Goal: Task Accomplishment & Management: Manage account settings

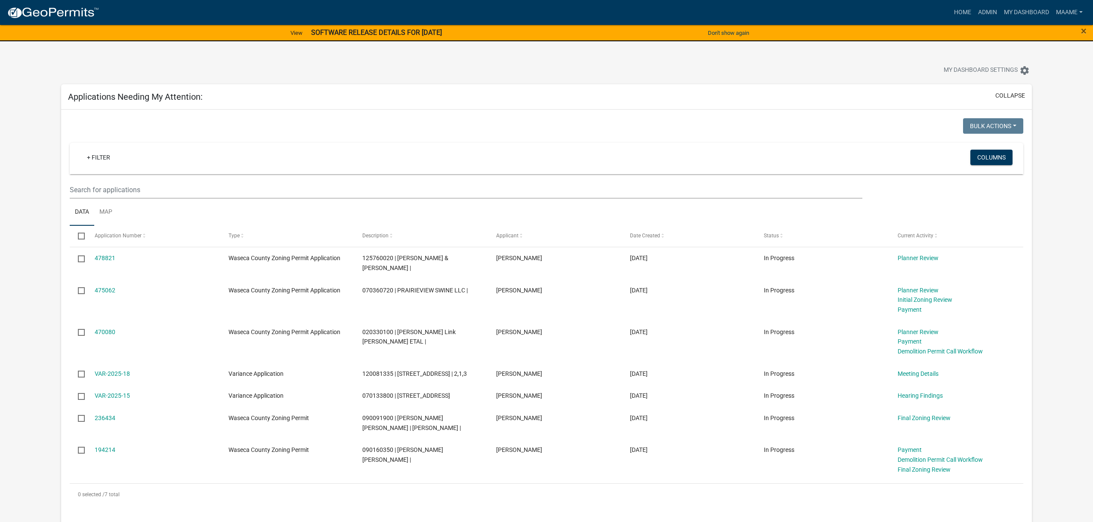
scroll to position [784, 0]
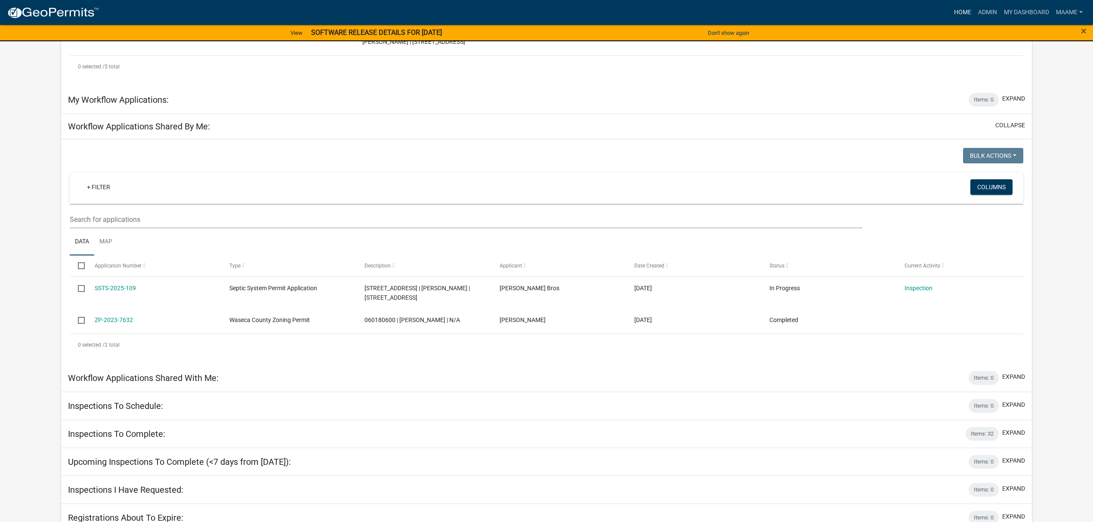
click at [960, 9] on link "Home" at bounding box center [963, 12] width 24 height 16
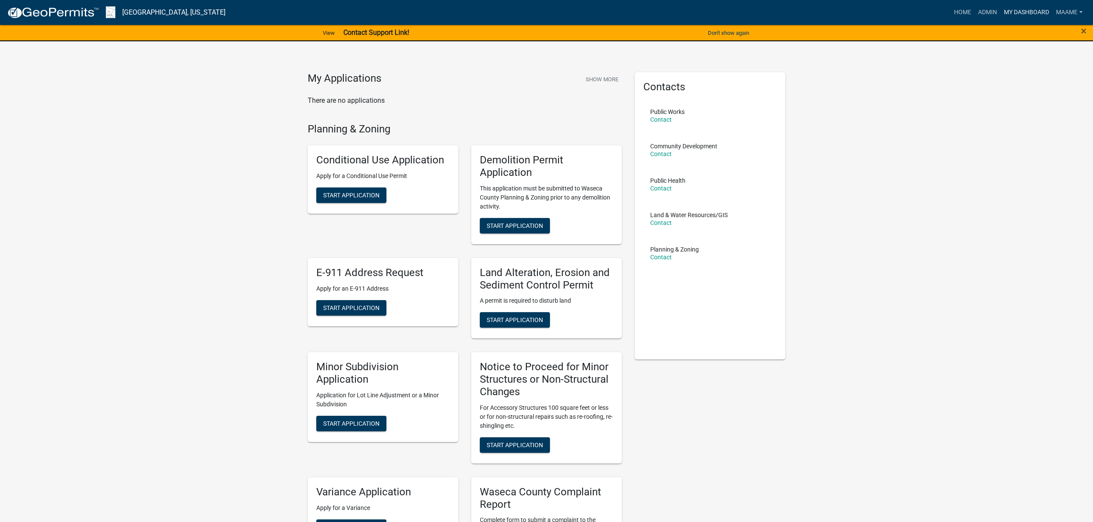
click at [1001, 15] on link "My Dashboard" at bounding box center [1026, 12] width 52 height 16
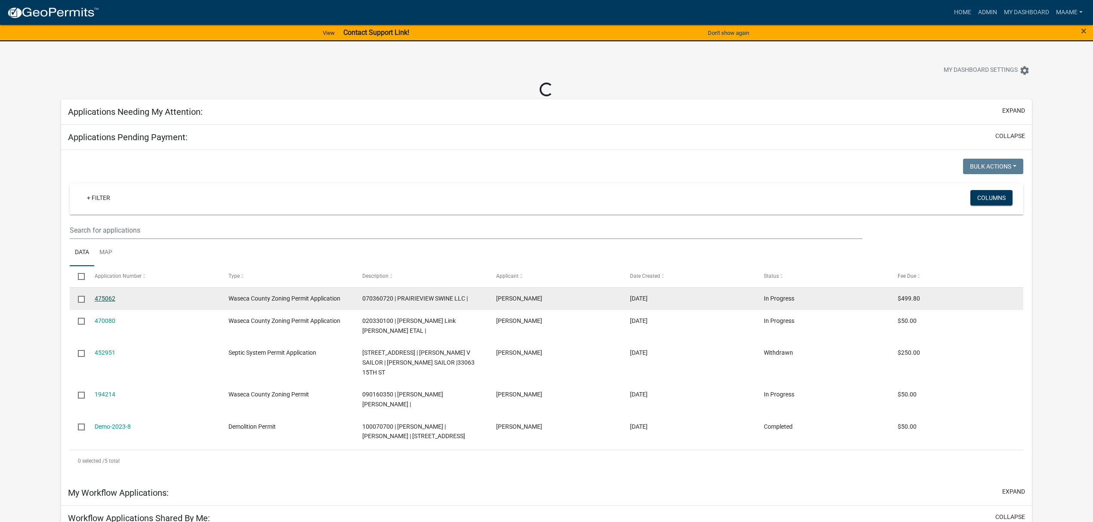
click at [113, 300] on link "475062" at bounding box center [105, 298] width 21 height 7
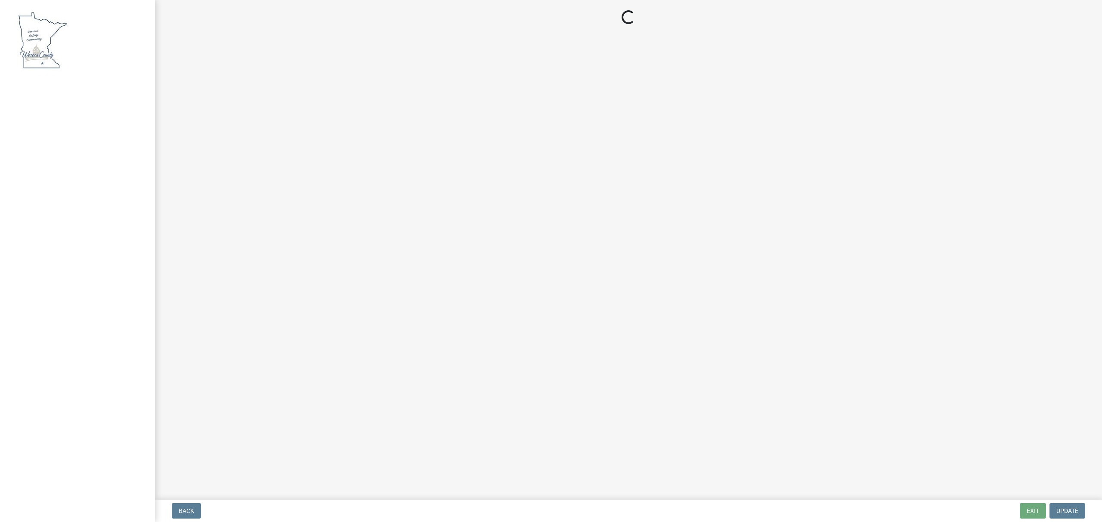
select select "3: 3"
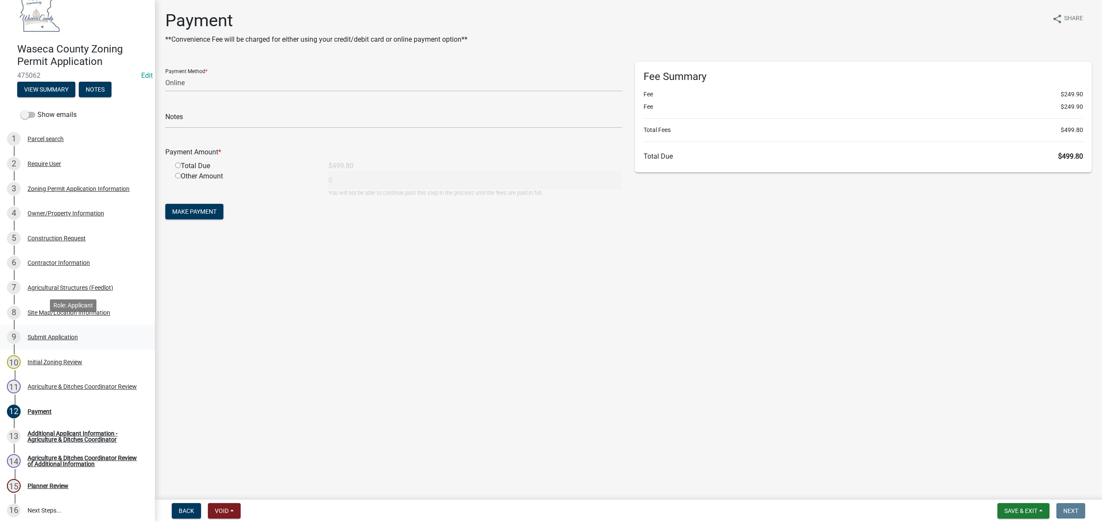
scroll to position [57, 0]
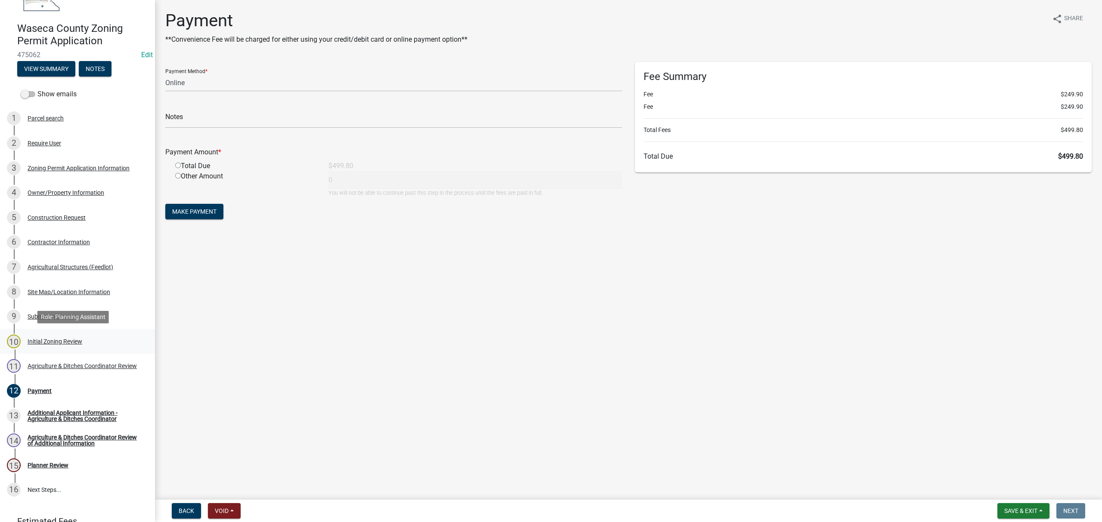
click at [52, 339] on div "Initial Zoning Review" at bounding box center [55, 342] width 55 height 6
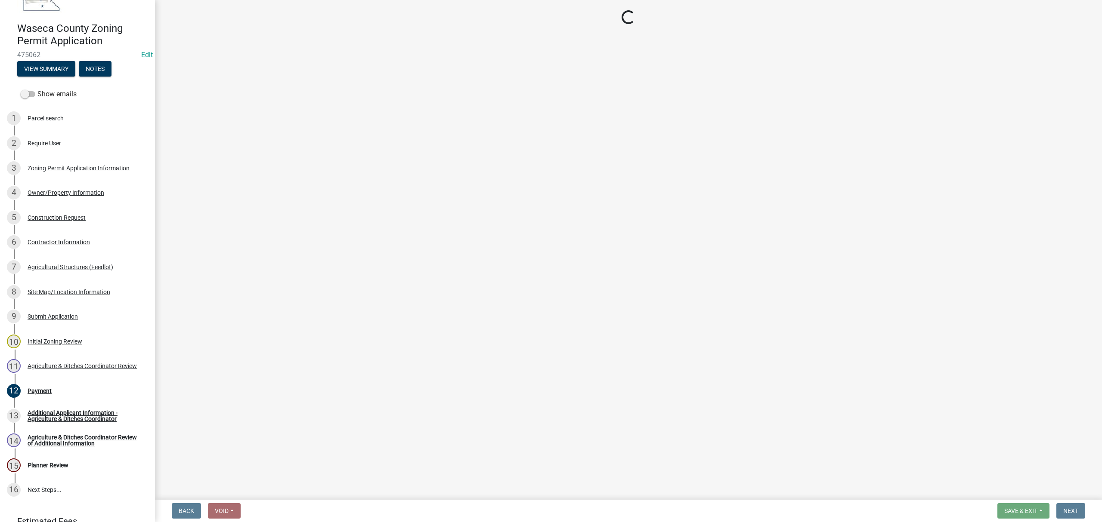
select select "f85b0be6-0ba0-4e52-abd8-9a831d915a76"
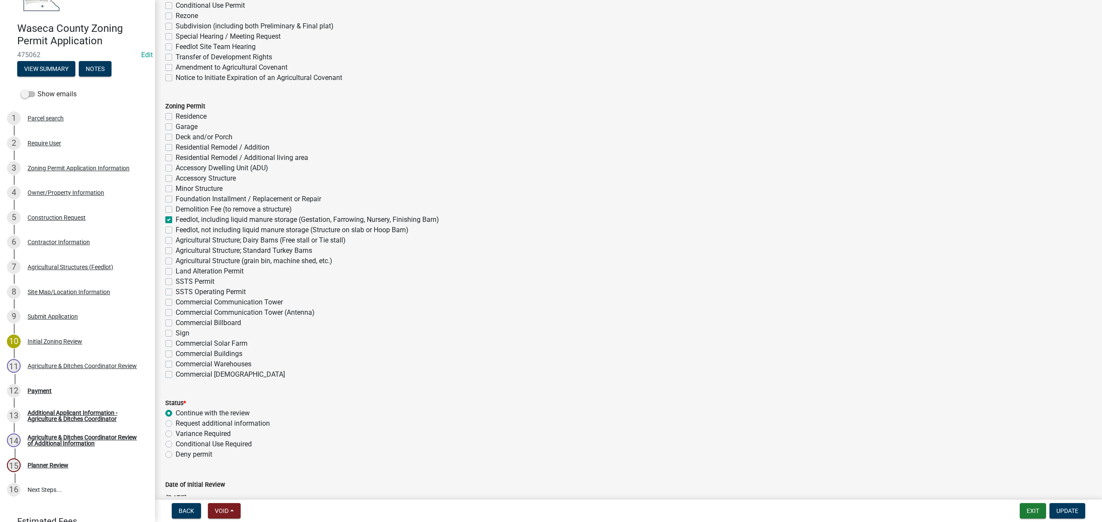
scroll to position [2336, 0]
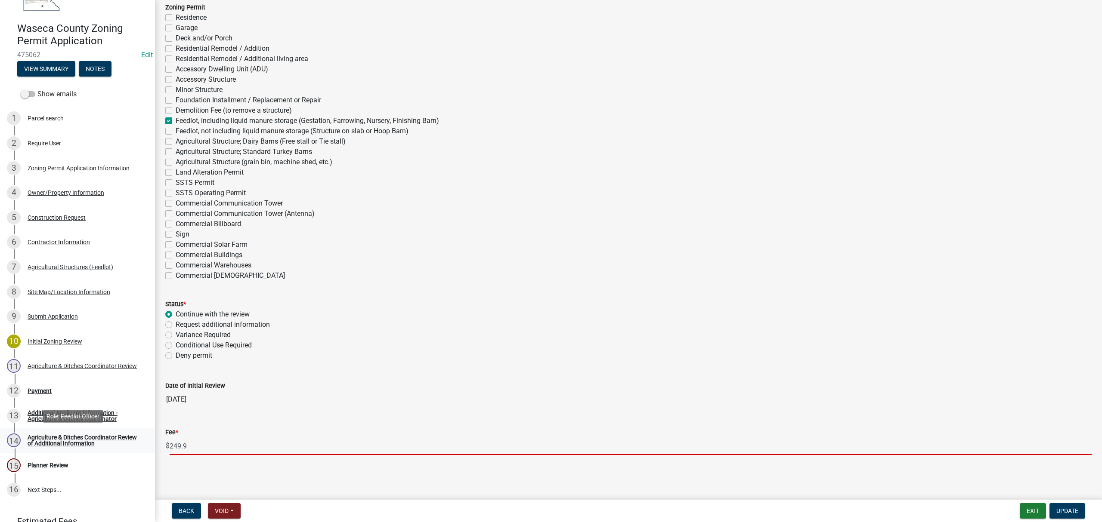
drag, startPoint x: 236, startPoint y: 450, endPoint x: 131, endPoint y: 435, distance: 105.5
click at [131, 435] on div "Waseca County Zoning Permit Application 475062 Edit View Summary Notes Show ema…" at bounding box center [551, 261] width 1102 height 522
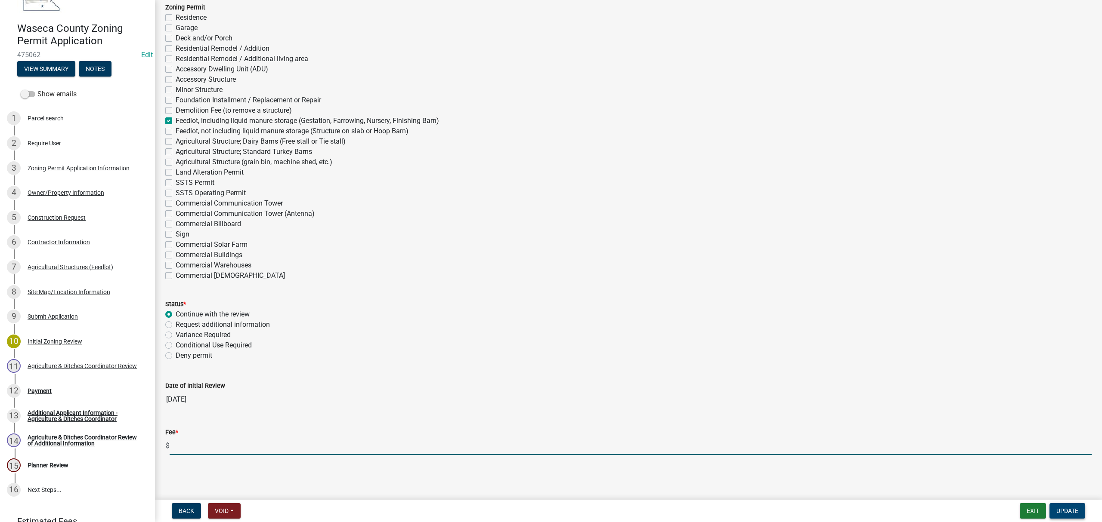
scroll to position [2303, 0]
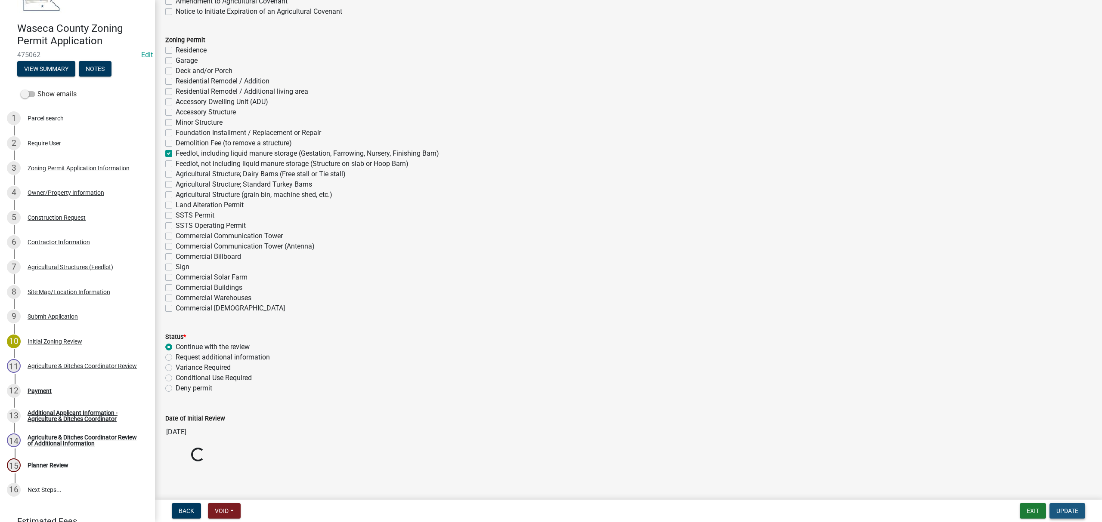
click at [1065, 509] on span "Update" at bounding box center [1067, 511] width 22 height 7
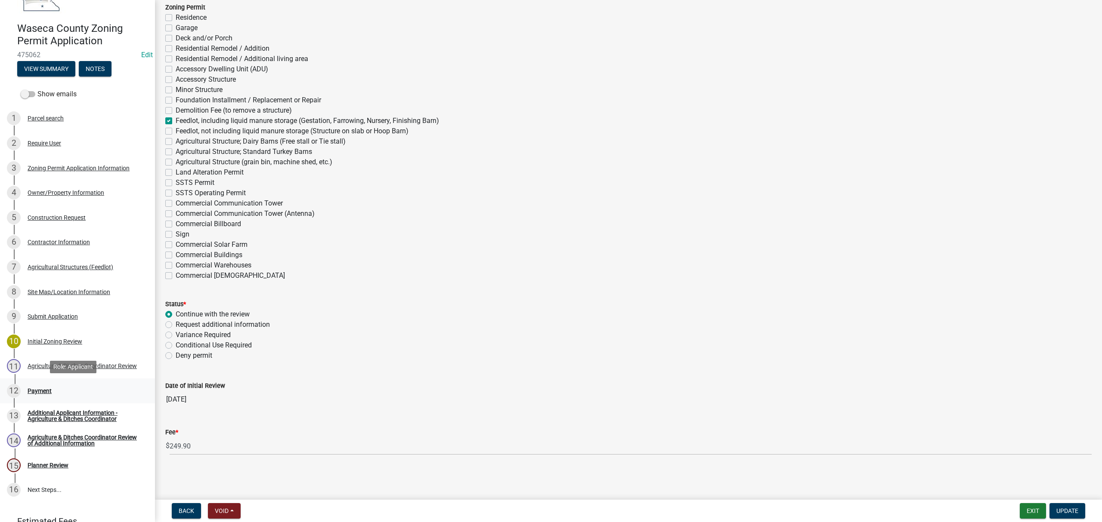
click at [30, 392] on div "Payment" at bounding box center [40, 391] width 24 height 6
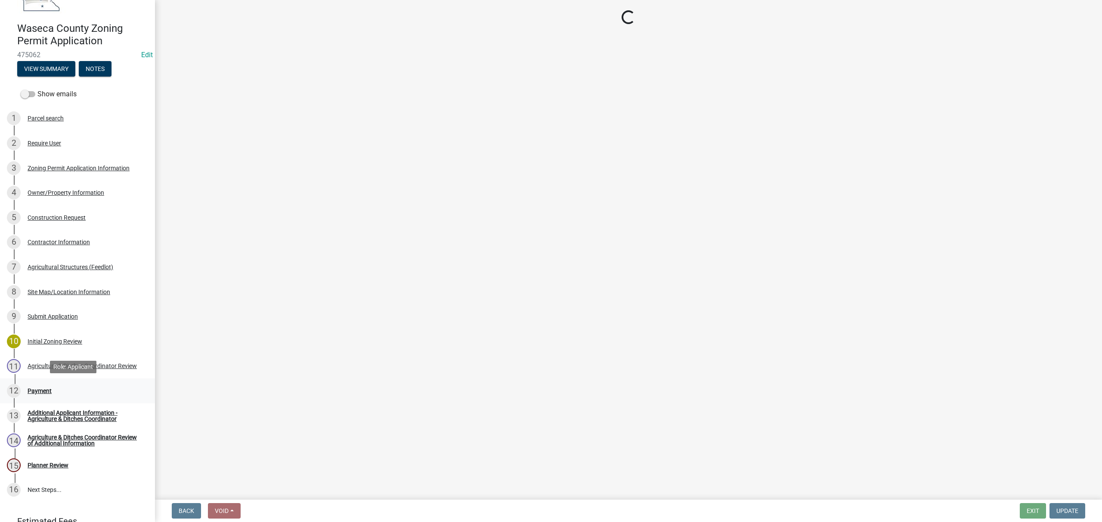
scroll to position [0, 0]
select select "3: 3"
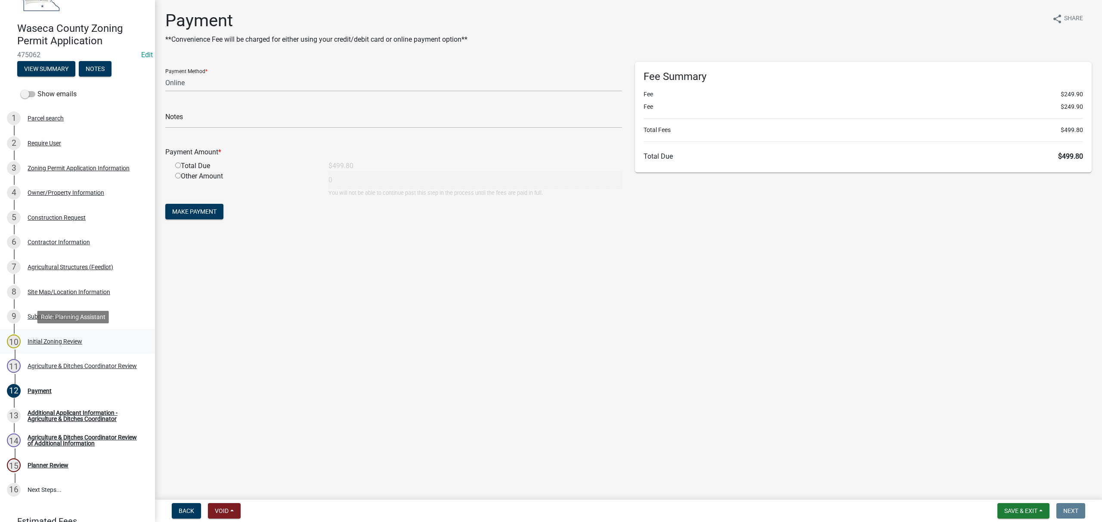
click at [34, 342] on div "Initial Zoning Review" at bounding box center [55, 342] width 55 height 6
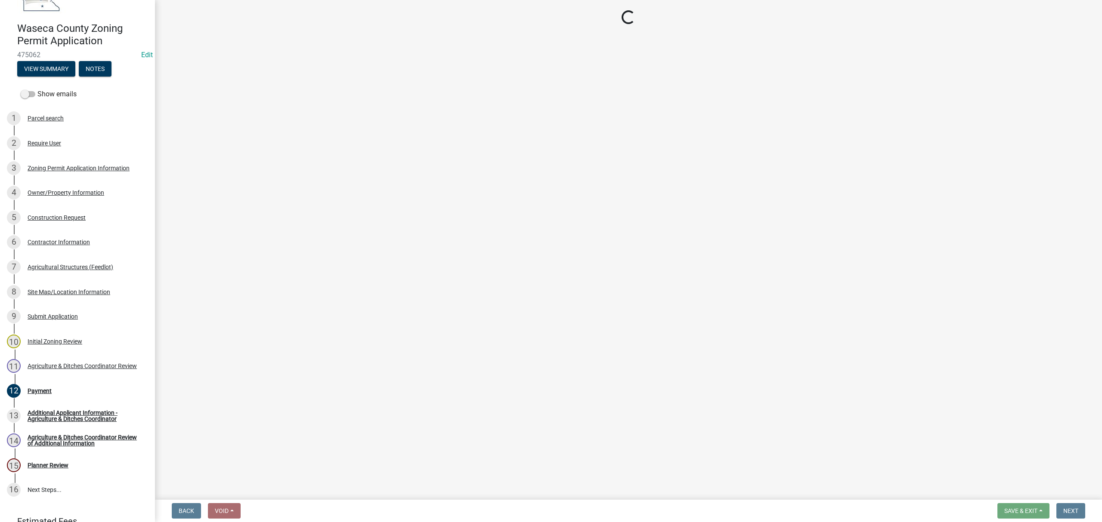
select select "f85b0be6-0ba0-4e52-abd8-9a831d915a76"
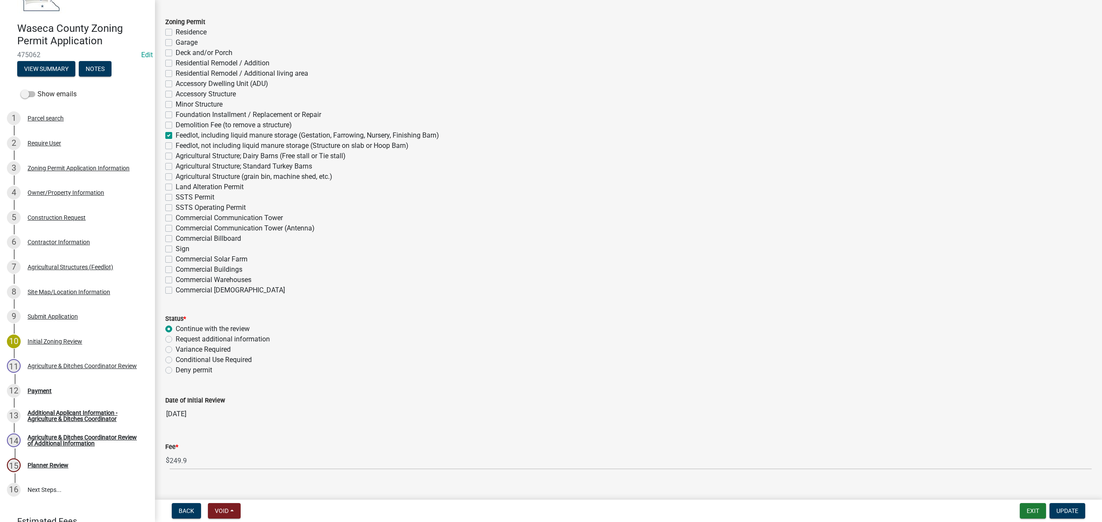
scroll to position [2336, 0]
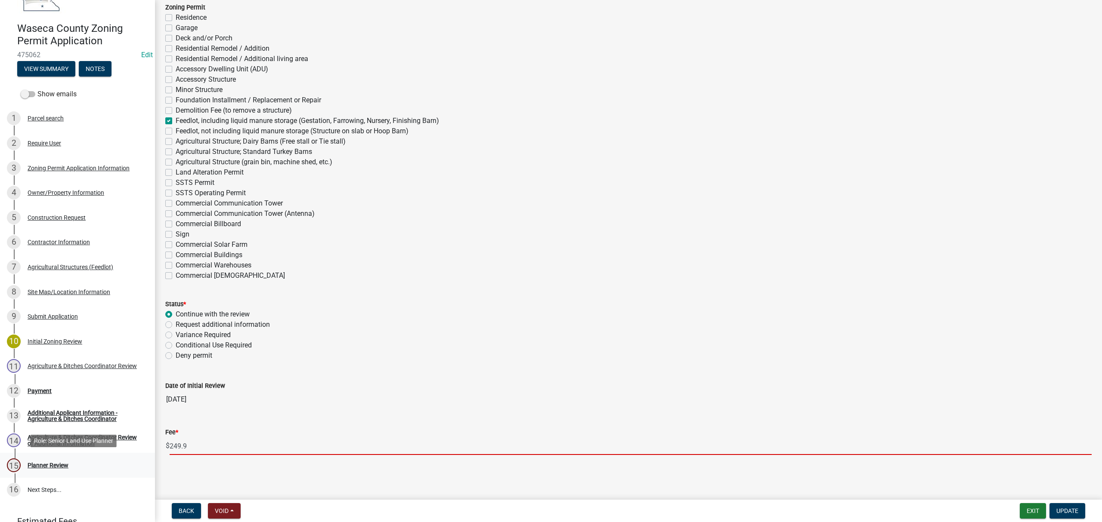
drag, startPoint x: 233, startPoint y: 444, endPoint x: 130, endPoint y: 458, distance: 104.6
click at [130, 458] on div "Waseca County Zoning Permit Application 475062 Edit View Summary Notes Show ema…" at bounding box center [551, 261] width 1102 height 522
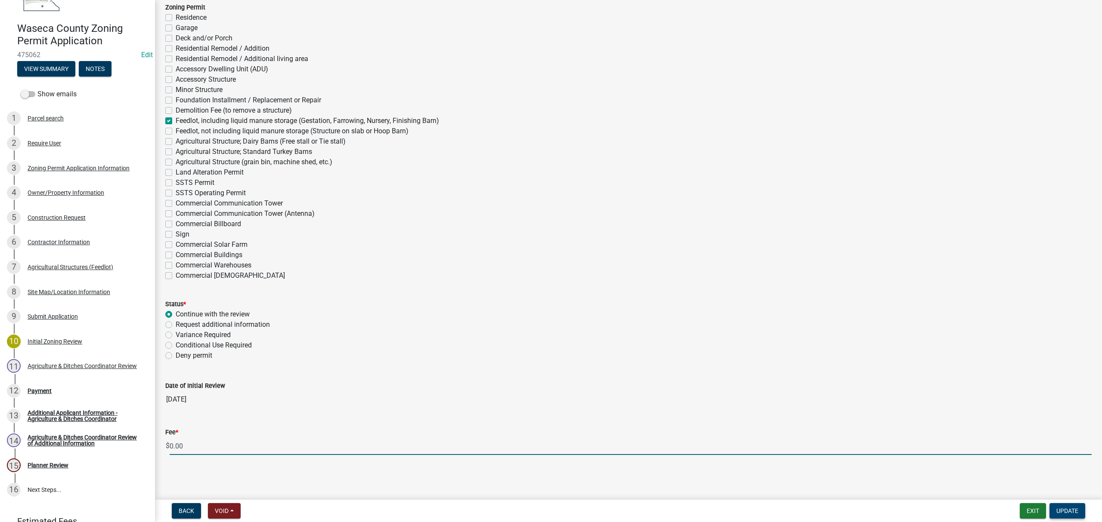
type input "0.00"
click at [1064, 513] on span "Update" at bounding box center [1067, 511] width 22 height 7
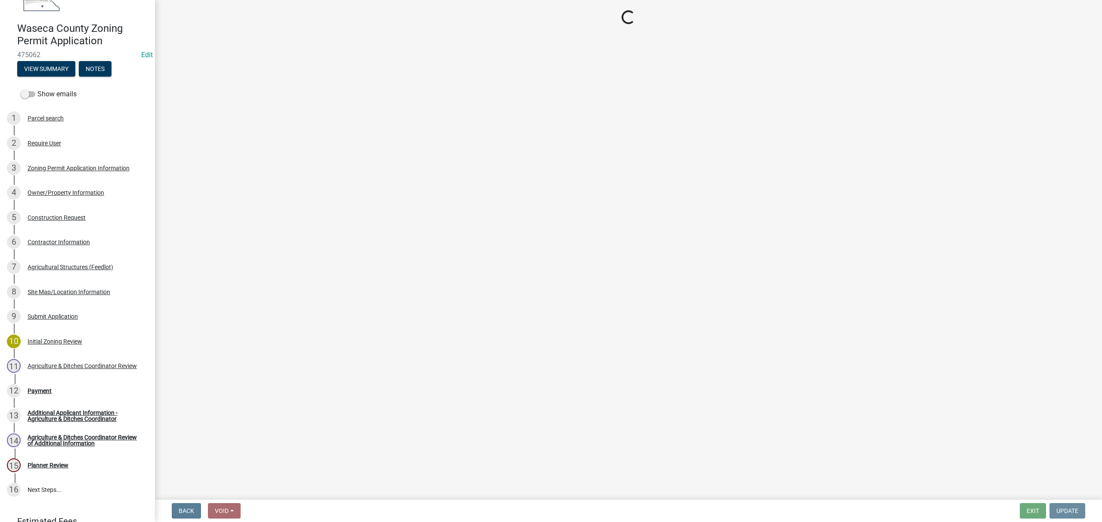
scroll to position [0, 0]
select select "3: 3"
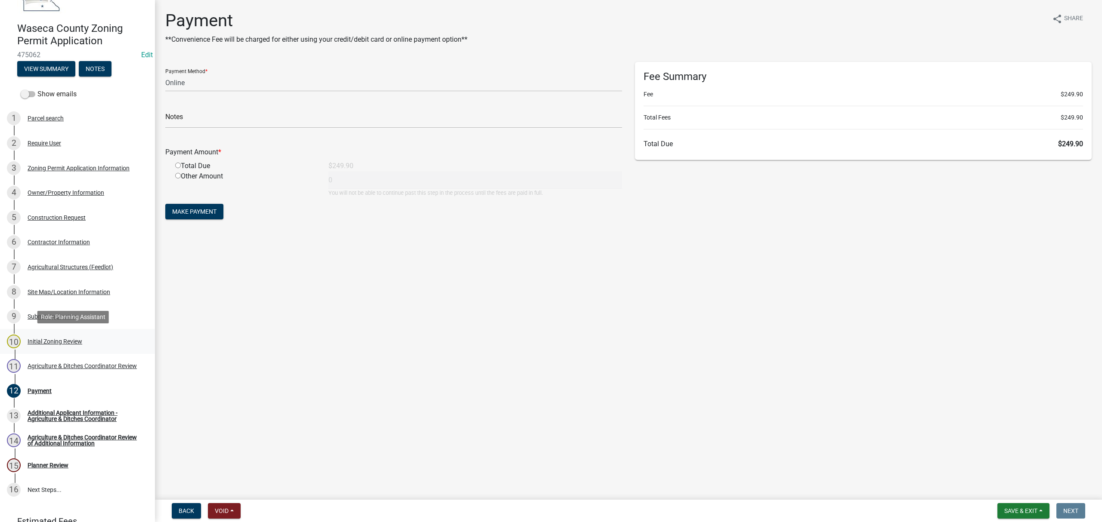
click at [54, 341] on div "Initial Zoning Review" at bounding box center [55, 342] width 55 height 6
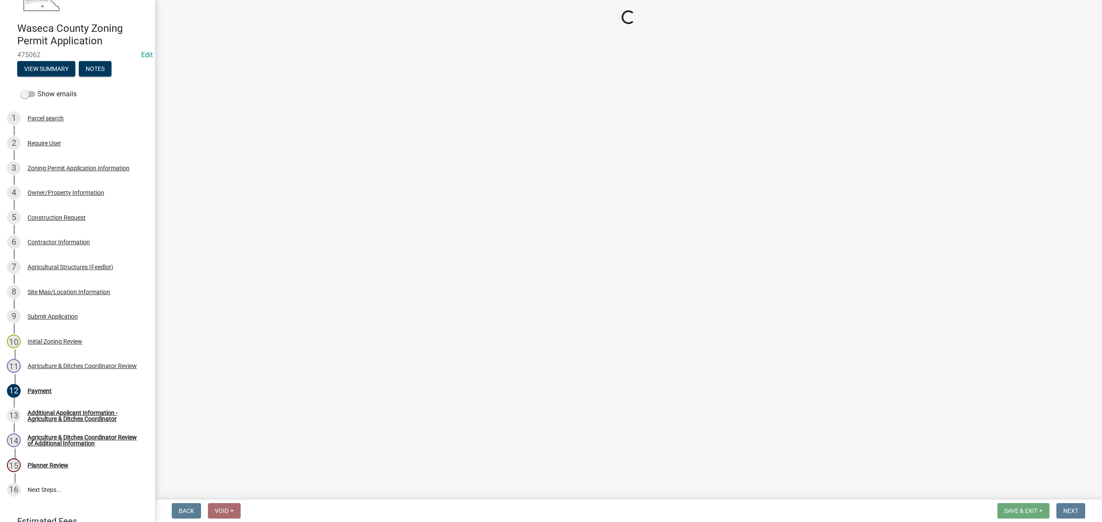
select select "f85b0be6-0ba0-4e52-abd8-9a831d915a76"
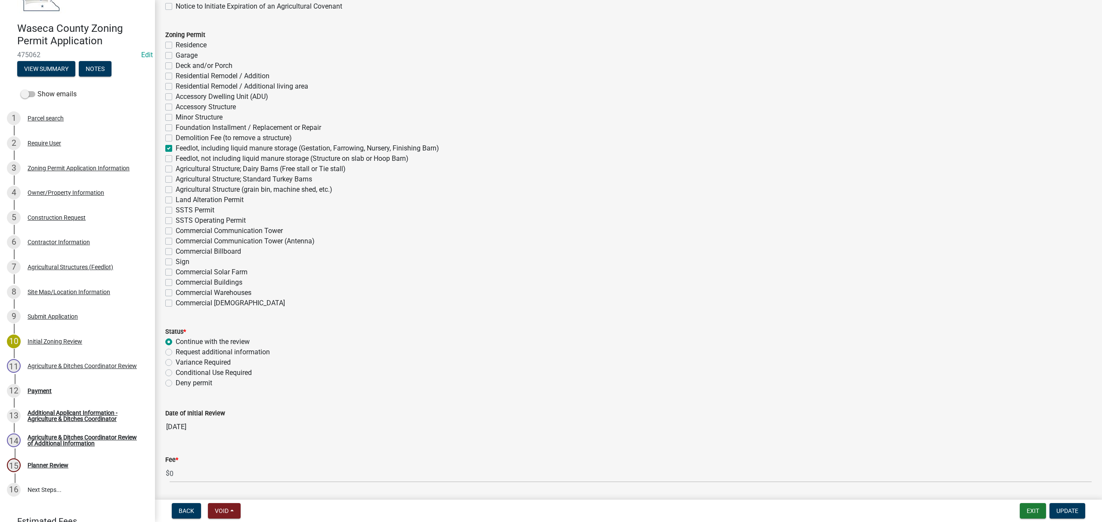
scroll to position [2336, 0]
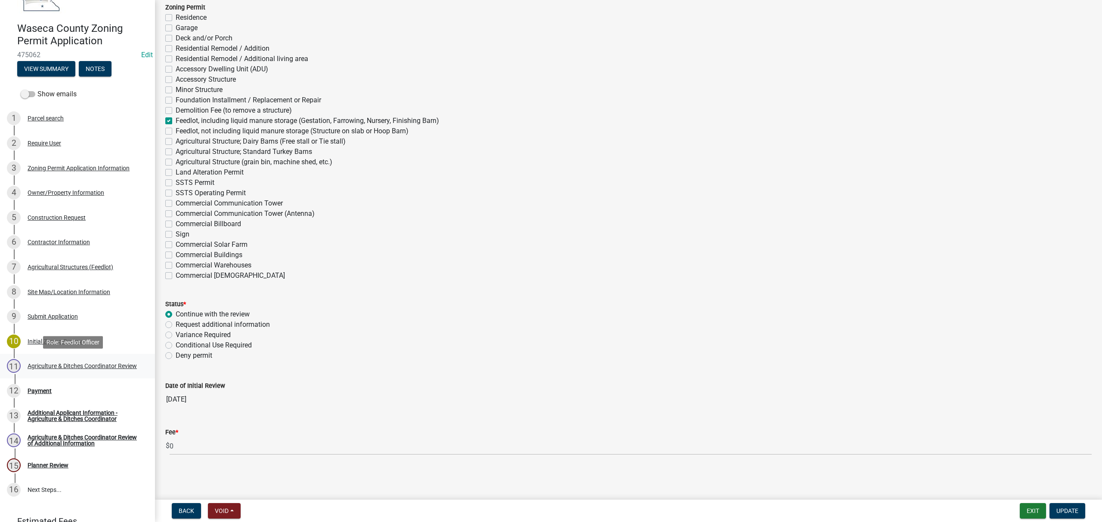
click at [50, 367] on div "Agriculture & Ditches Coordinator Review" at bounding box center [82, 366] width 109 height 6
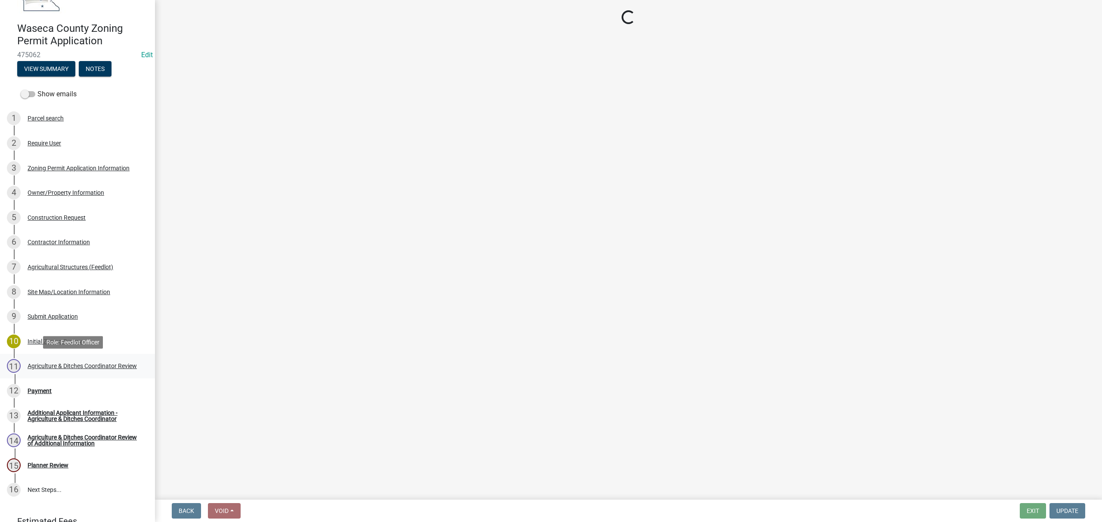
scroll to position [0, 0]
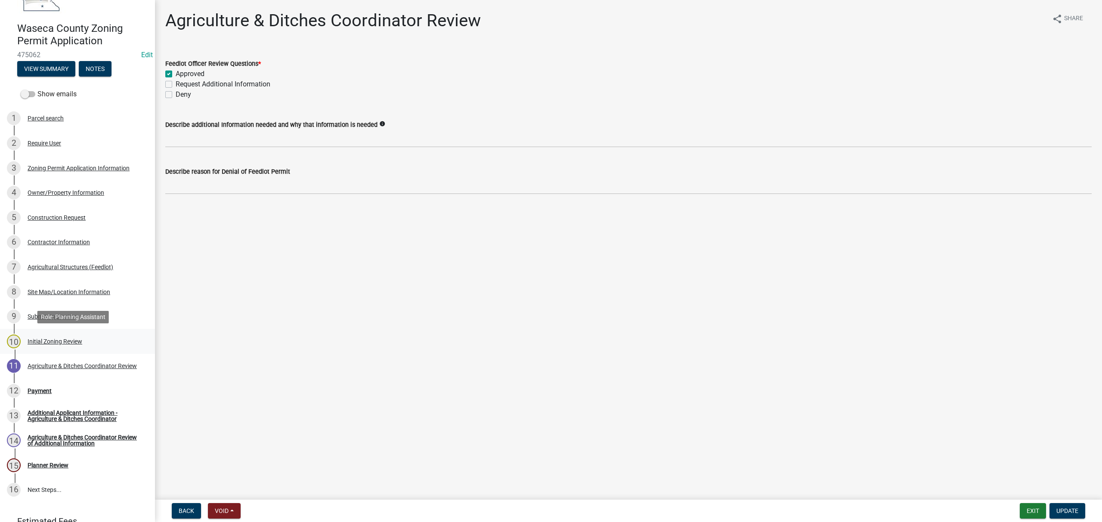
click at [31, 335] on div "10 Initial Zoning Review" at bounding box center [74, 342] width 134 height 14
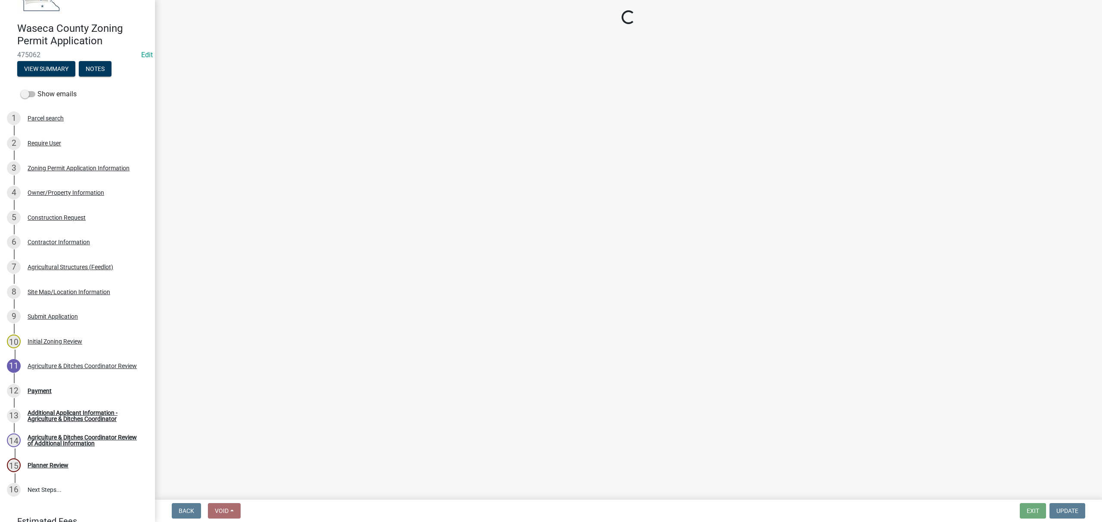
select select "f85b0be6-0ba0-4e52-abd8-9a831d915a76"
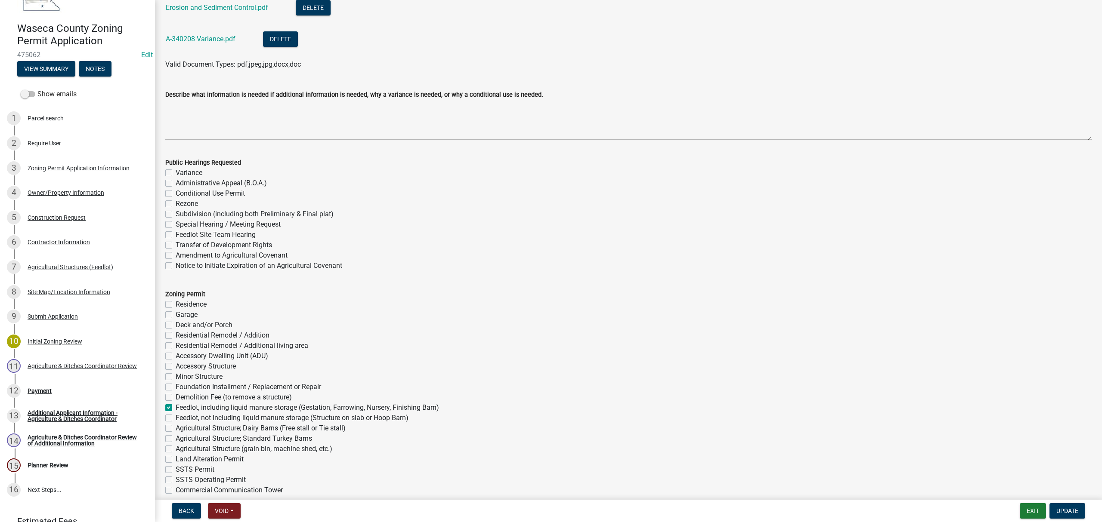
scroll to position [2049, 0]
click at [40, 65] on button "View Summary" at bounding box center [46, 68] width 58 height 15
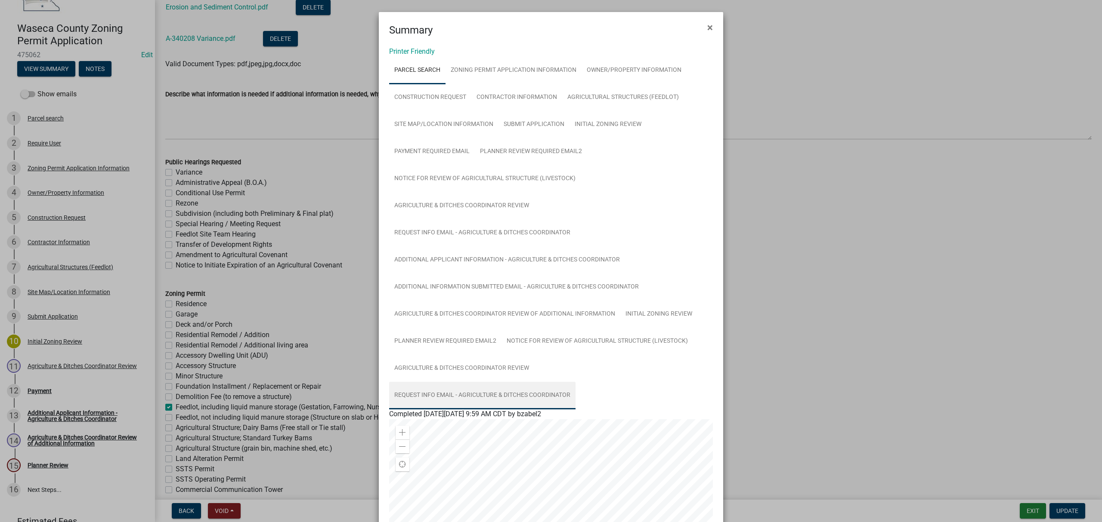
click at [461, 391] on link "Request Info Email - Agriculture & Ditches Coordinator" at bounding box center [482, 396] width 186 height 28
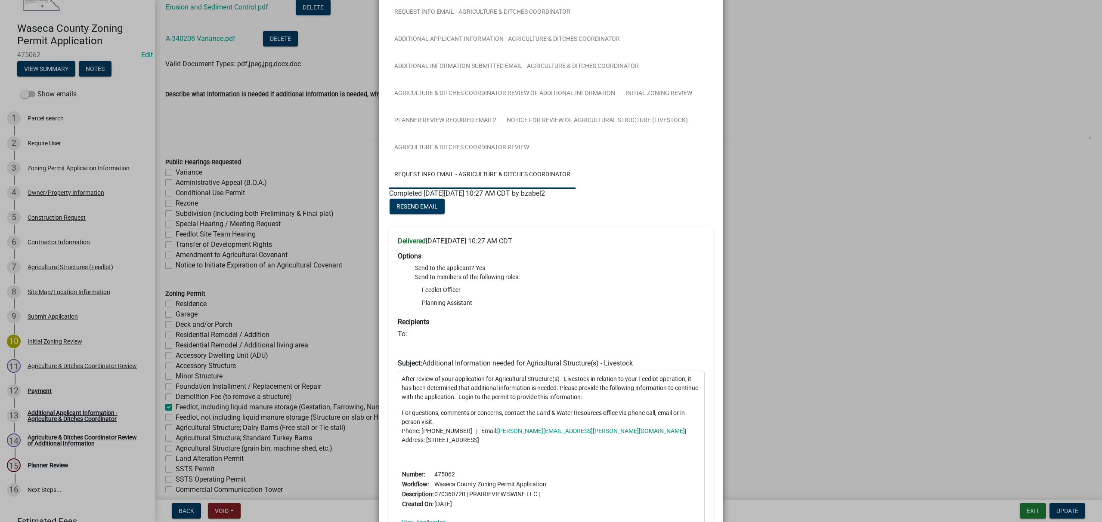
scroll to position [82, 0]
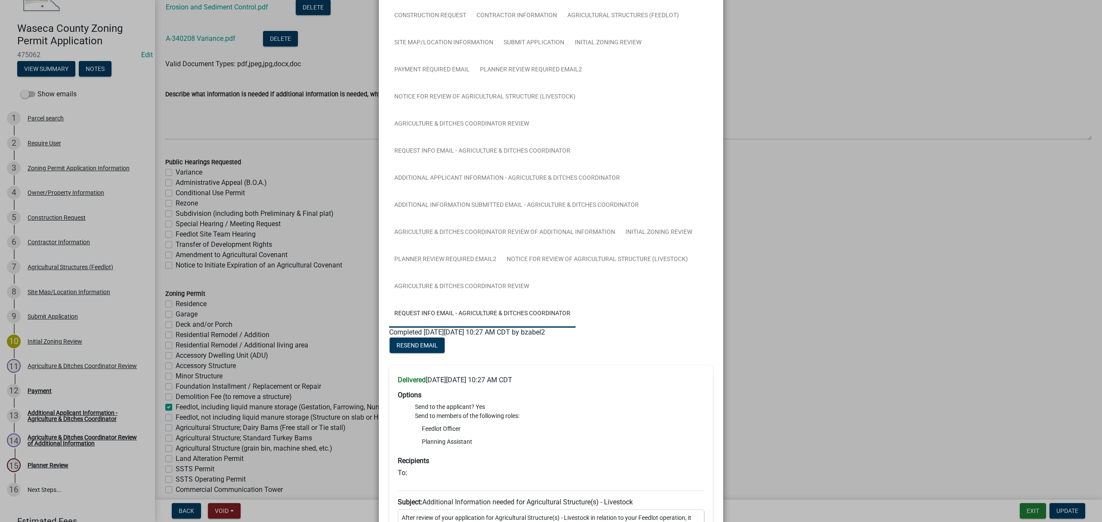
drag, startPoint x: 584, startPoint y: 330, endPoint x: 613, endPoint y: 333, distance: 29.0
click at [613, 333] on div "Completed [DATE][DATE] 10:27 AM CDT by bzabel2" at bounding box center [551, 332] width 324 height 10
click at [485, 287] on link "Agriculture & Ditches Coordinator Review" at bounding box center [461, 287] width 145 height 28
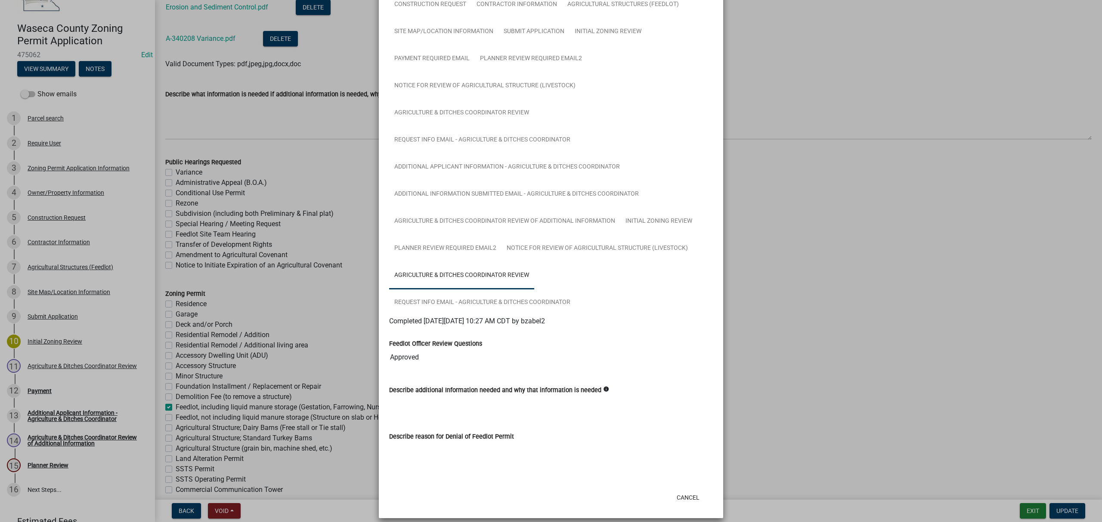
scroll to position [100, 0]
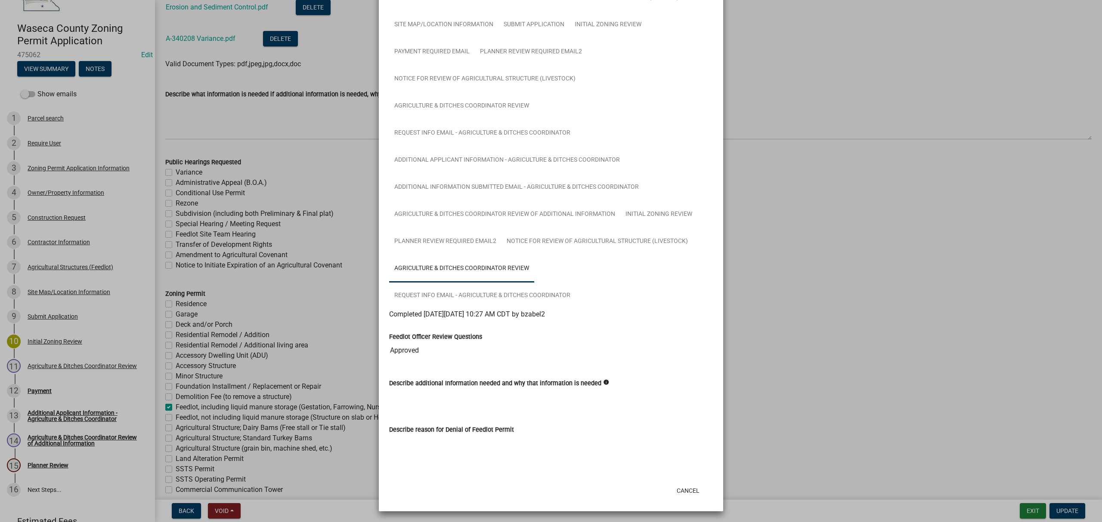
drag, startPoint x: 583, startPoint y: 311, endPoint x: 606, endPoint y: 306, distance: 24.2
click at [606, 306] on div "Parcel search Zoning Permit Application Information Owner/Property Information …" at bounding box center [551, 208] width 324 height 502
click at [611, 311] on div "Completed [DATE][DATE] 10:27 AM CDT by bzabel2" at bounding box center [551, 314] width 324 height 10
click at [518, 216] on link "Agriculture & Ditches Coordinator Review of Additional Information" at bounding box center [504, 215] width 231 height 28
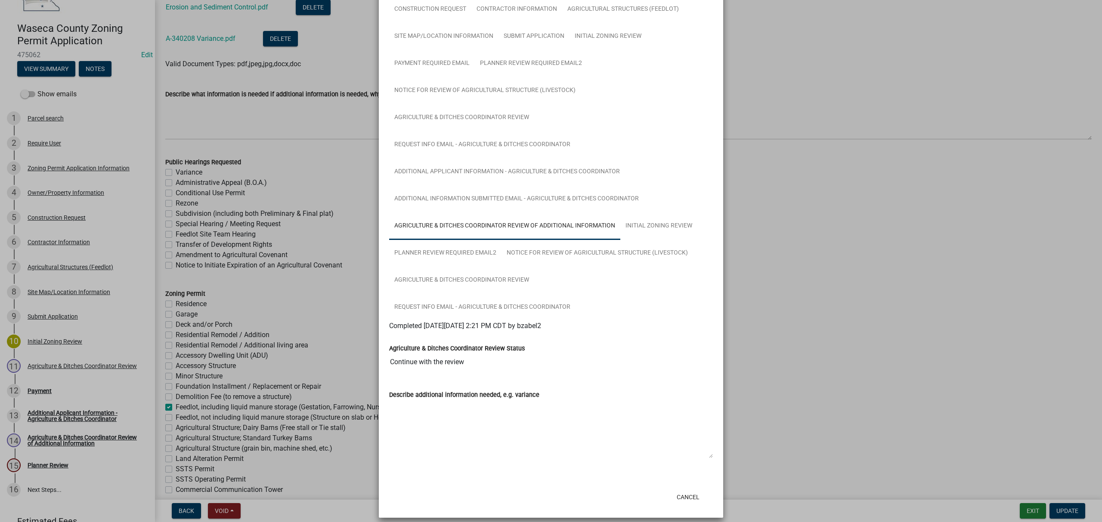
scroll to position [95, 0]
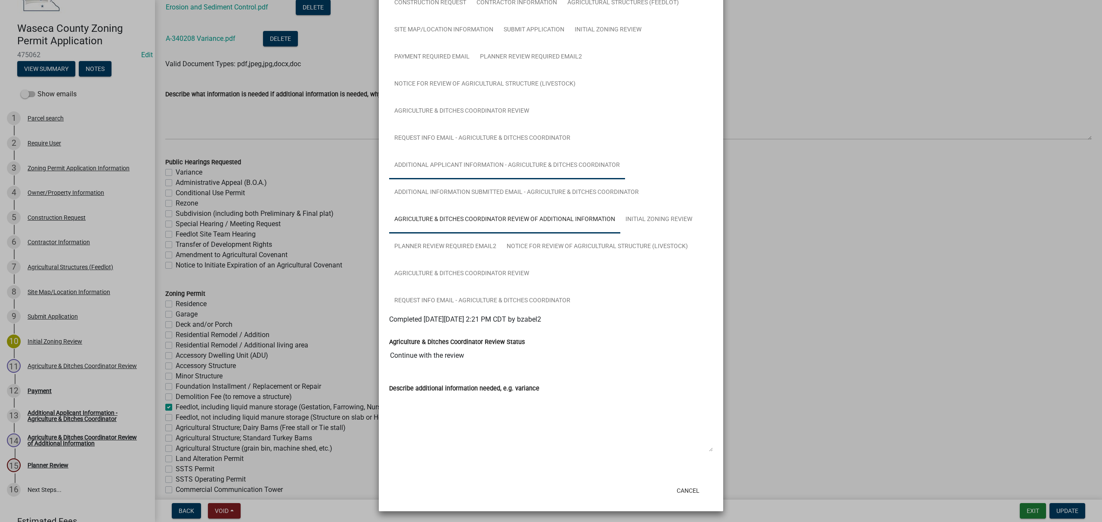
click at [468, 157] on link "Additional Applicant Information - Agriculture & Ditches Coordinator" at bounding box center [507, 166] width 236 height 28
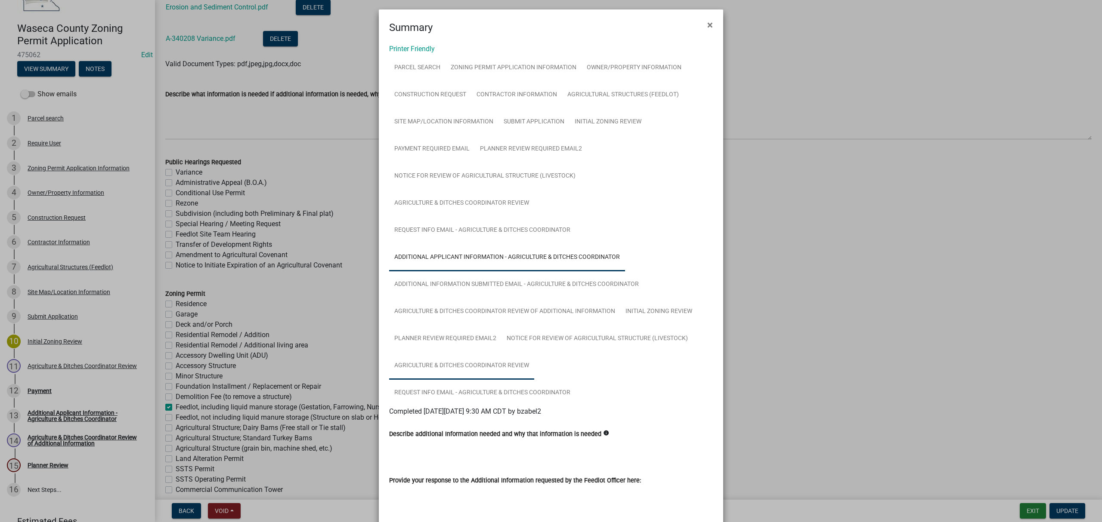
scroll to position [0, 0]
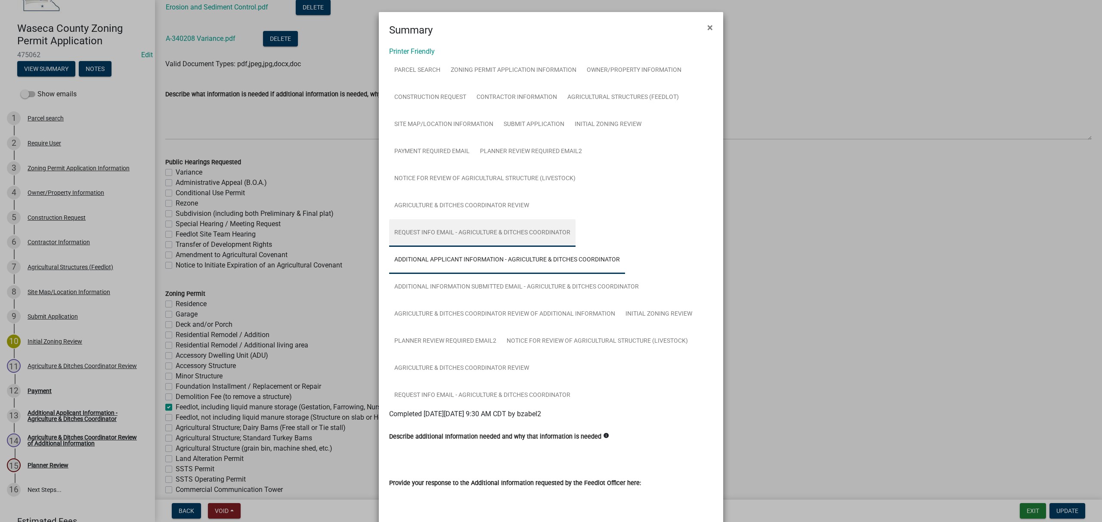
click at [471, 229] on link "Request Info Email - Agriculture & Ditches Coordinator" at bounding box center [482, 233] width 186 height 28
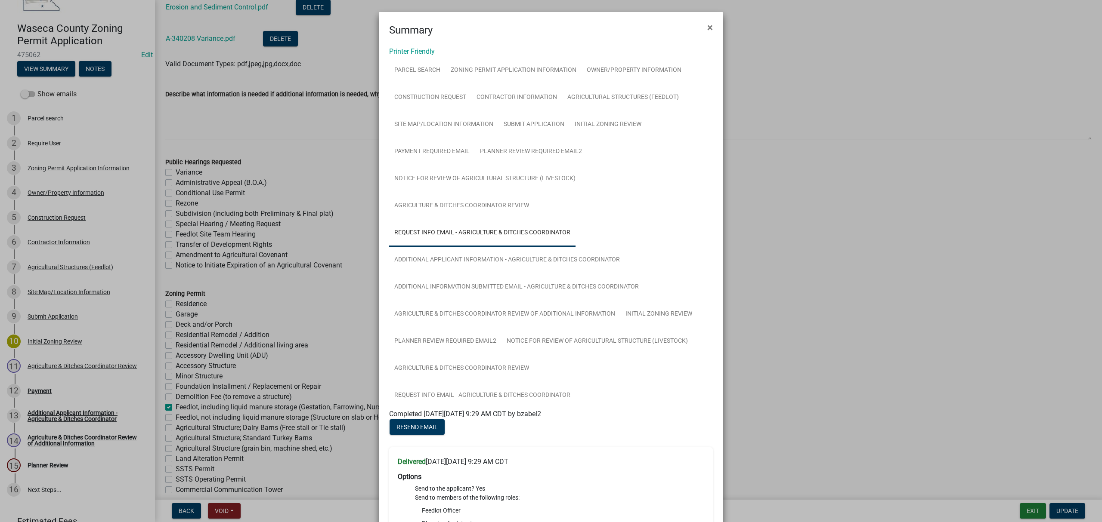
drag, startPoint x: 601, startPoint y: 412, endPoint x: 573, endPoint y: 412, distance: 27.5
click at [573, 412] on div "Completed [DATE][DATE] 9:29 AM CDT by bzabel2" at bounding box center [551, 414] width 324 height 10
click at [417, 180] on link "Notice for Review of Agricultural Structure (Livestock)" at bounding box center [484, 179] width 191 height 28
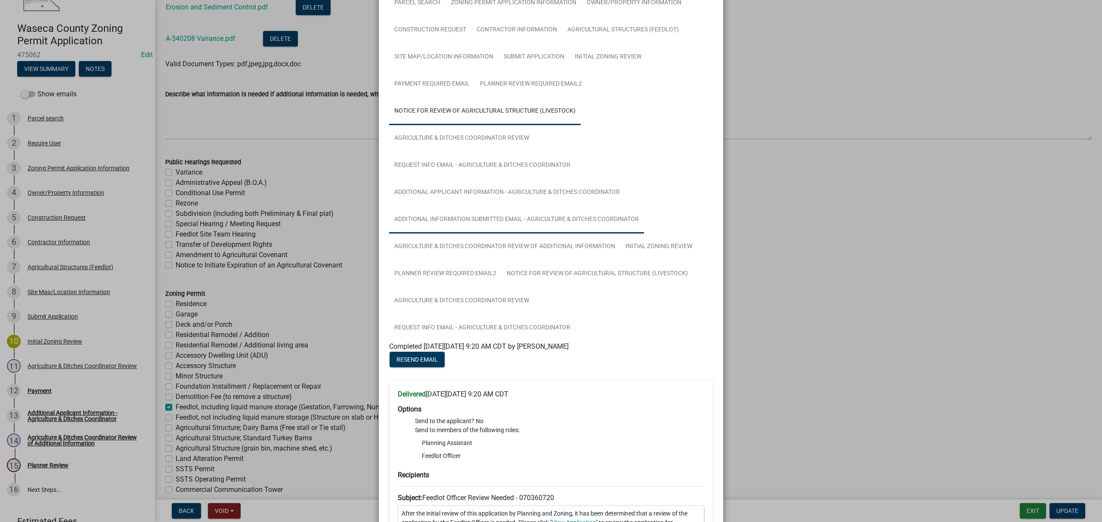
scroll to position [57, 0]
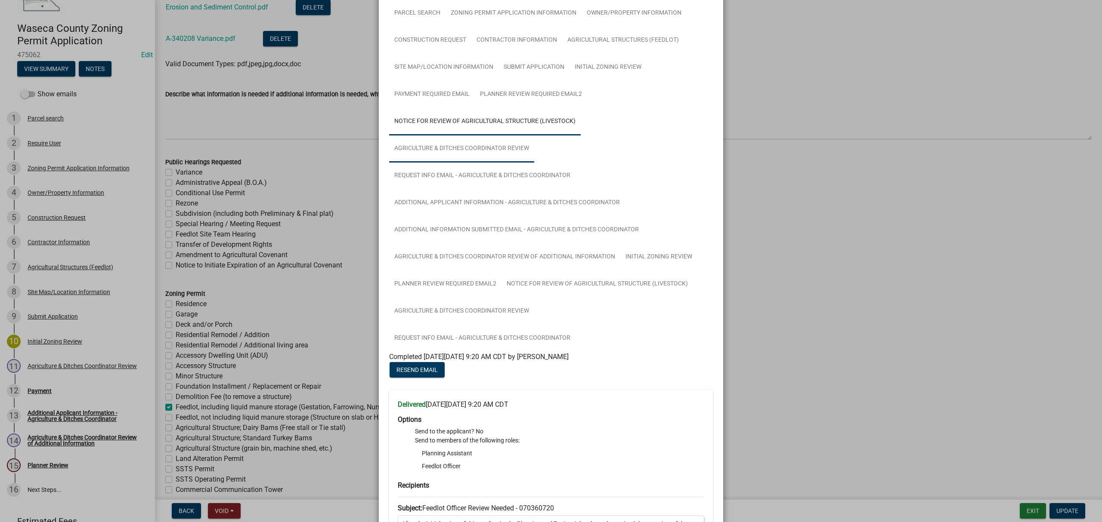
click at [439, 149] on link "Agriculture & Ditches Coordinator Review" at bounding box center [461, 149] width 145 height 28
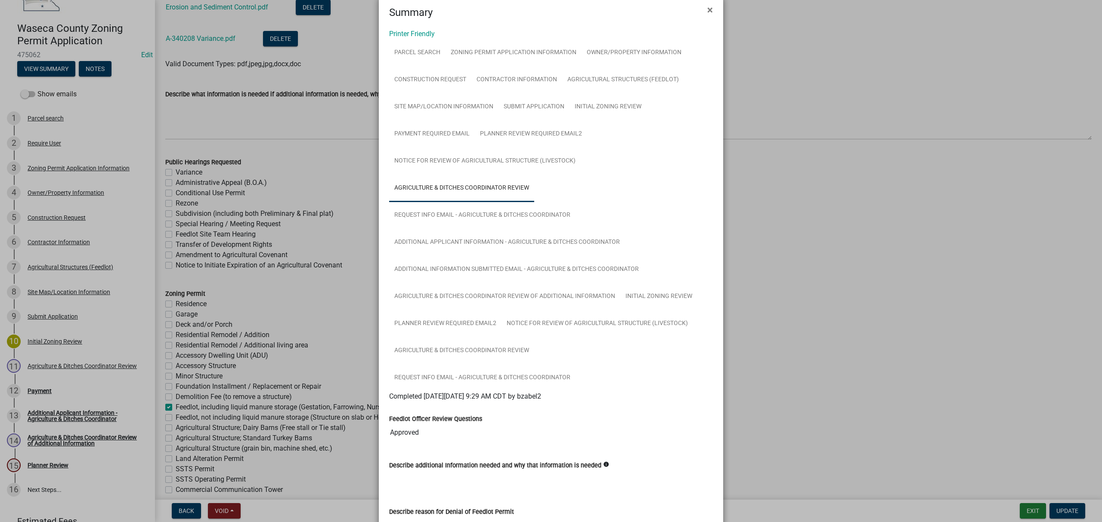
scroll to position [0, 0]
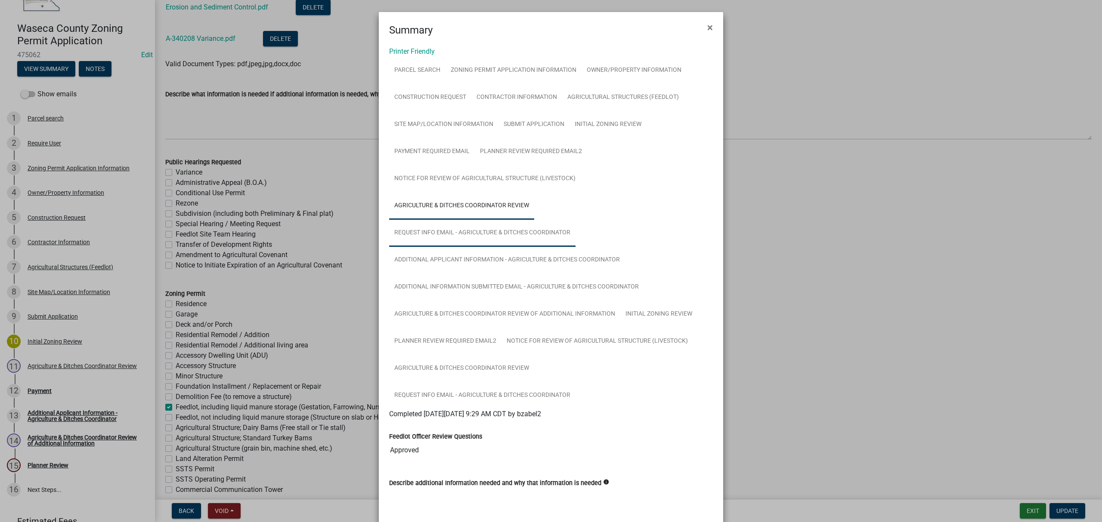
click at [454, 232] on link "Request Info Email - Agriculture & Ditches Coordinator" at bounding box center [482, 233] width 186 height 28
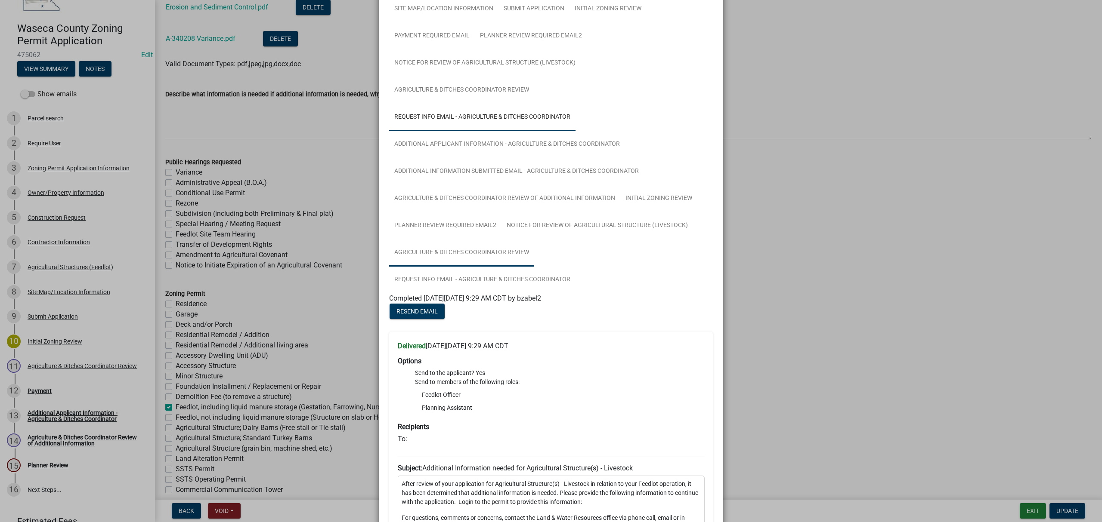
scroll to position [114, 0]
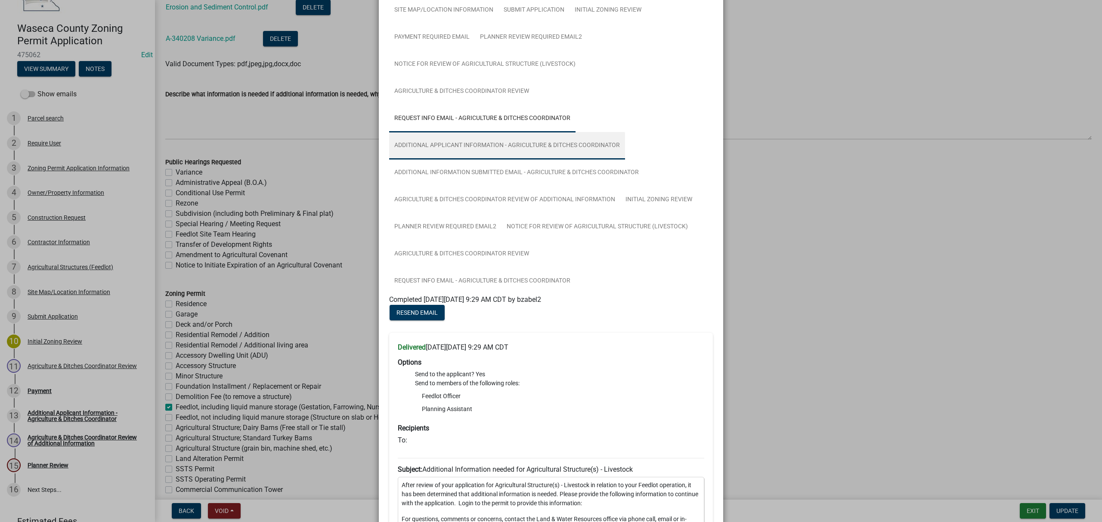
click at [494, 148] on link "Additional Applicant Information - Agriculture & Ditches Coordinator" at bounding box center [507, 146] width 236 height 28
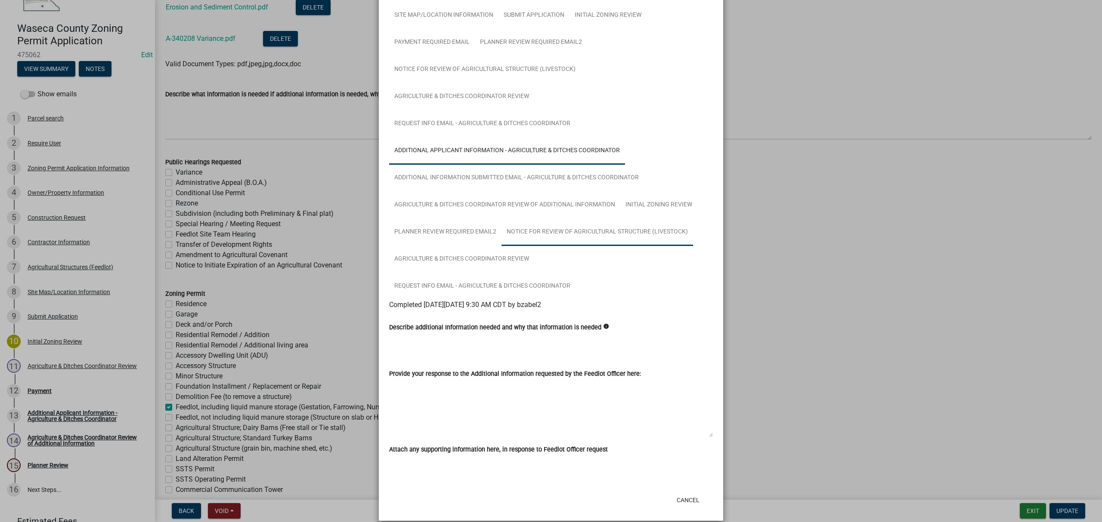
scroll to position [119, 0]
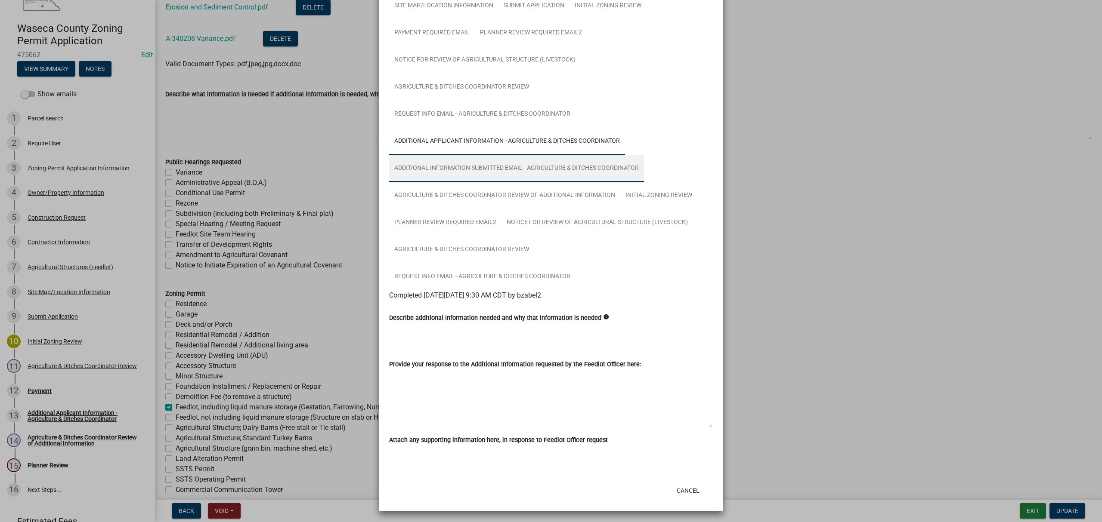
click at [461, 173] on link "Additional Information Submitted Email - Agriculture & Ditches Coordinator" at bounding box center [516, 169] width 255 height 28
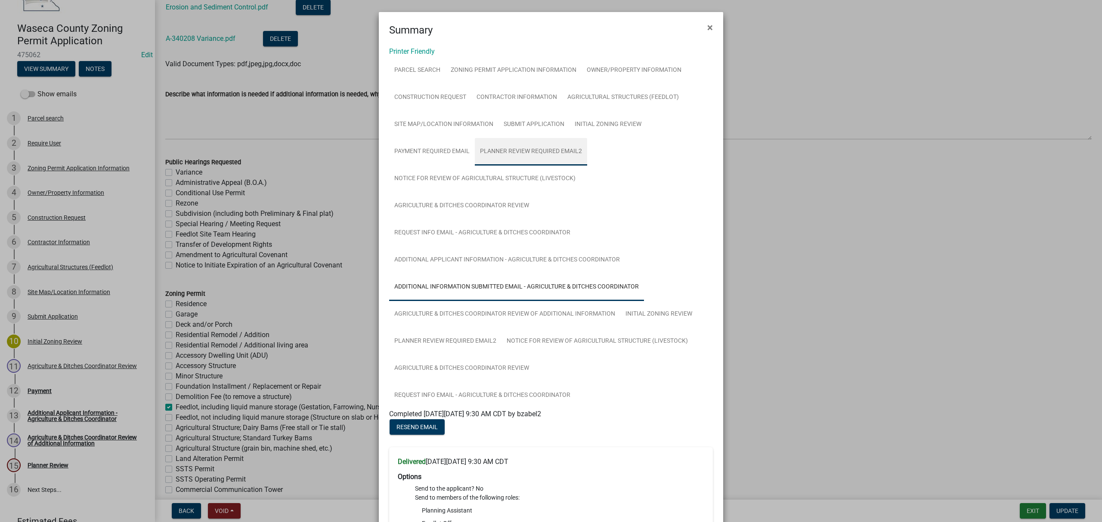
click at [506, 155] on link "Planner Review Required Email2" at bounding box center [531, 152] width 112 height 28
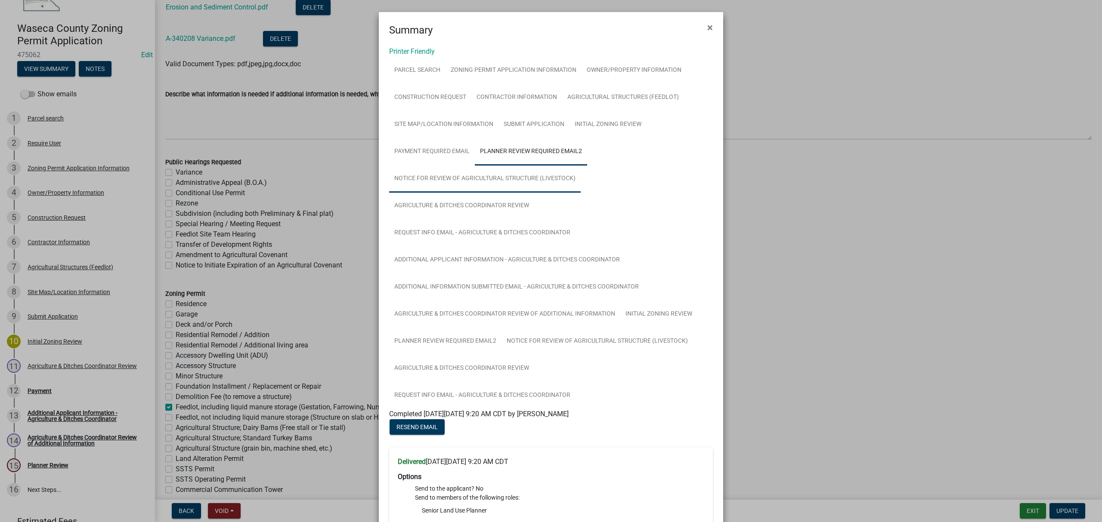
click at [424, 176] on link "Notice for Review of Agricultural Structure (Livestock)" at bounding box center [484, 179] width 191 height 28
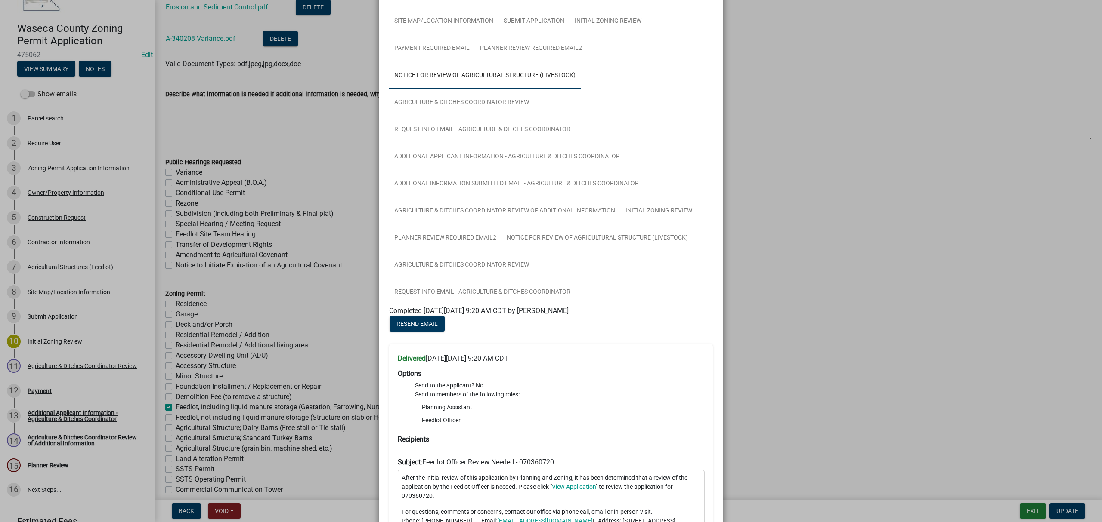
scroll to position [57, 0]
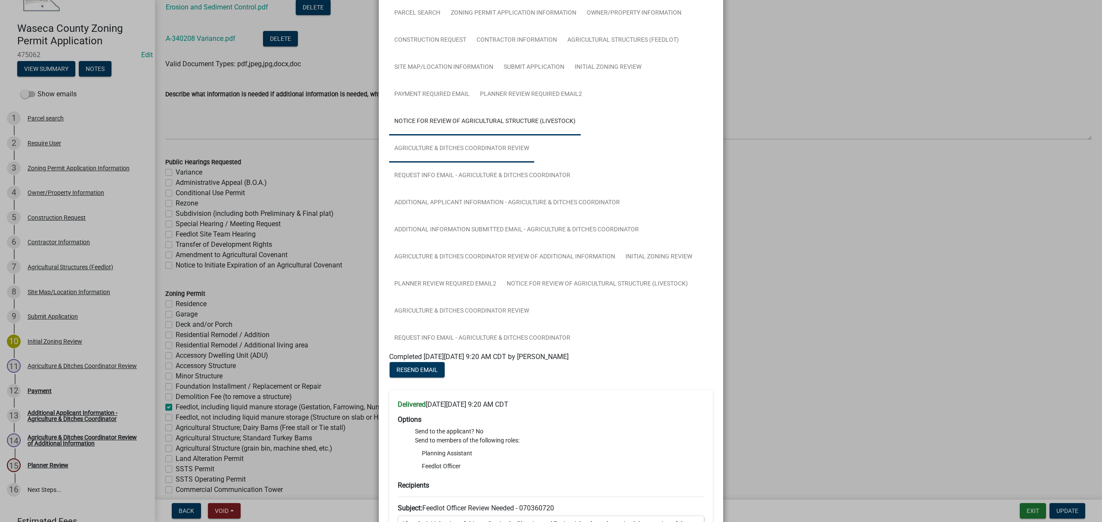
click at [481, 148] on link "Agriculture & Ditches Coordinator Review" at bounding box center [461, 149] width 145 height 28
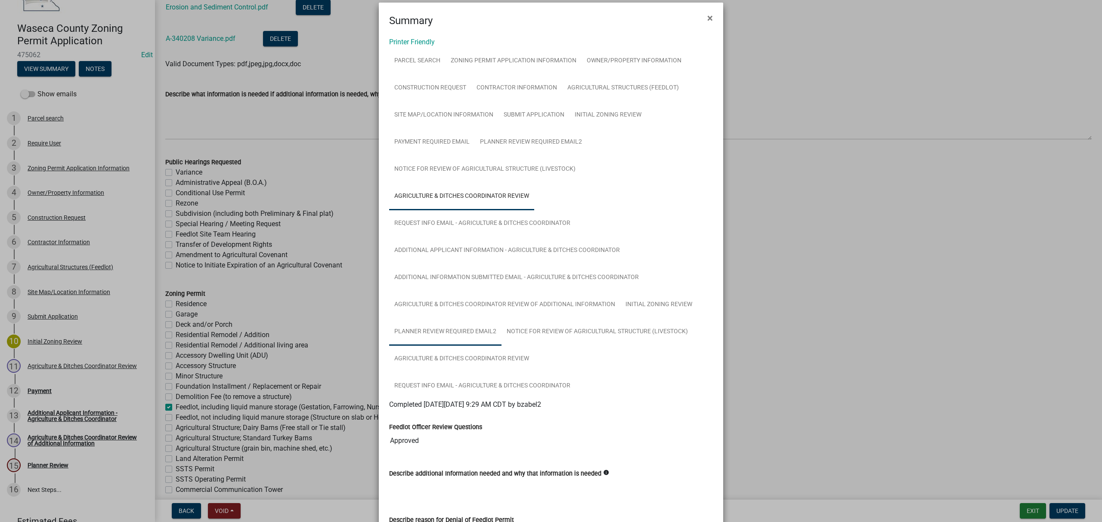
scroll to position [0, 0]
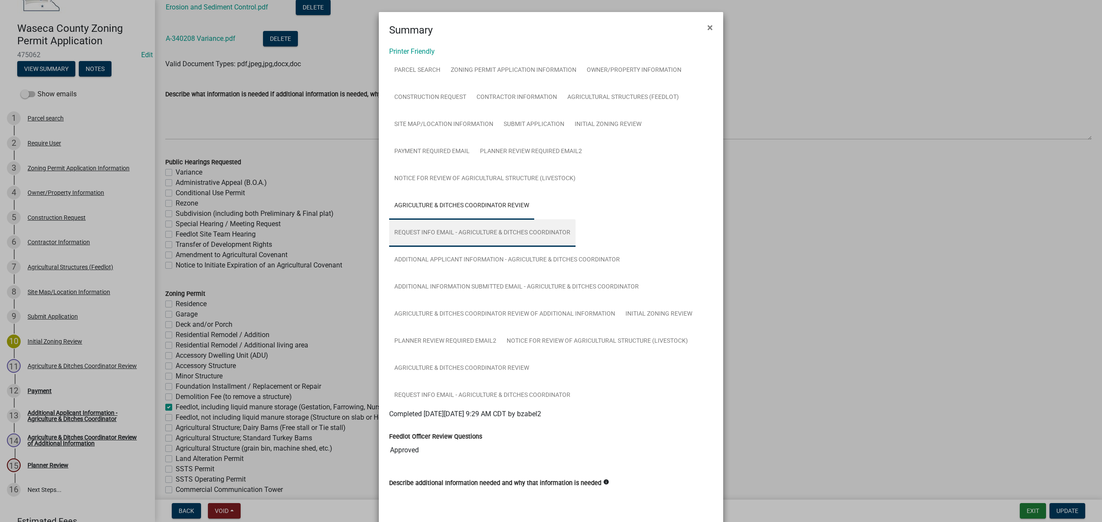
click at [432, 235] on link "Request Info Email - Agriculture & Ditches Coordinator" at bounding box center [482, 233] width 186 height 28
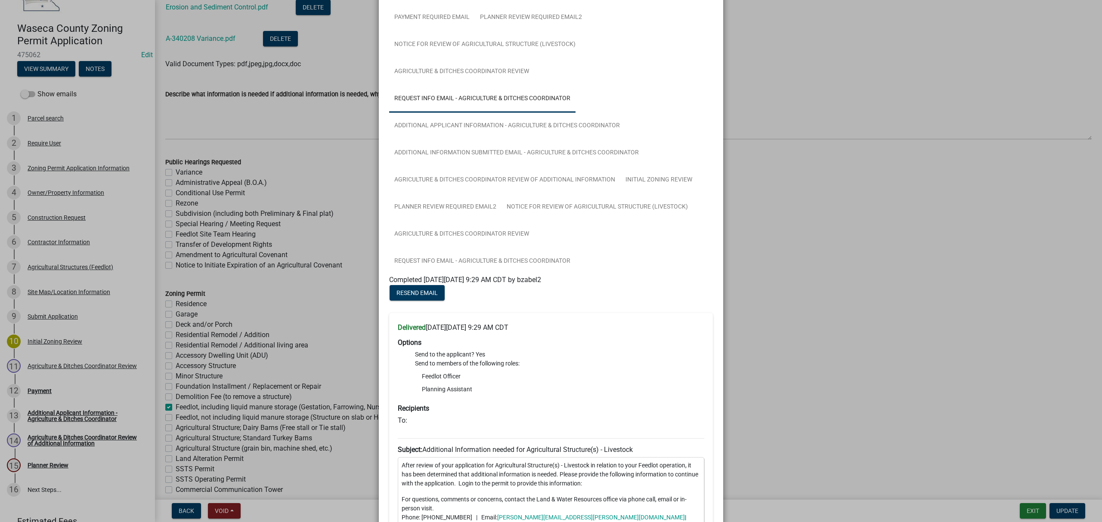
scroll to position [114, 0]
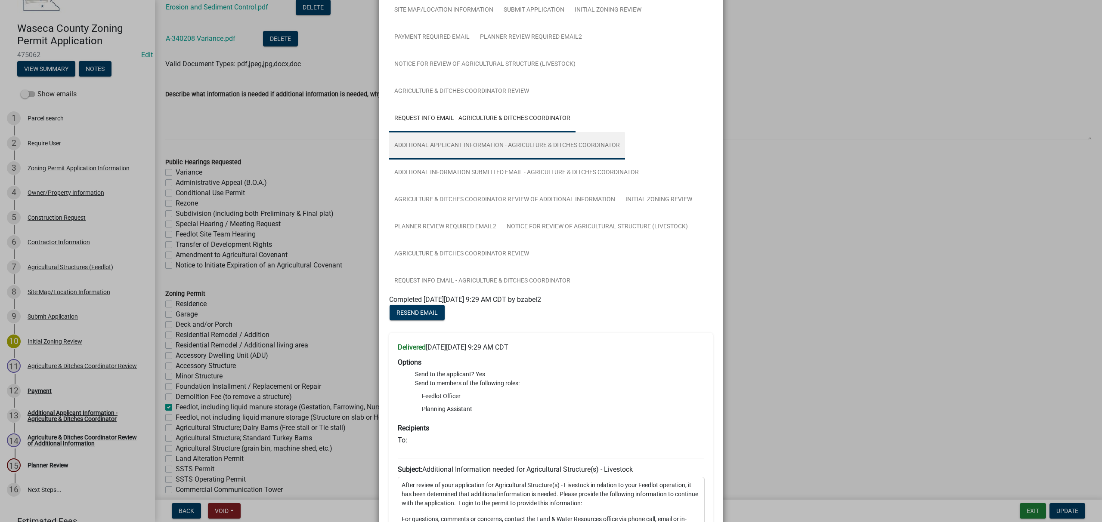
click at [473, 150] on link "Additional Applicant Information - Agriculture & Ditches Coordinator" at bounding box center [507, 146] width 236 height 28
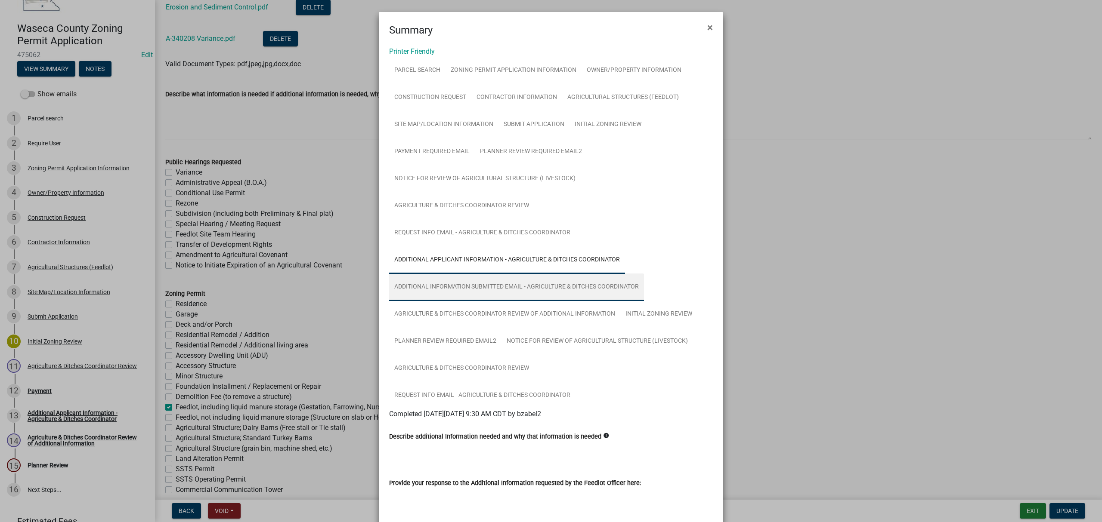
click at [485, 295] on link "Additional Information Submitted Email - Agriculture & Ditches Coordinator" at bounding box center [516, 288] width 255 height 28
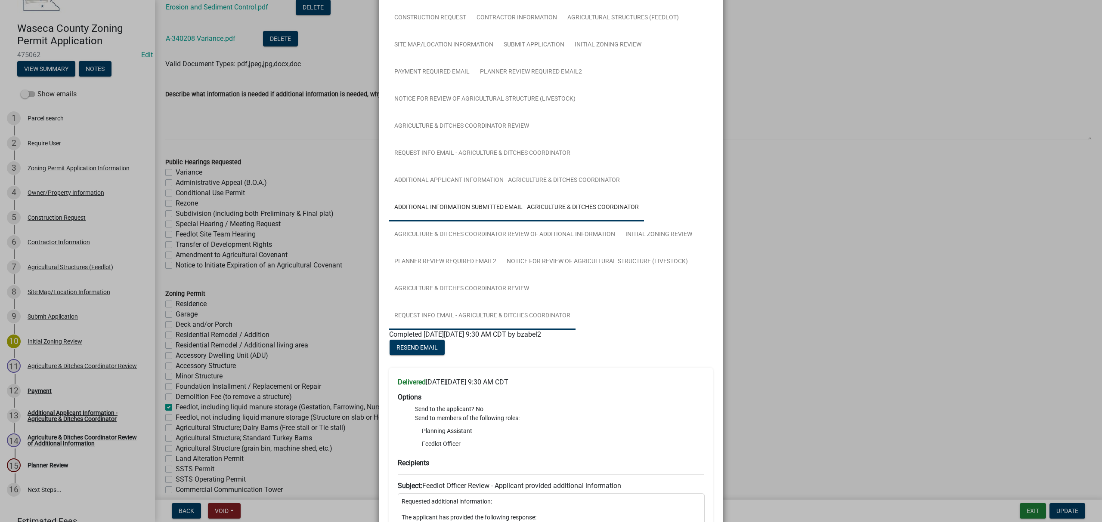
scroll to position [229, 0]
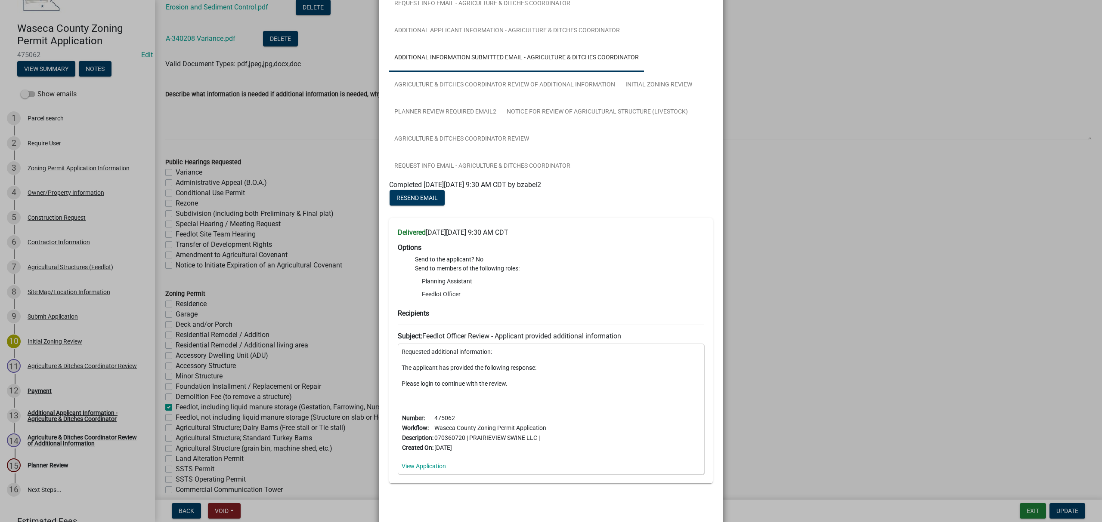
click at [541, 364] on p "The applicant has provided the following response:" at bounding box center [550, 368] width 299 height 9
drag, startPoint x: 537, startPoint y: 365, endPoint x: 561, endPoint y: 371, distance: 24.7
click at [561, 371] on div "Requested additional information: The applicant has provided the following resp…" at bounding box center [551, 409] width 306 height 131
click at [539, 372] on div "Requested additional information: The applicant has provided the following resp…" at bounding box center [551, 409] width 306 height 131
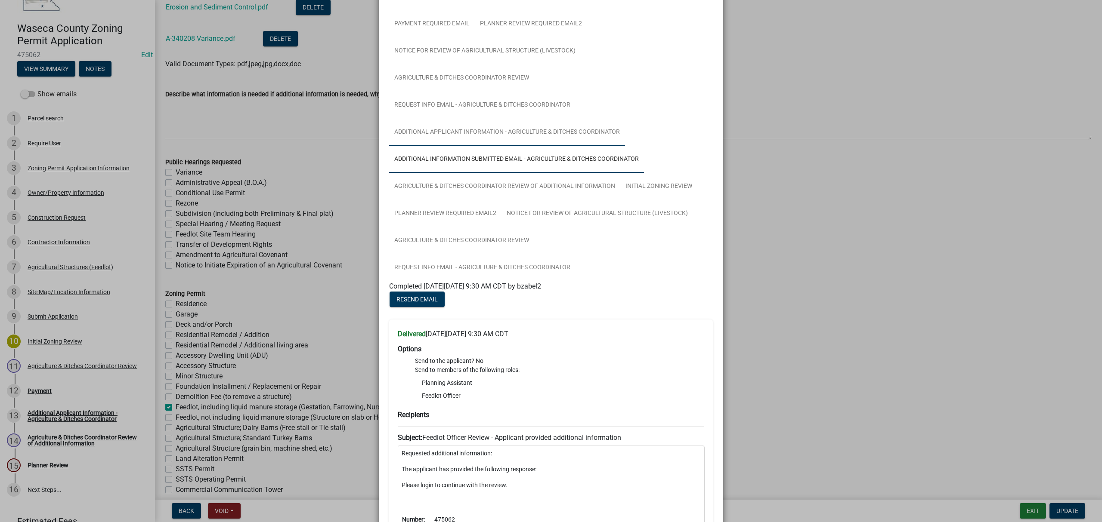
scroll to position [114, 0]
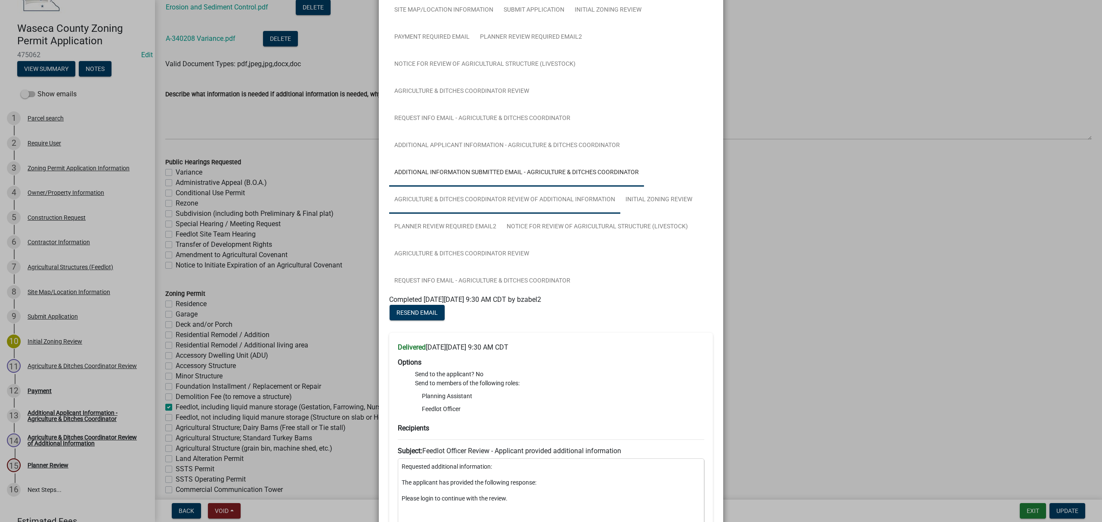
click at [587, 194] on link "Agriculture & Ditches Coordinator Review of Additional Information" at bounding box center [504, 200] width 231 height 28
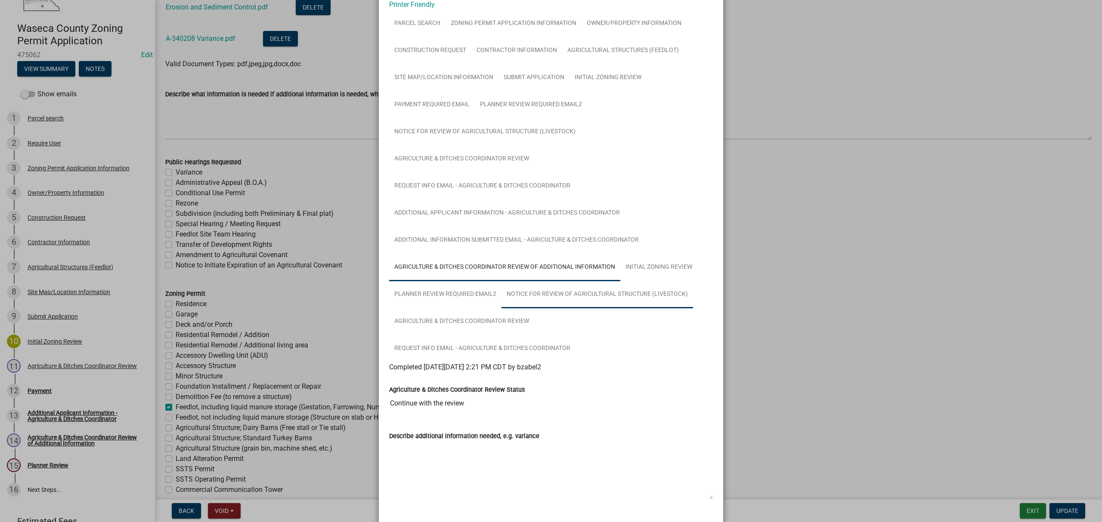
scroll to position [95, 0]
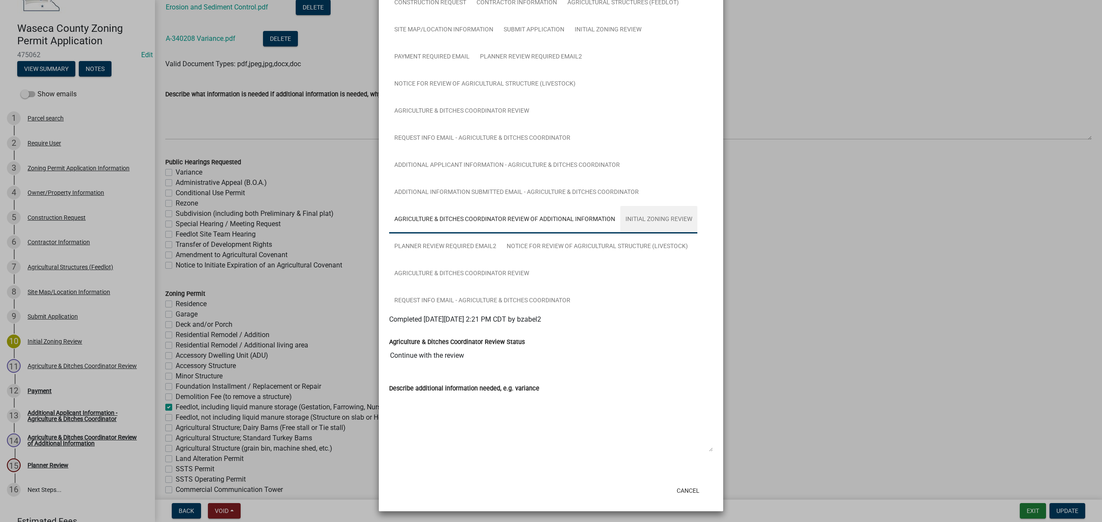
click at [636, 225] on link "Initial Zoning Review" at bounding box center [658, 220] width 77 height 28
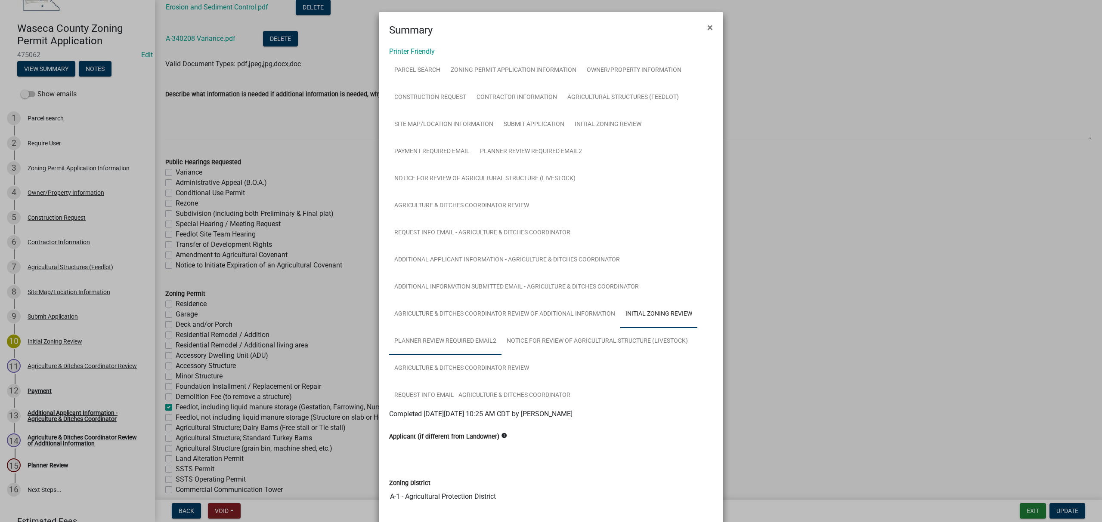
click at [456, 340] on link "Planner Review Required Email2" at bounding box center [445, 342] width 112 height 28
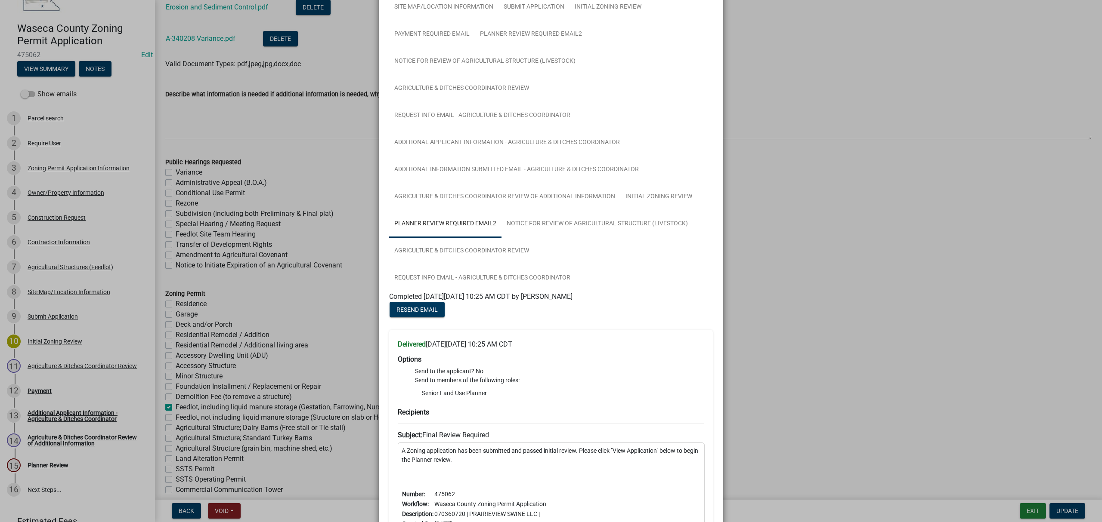
scroll to position [113, 0]
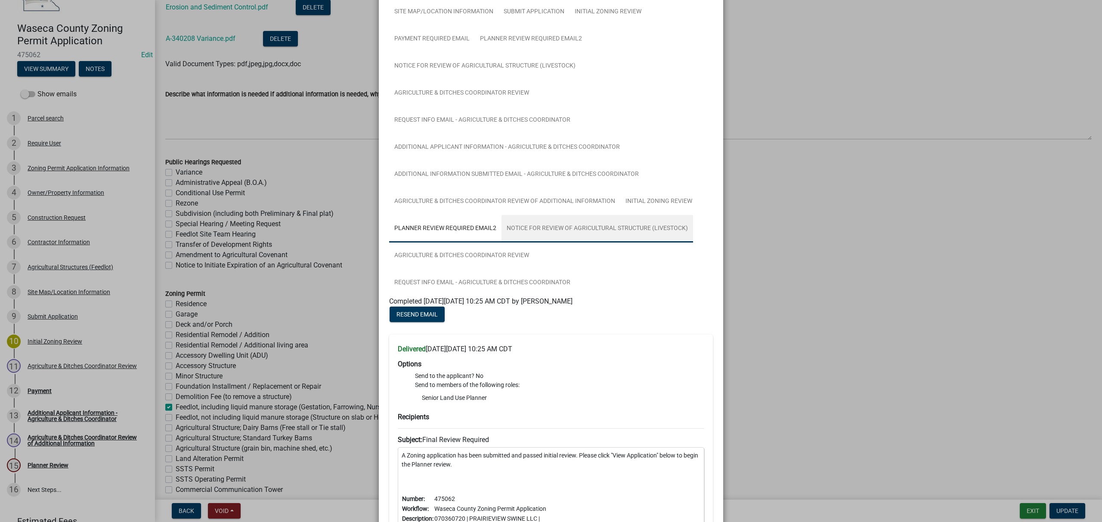
click at [560, 233] on link "Notice for Review of Agricultural Structure (Livestock)" at bounding box center [596, 229] width 191 height 28
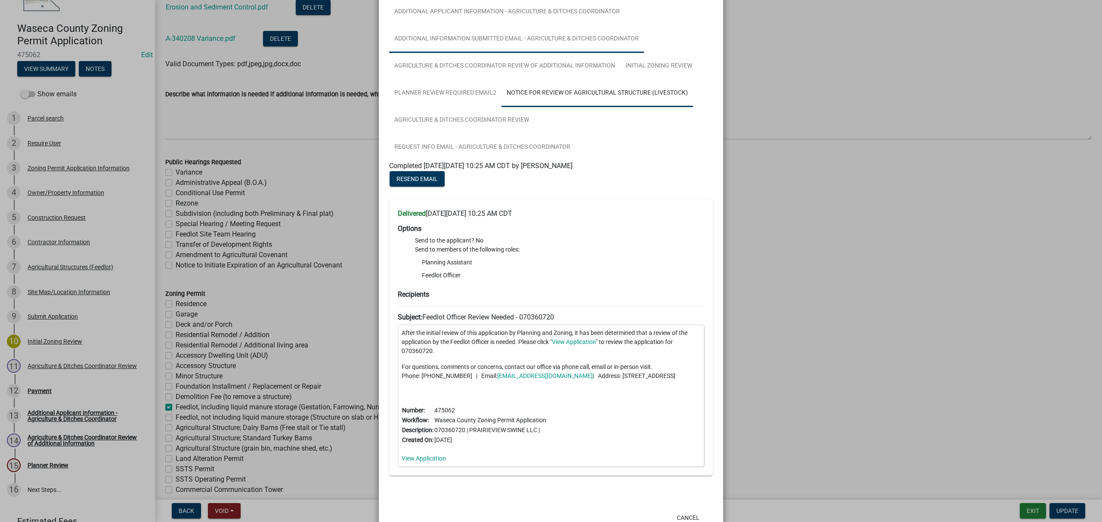
scroll to position [284, 0]
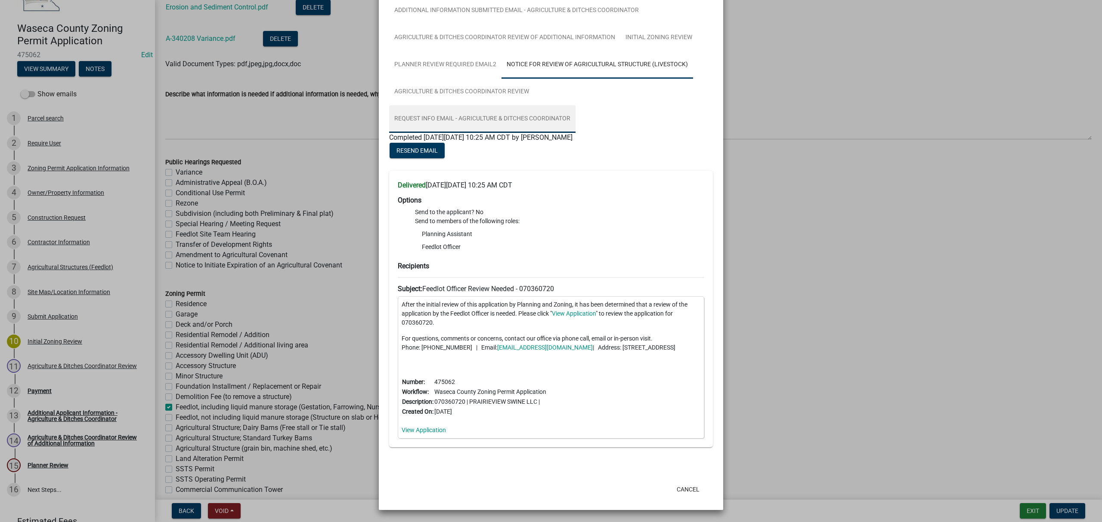
click at [466, 107] on link "Request Info Email - Agriculture & Ditches Coordinator" at bounding box center [482, 119] width 186 height 28
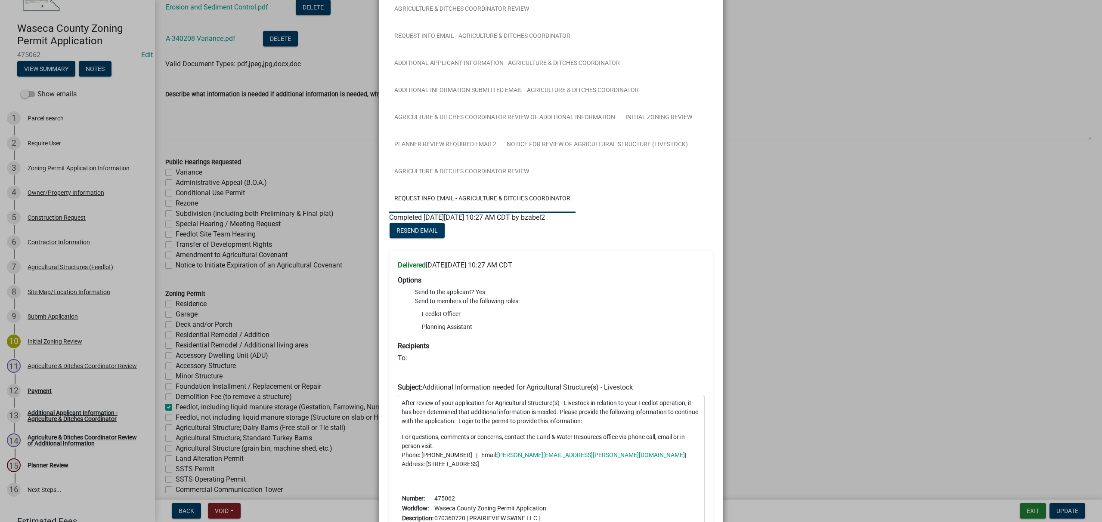
scroll to position [312, 0]
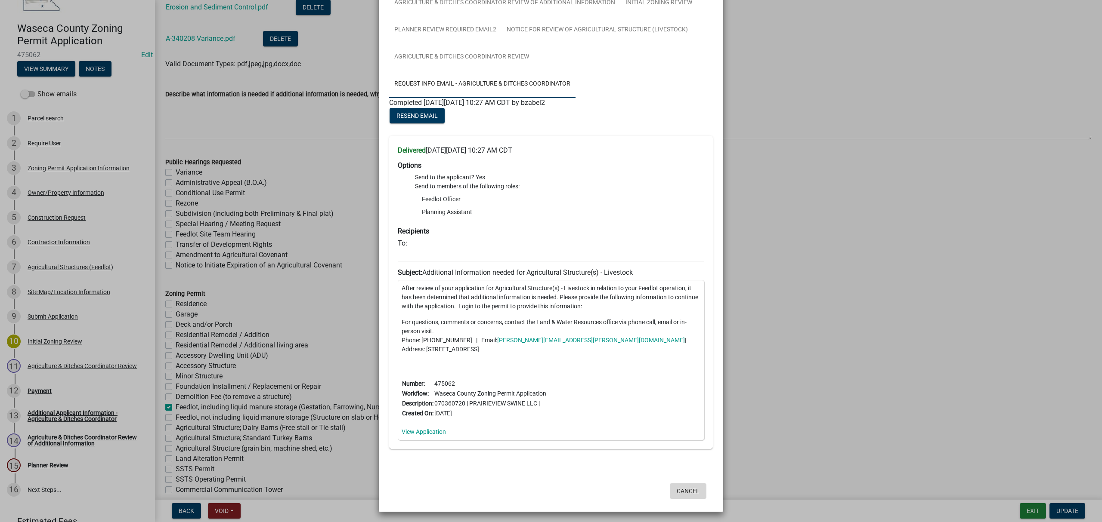
click at [688, 493] on button "Cancel" at bounding box center [688, 491] width 37 height 15
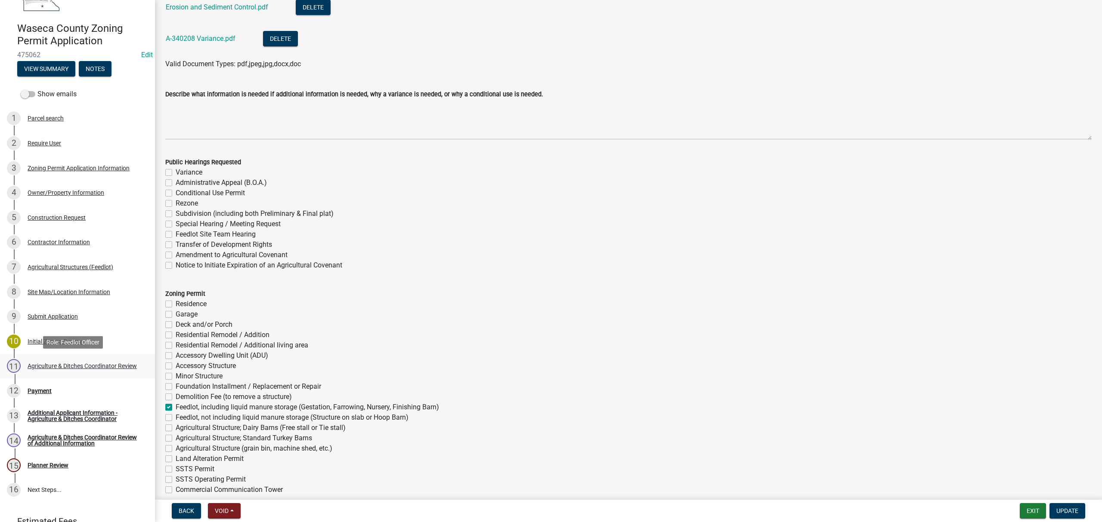
click at [99, 367] on div "Agriculture & Ditches Coordinator Review" at bounding box center [82, 366] width 109 height 6
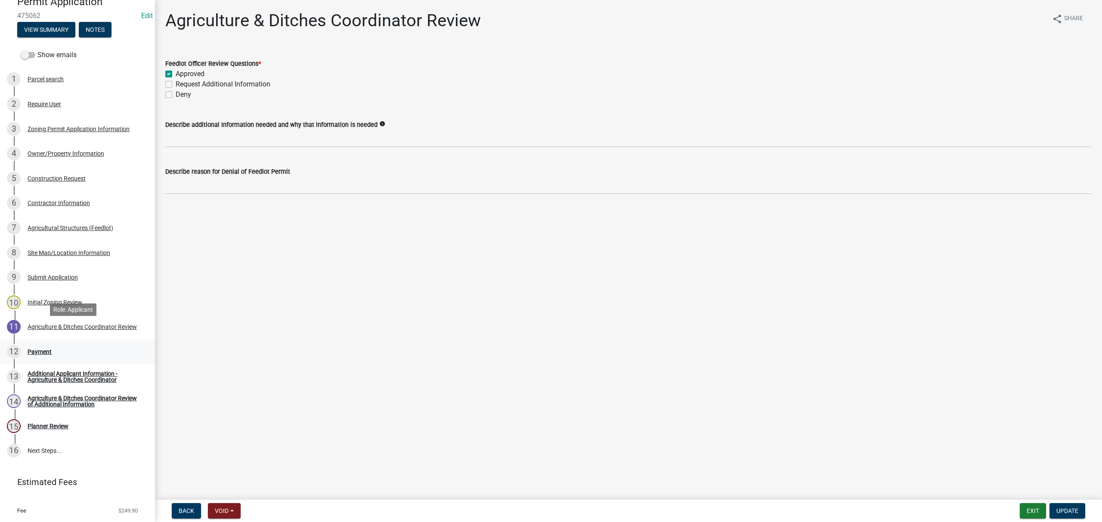
scroll to position [114, 0]
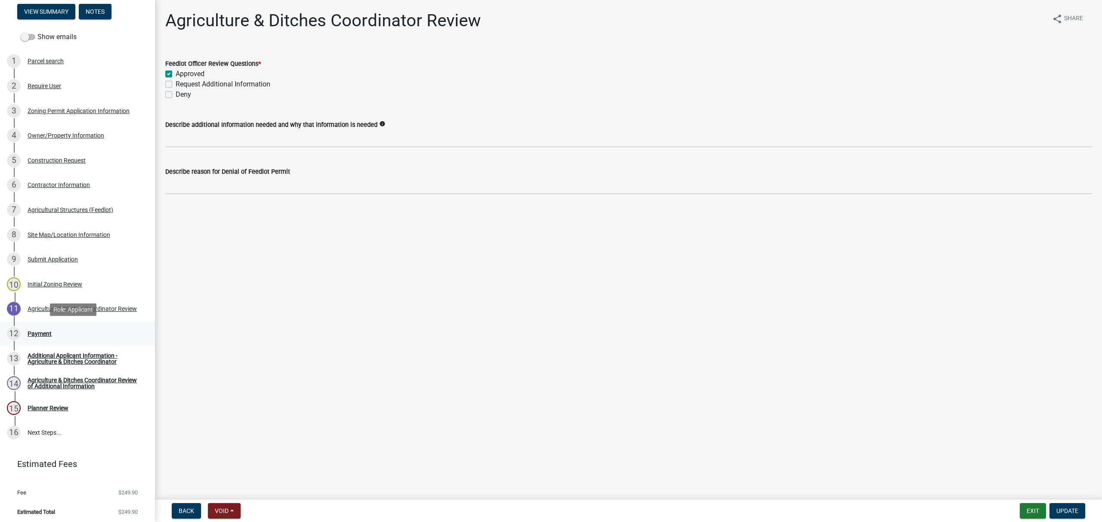
click at [51, 334] on div "Payment" at bounding box center [40, 334] width 24 height 6
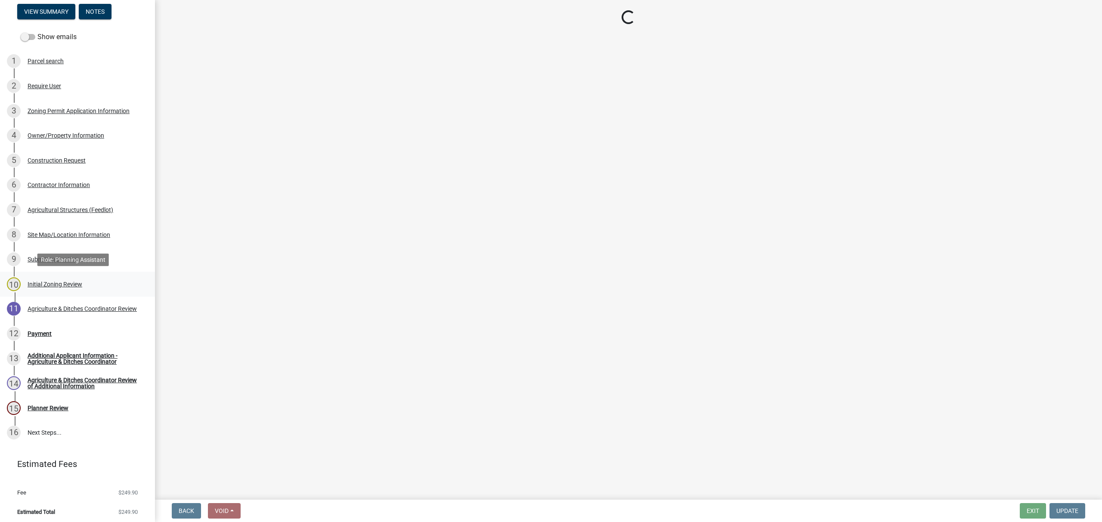
select select "3: 3"
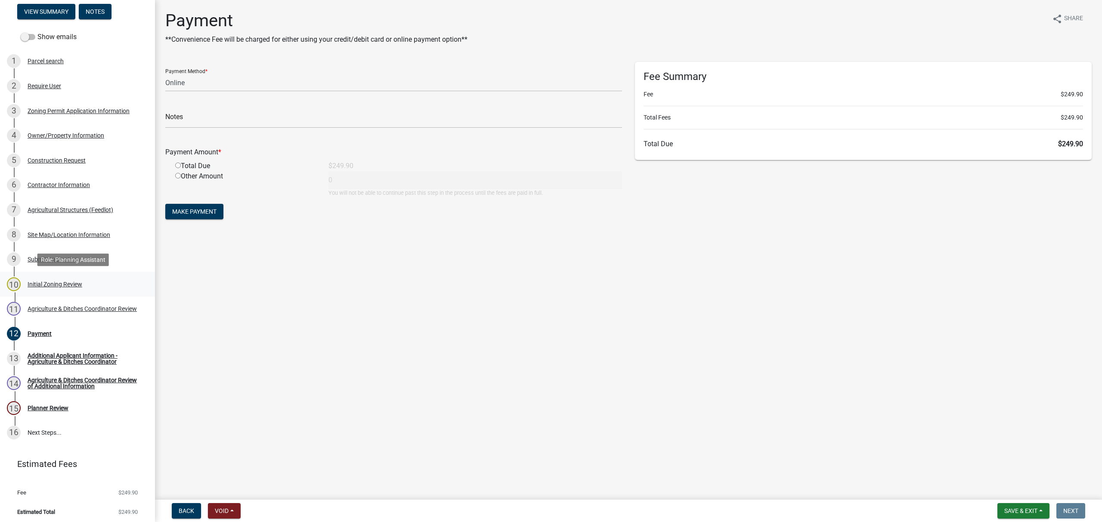
click at [46, 283] on div "Initial Zoning Review" at bounding box center [55, 284] width 55 height 6
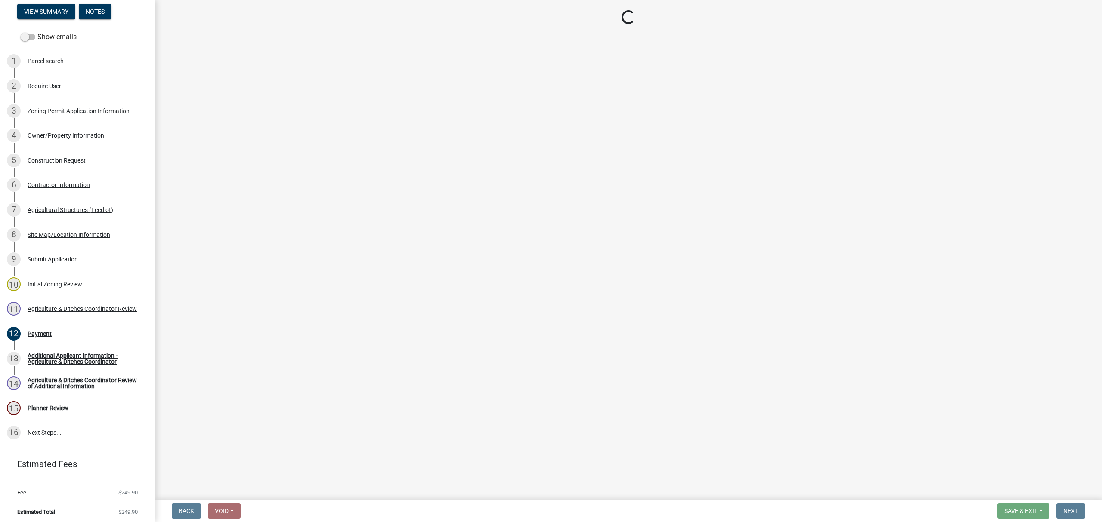
select select "f85b0be6-0ba0-4e52-abd8-9a831d915a76"
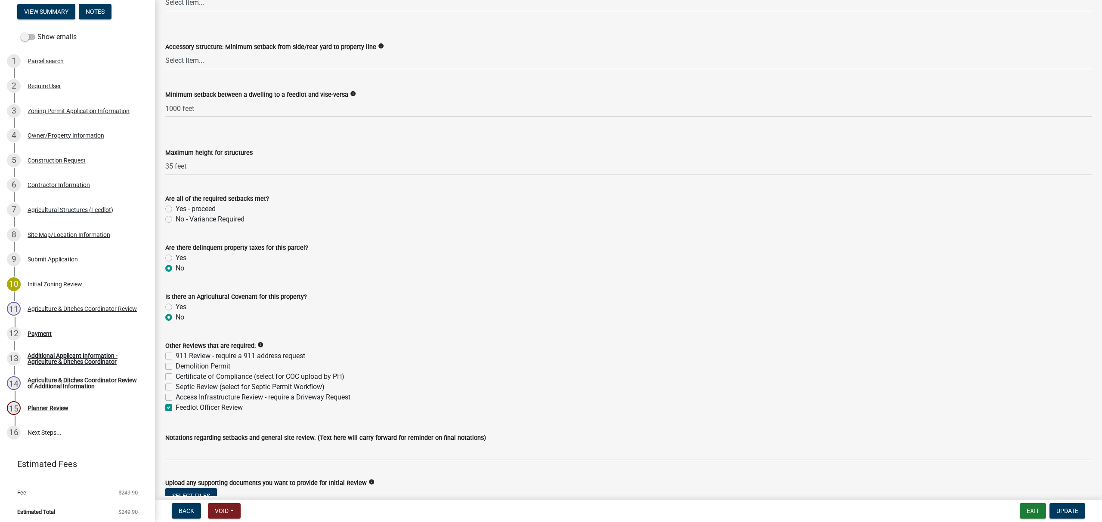
scroll to position [1606, 0]
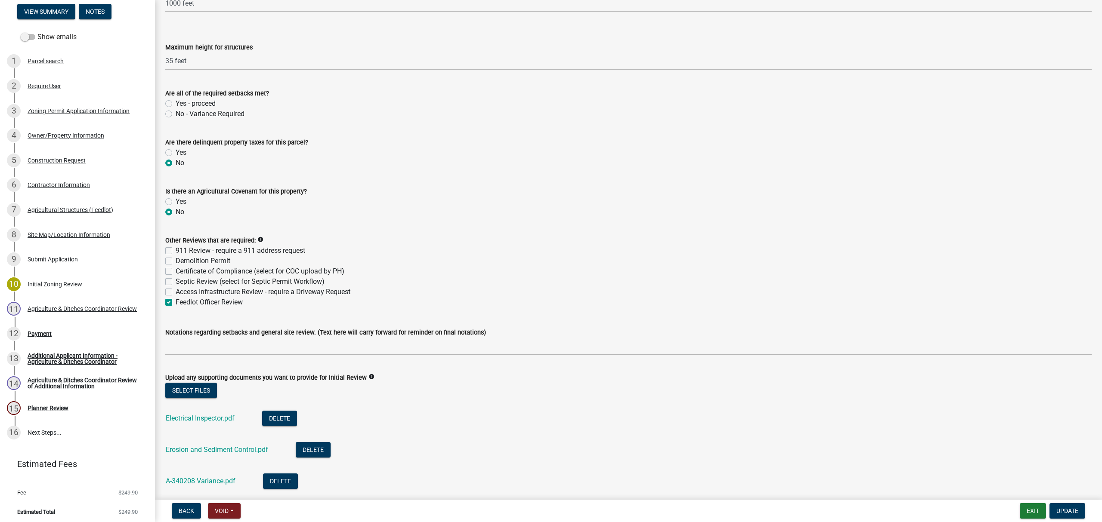
click at [176, 305] on label "Feedlot Officer Review" at bounding box center [209, 302] width 67 height 10
click at [176, 303] on input "Feedlot Officer Review" at bounding box center [179, 300] width 6 height 6
checkbox input "false"
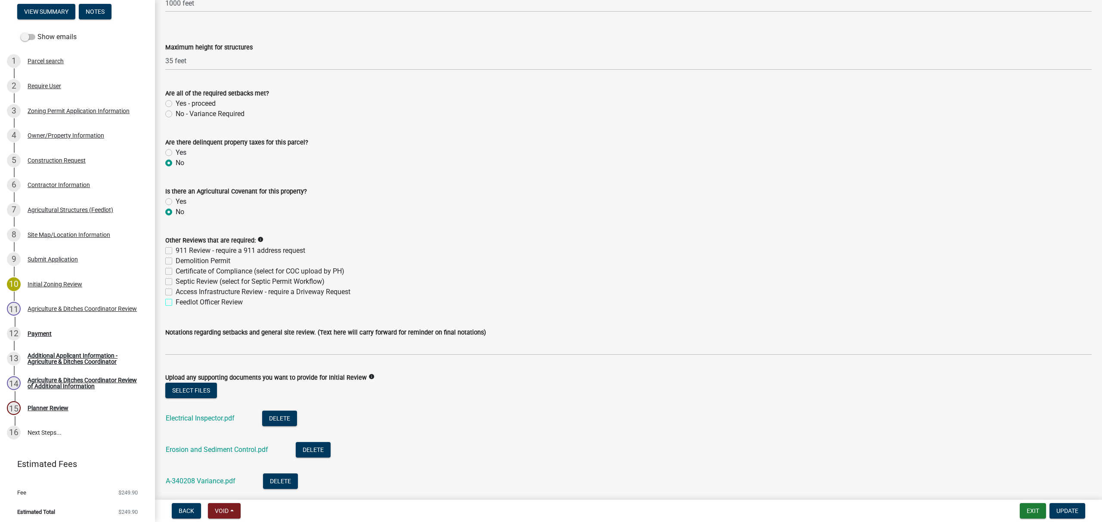
checkbox input "false"
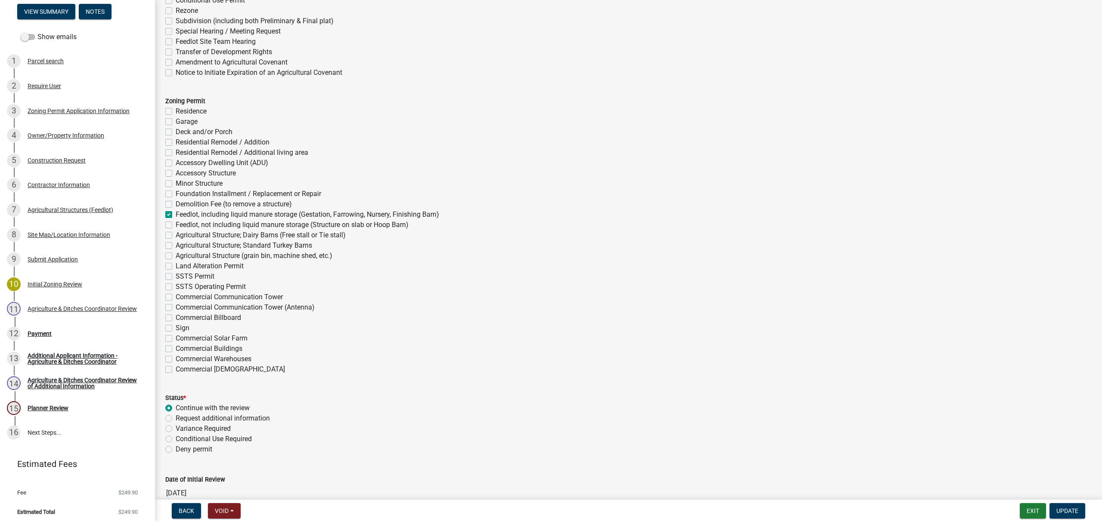
scroll to position [2336, 0]
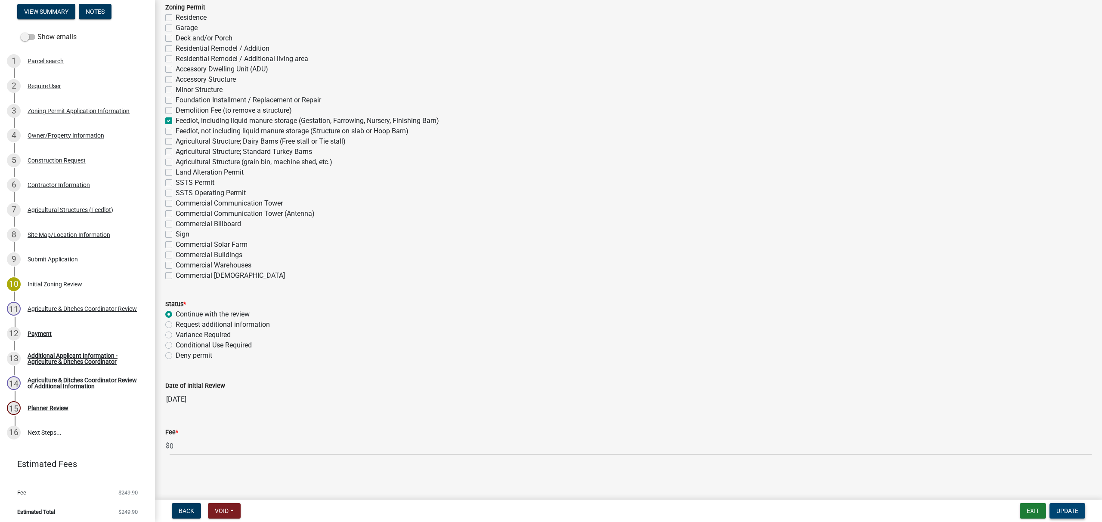
click at [1062, 508] on span "Update" at bounding box center [1067, 511] width 22 height 7
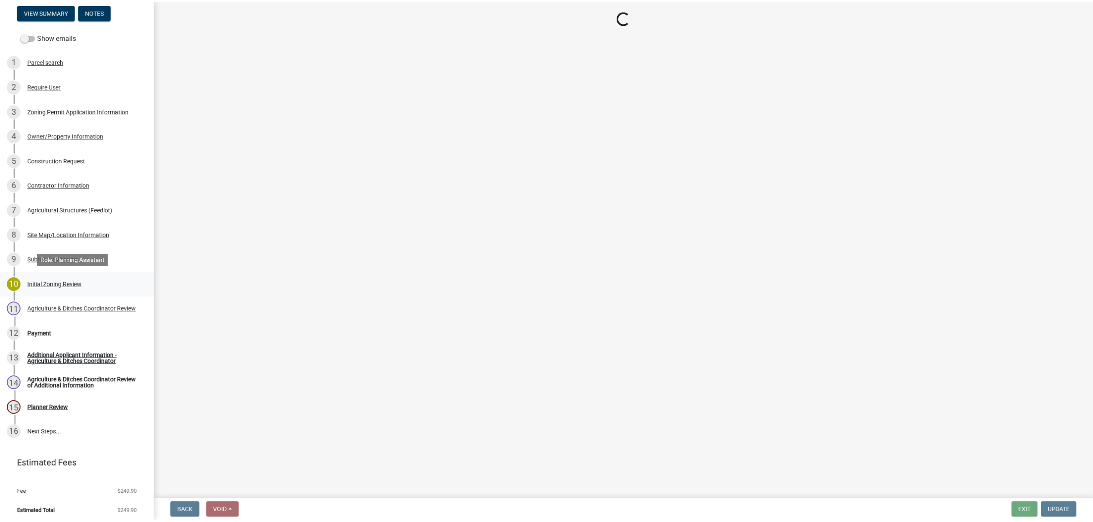
scroll to position [92, 0]
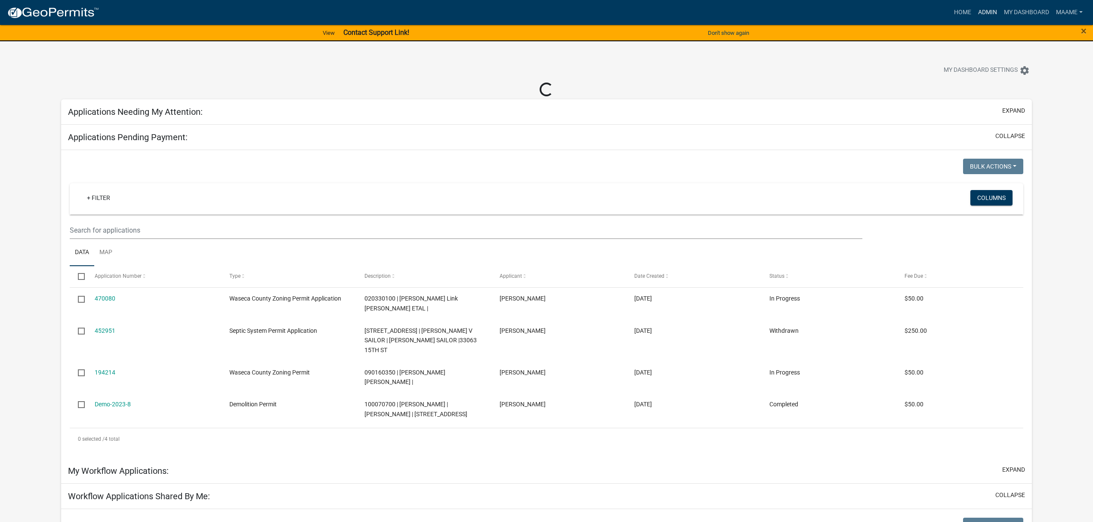
click at [991, 11] on link "Admin" at bounding box center [988, 12] width 26 height 16
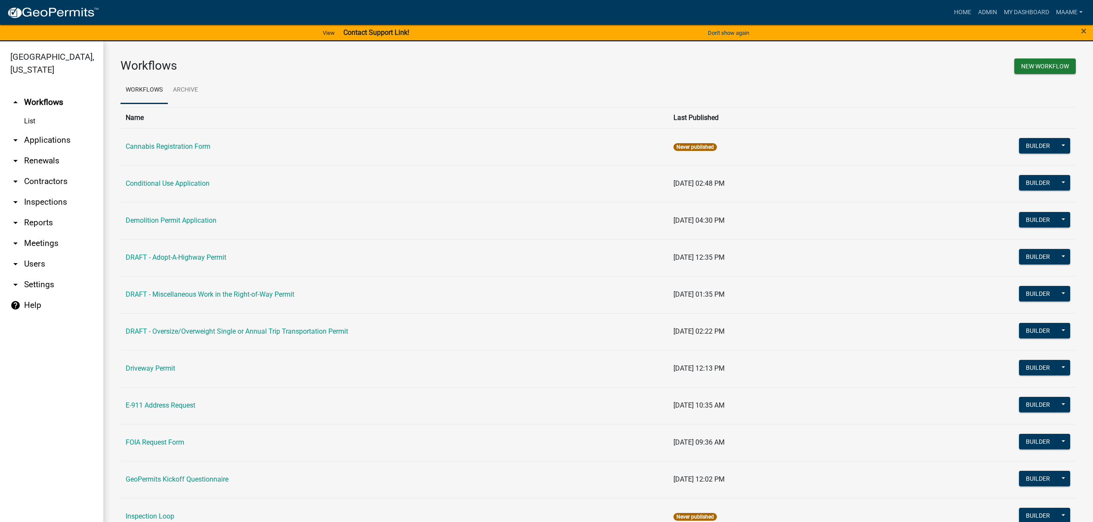
click at [40, 143] on link "arrow_drop_down Applications" at bounding box center [51, 140] width 103 height 21
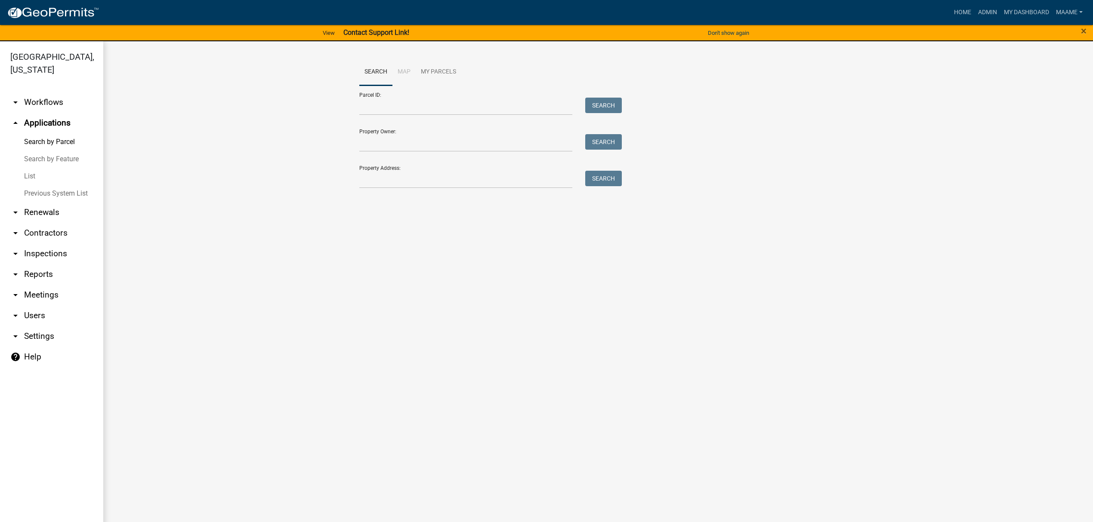
click at [57, 109] on link "arrow_drop_down Workflows" at bounding box center [51, 102] width 103 height 21
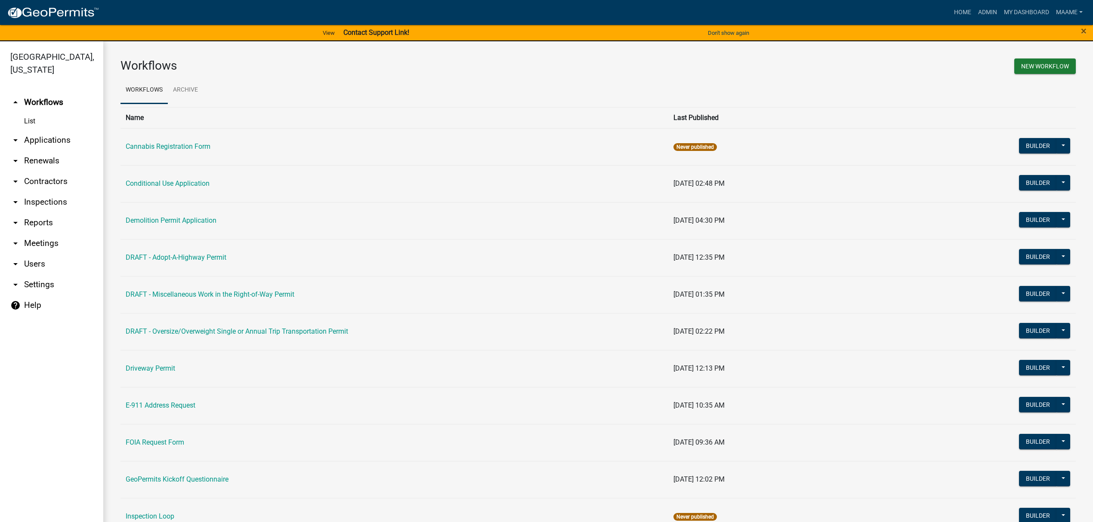
click at [36, 124] on link "List" at bounding box center [51, 121] width 103 height 17
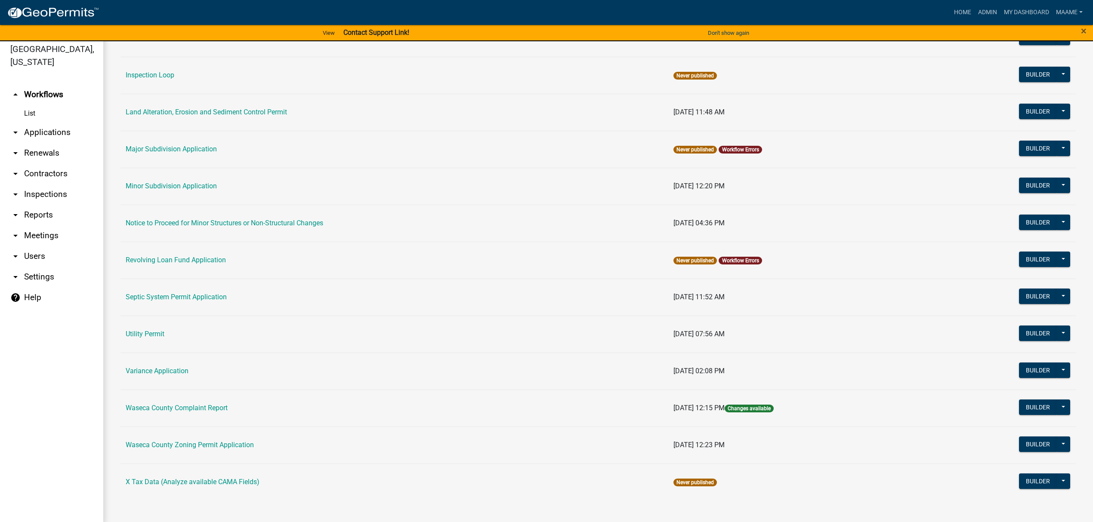
scroll to position [10, 0]
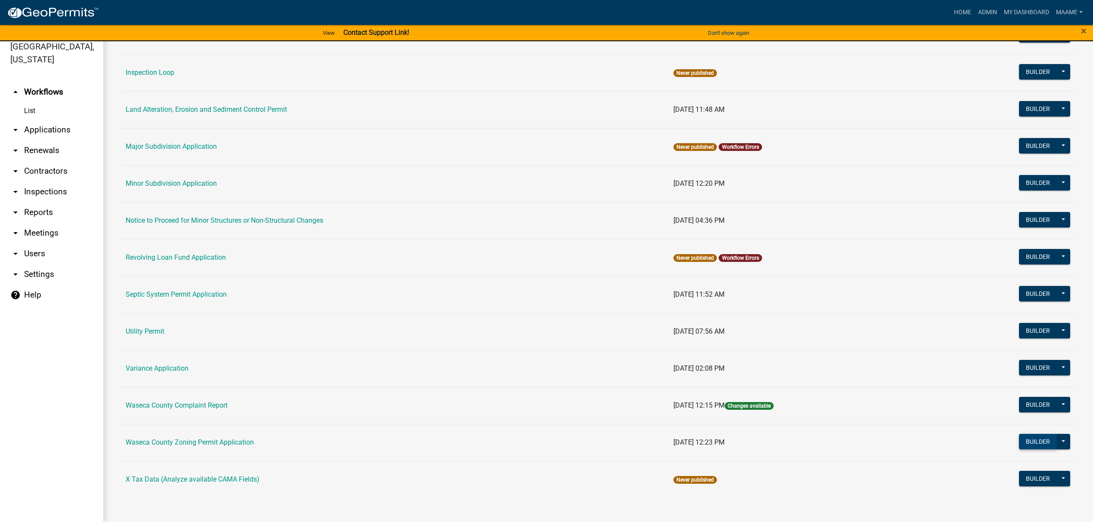
click at [1021, 436] on button "Builder" at bounding box center [1038, 441] width 38 height 15
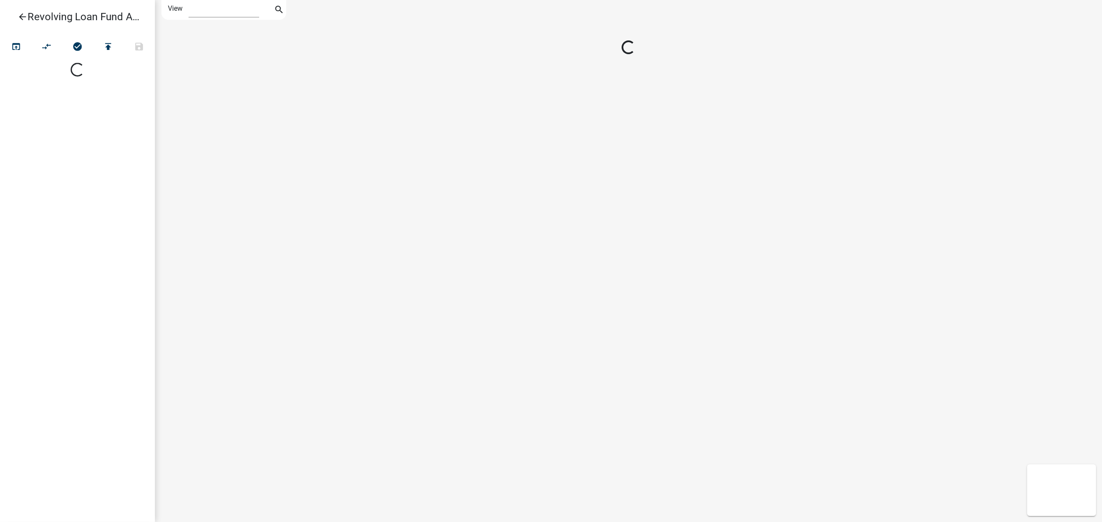
select select "1"
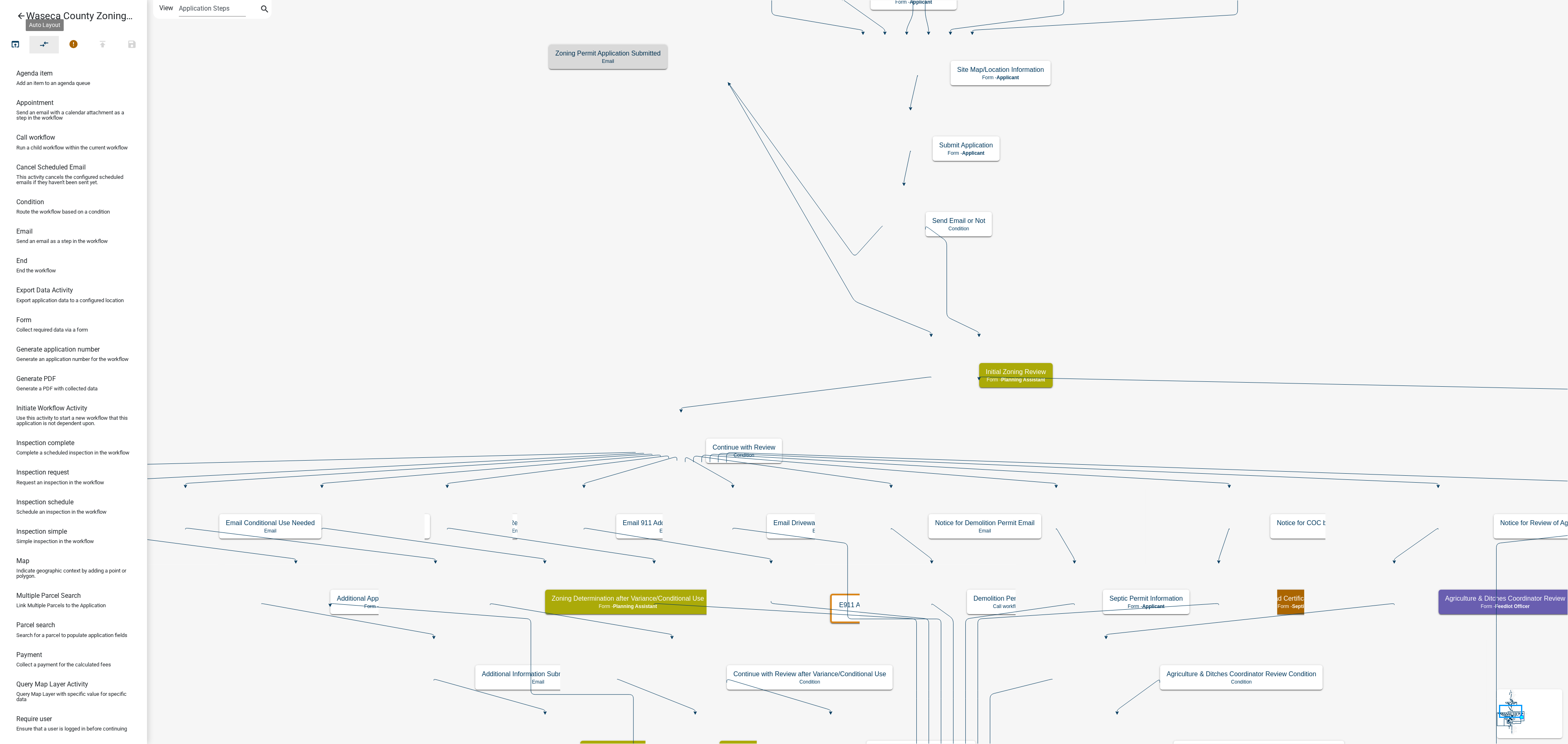
click at [48, 43] on icon "compare_arrows" at bounding box center [45, 45] width 9 height 11
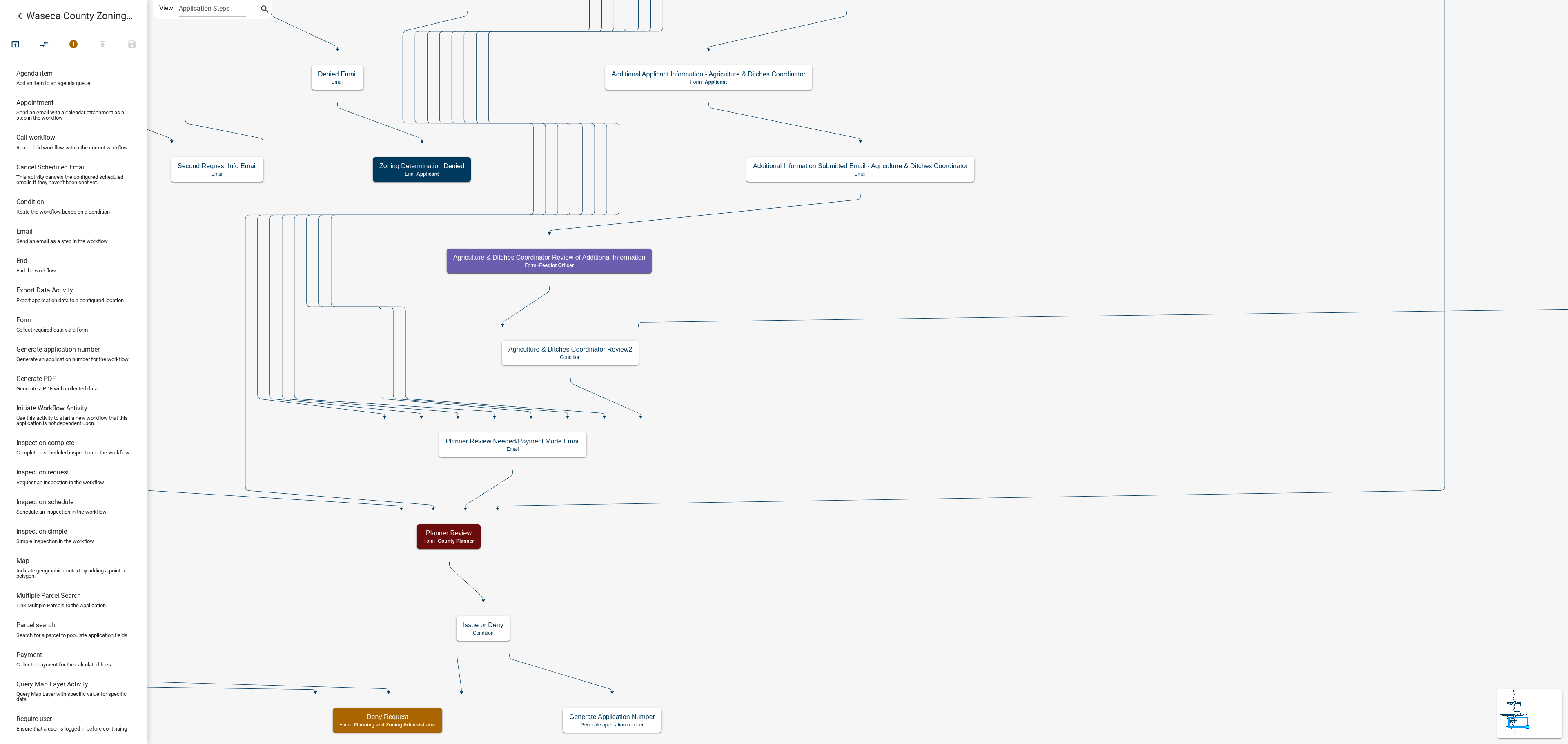
click at [658, 219] on icon at bounding box center [704, 214] width 310 height 38
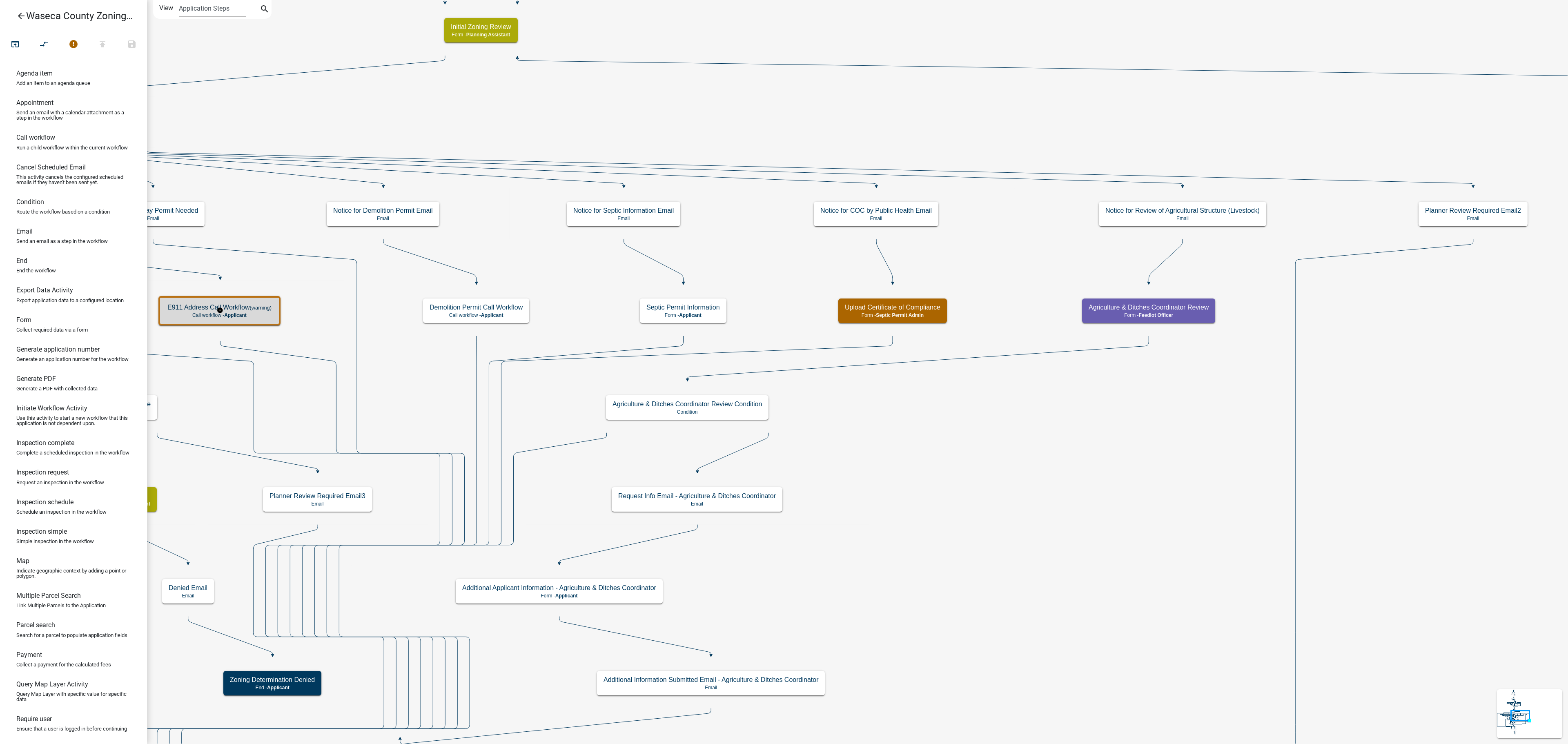
click at [178, 319] on div "E911 Address Call Workflow (warning) Call workflow - Applicant" at bounding box center [219, 311] width 117 height 25
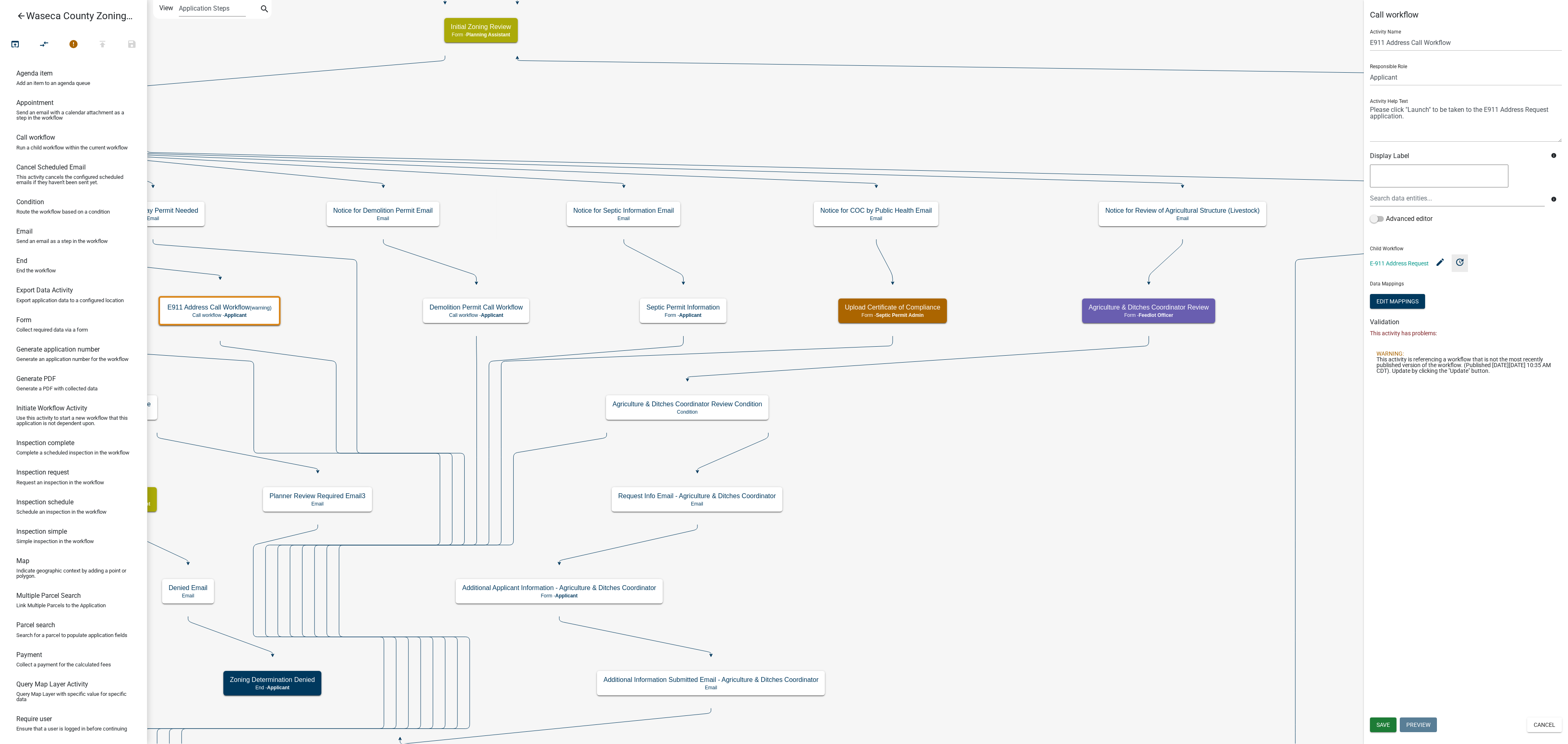
click at [1036, 267] on icon "update" at bounding box center [1460, 262] width 9 height 9
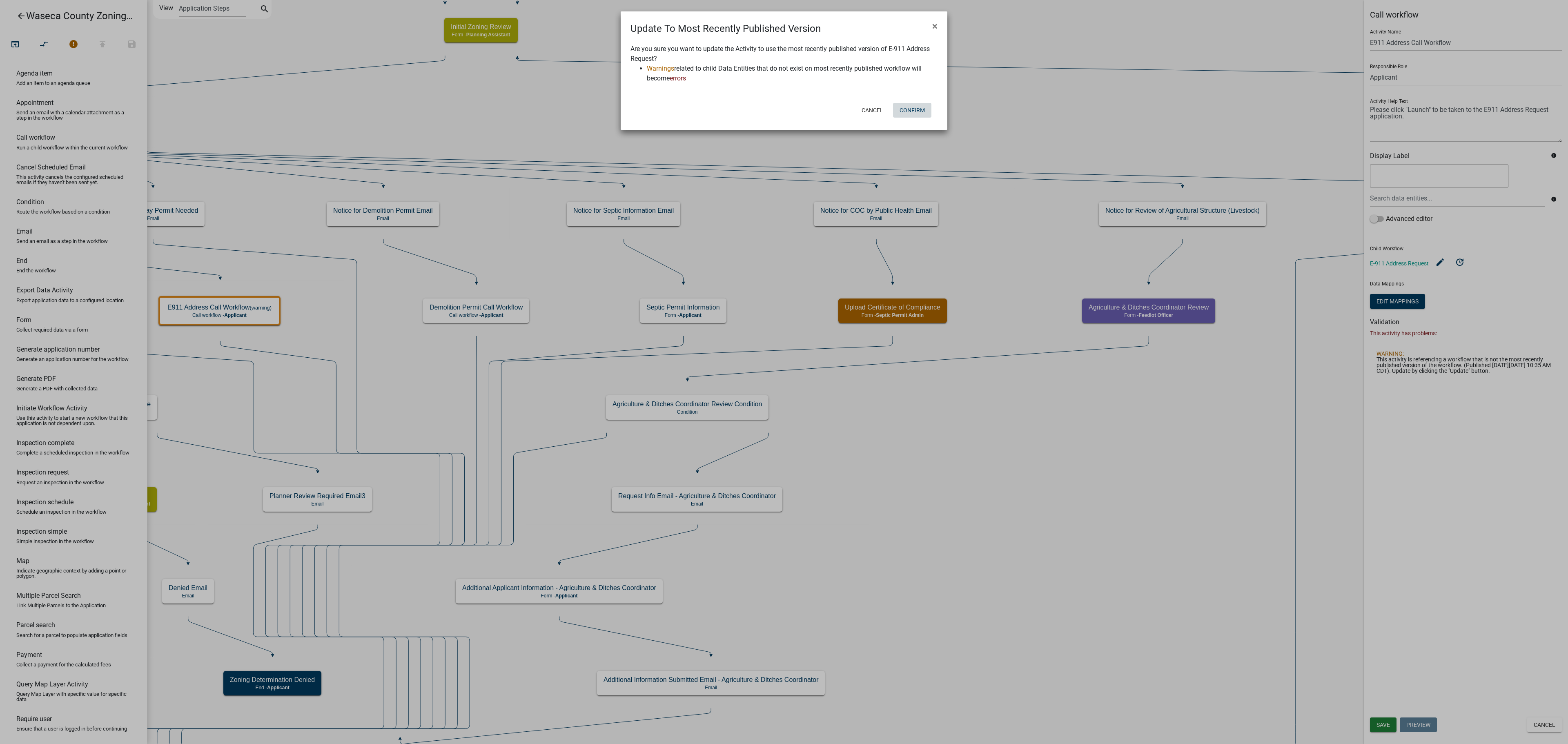
click at [923, 108] on button "Confirm" at bounding box center [912, 109] width 38 height 14
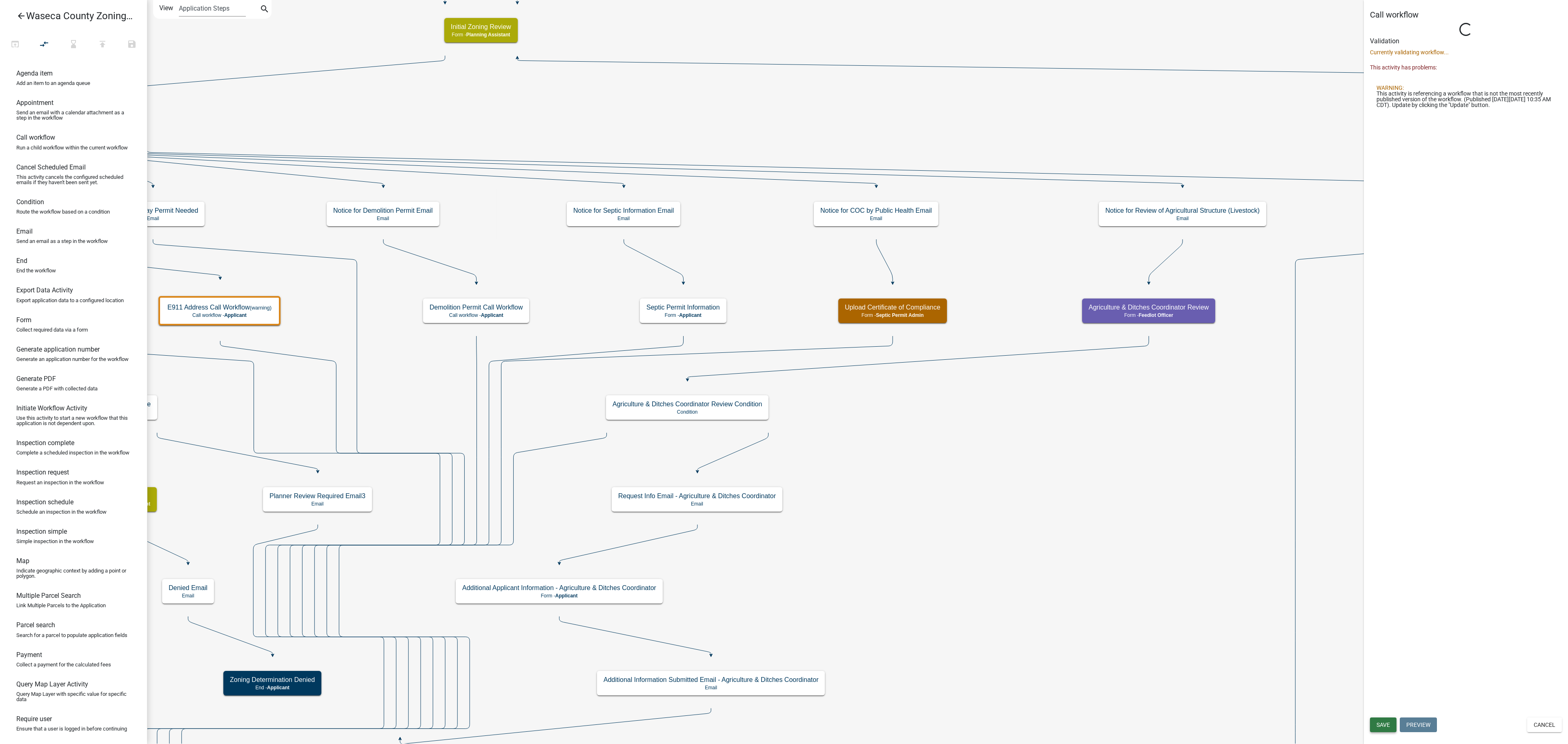
click at [1036, 495] on span "Save" at bounding box center [1383, 724] width 13 height 7
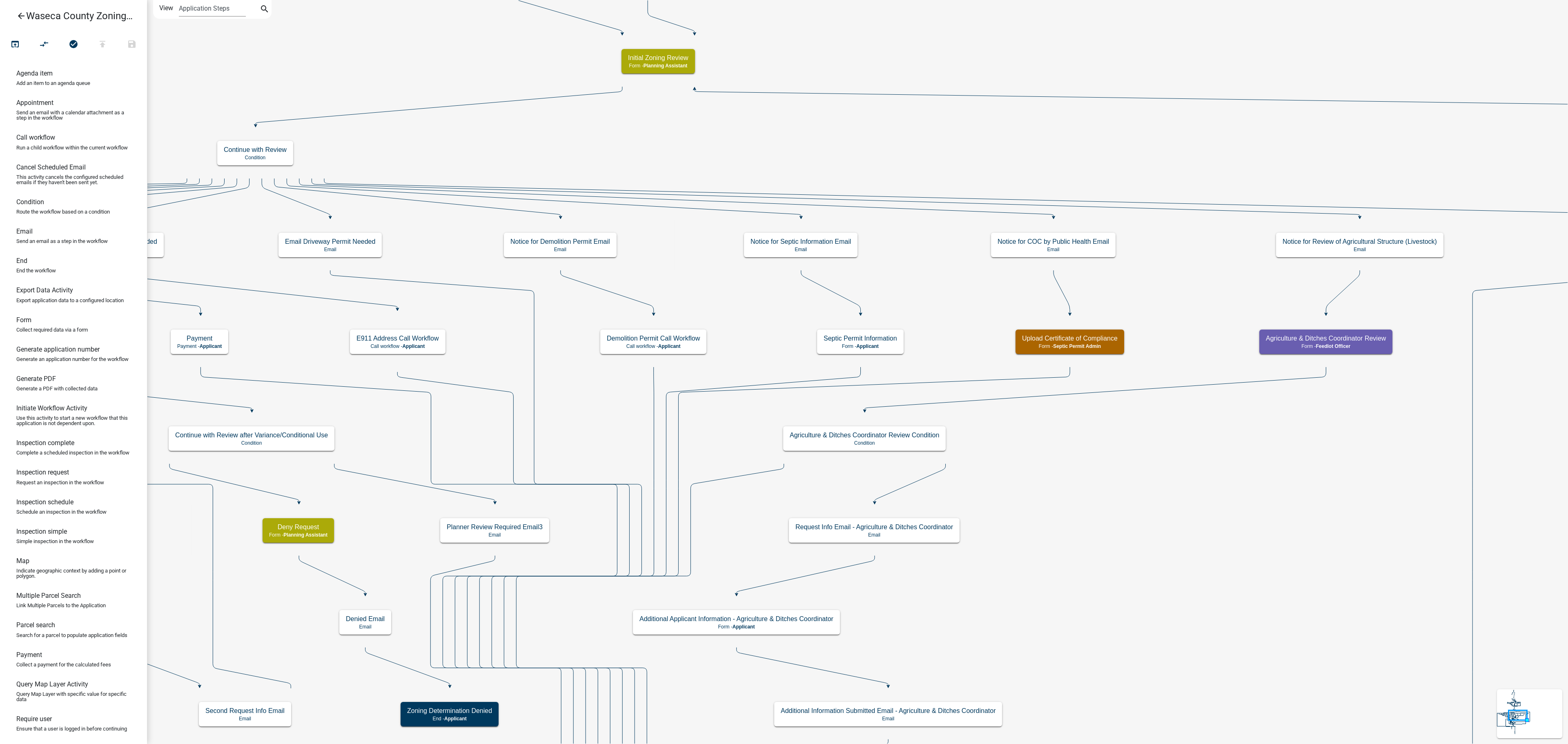
click at [18, 14] on icon "arrow_back" at bounding box center [21, 17] width 9 height 11
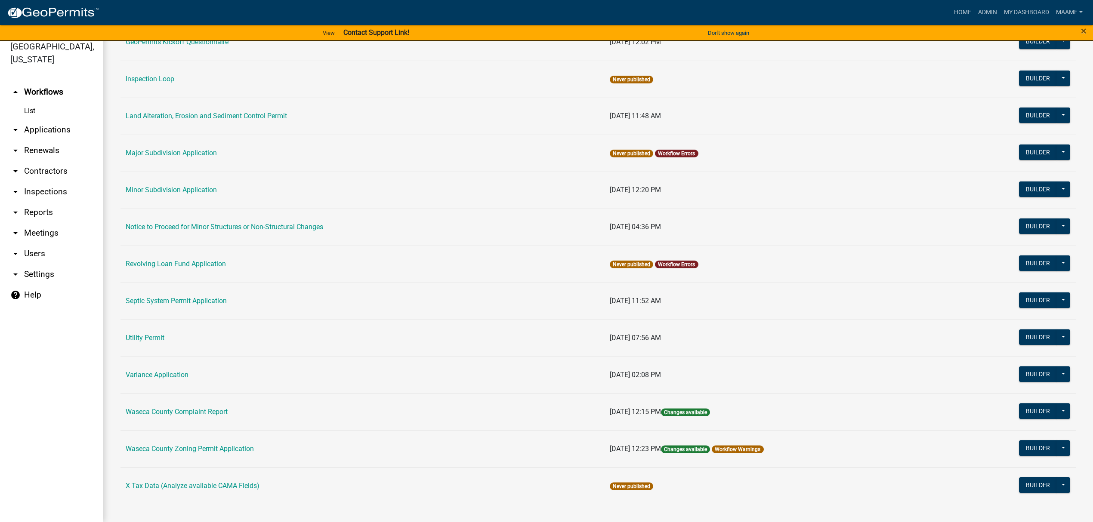
scroll to position [436, 0]
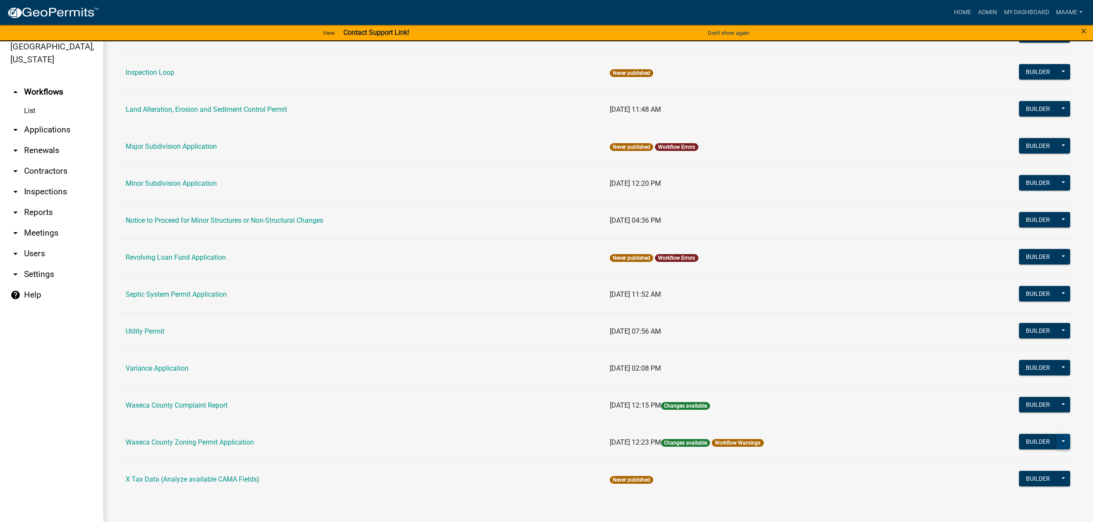
click at [1056, 443] on button at bounding box center [1063, 441] width 14 height 15
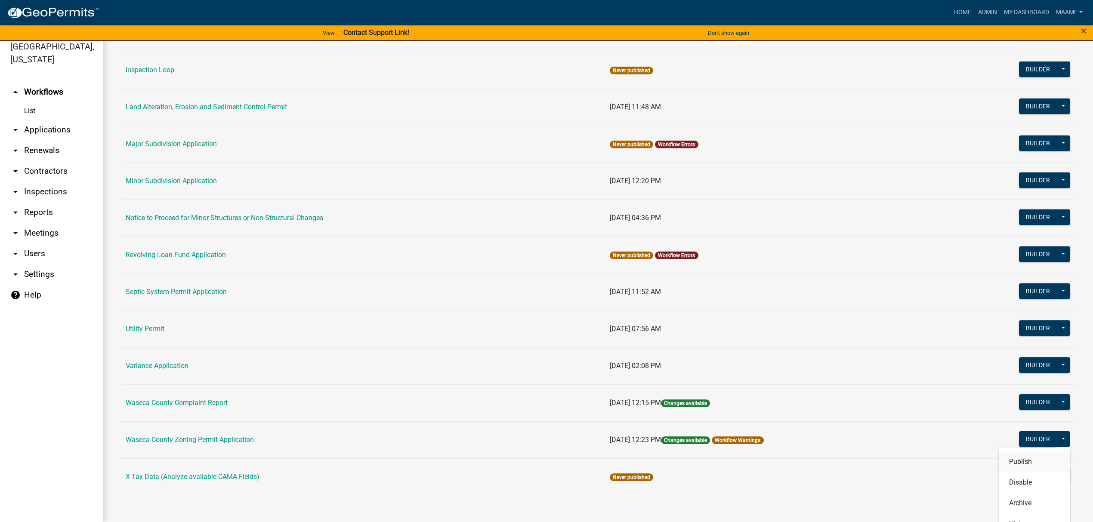
click at [1029, 462] on button "Publish" at bounding box center [1034, 461] width 71 height 21
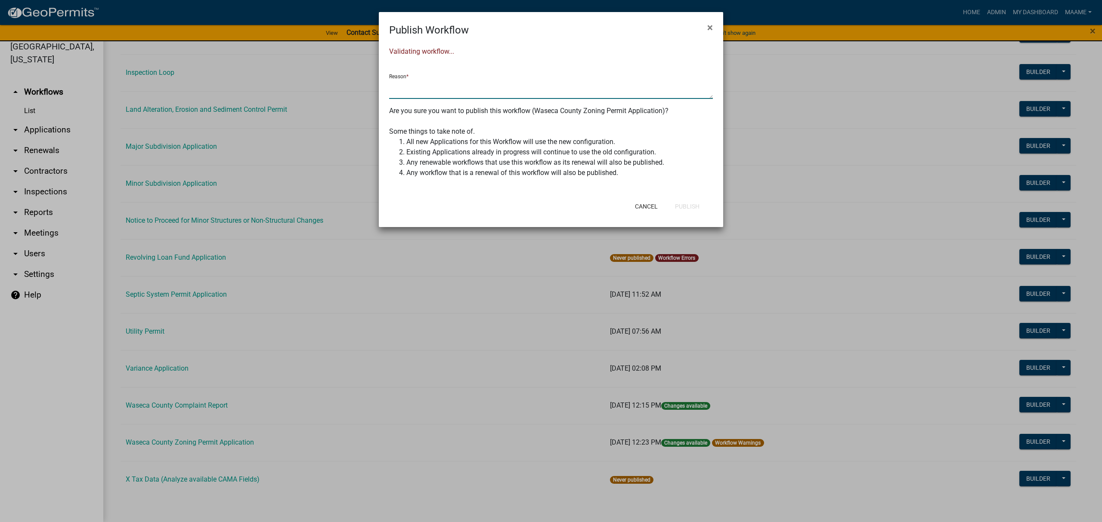
click at [429, 83] on textarea at bounding box center [551, 89] width 324 height 20
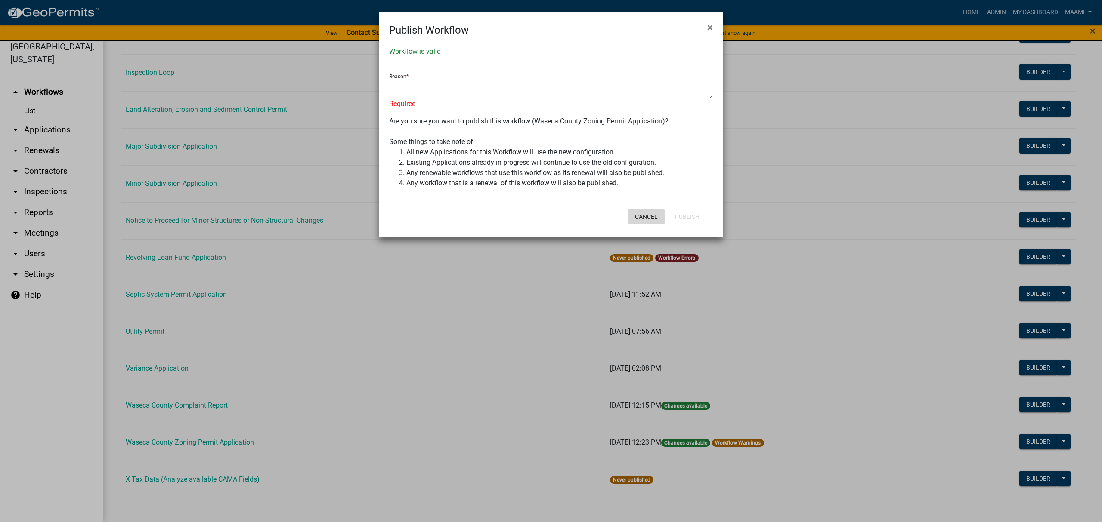
click at [642, 206] on div "Cancel Publish" at bounding box center [607, 217] width 212 height 22
click at [651, 221] on button "Cancel" at bounding box center [646, 216] width 37 height 15
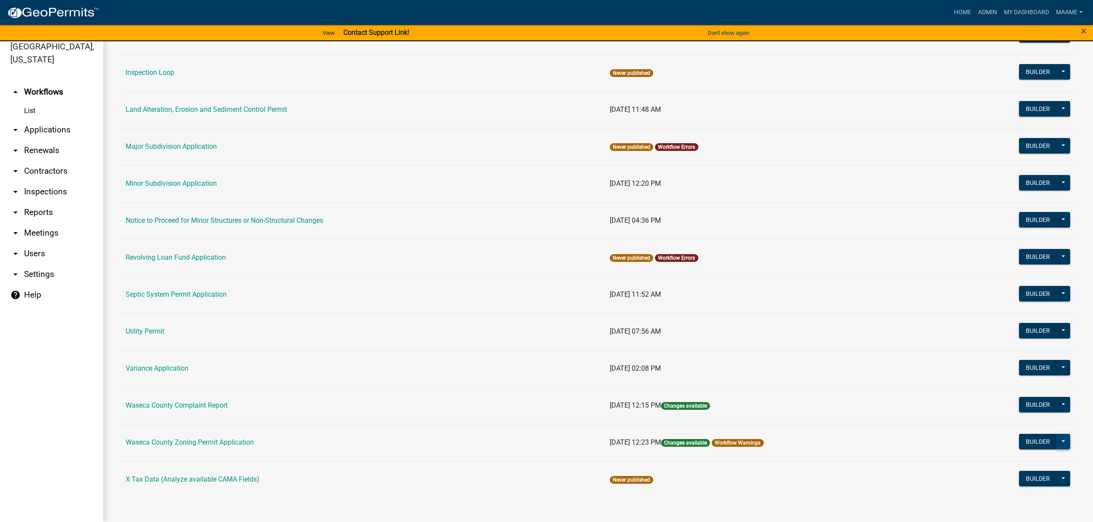
click at [1056, 444] on button at bounding box center [1063, 441] width 14 height 15
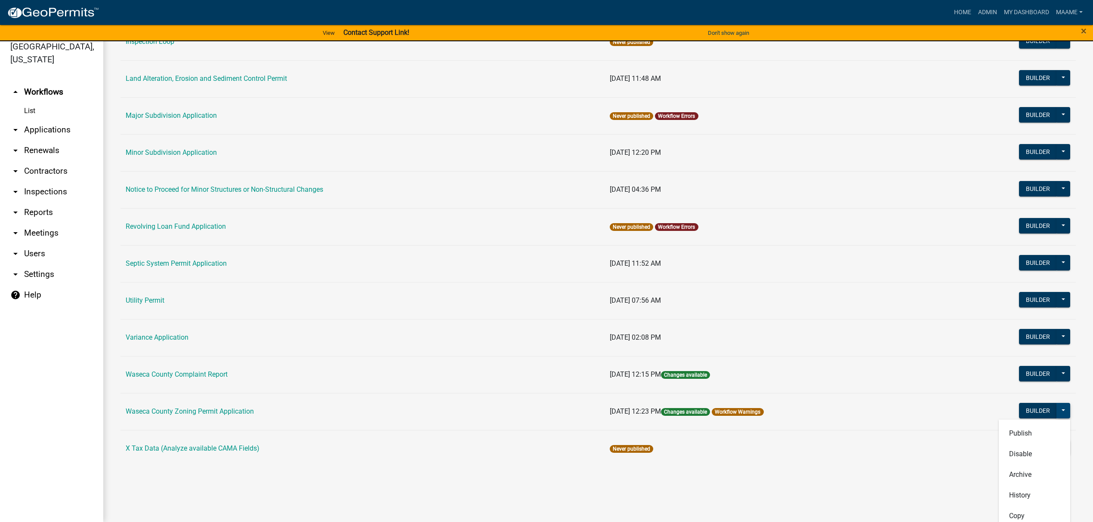
scroll to position [516, 0]
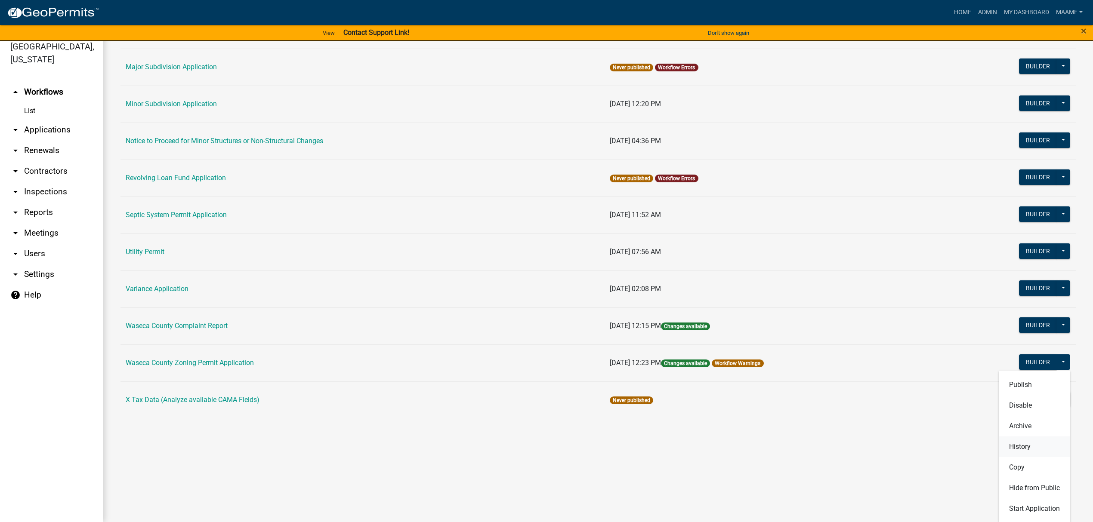
click at [1011, 450] on button "History" at bounding box center [1034, 446] width 71 height 21
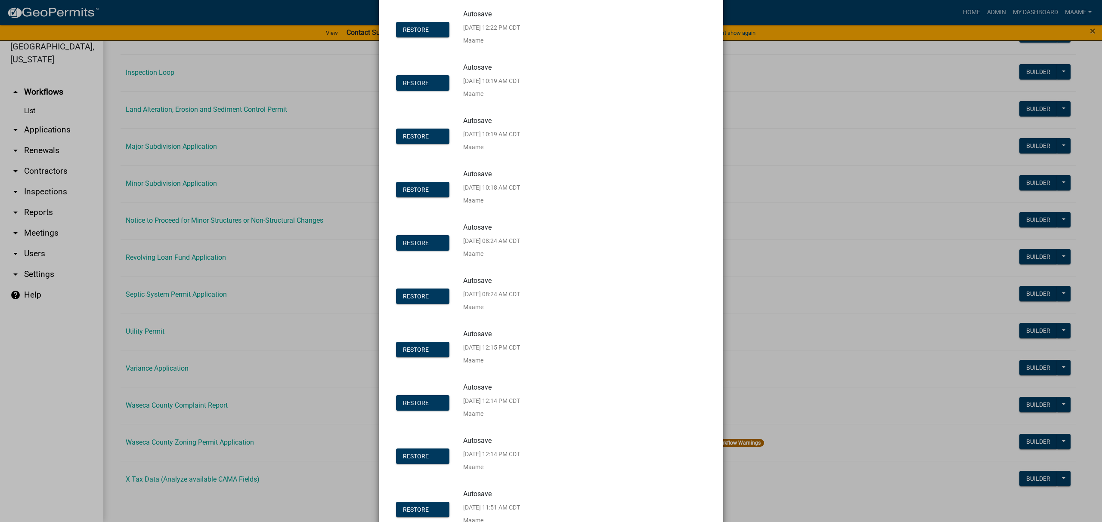
scroll to position [0, 0]
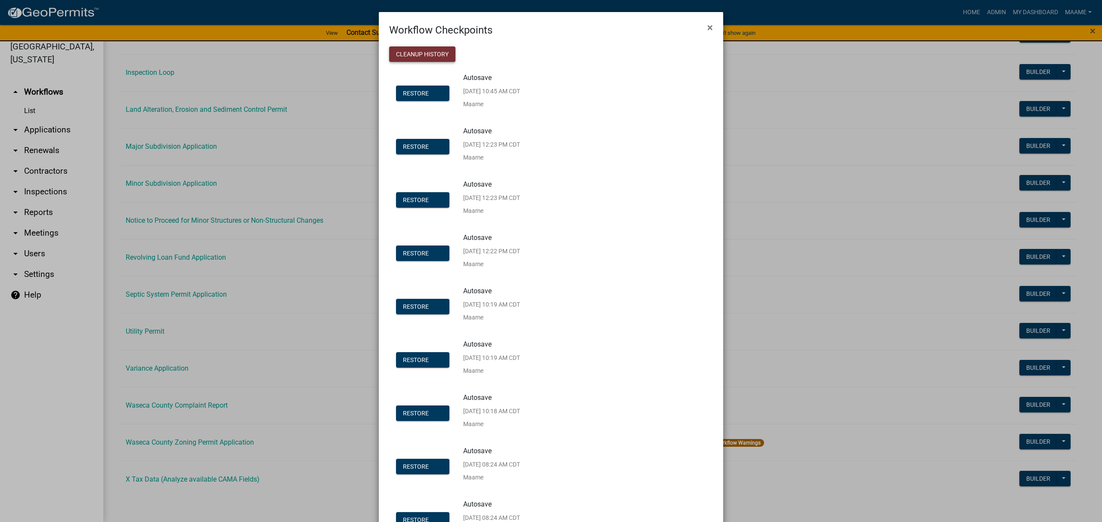
click at [438, 49] on button "Cleanup History" at bounding box center [422, 53] width 66 height 15
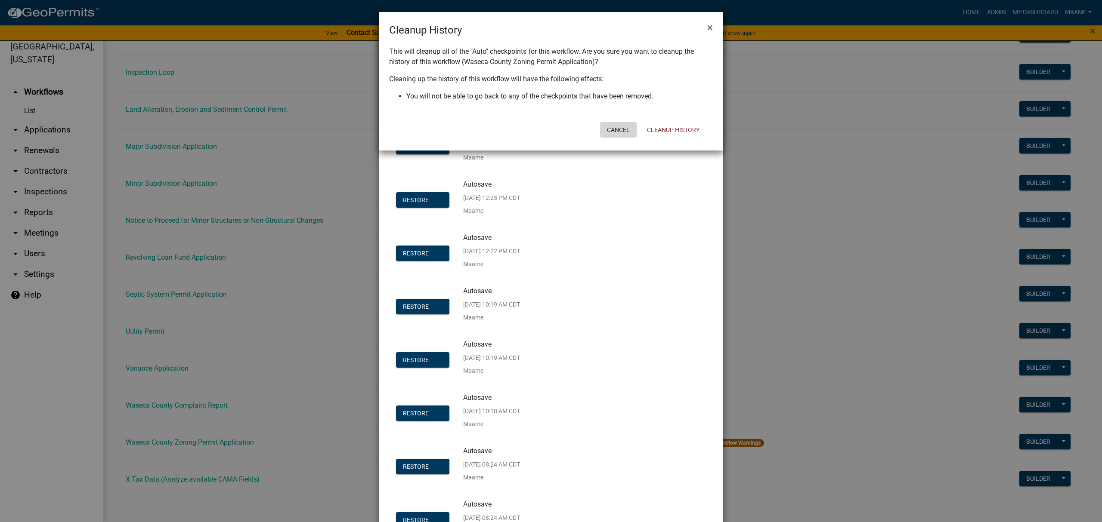
click at [612, 128] on button "Cancel" at bounding box center [618, 129] width 37 height 15
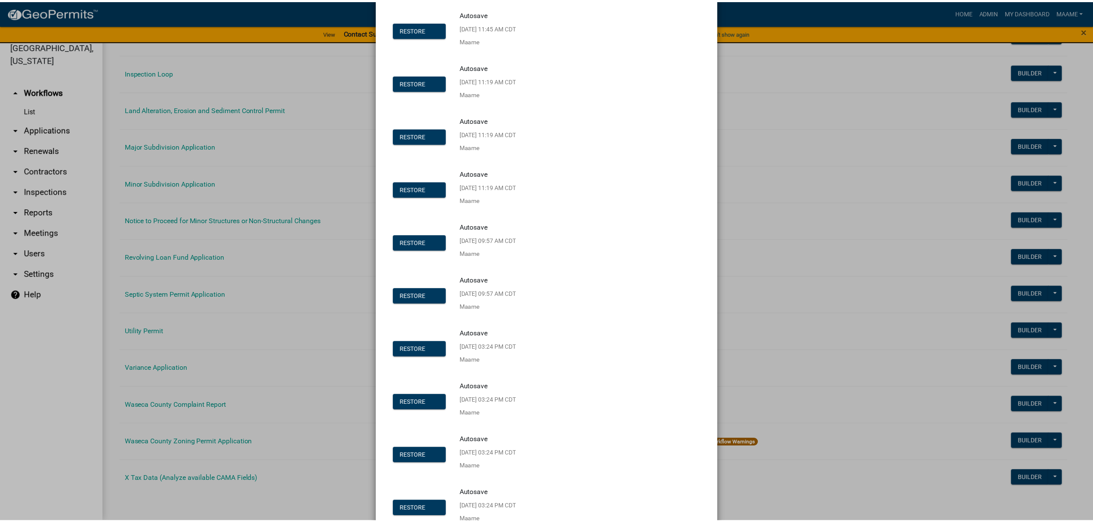
scroll to position [1043, 0]
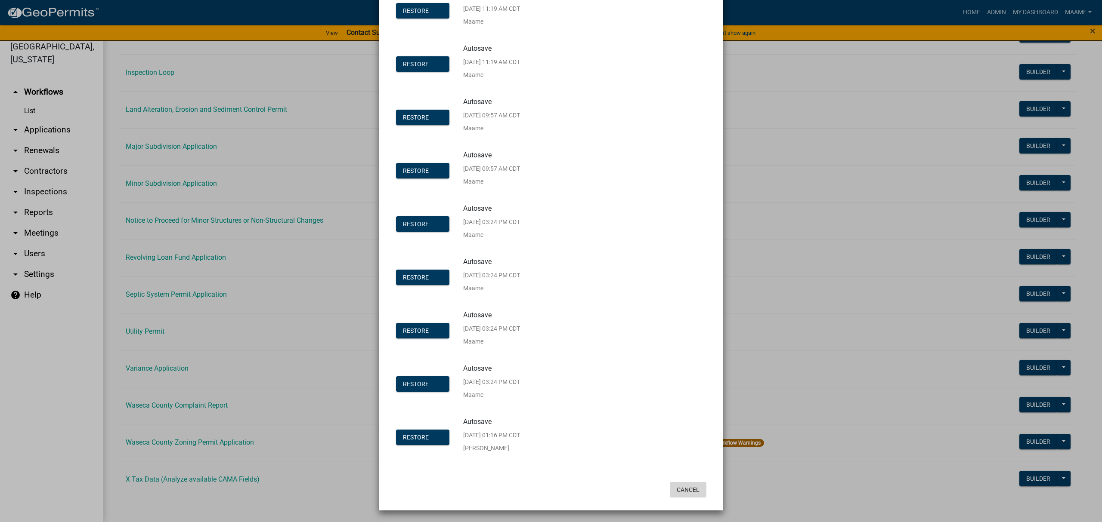
click at [687, 486] on button "Cancel" at bounding box center [688, 489] width 37 height 15
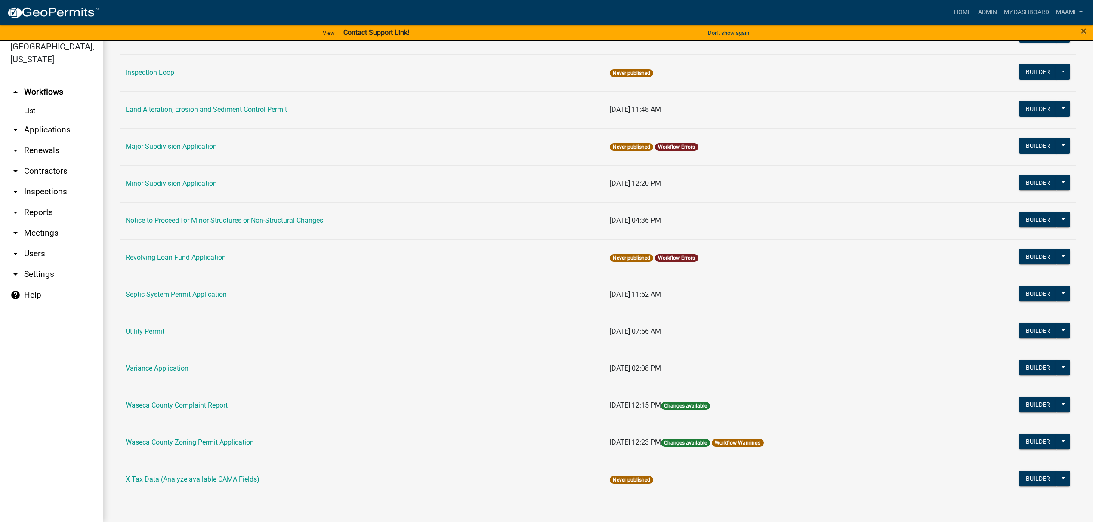
click at [41, 124] on link "arrow_drop_down Applications" at bounding box center [51, 130] width 103 height 21
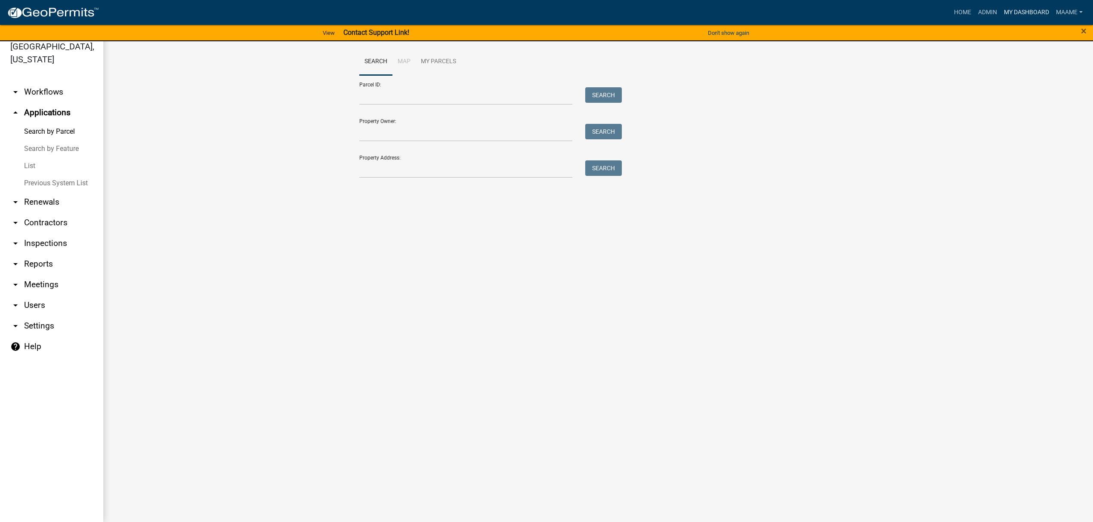
click at [1028, 11] on link "My Dashboard" at bounding box center [1026, 12] width 52 height 16
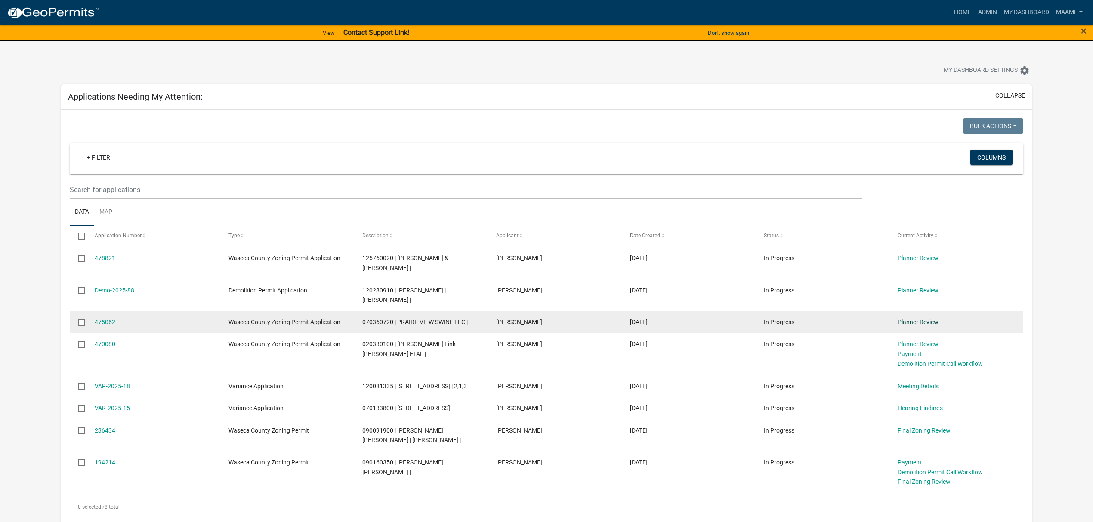
click at [922, 319] on link "Planner Review" at bounding box center [918, 322] width 41 height 7
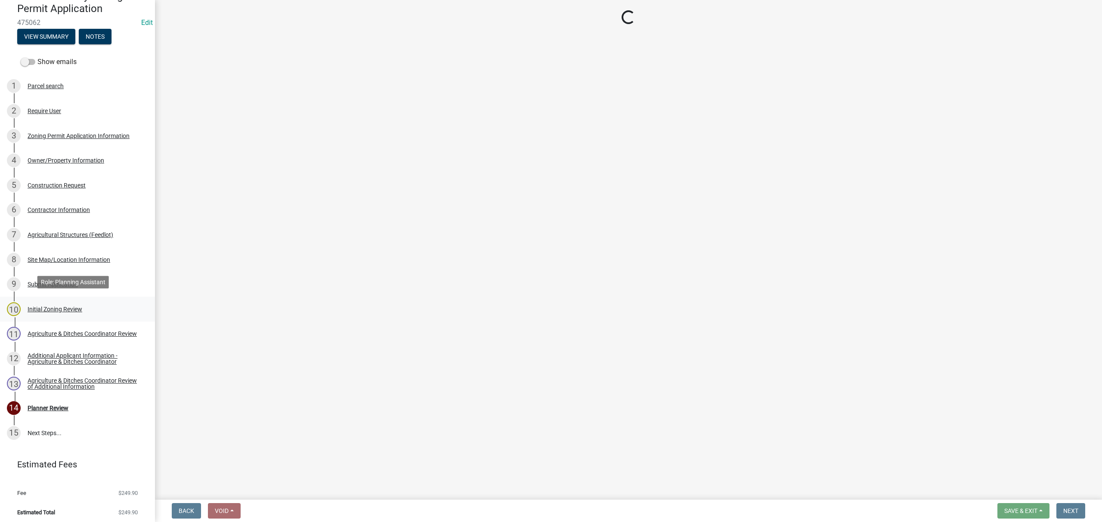
scroll to position [92, 0]
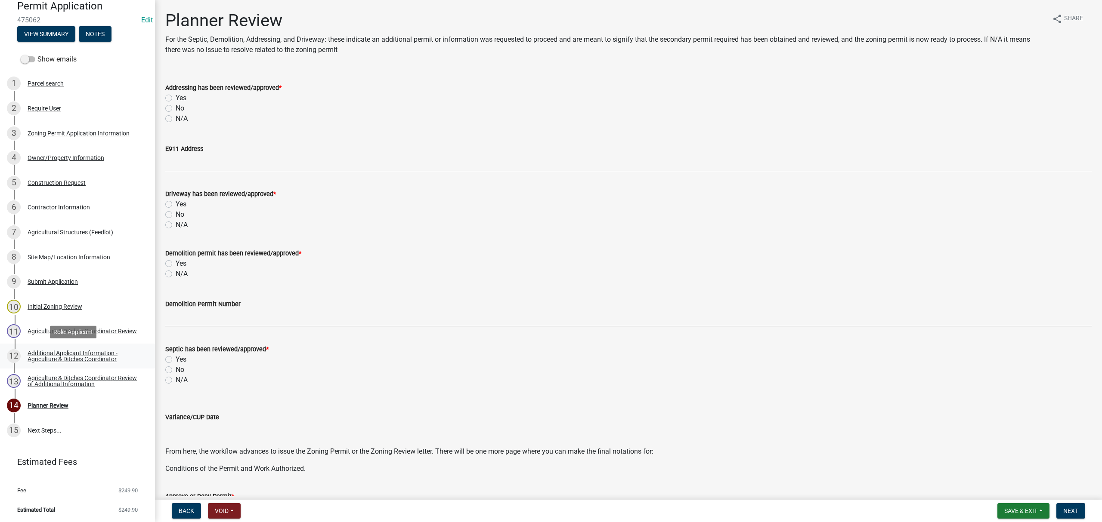
click at [43, 357] on div "Additional Applicant Information - Agriculture & Ditches Coordinator" at bounding box center [85, 356] width 114 height 12
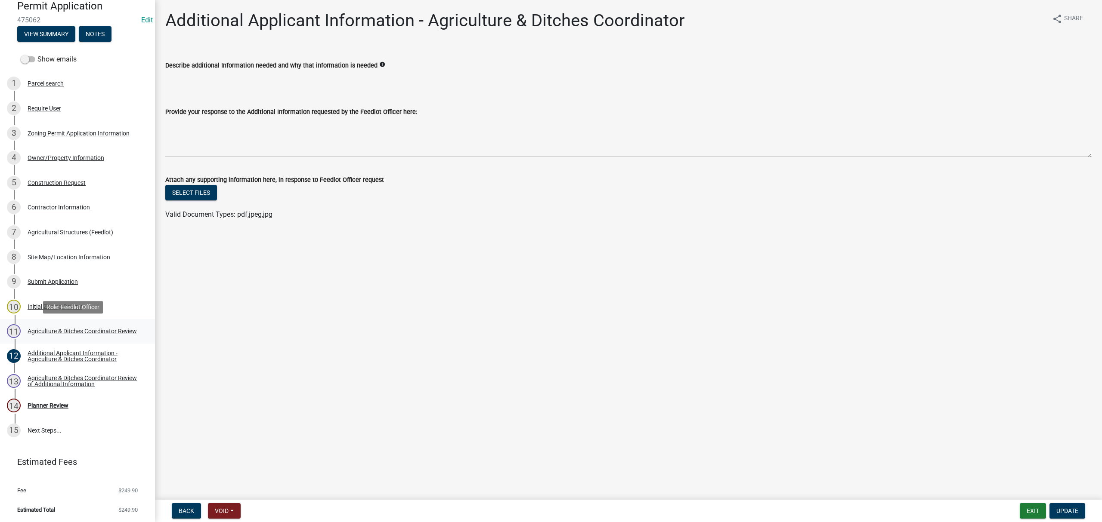
click at [39, 328] on div "Agriculture & Ditches Coordinator Review" at bounding box center [82, 331] width 109 height 6
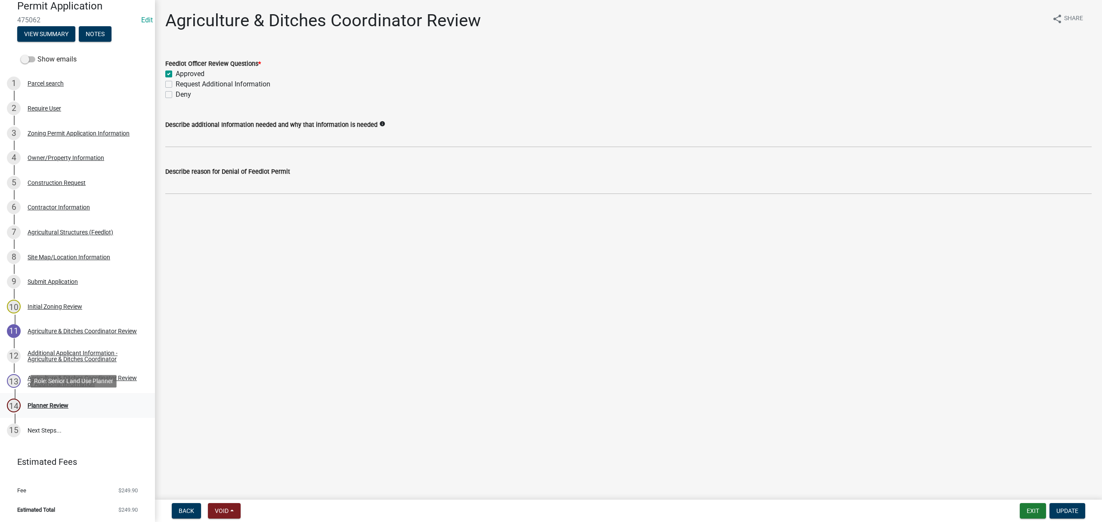
click at [40, 398] on link "14 Planner Review" at bounding box center [77, 405] width 155 height 25
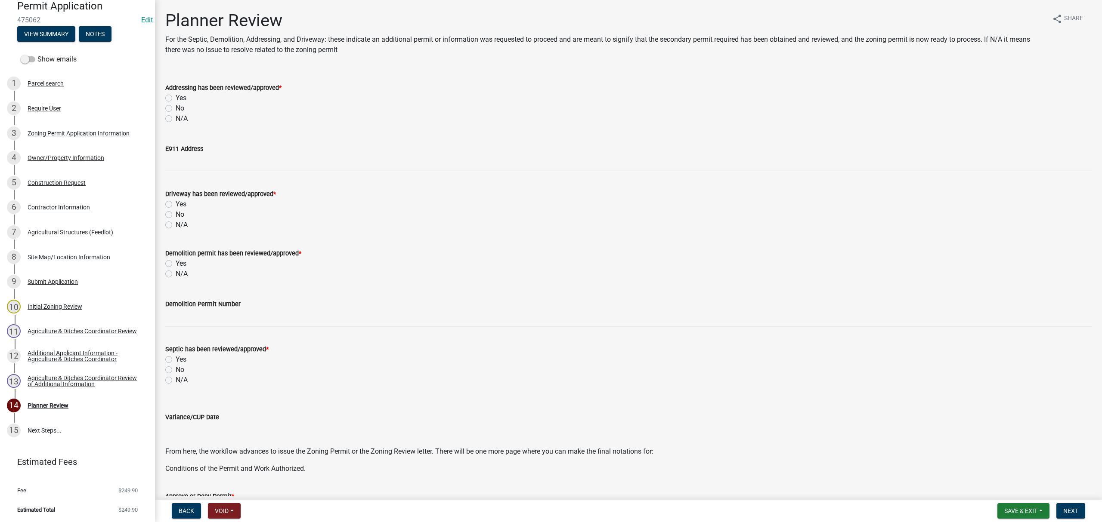
click at [176, 120] on label "N/A" at bounding box center [182, 119] width 12 height 10
click at [176, 119] on input "N/A" at bounding box center [179, 117] width 6 height 6
radio input "true"
click at [176, 223] on label "N/A" at bounding box center [182, 225] width 12 height 10
click at [176, 223] on input "N/A" at bounding box center [179, 223] width 6 height 6
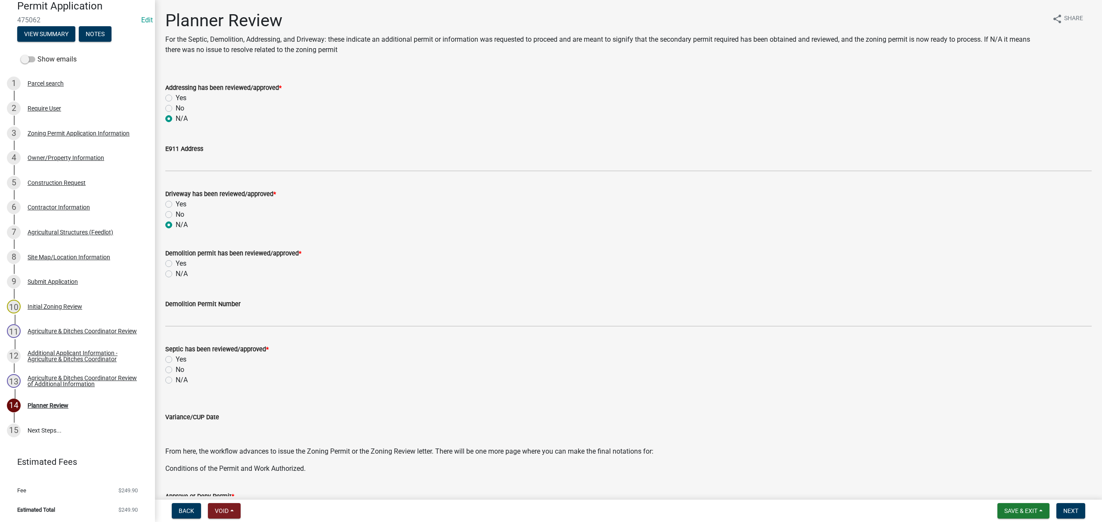
radio input "true"
click at [176, 383] on label "N/A" at bounding box center [182, 380] width 12 height 10
click at [176, 381] on input "N/A" at bounding box center [179, 378] width 6 height 6
radio input "true"
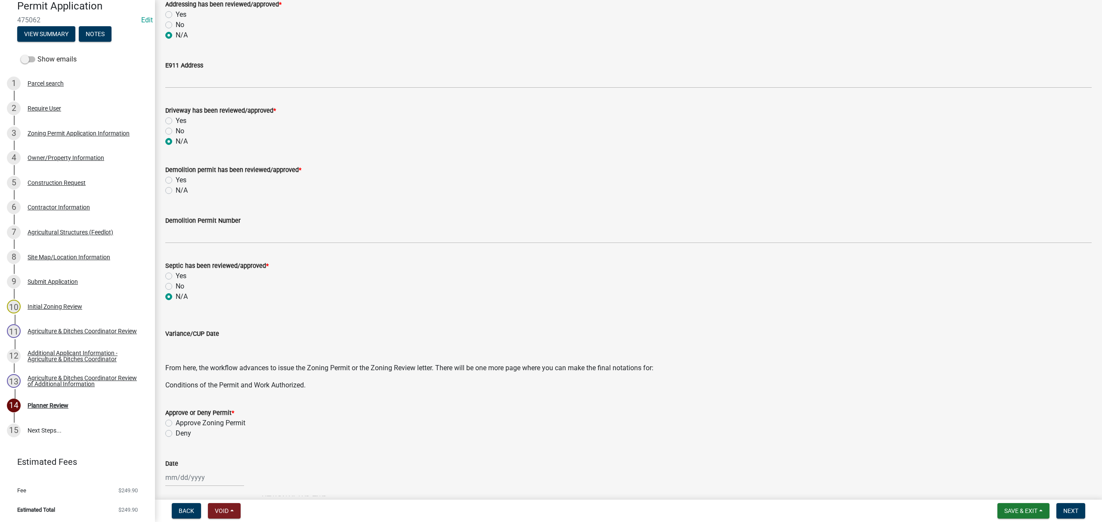
scroll to position [17, 0]
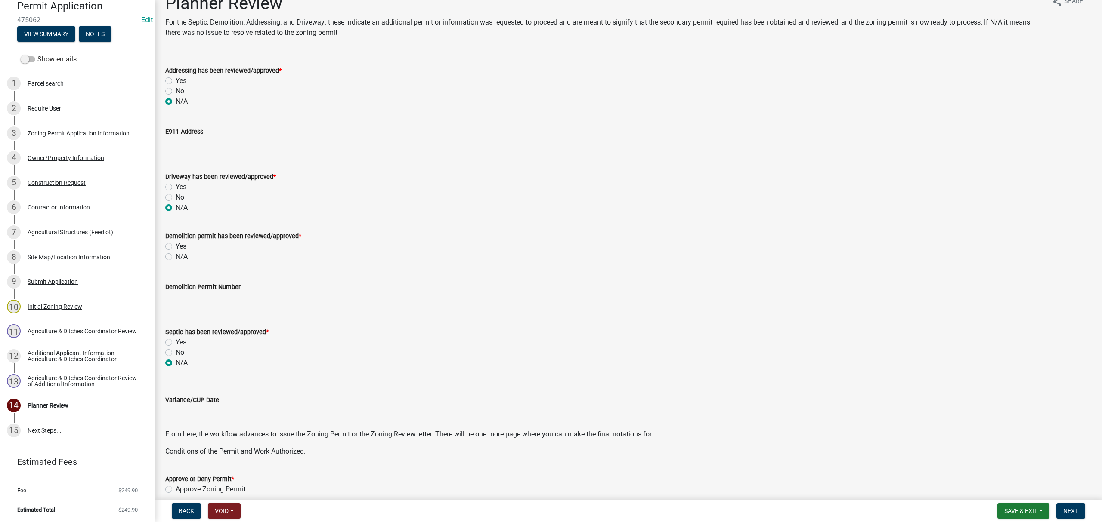
click at [176, 258] on label "N/A" at bounding box center [182, 257] width 12 height 10
click at [176, 257] on input "N/A" at bounding box center [179, 255] width 6 height 6
radio input "true"
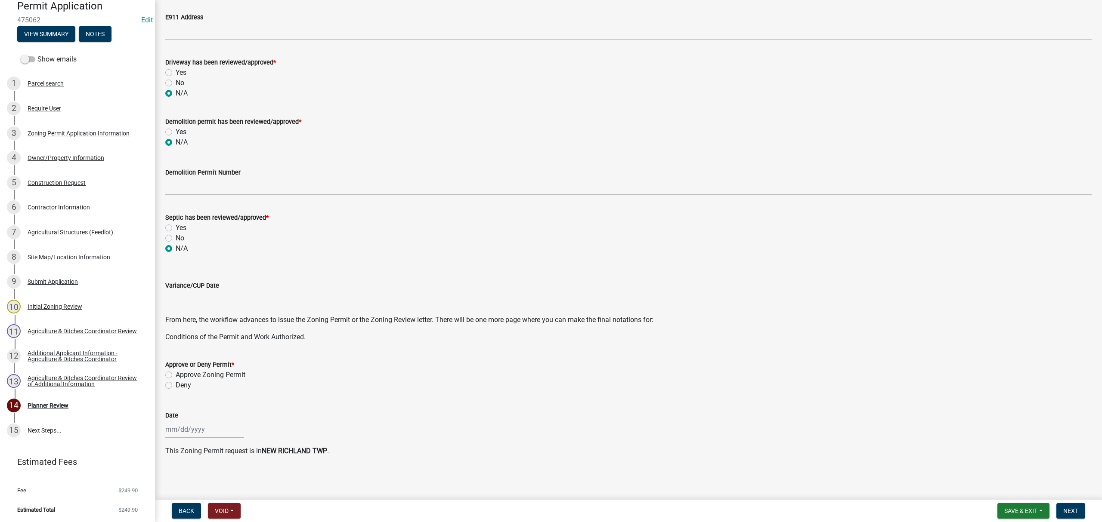
click at [176, 373] on label "Approve Zoning Permit" at bounding box center [211, 375] width 70 height 10
click at [176, 373] on input "Approve Zoning Permit" at bounding box center [179, 373] width 6 height 6
radio input "true"
select select "9"
select select "2025"
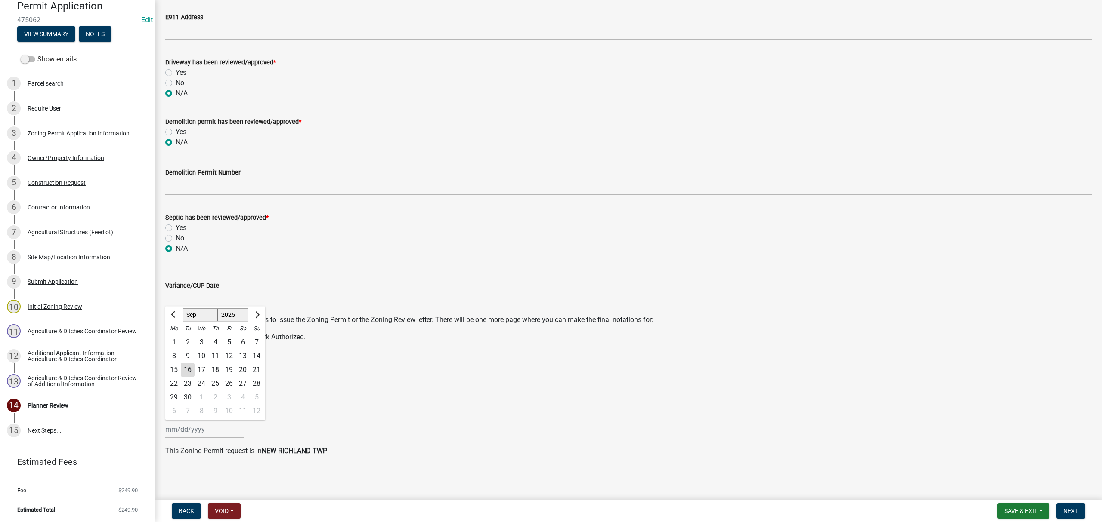
click at [191, 429] on div "[PERSON_NAME] Feb Mar Apr [PERSON_NAME][DATE] Oct Nov [DATE] 1526 1527 1528 152…" at bounding box center [204, 430] width 79 height 18
click at [188, 367] on div "16" at bounding box center [188, 370] width 14 height 14
type input "[DATE]"
click at [1068, 509] on span "Next" at bounding box center [1070, 511] width 15 height 7
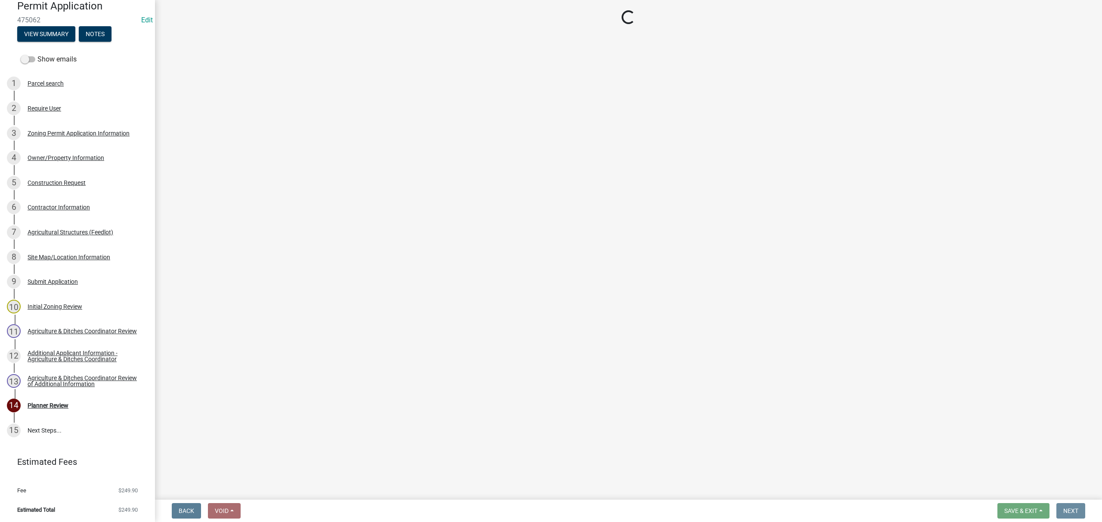
scroll to position [0, 0]
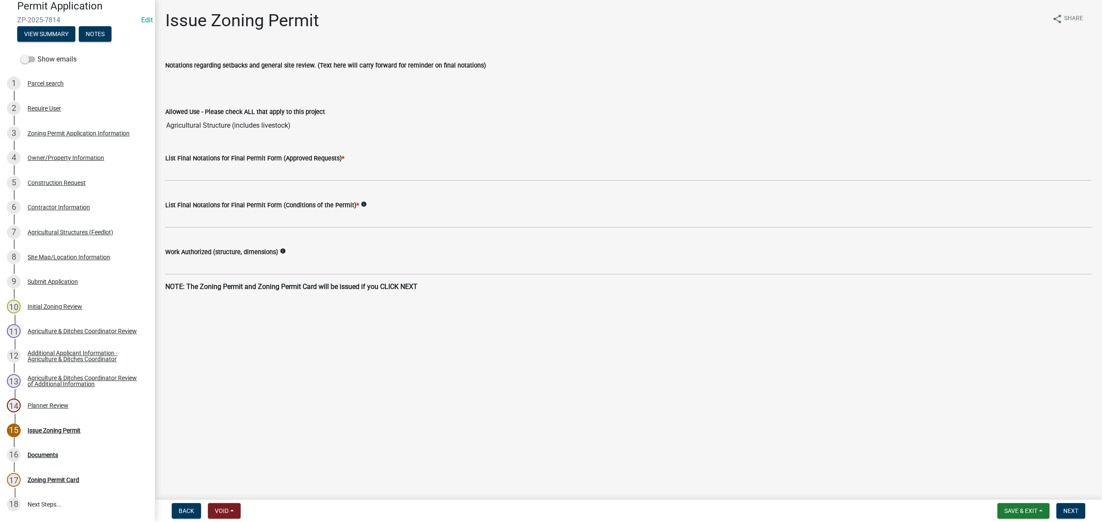
click at [262, 357] on main "Issue Zoning Permit share Share Notations regarding setbacks and general site r…" at bounding box center [628, 248] width 947 height 497
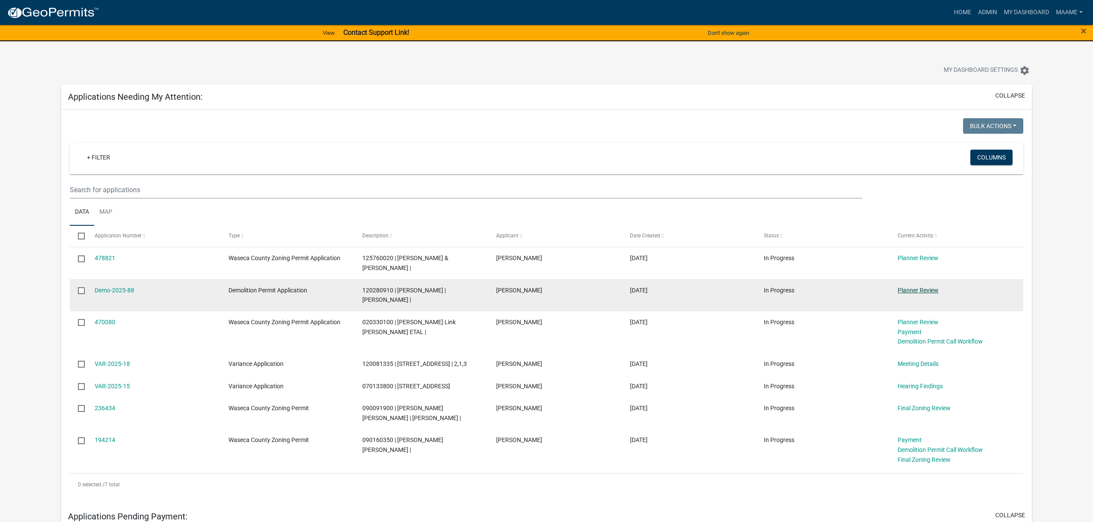
click at [908, 287] on link "Planner Review" at bounding box center [918, 290] width 41 height 7
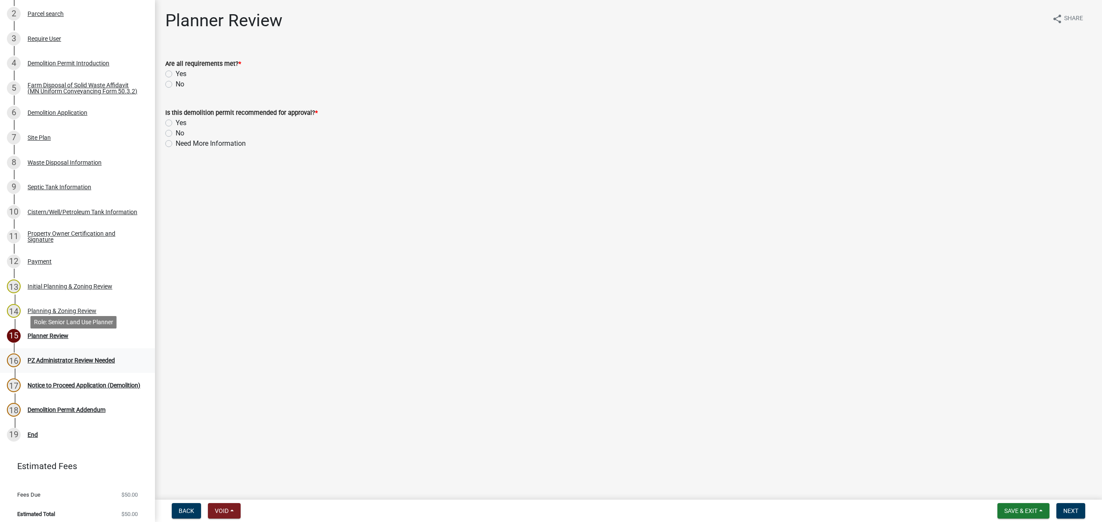
scroll to position [195, 0]
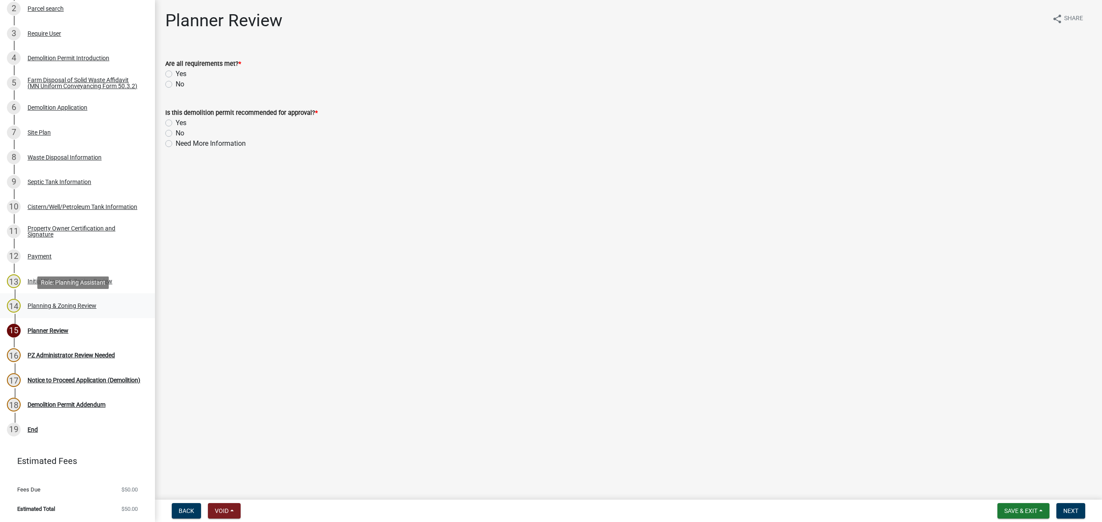
click at [37, 304] on div "Planning & Zoning Review" at bounding box center [62, 306] width 69 height 6
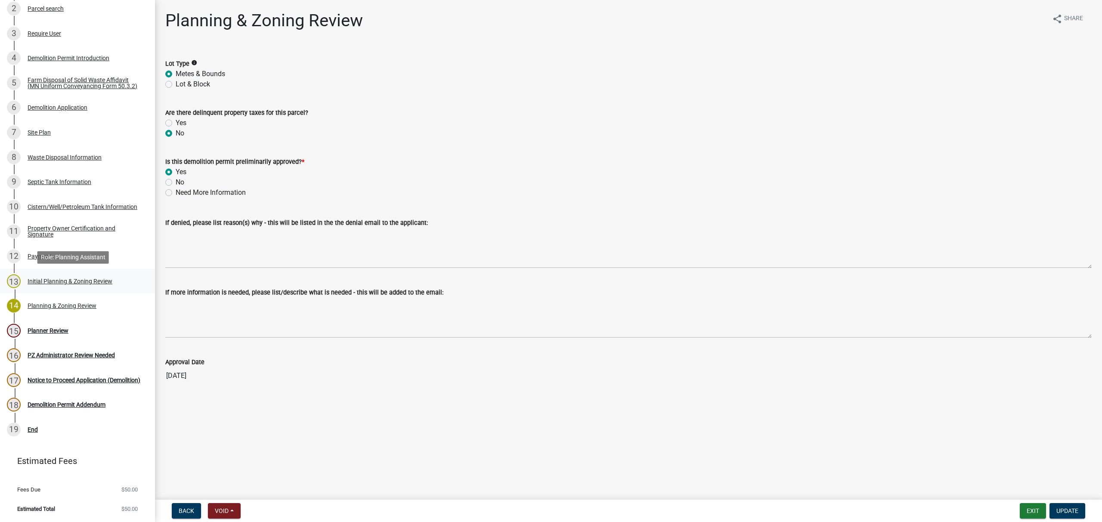
click at [61, 279] on div "Initial Planning & Zoning Review" at bounding box center [70, 281] width 85 height 6
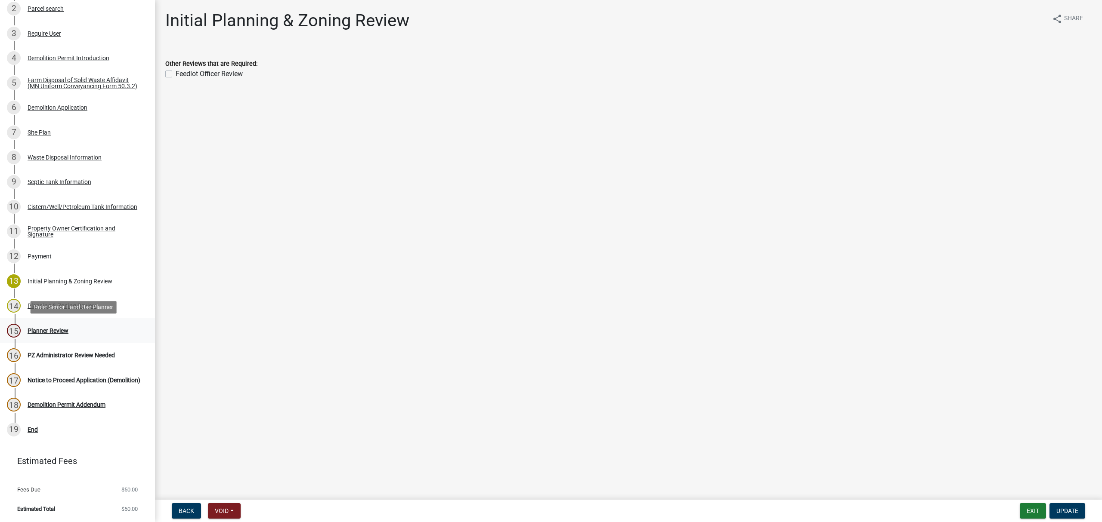
click at [50, 329] on div "Planner Review" at bounding box center [48, 331] width 41 height 6
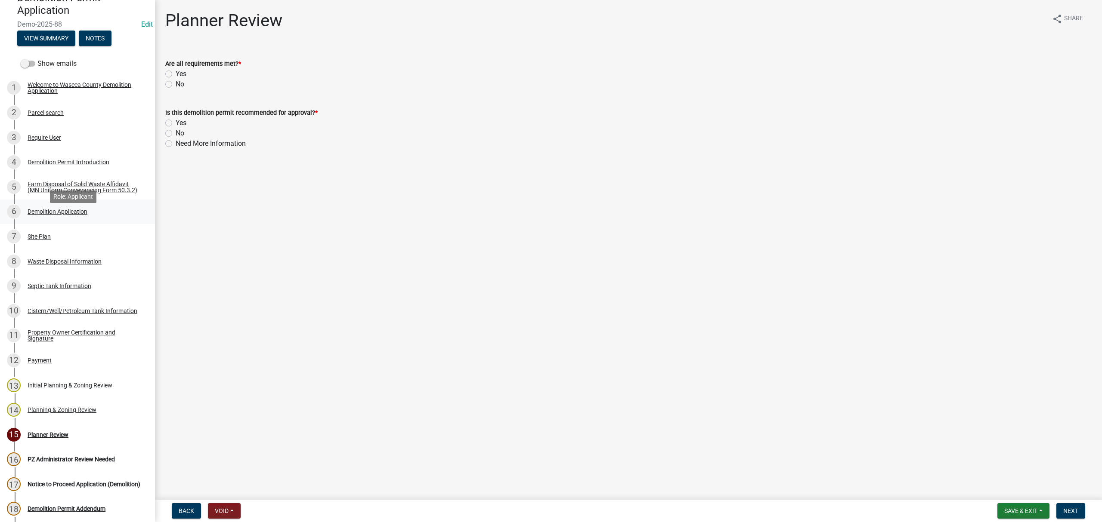
scroll to position [81, 0]
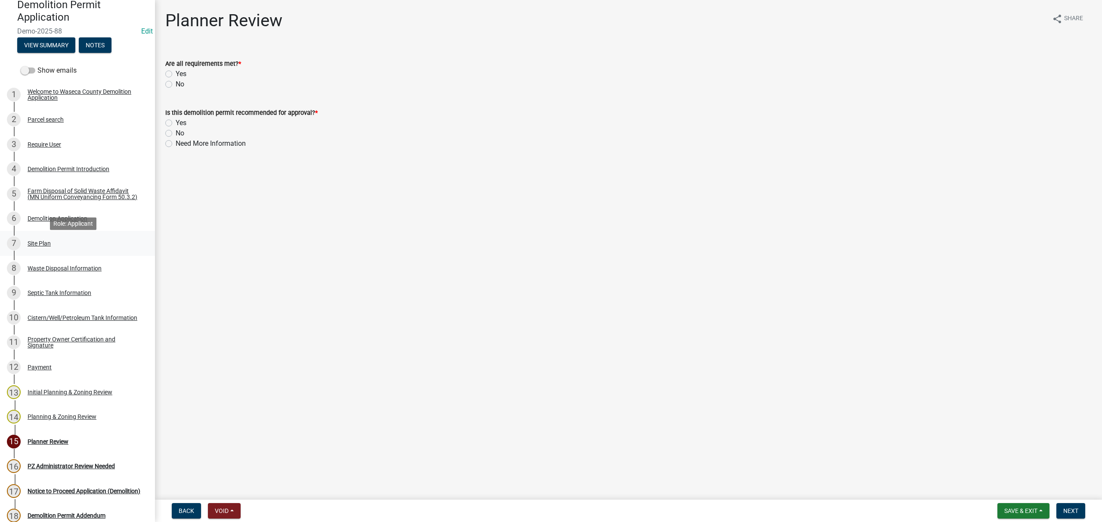
click at [49, 255] on link "7 Site Plan" at bounding box center [77, 243] width 155 height 25
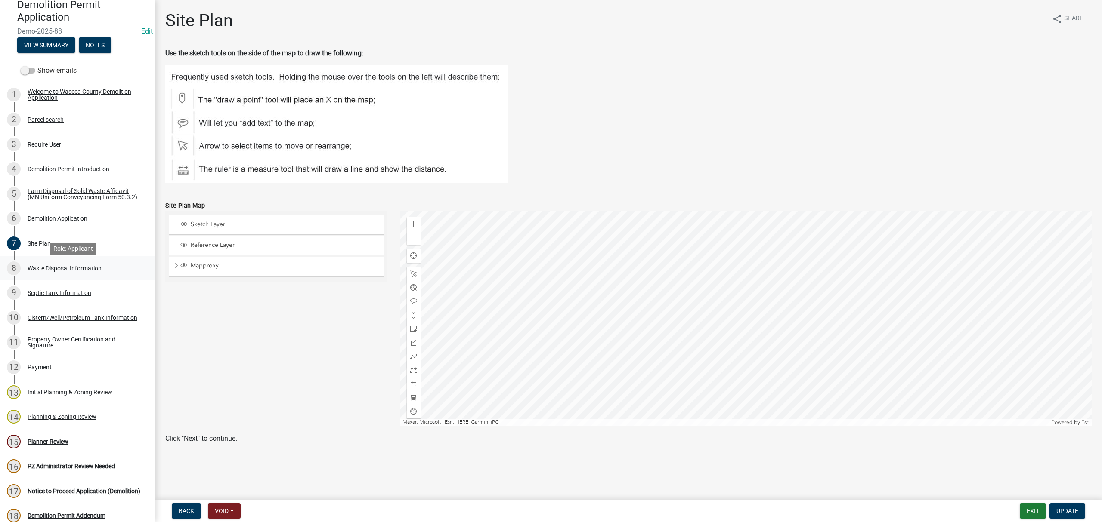
click at [30, 272] on div "Waste Disposal Information" at bounding box center [65, 268] width 74 height 6
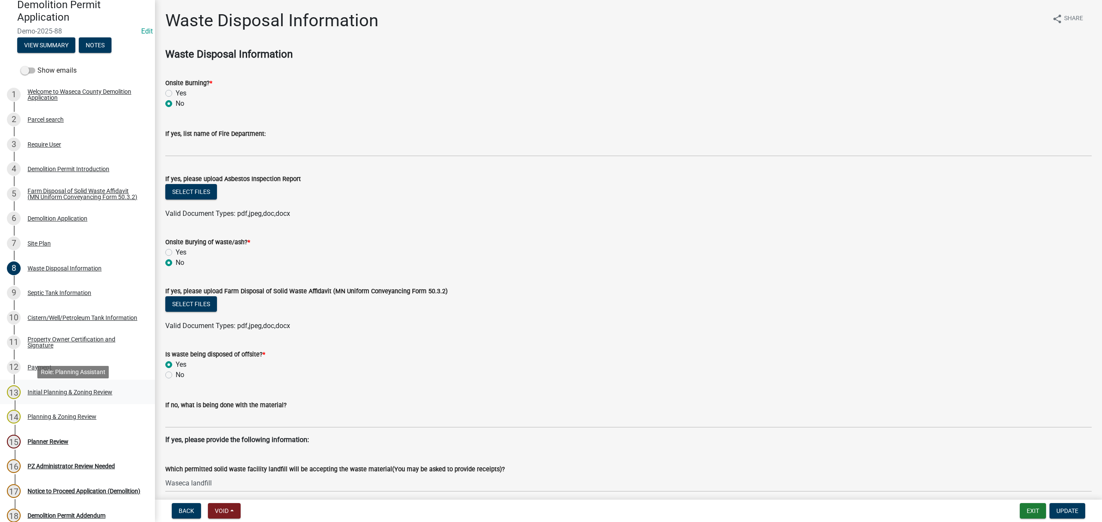
click at [46, 395] on div "Initial Planning & Zoning Review" at bounding box center [70, 392] width 85 height 6
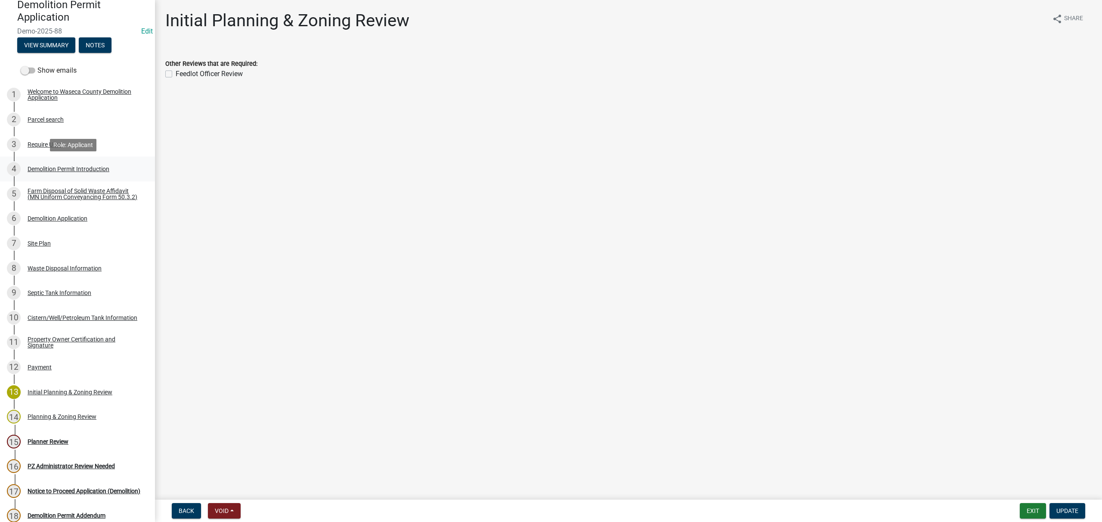
click at [59, 167] on div "Demolition Permit Introduction" at bounding box center [69, 169] width 82 height 6
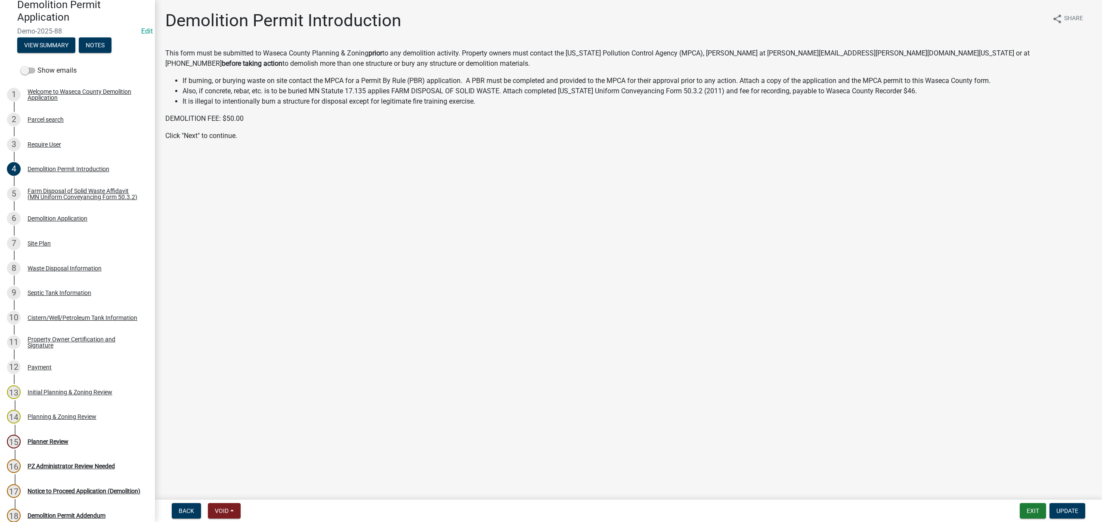
click at [54, 197] on div "Farm Disposal of Solid Waste Affidavit (MN Uniform Conveyancing Form 50.3.2)" at bounding box center [85, 194] width 114 height 12
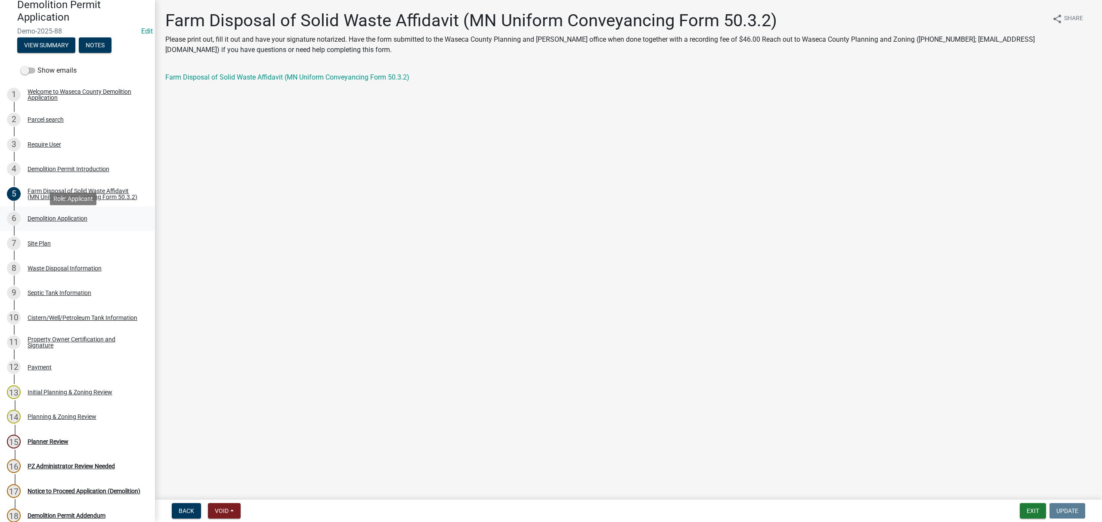
click at [46, 220] on div "Demolition Application" at bounding box center [58, 219] width 60 height 6
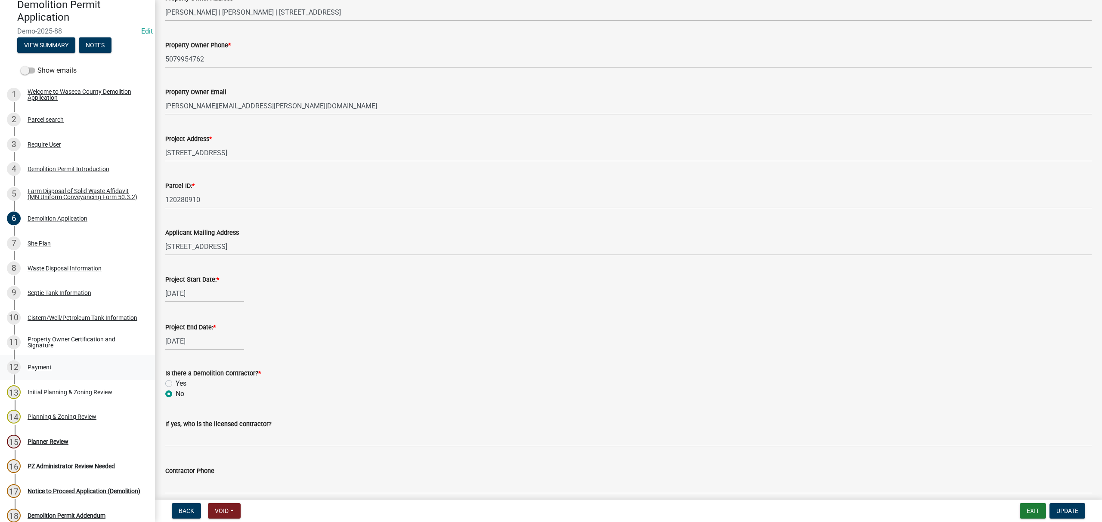
scroll to position [287, 0]
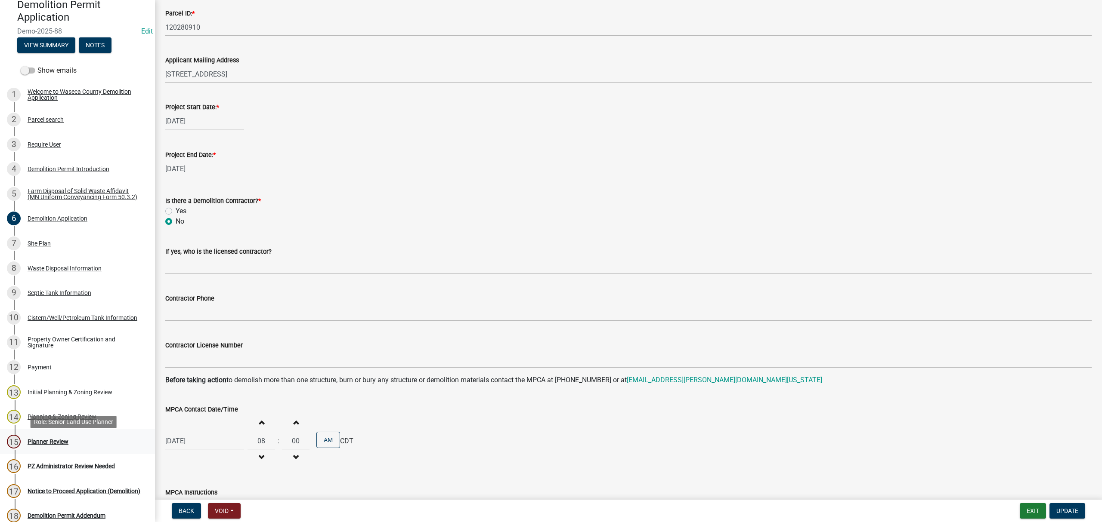
click at [45, 443] on div "Planner Review" at bounding box center [48, 442] width 41 height 6
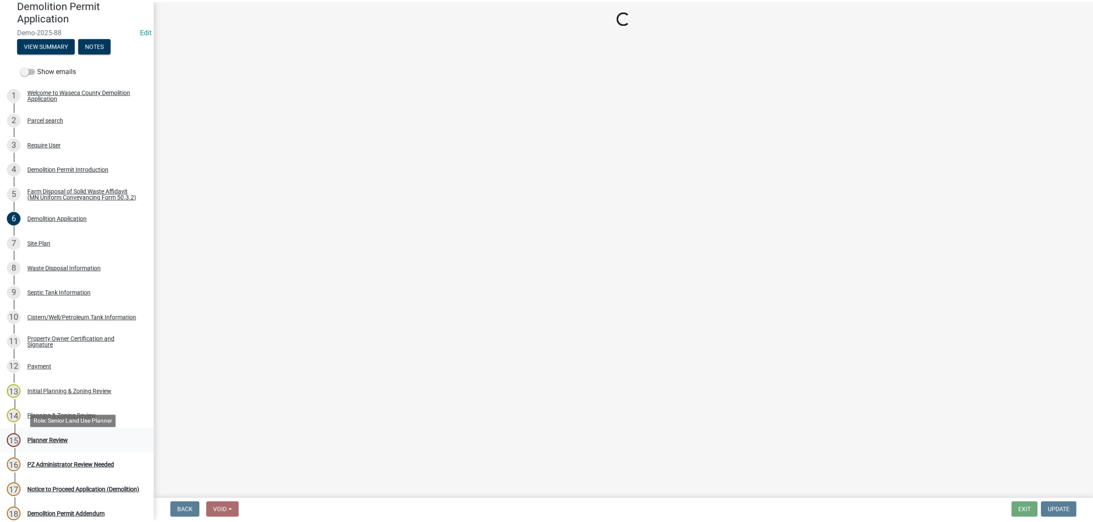
scroll to position [0, 0]
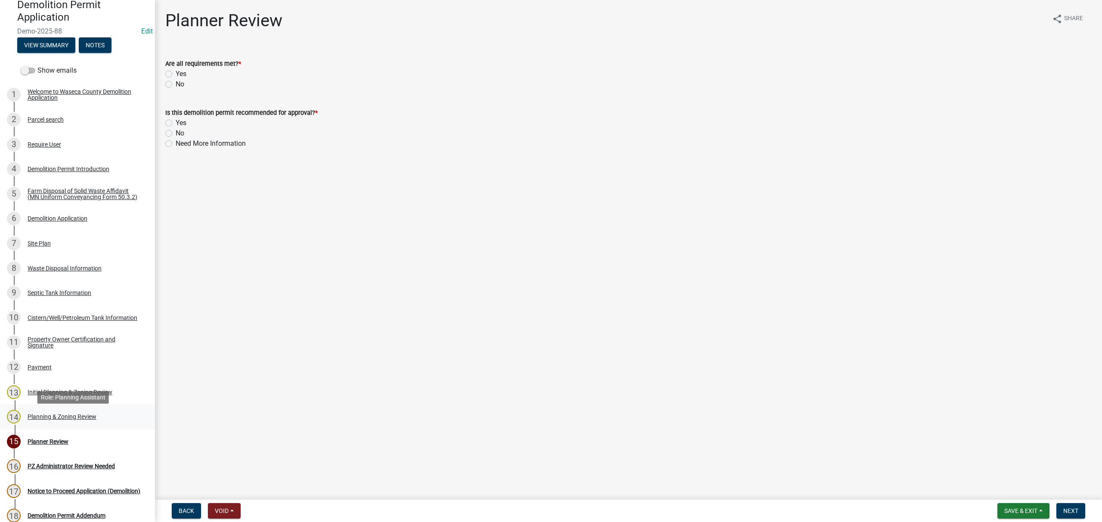
click at [52, 413] on link "14 Planning & Zoning Review" at bounding box center [77, 416] width 155 height 25
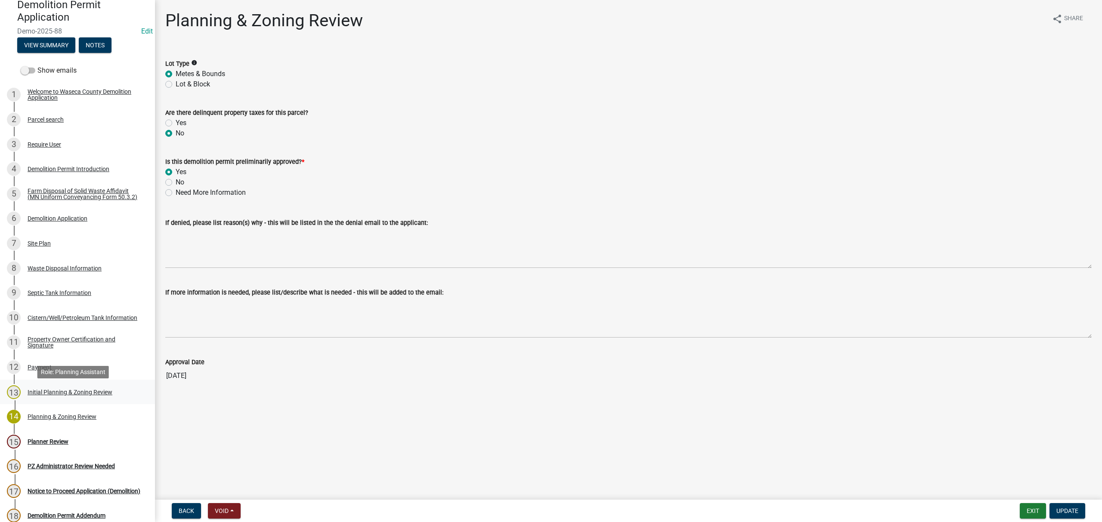
click at [29, 395] on div "Initial Planning & Zoning Review" at bounding box center [70, 392] width 85 height 6
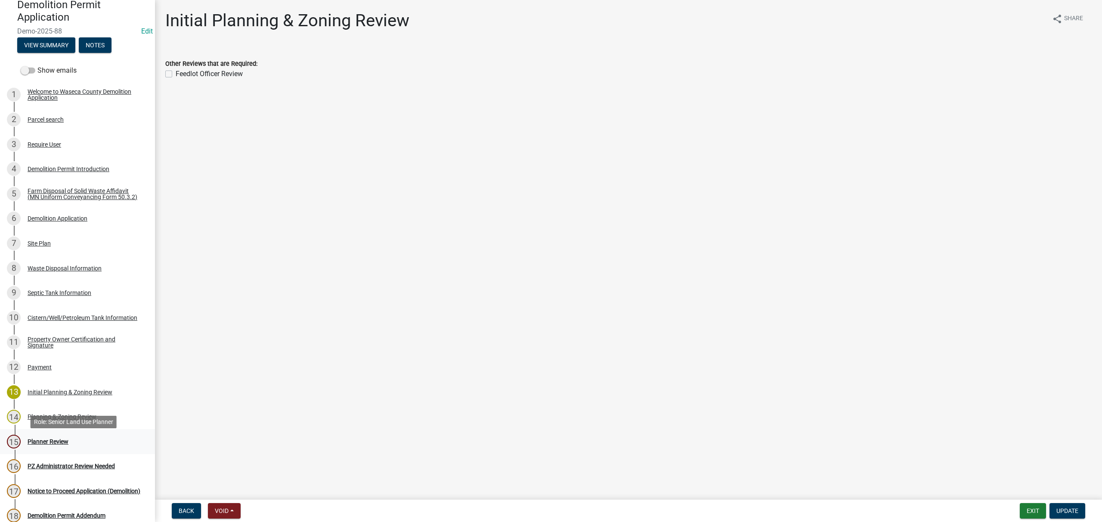
click at [54, 444] on div "Planner Review" at bounding box center [48, 442] width 41 height 6
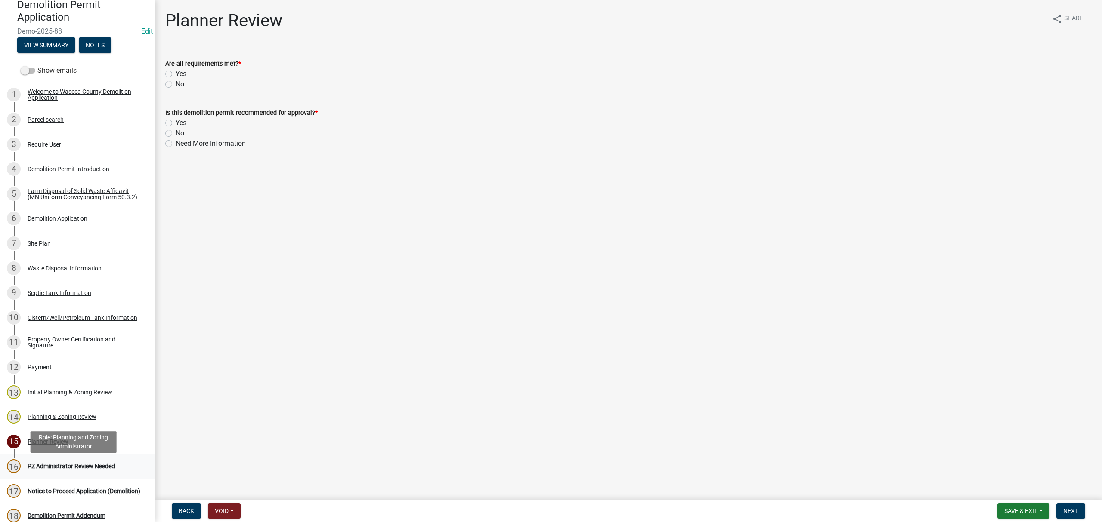
click at [64, 473] on div "16 PZ Administrator Review Needed" at bounding box center [74, 467] width 134 height 14
click at [97, 45] on button "Notes" at bounding box center [95, 44] width 33 height 15
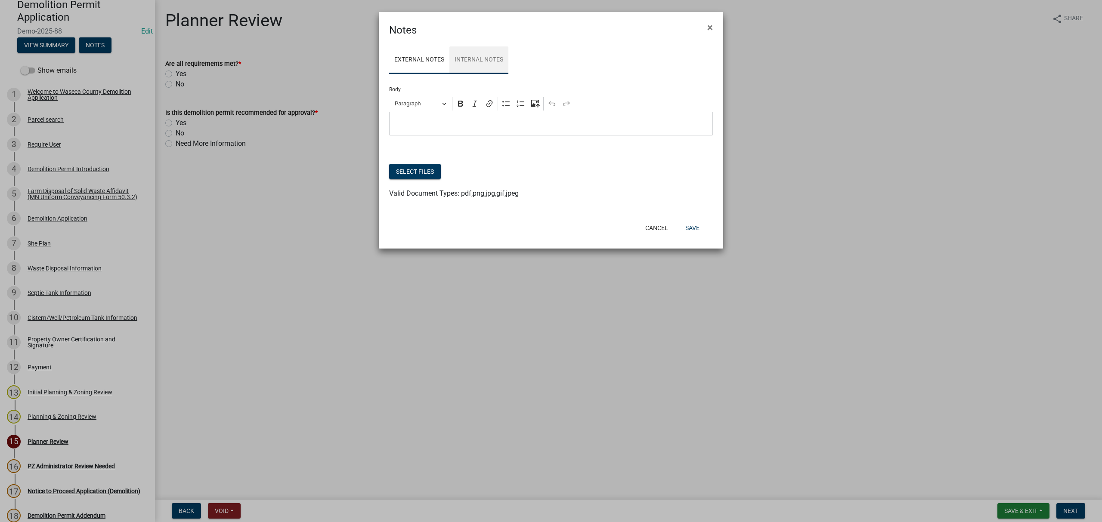
click at [486, 56] on link "Internal Notes" at bounding box center [478, 60] width 59 height 28
click at [441, 127] on p "Editor editing area: main. Press Alt+0 for help." at bounding box center [551, 124] width 315 height 10
click at [462, 241] on form "Notes × External Notes Internal Notes Body Rich Text Editor Paragraph Bold Ital…" at bounding box center [551, 126] width 344 height 229
click at [693, 229] on button "Save" at bounding box center [692, 227] width 28 height 15
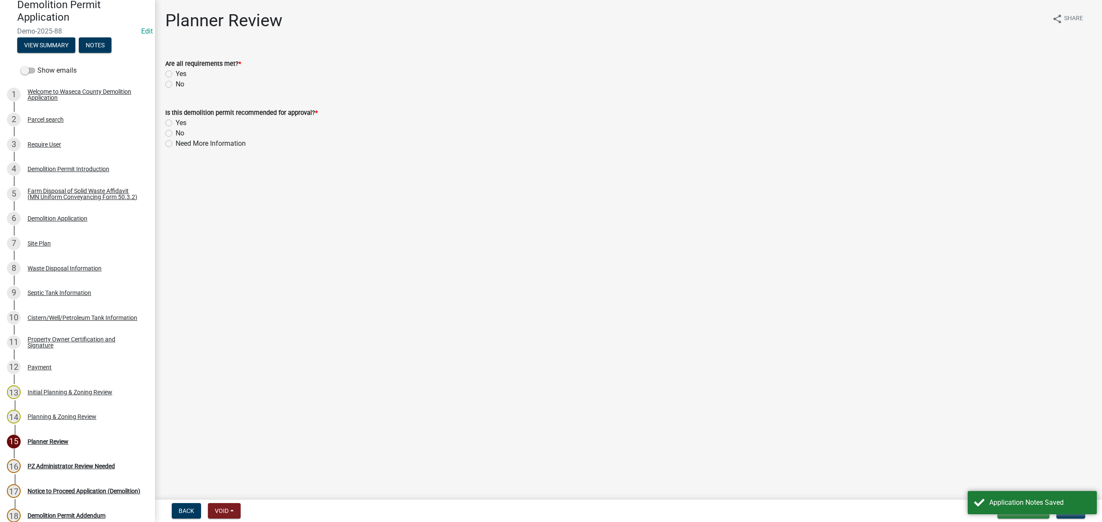
click at [185, 73] on label "Yes" at bounding box center [181, 74] width 11 height 10
click at [181, 73] on input "Yes" at bounding box center [179, 72] width 6 height 6
radio input "true"
click at [186, 122] on label "Yes" at bounding box center [181, 123] width 11 height 10
click at [181, 122] on input "Yes" at bounding box center [179, 121] width 6 height 6
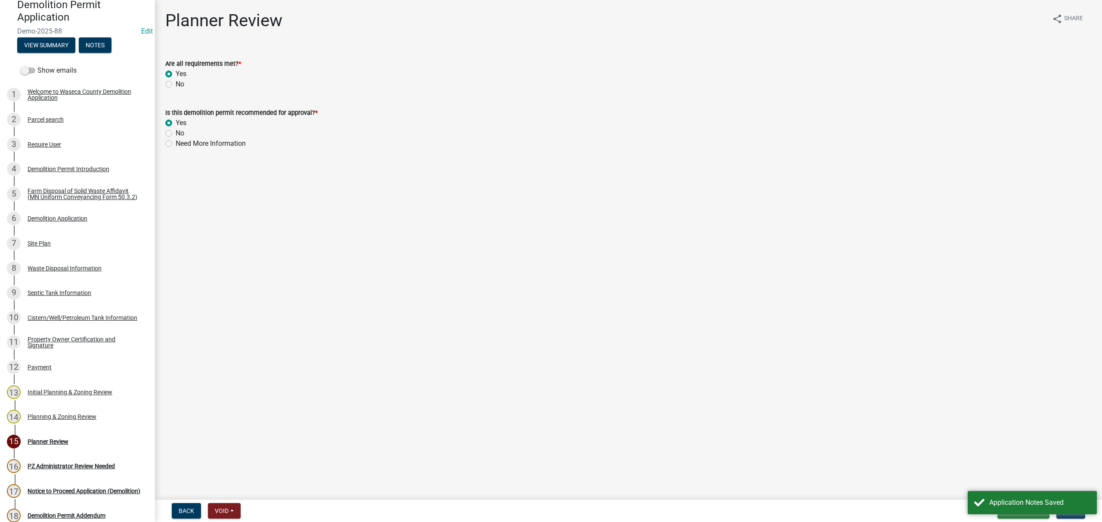
radio input "true"
click at [1041, 505] on div "Application Notes Saved" at bounding box center [1039, 503] width 101 height 10
click at [1080, 509] on button "Next" at bounding box center [1070, 510] width 29 height 15
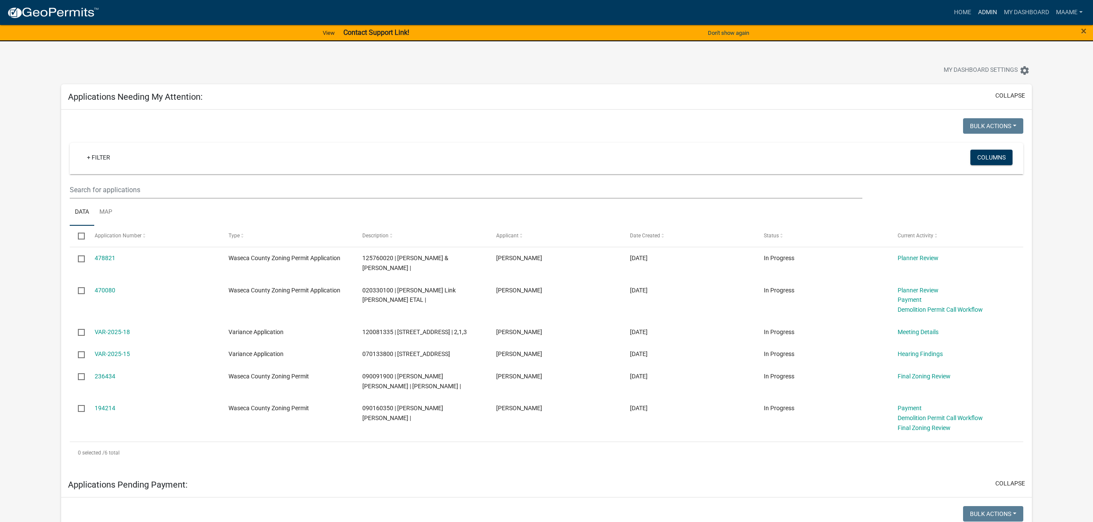
click at [984, 11] on link "Admin" at bounding box center [988, 12] width 26 height 16
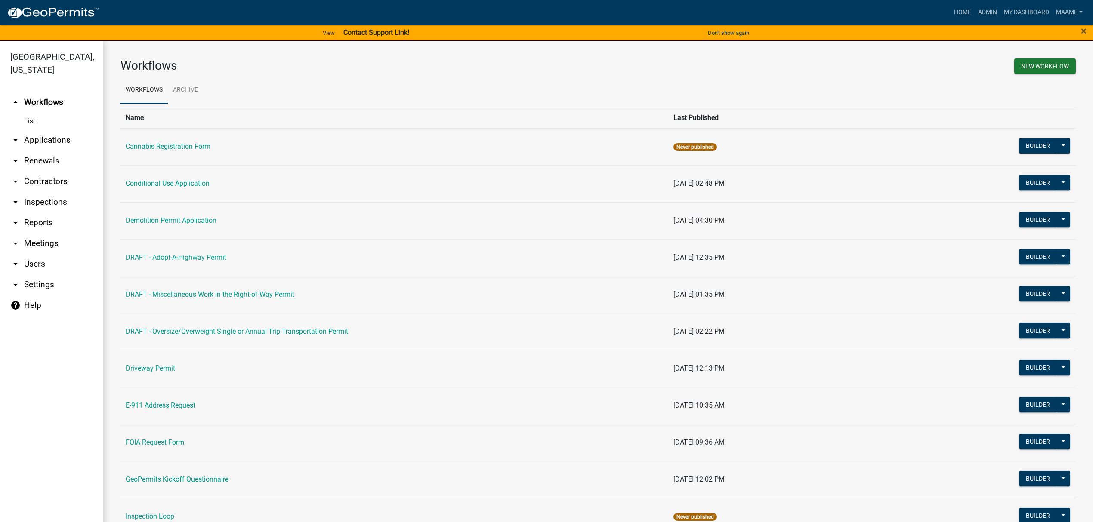
click at [47, 141] on link "arrow_drop_down Applications" at bounding box center [51, 140] width 103 height 21
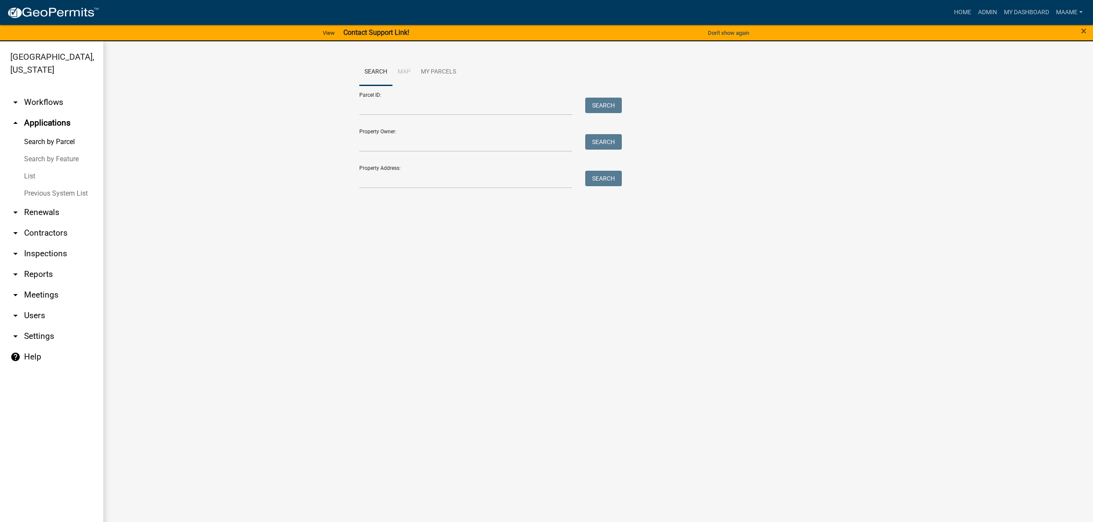
click at [31, 181] on link "List" at bounding box center [51, 176] width 103 height 17
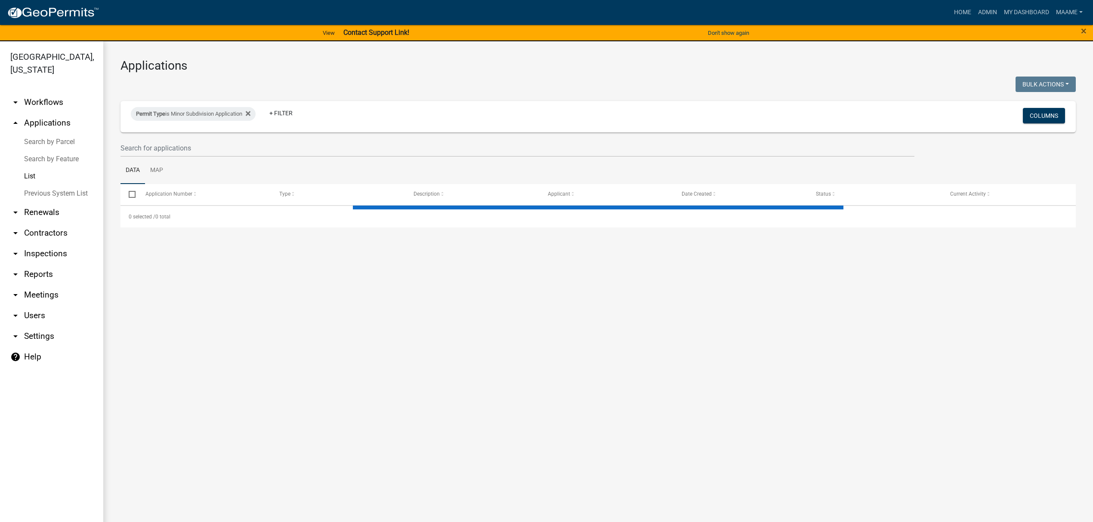
select select "3: 100"
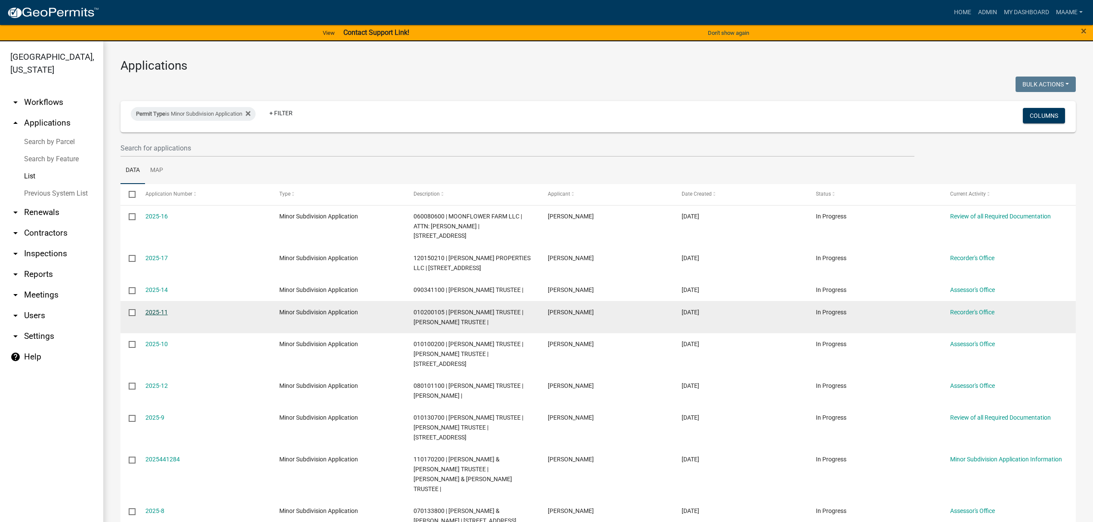
click at [160, 316] on link "2025-11" at bounding box center [156, 312] width 22 height 7
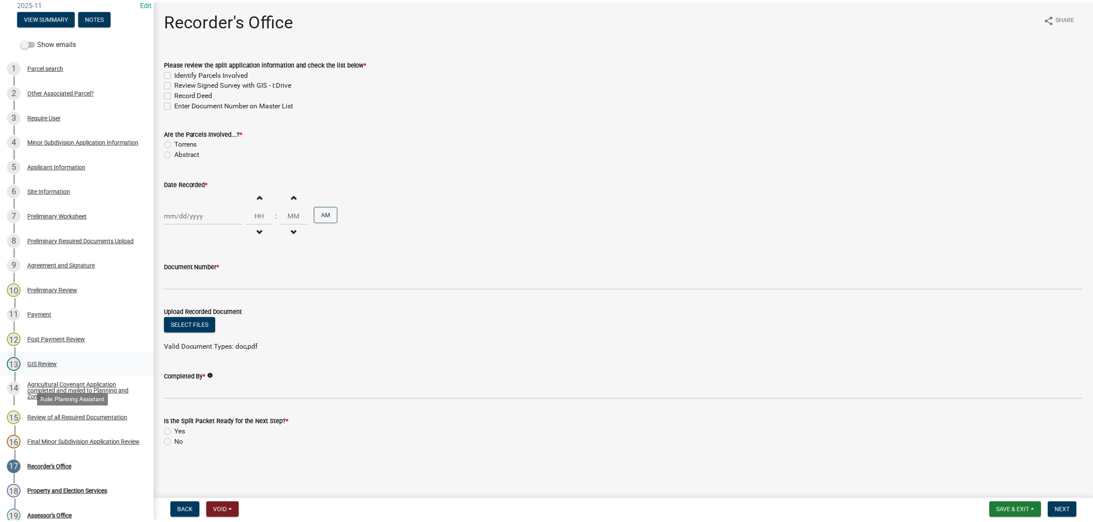
scroll to position [114, 0]
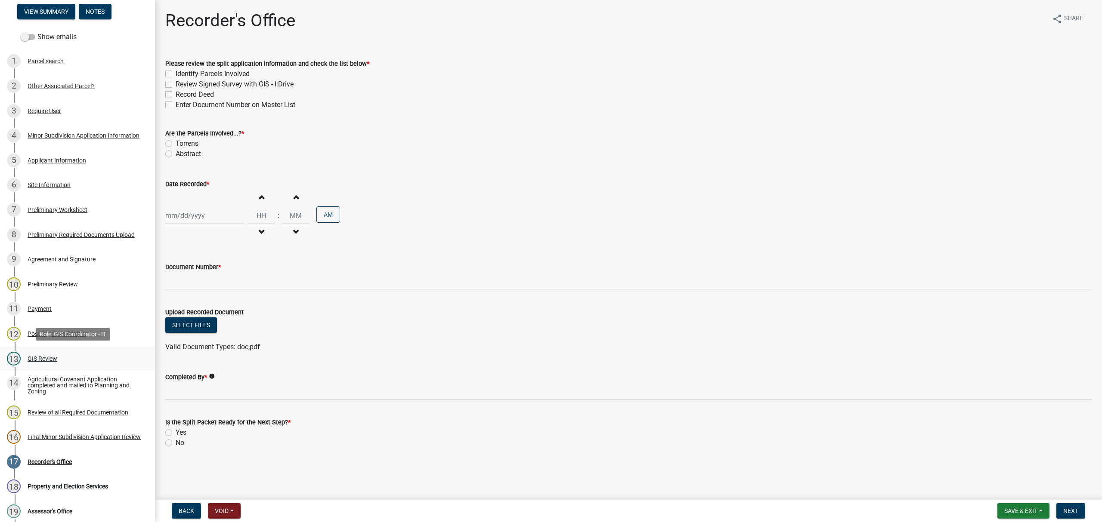
click at [37, 357] on div "GIS Review" at bounding box center [43, 359] width 30 height 6
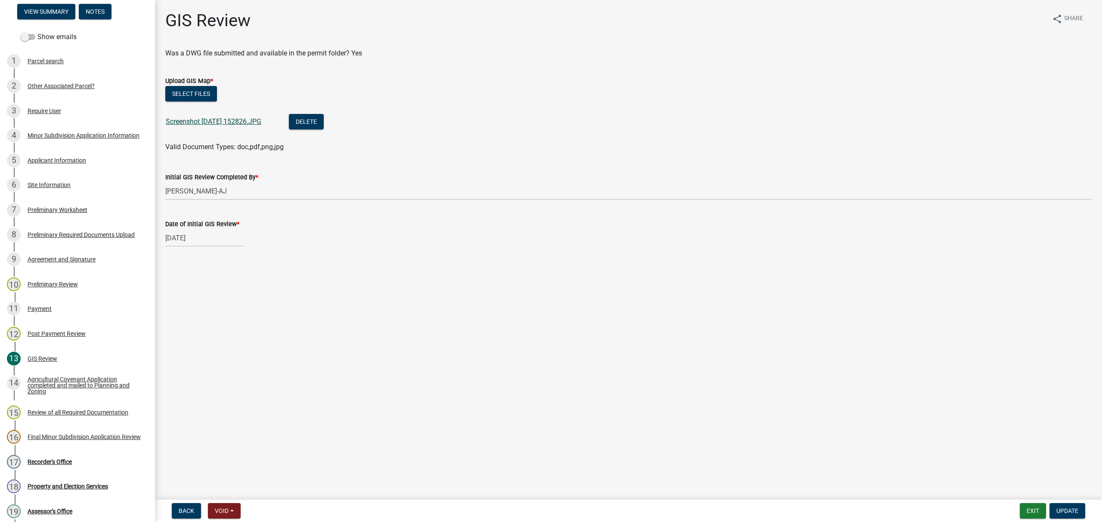
click at [222, 117] on link "Screenshot [DATE] 152826.JPG" at bounding box center [214, 121] width 96 height 8
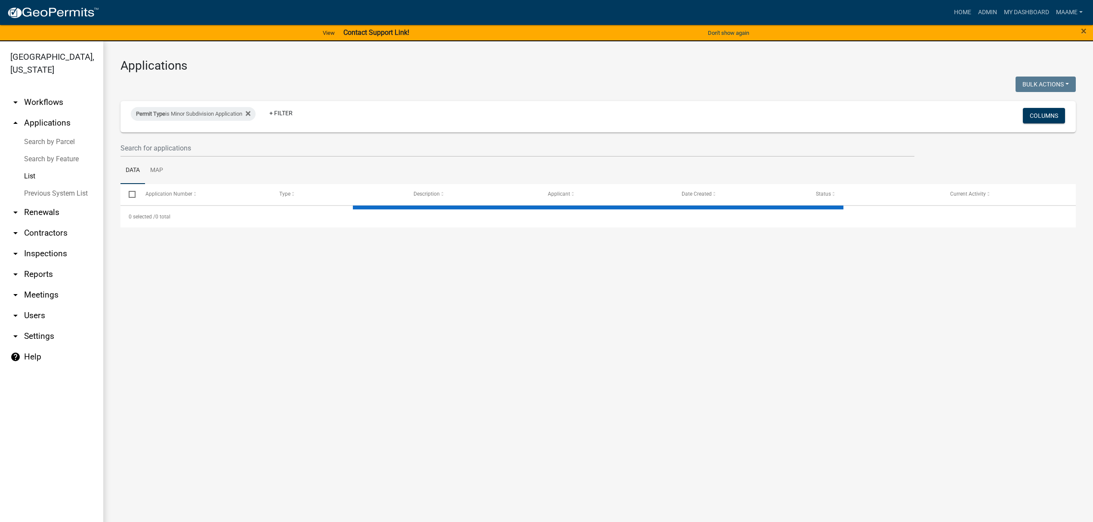
select select "3: 100"
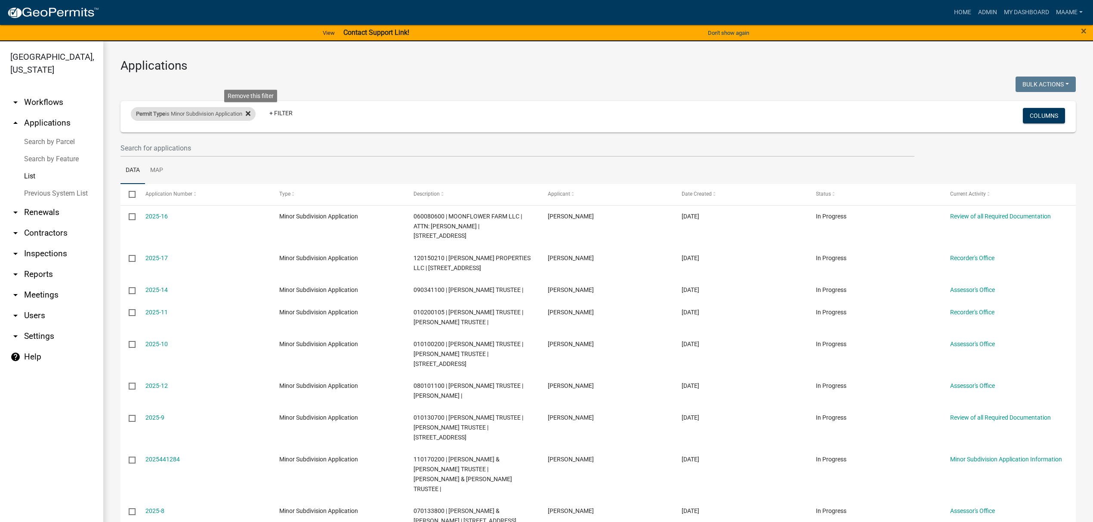
click at [250, 112] on icon at bounding box center [248, 113] width 5 height 5
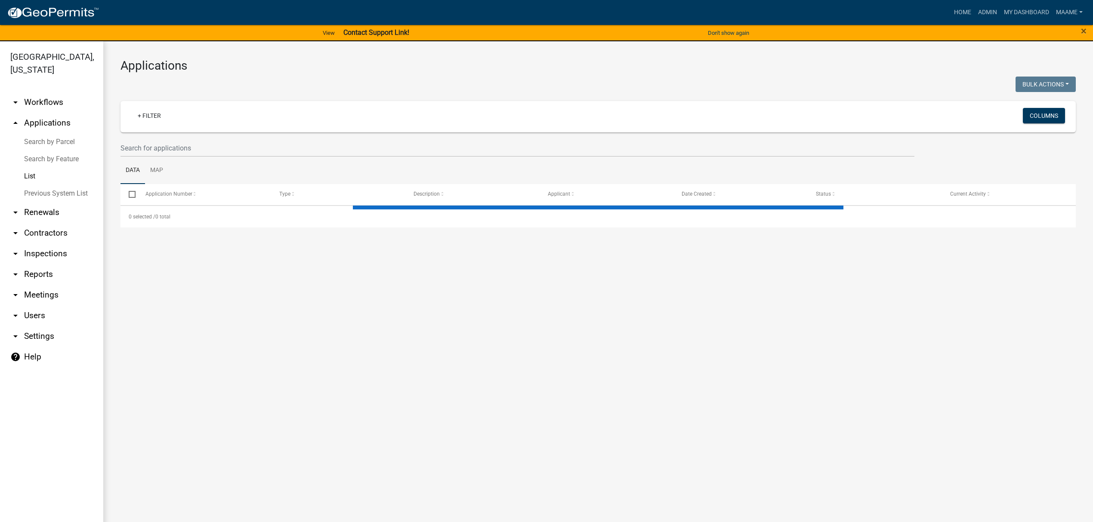
select select "3: 100"
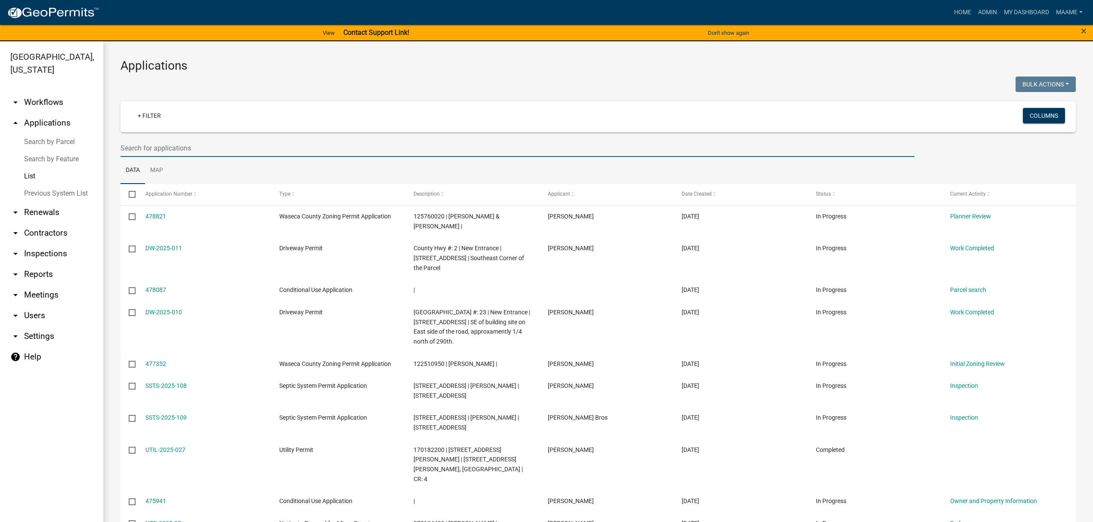
click at [198, 154] on input "text" at bounding box center [517, 148] width 794 height 18
type input "7814"
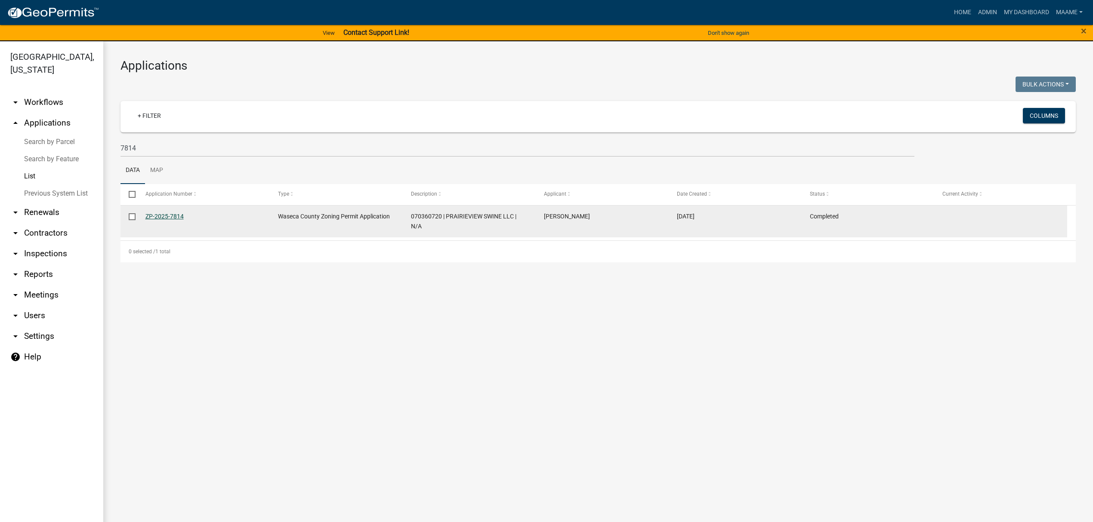
click at [173, 214] on link "ZP-2025-7814" at bounding box center [164, 216] width 38 height 7
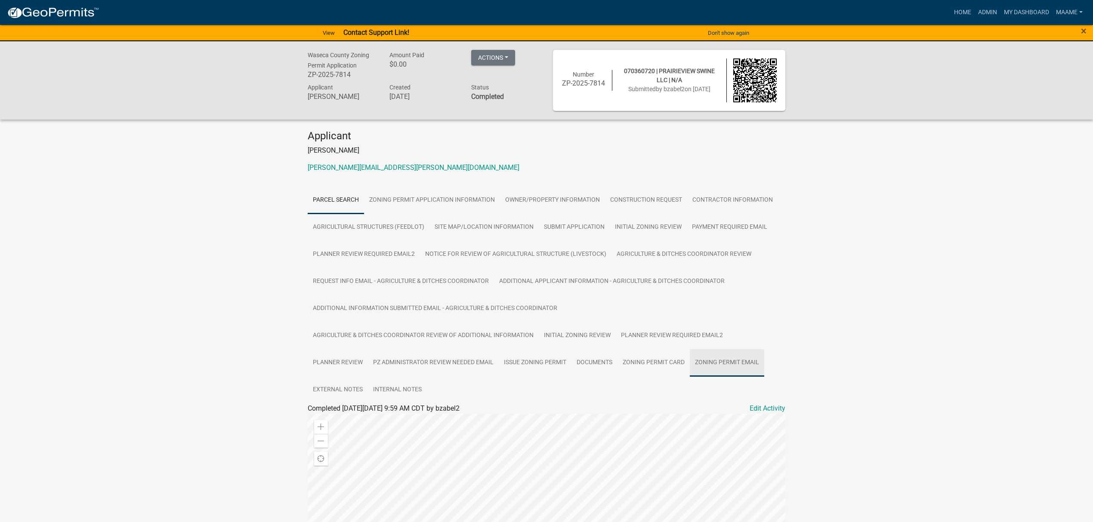
click at [719, 359] on link "Zoning Permit Email" at bounding box center [727, 363] width 74 height 28
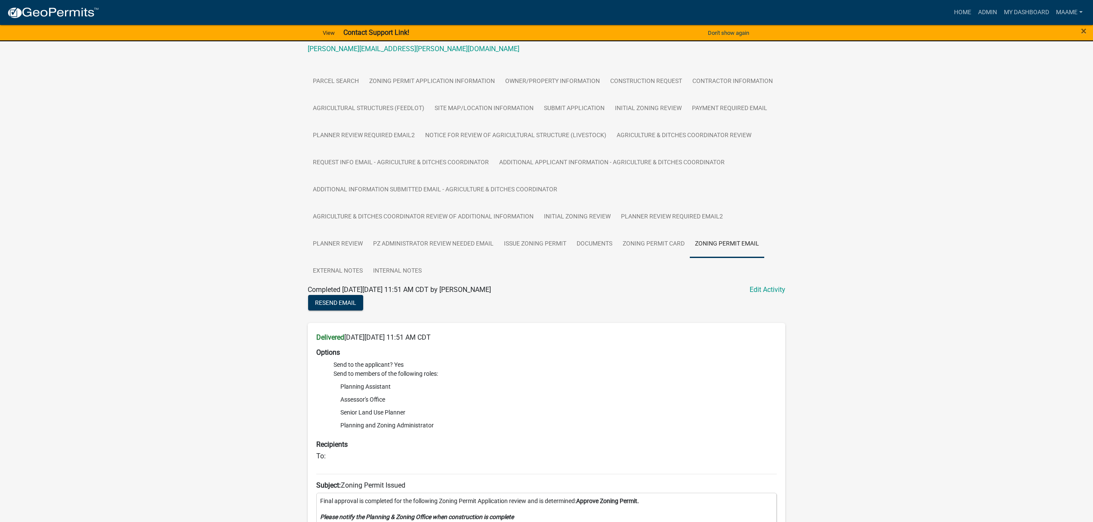
scroll to position [112, 0]
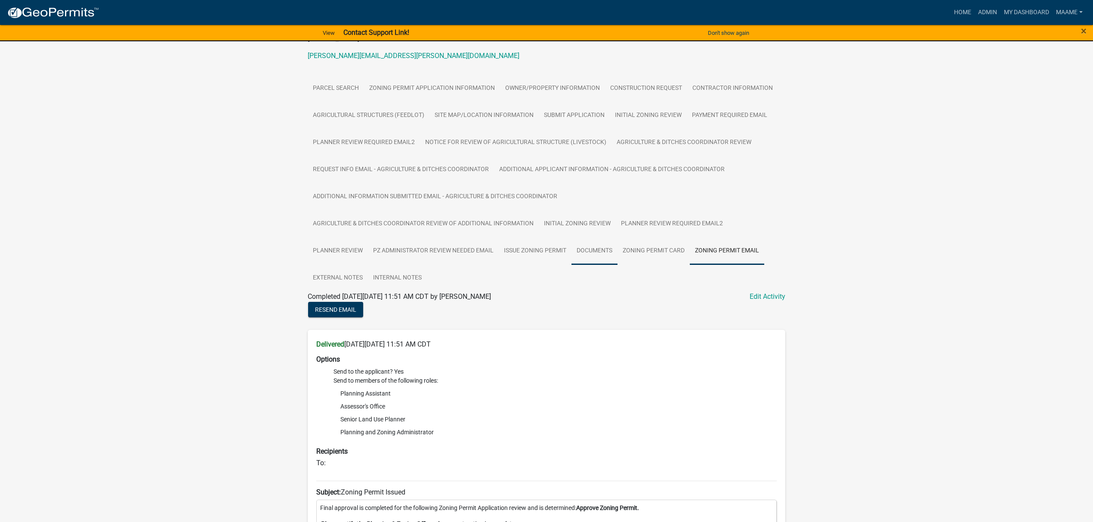
click at [597, 250] on link "Documents" at bounding box center [594, 252] width 46 height 28
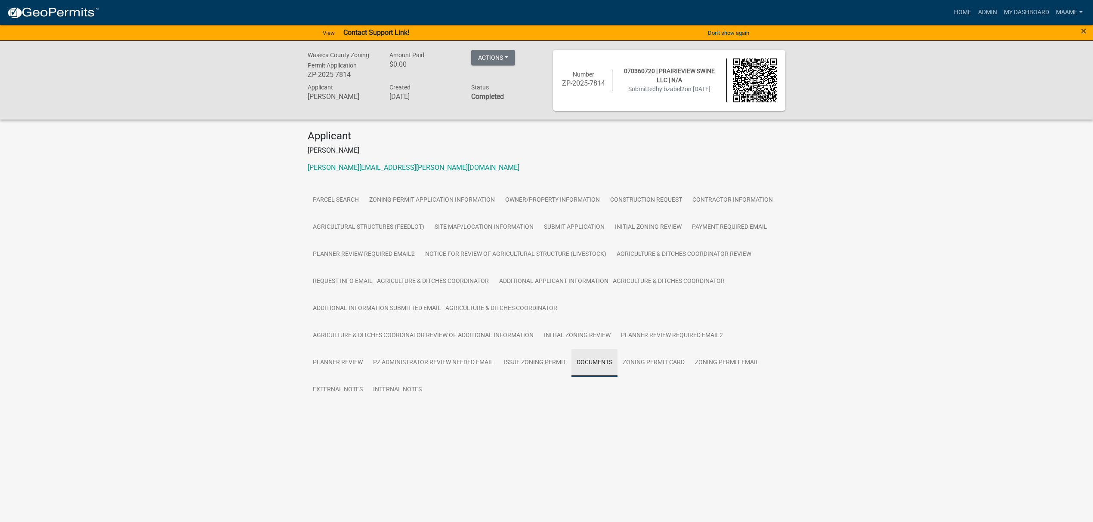
scroll to position [0, 0]
click at [321, 415] on link "Documents" at bounding box center [329, 419] width 35 height 8
click at [988, 11] on link "Admin" at bounding box center [996, 12] width 26 height 16
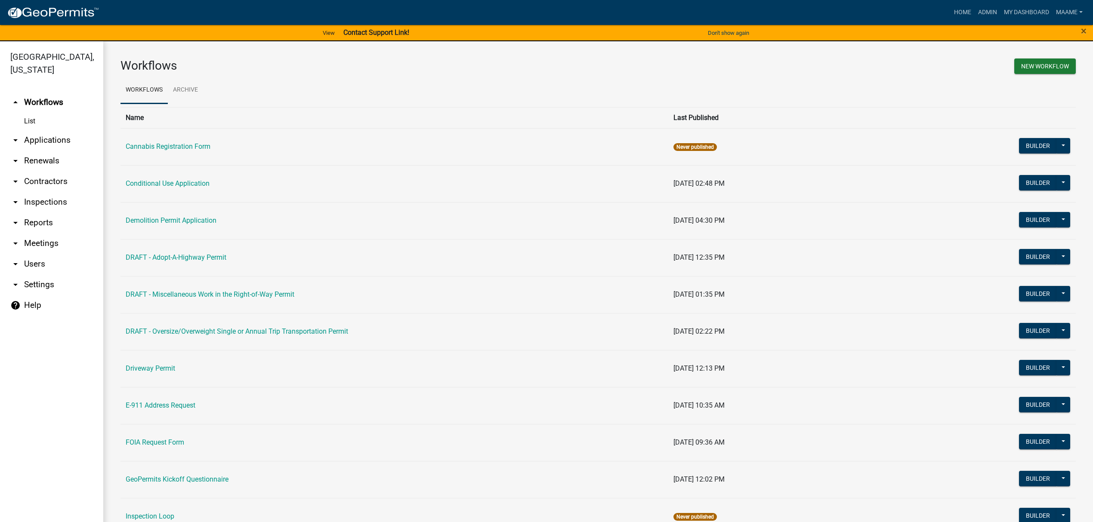
click at [50, 145] on link "arrow_drop_down Applications" at bounding box center [51, 140] width 103 height 21
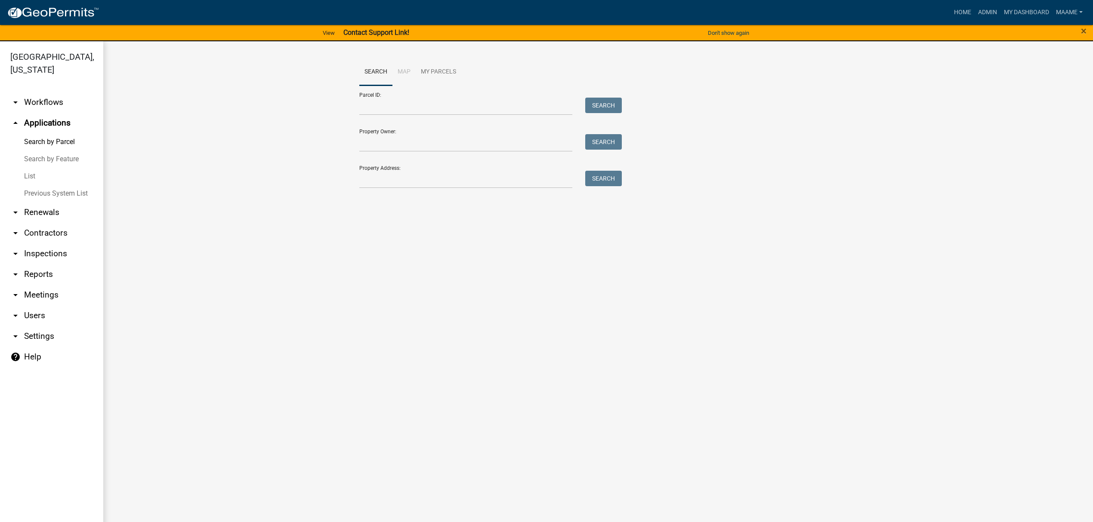
click at [41, 101] on link "arrow_drop_down Workflows" at bounding box center [51, 102] width 103 height 21
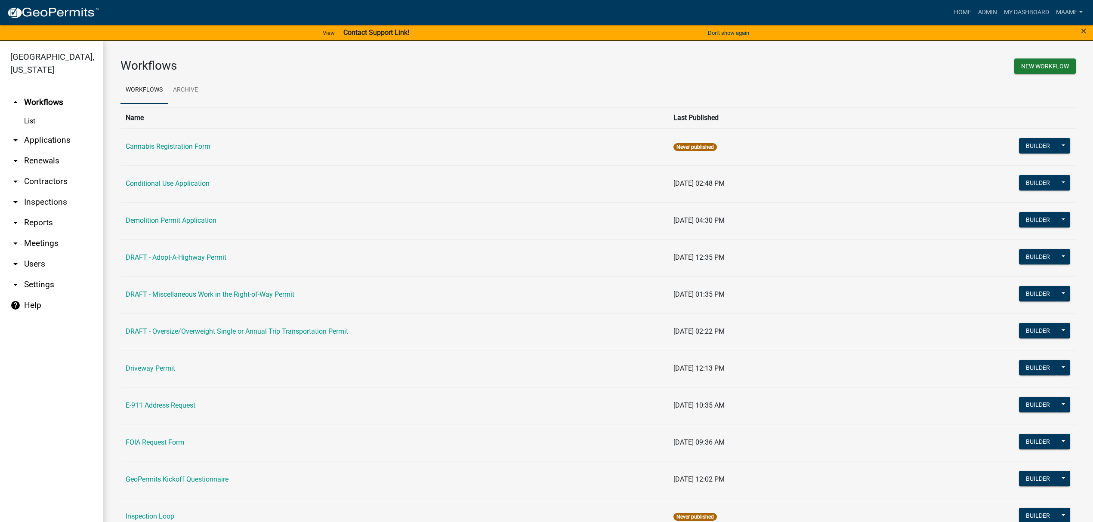
click at [35, 120] on link "List" at bounding box center [51, 121] width 103 height 17
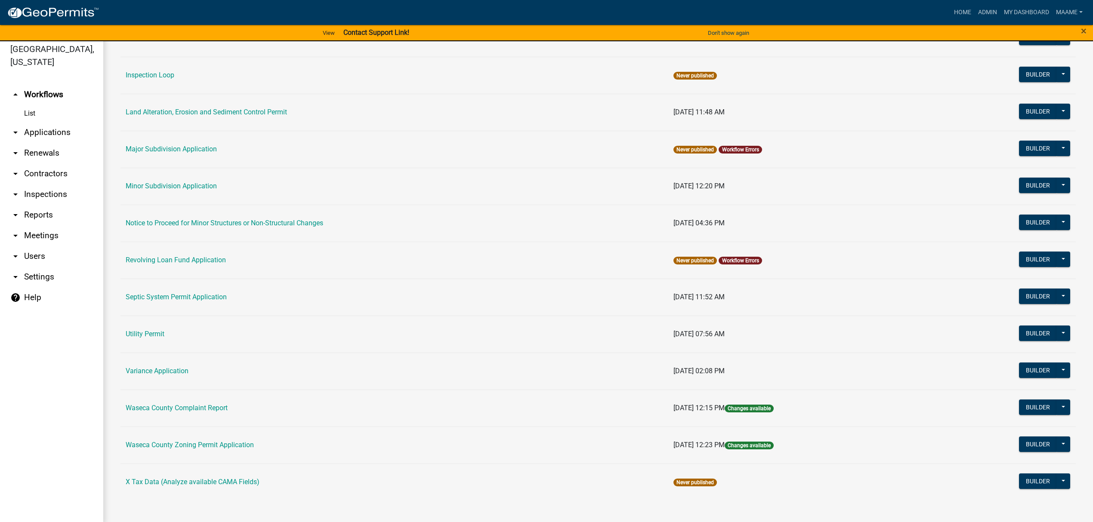
scroll to position [10, 0]
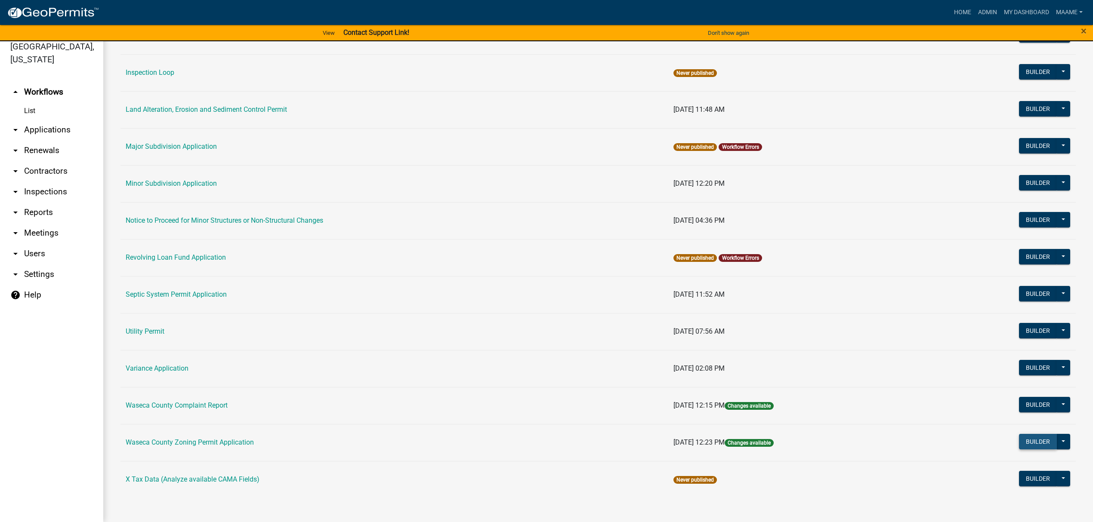
click at [1021, 442] on button "Builder" at bounding box center [1038, 441] width 38 height 15
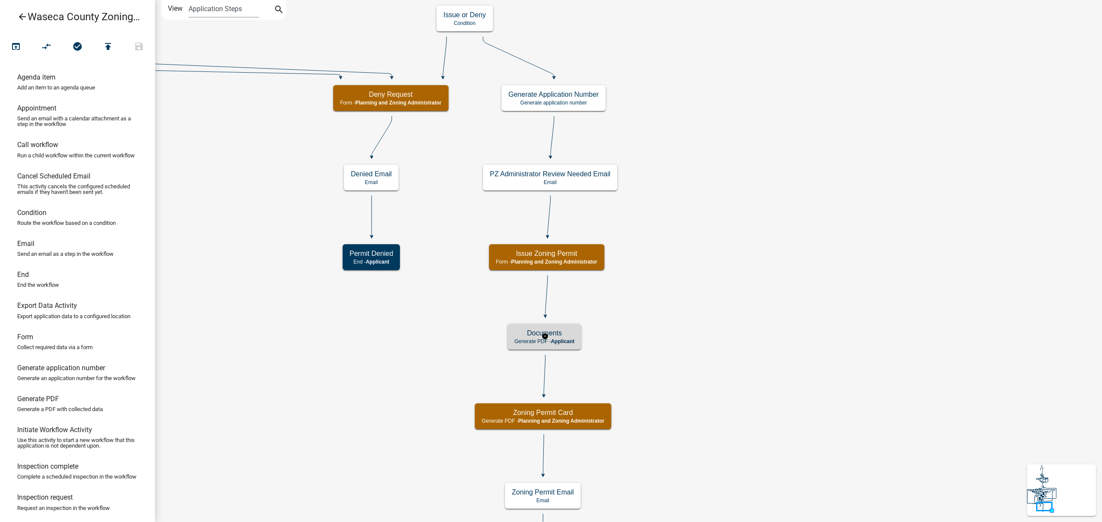
click at [565, 335] on h5 "Documents" at bounding box center [544, 333] width 60 height 8
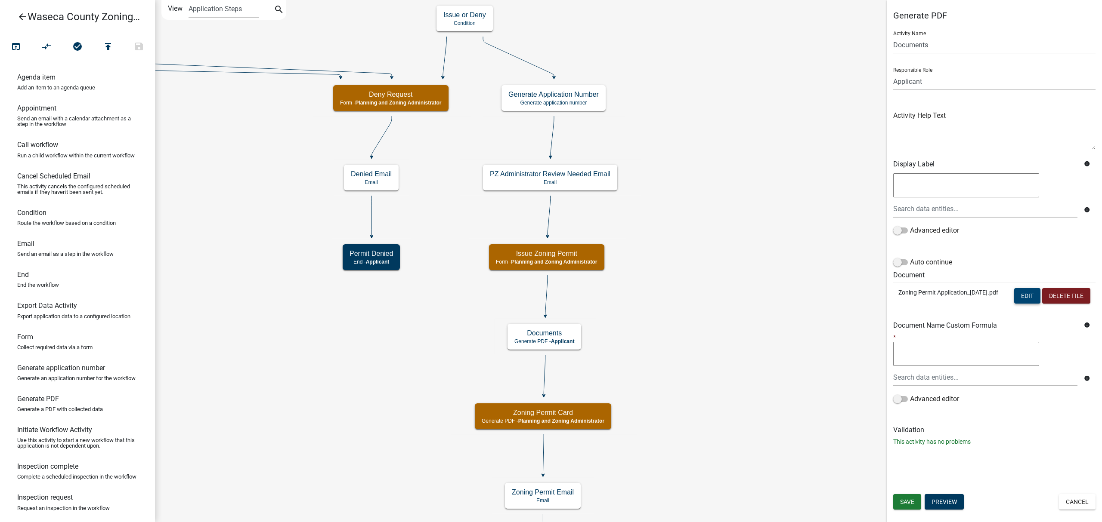
click at [1028, 299] on button "Edit" at bounding box center [1027, 295] width 26 height 15
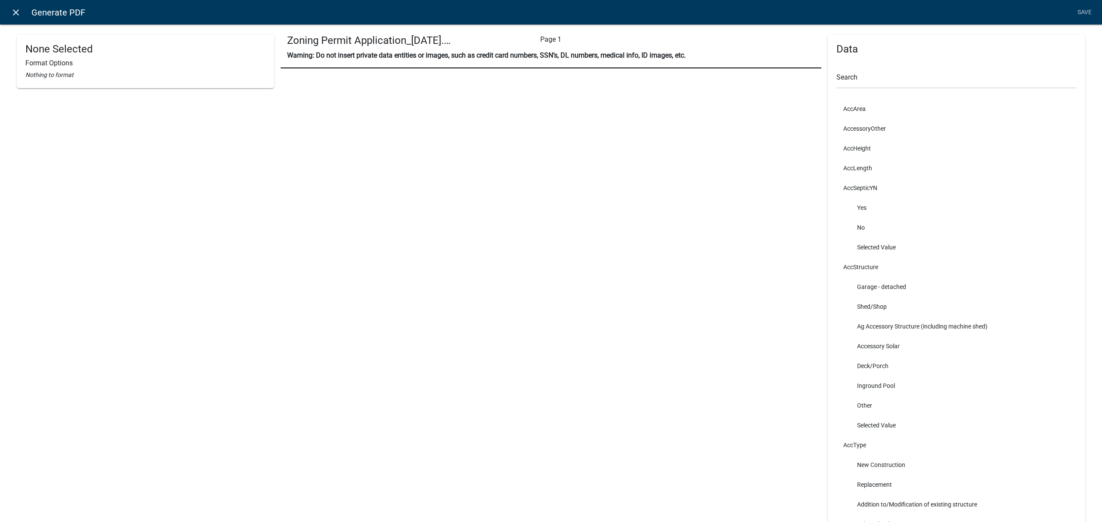
click at [22, 11] on link "close" at bounding box center [16, 12] width 18 height 18
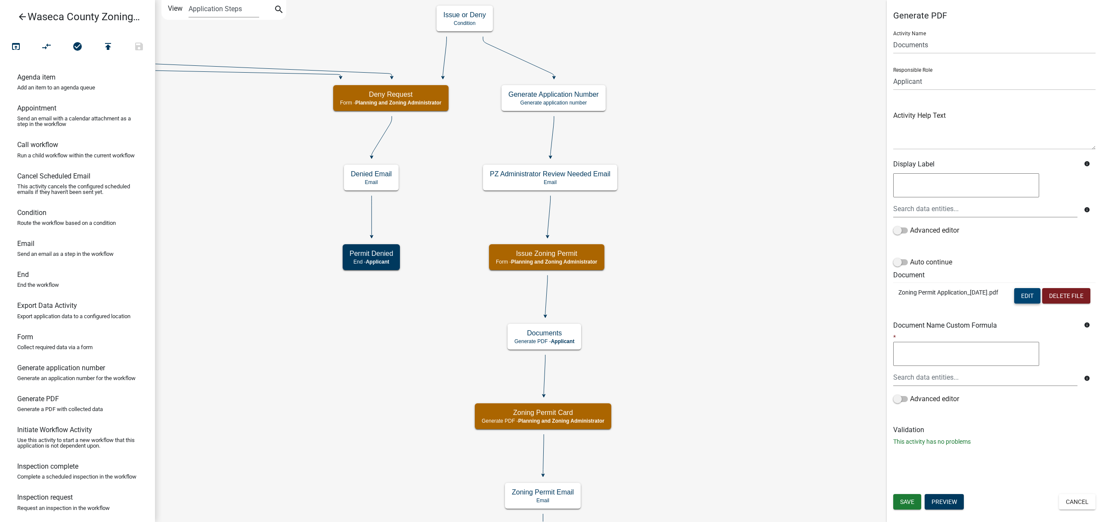
click at [1019, 296] on button "Edit" at bounding box center [1027, 295] width 26 height 15
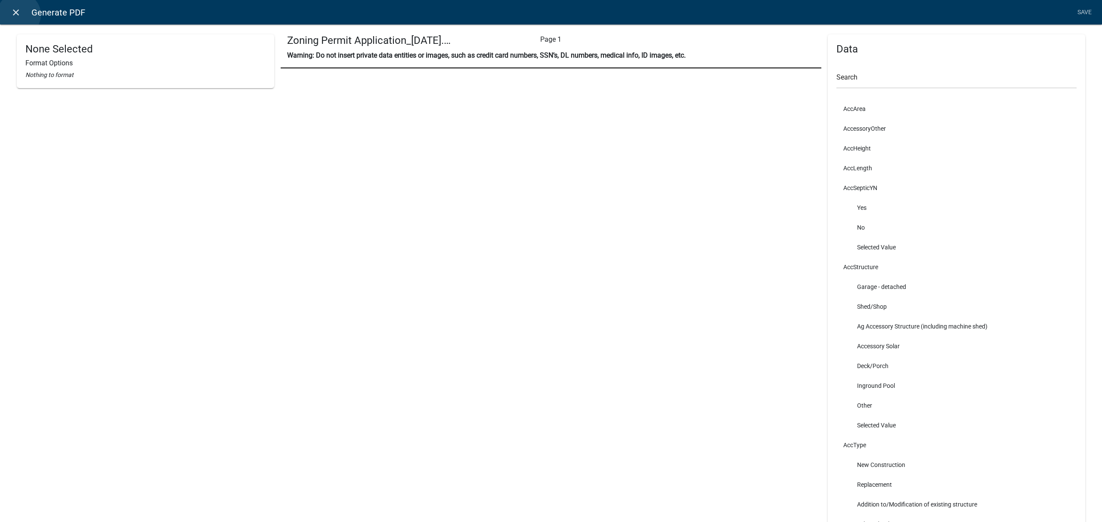
click at [19, 15] on icon "close" at bounding box center [16, 12] width 10 height 10
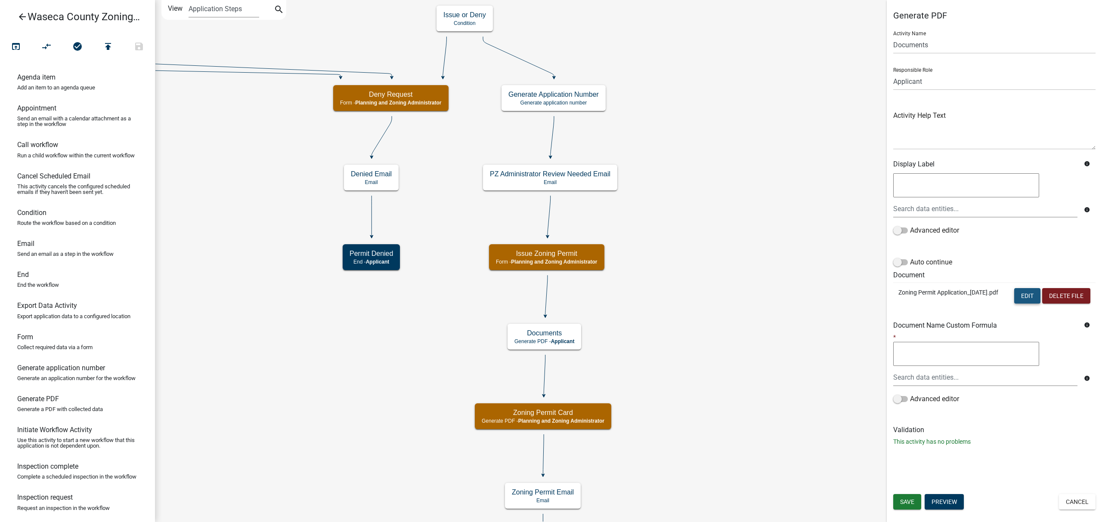
click at [1024, 296] on button "Edit" at bounding box center [1027, 295] width 26 height 15
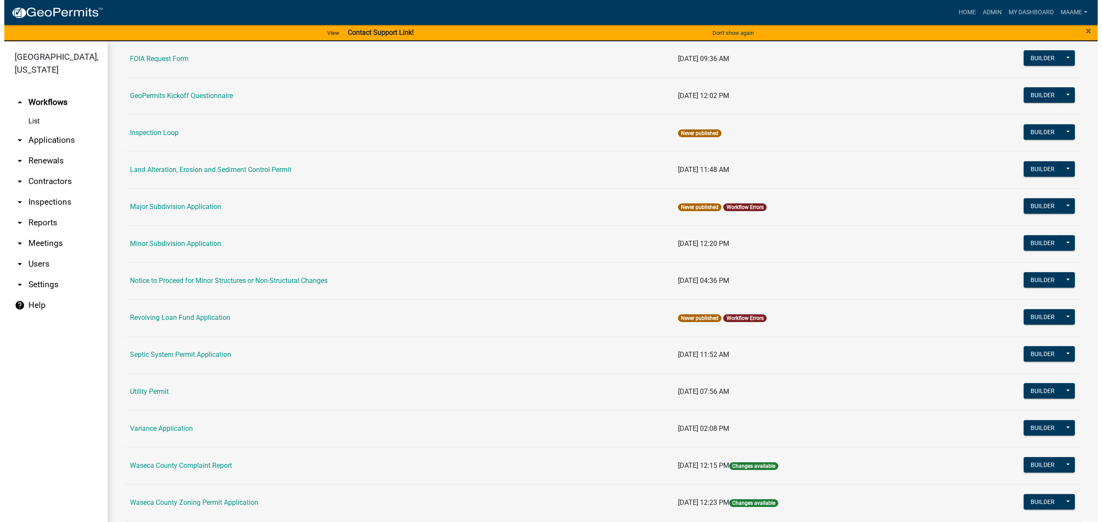
scroll to position [436, 0]
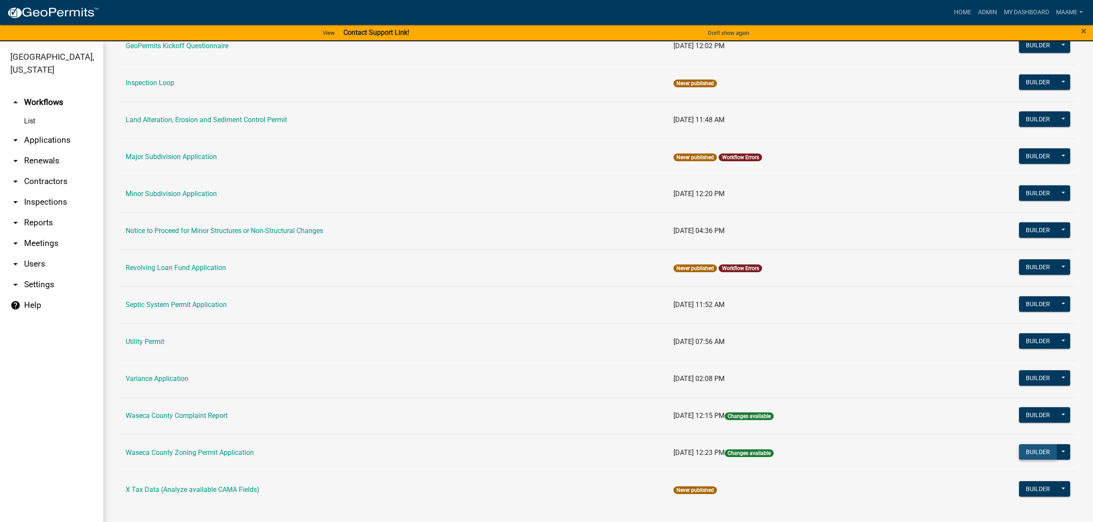
click at [1027, 447] on button "Builder" at bounding box center [1038, 451] width 38 height 15
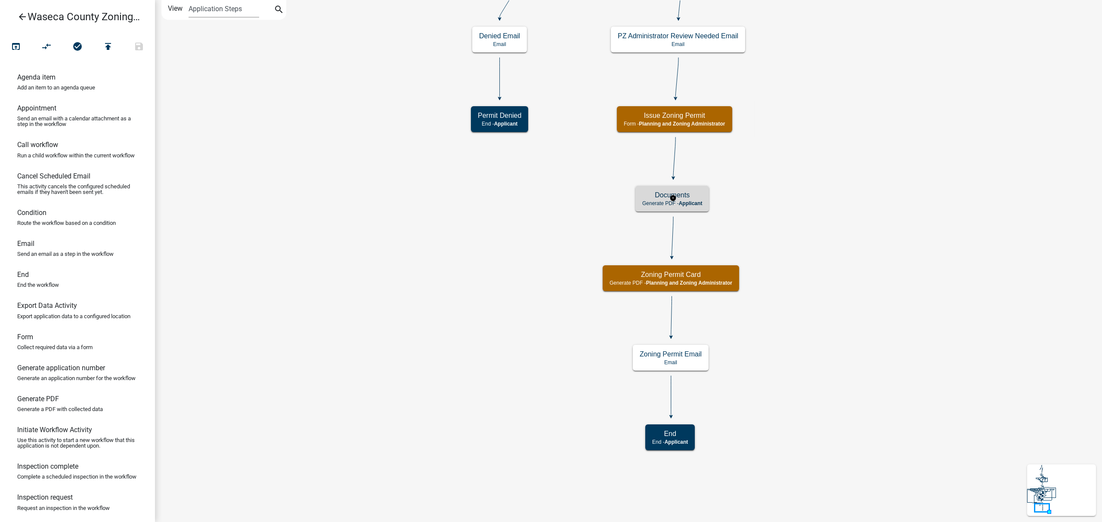
click at [701, 197] on h5 "Documents" at bounding box center [672, 195] width 60 height 8
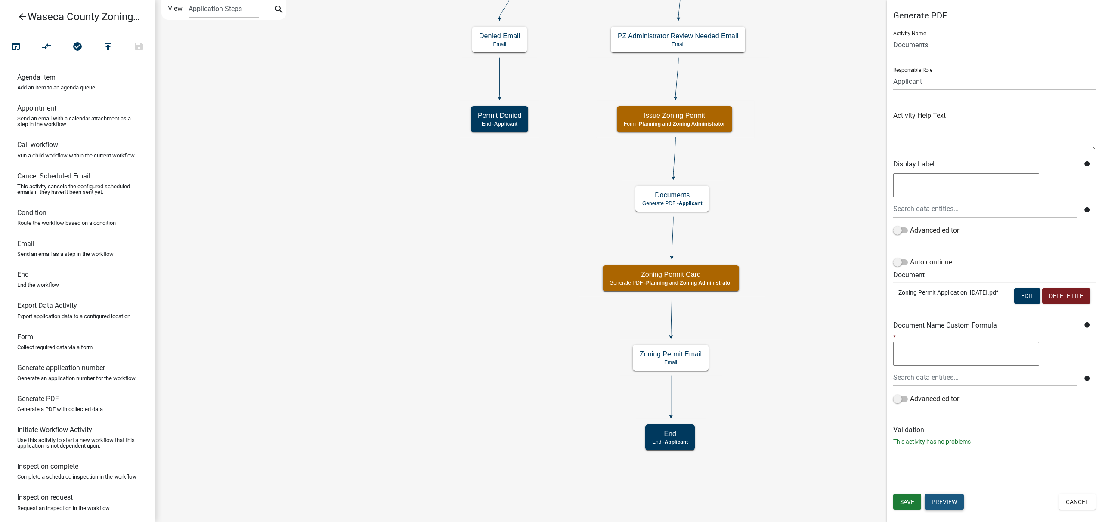
click at [951, 500] on button "Preview" at bounding box center [943, 501] width 39 height 15
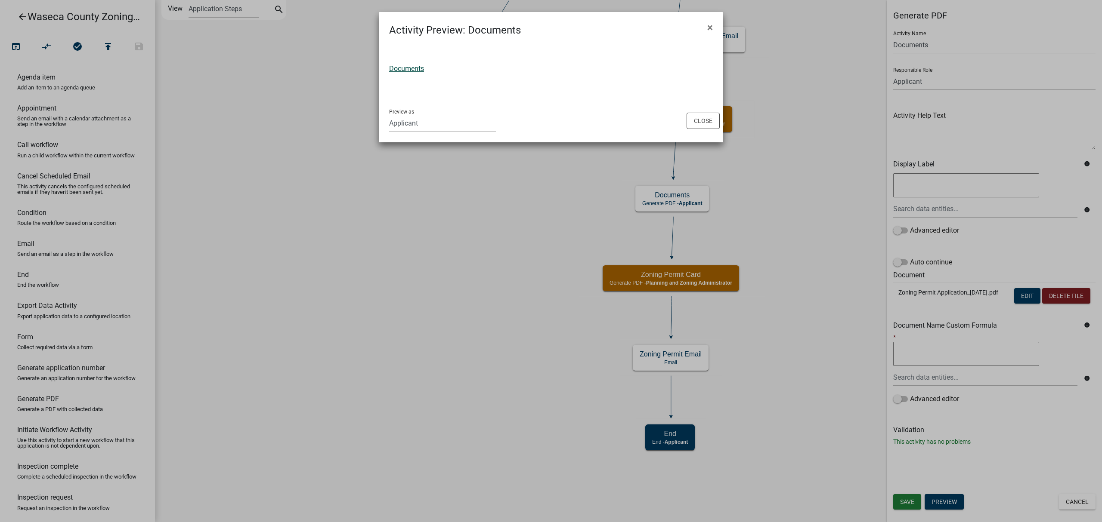
click at [412, 69] on link "Documents" at bounding box center [406, 69] width 35 height 8
drag, startPoint x: 694, startPoint y: 115, endPoint x: 935, endPoint y: 213, distance: 260.6
click at [692, 114] on button "Close" at bounding box center [702, 121] width 33 height 16
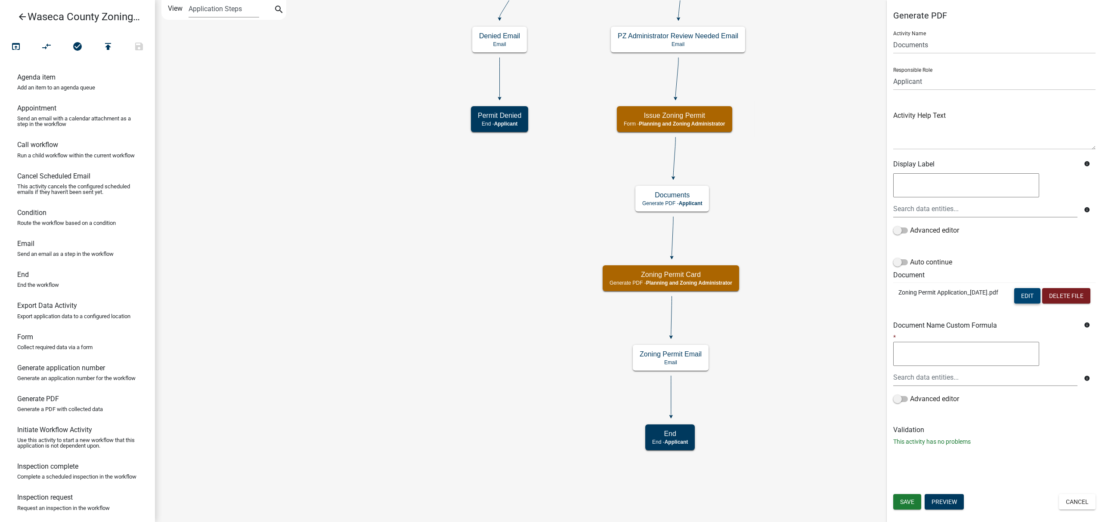
click at [1026, 299] on button "Edit" at bounding box center [1027, 295] width 26 height 15
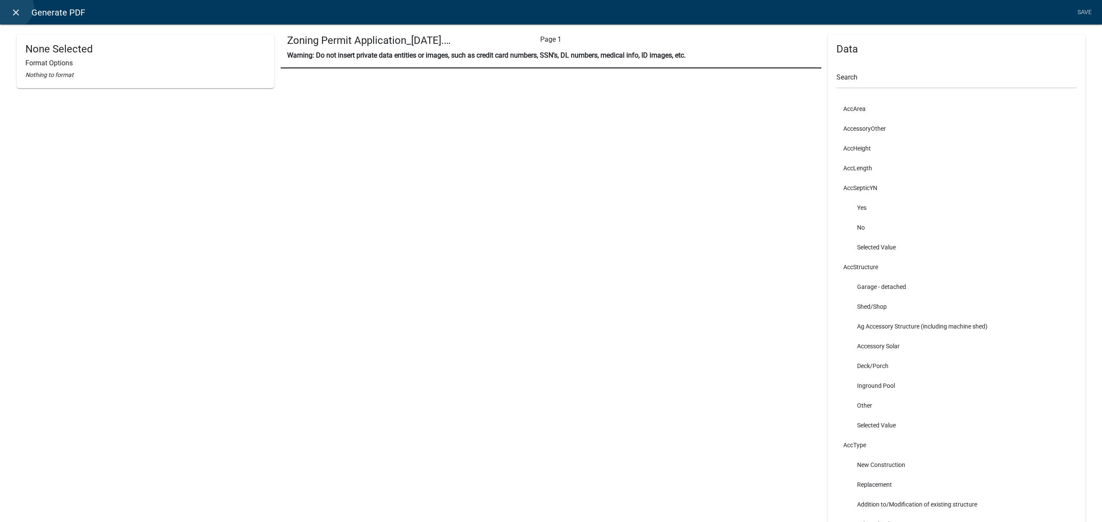
click at [12, 7] on icon "close" at bounding box center [16, 12] width 10 height 10
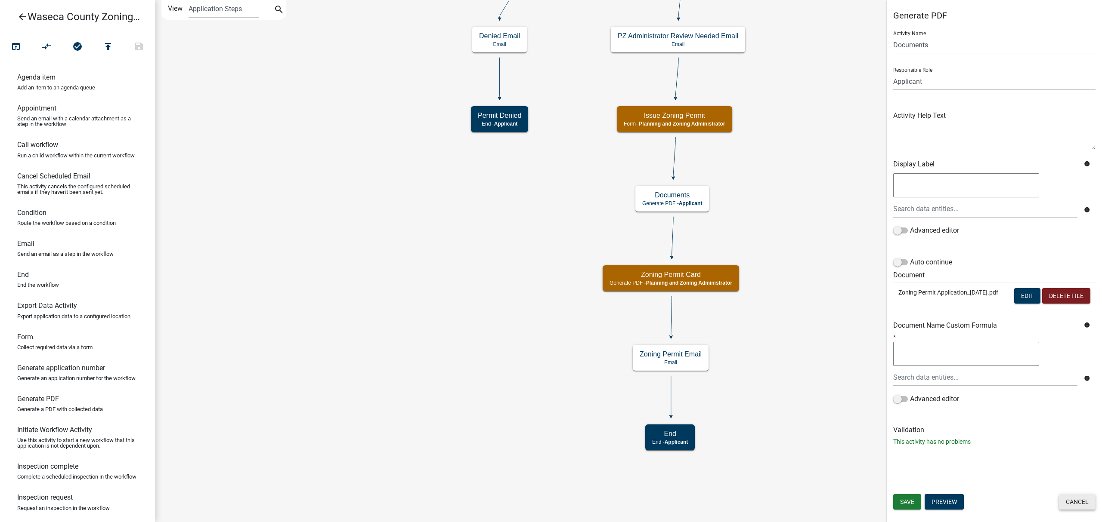
click at [1078, 503] on button "Cancel" at bounding box center [1077, 501] width 37 height 15
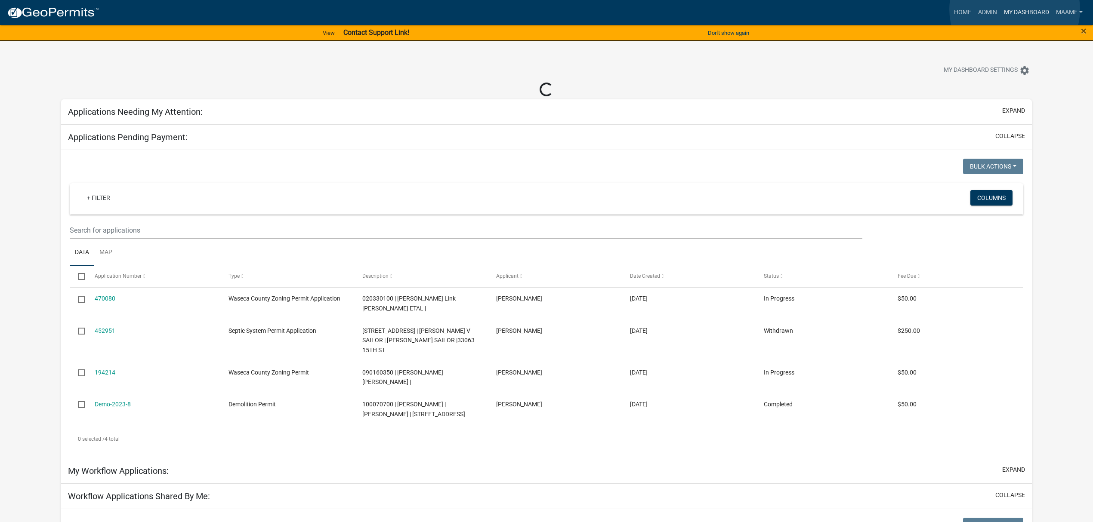
click at [1015, 9] on link "My Dashboard" at bounding box center [1026, 12] width 52 height 16
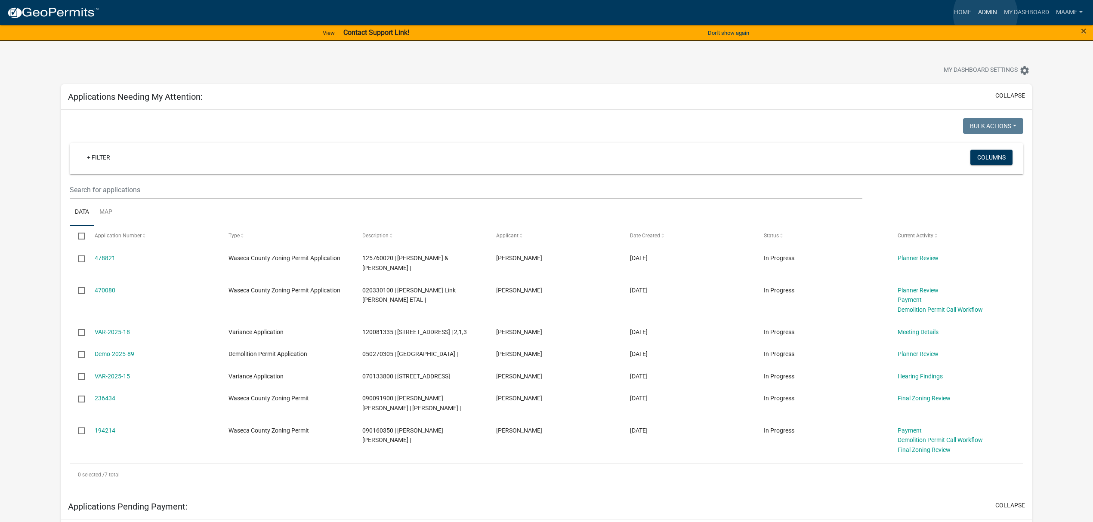
click at [985, 14] on link "Admin" at bounding box center [988, 12] width 26 height 16
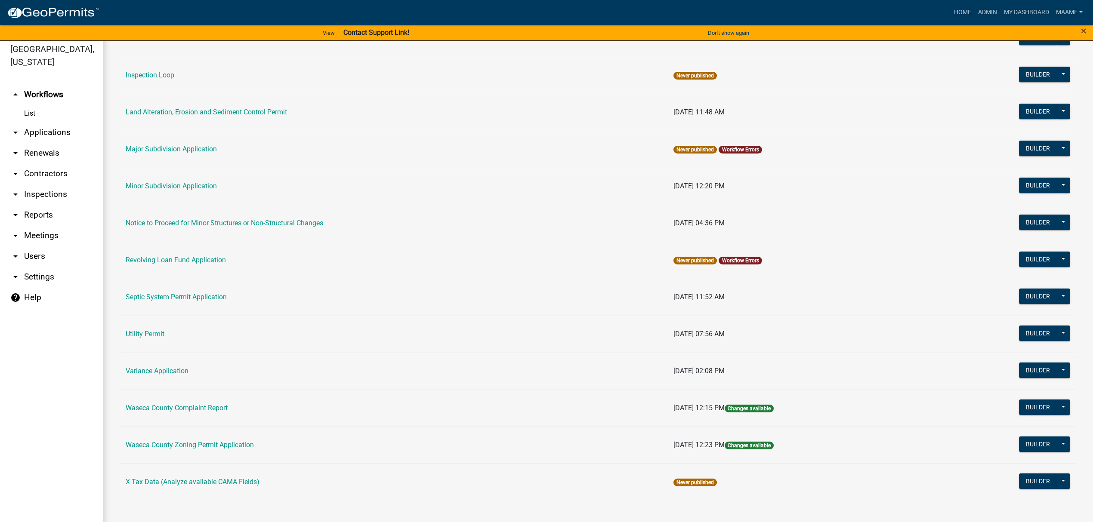
scroll to position [10, 0]
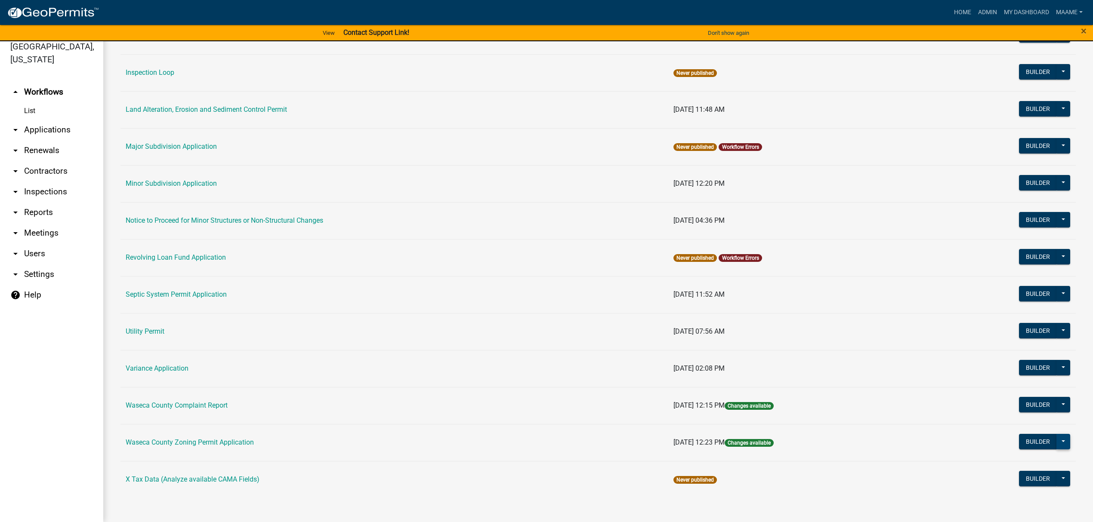
click at [1056, 441] on button at bounding box center [1063, 441] width 14 height 15
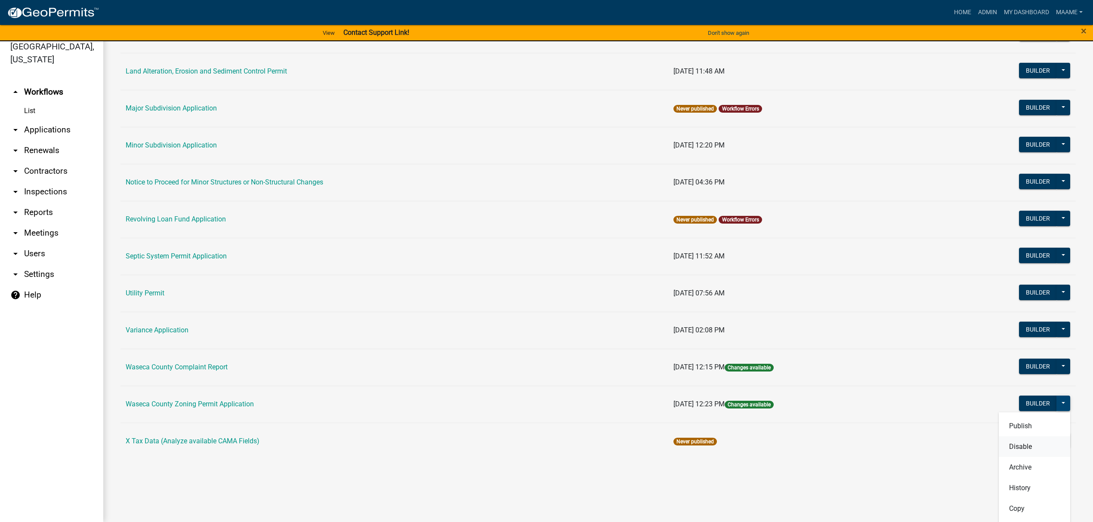
scroll to position [516, 0]
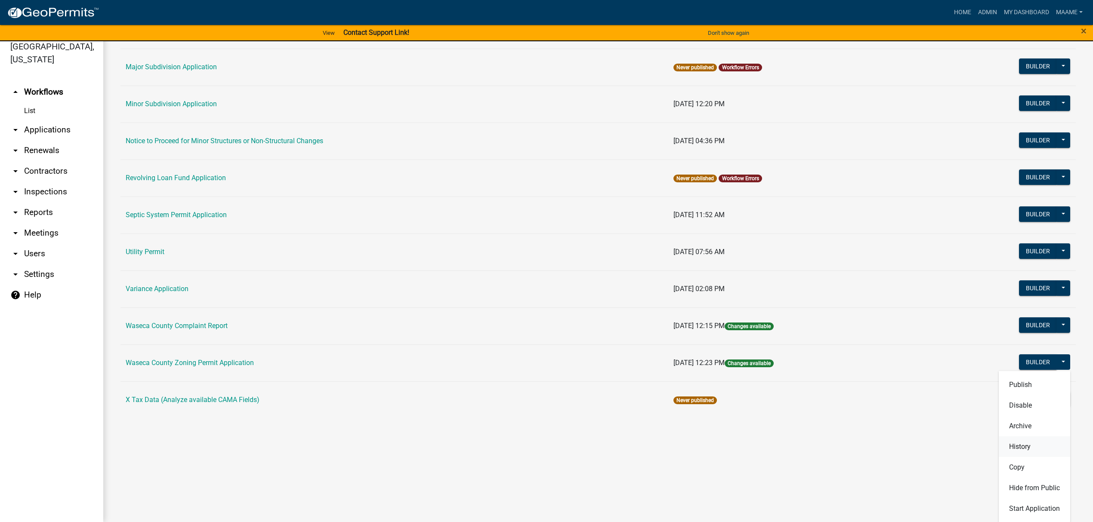
click at [1019, 450] on button "History" at bounding box center [1034, 446] width 71 height 21
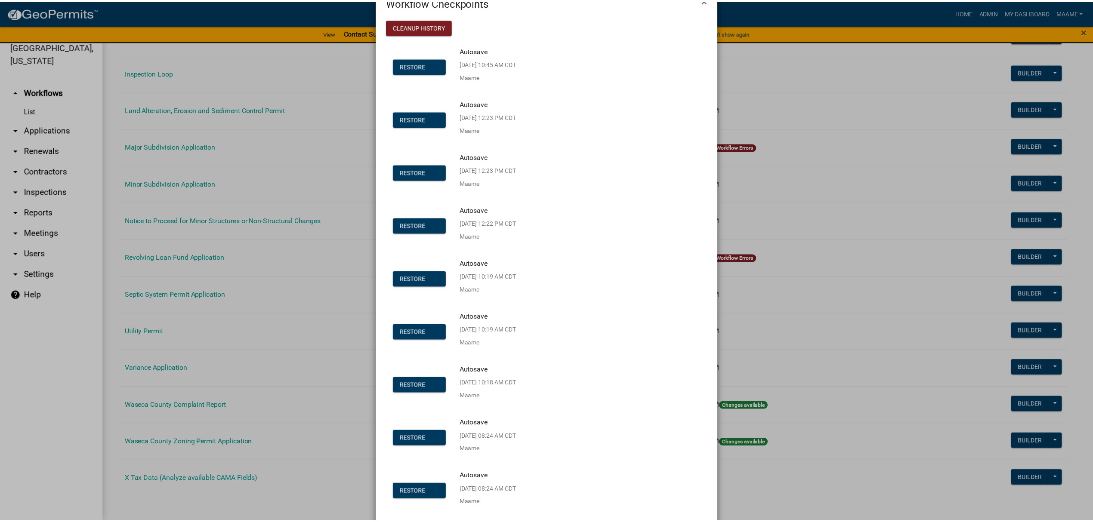
scroll to position [0, 0]
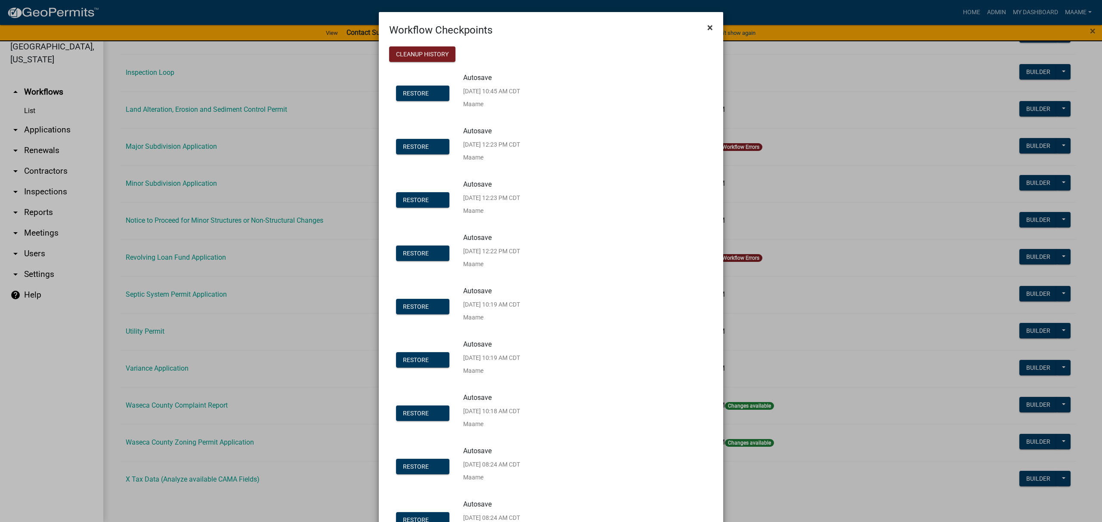
click at [707, 26] on span "×" at bounding box center [710, 28] width 6 height 12
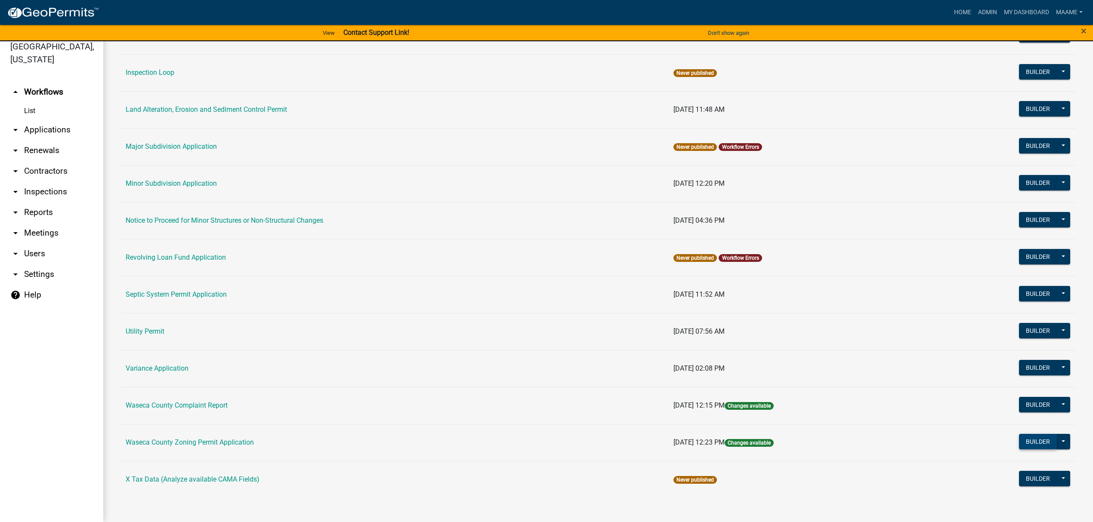
click at [1034, 441] on button "Builder" at bounding box center [1038, 441] width 38 height 15
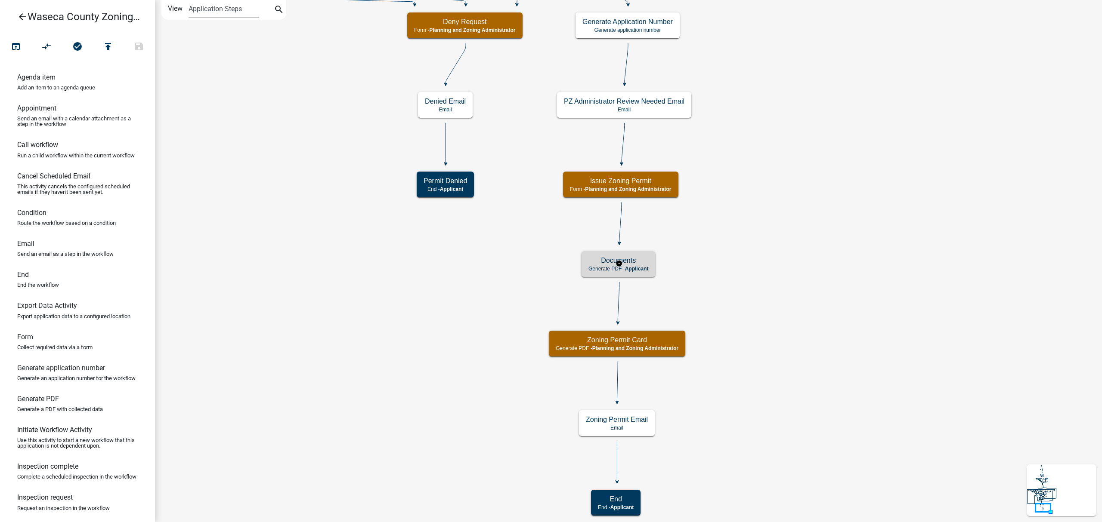
click at [644, 266] on span "Applicant" at bounding box center [637, 269] width 24 height 6
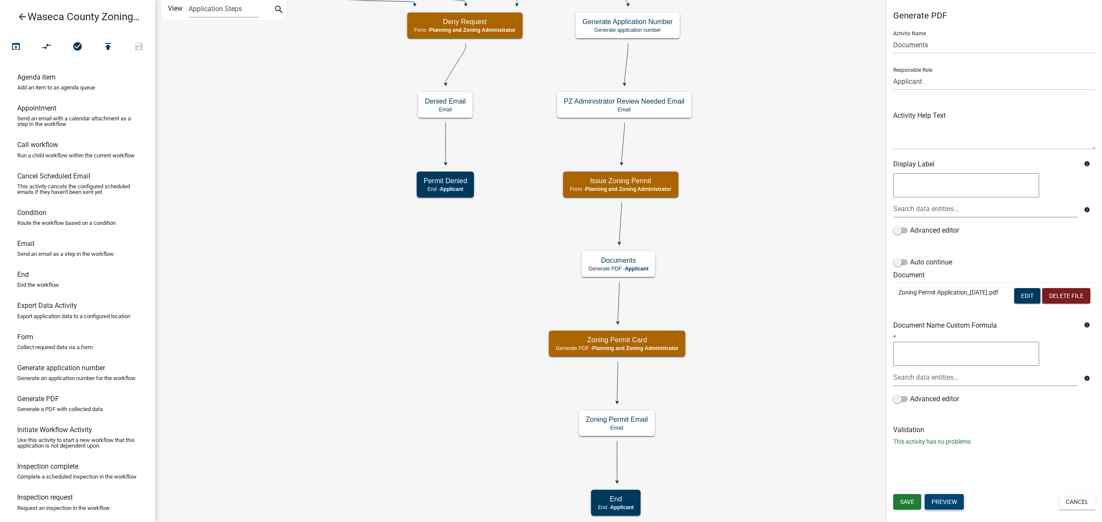
click at [950, 500] on button "Preview" at bounding box center [943, 501] width 39 height 15
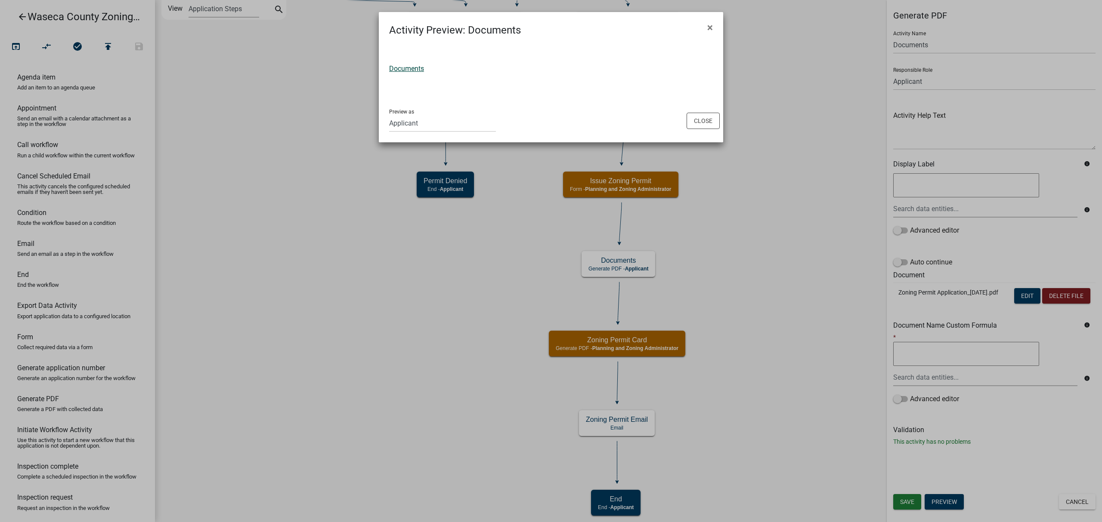
click at [416, 68] on link "Documents" at bounding box center [406, 69] width 35 height 8
click at [705, 114] on button "Close" at bounding box center [702, 121] width 33 height 16
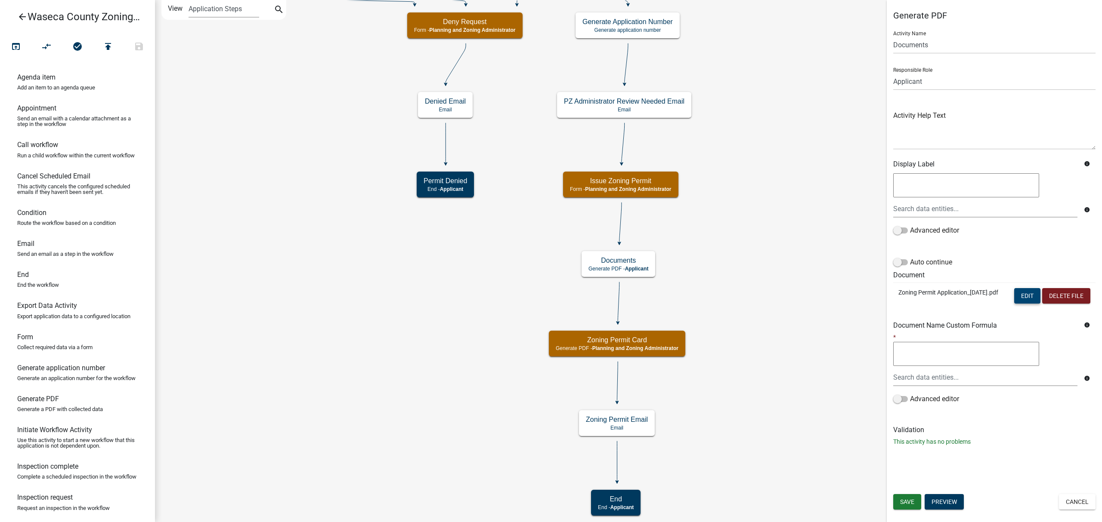
click at [1029, 289] on button "Edit" at bounding box center [1027, 295] width 26 height 15
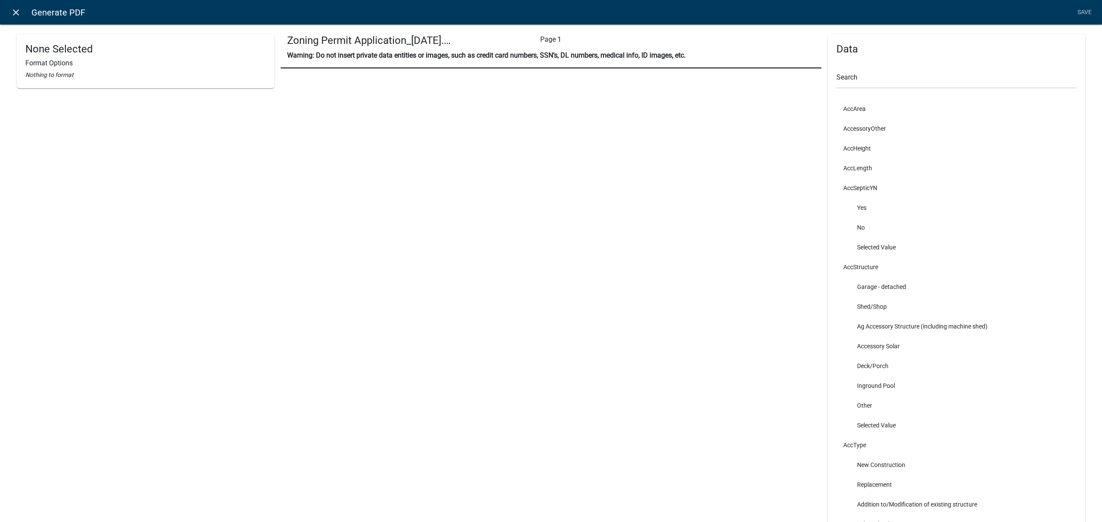
click at [18, 16] on icon "close" at bounding box center [16, 12] width 10 height 10
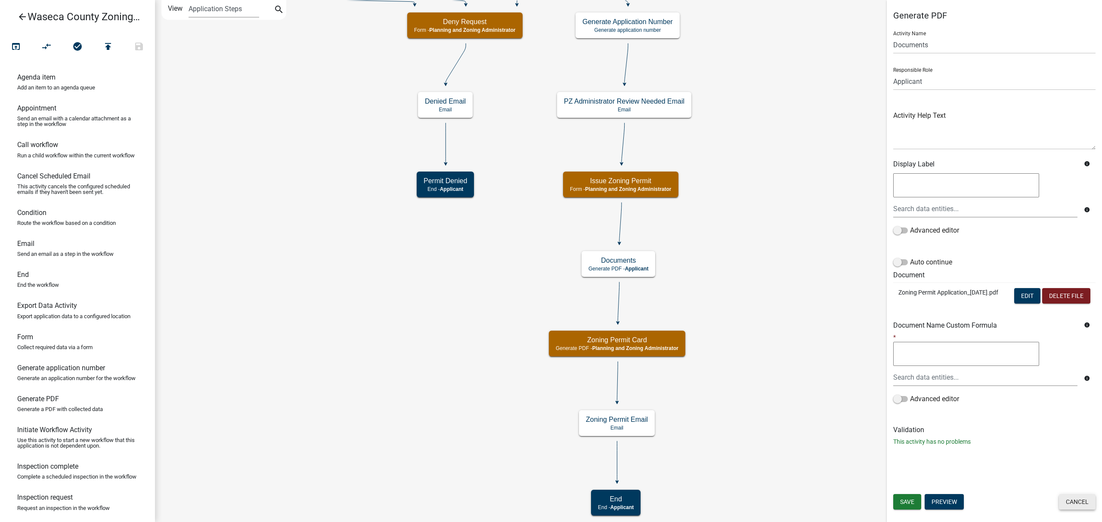
click at [1076, 505] on button "Cancel" at bounding box center [1077, 501] width 37 height 15
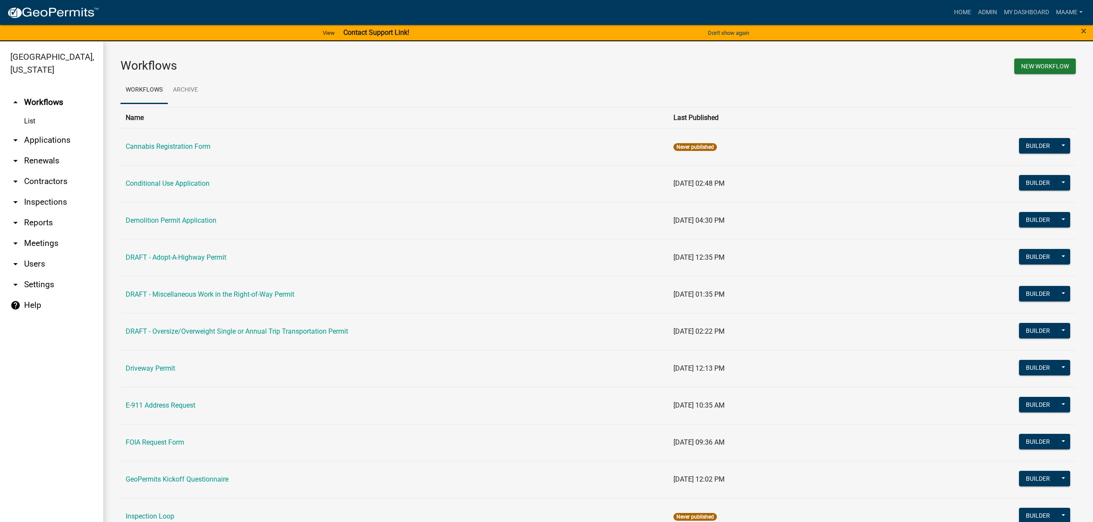
click at [38, 144] on link "arrow_drop_down Applications" at bounding box center [51, 140] width 103 height 21
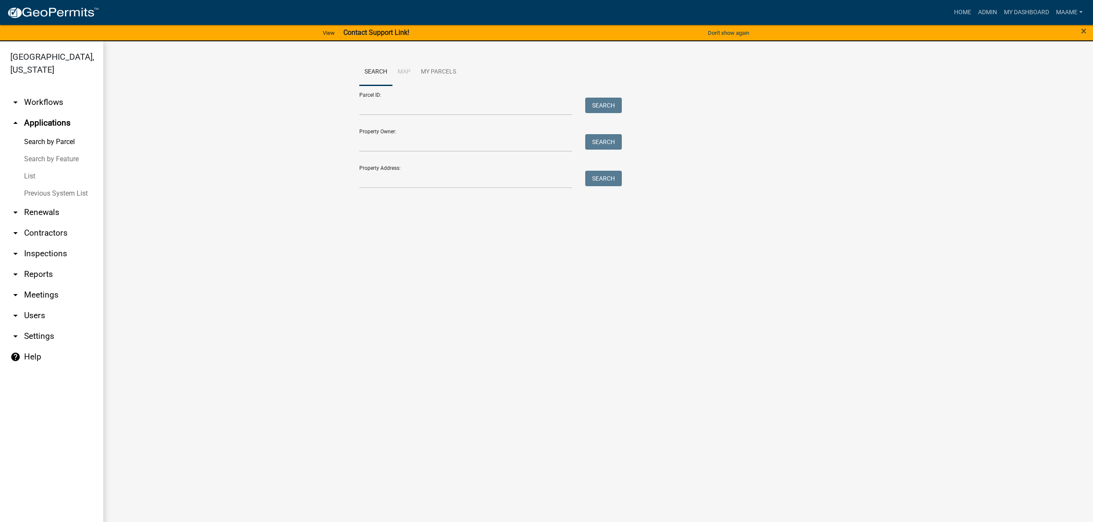
click at [30, 179] on link "List" at bounding box center [51, 176] width 103 height 17
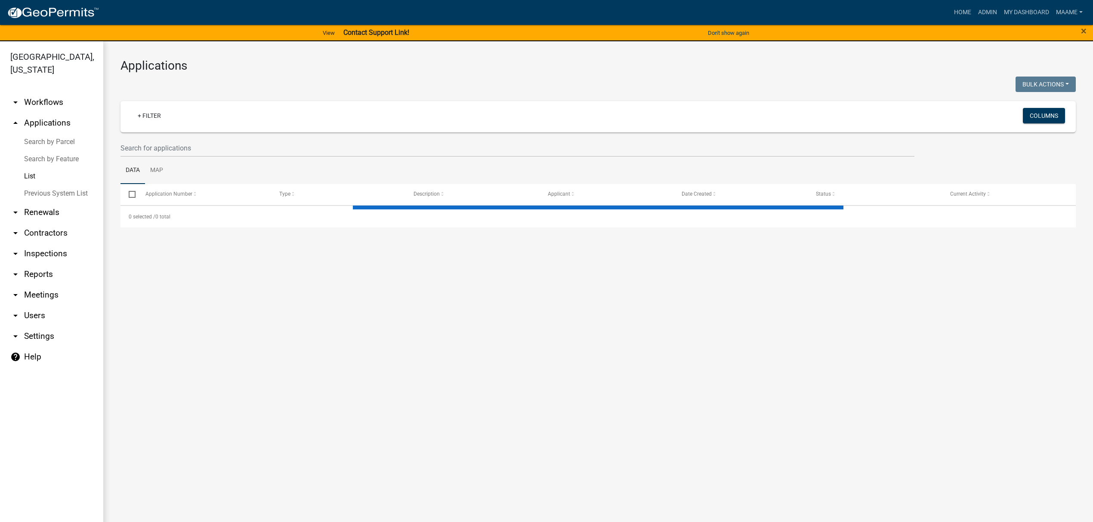
select select "3: 100"
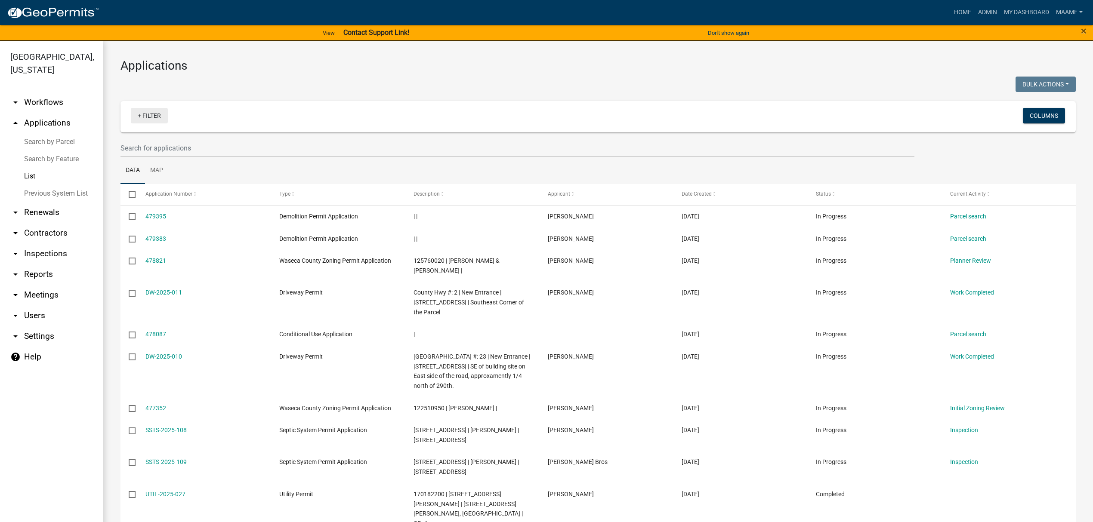
click at [154, 112] on link "+ Filter" at bounding box center [149, 115] width 37 height 15
click at [143, 183] on li "Permit Type" at bounding box center [151, 182] width 79 height 20
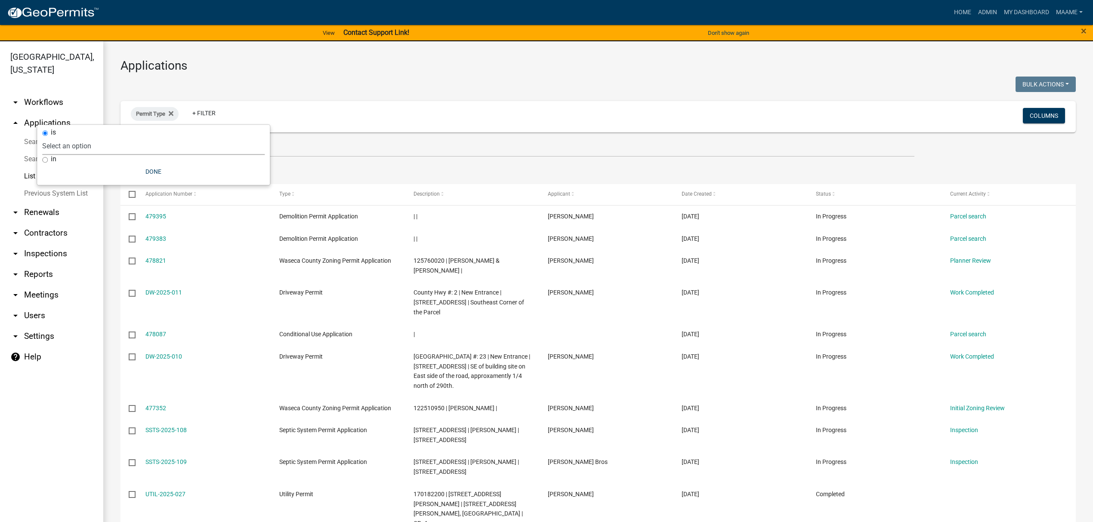
click at [154, 145] on select "Select an option Cannabis Registration Form Conditional Use Application Demolit…" at bounding box center [153, 146] width 222 height 18
select select "7510a089-77bf-497a-b400-388bd77c34f5"
click at [99, 137] on select "Select an option Cannabis Registration Form Conditional Use Application Demolit…" at bounding box center [153, 146] width 222 height 18
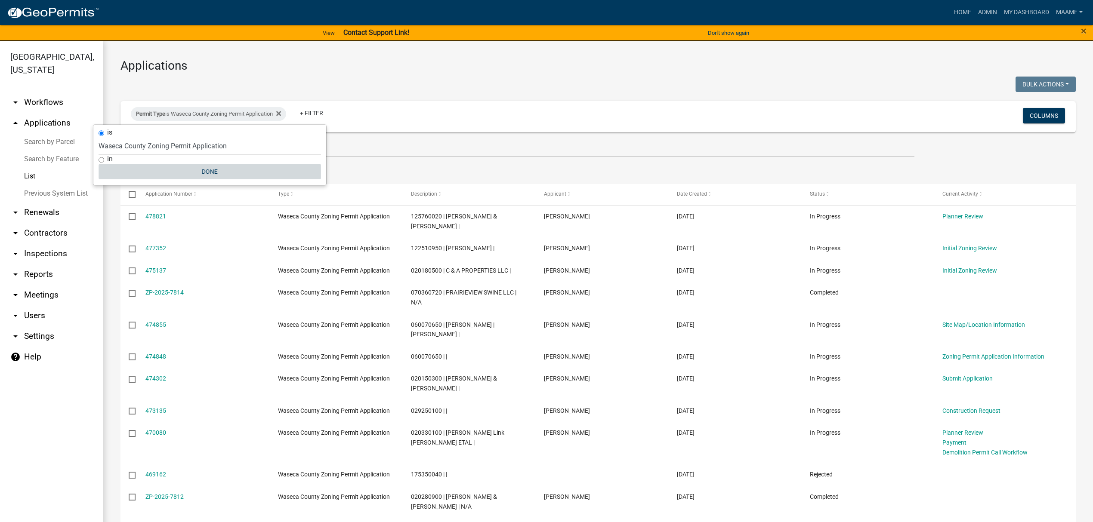
click at [213, 172] on button "Done" at bounding box center [210, 171] width 222 height 15
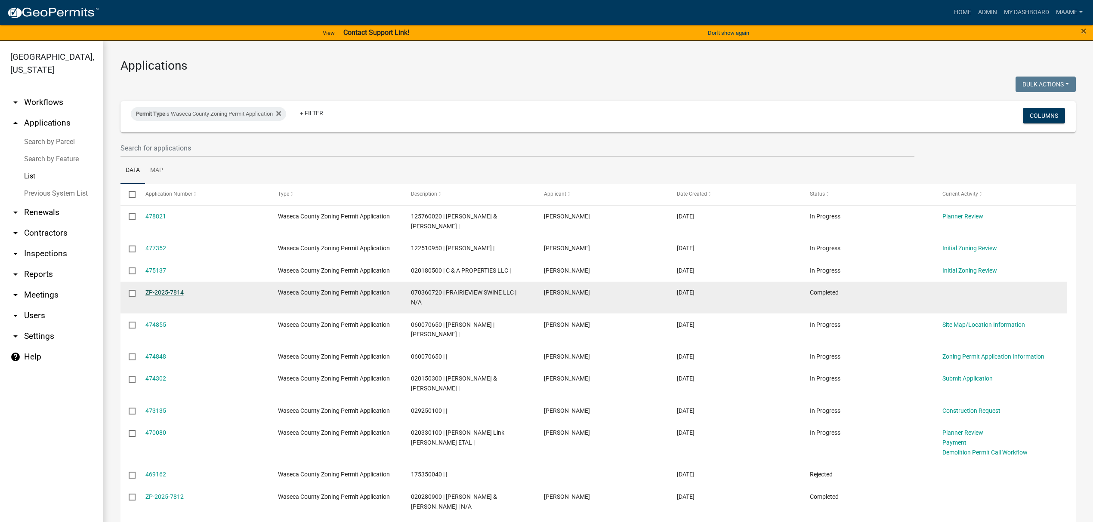
click at [166, 289] on link "ZP-2025-7814" at bounding box center [164, 292] width 38 height 7
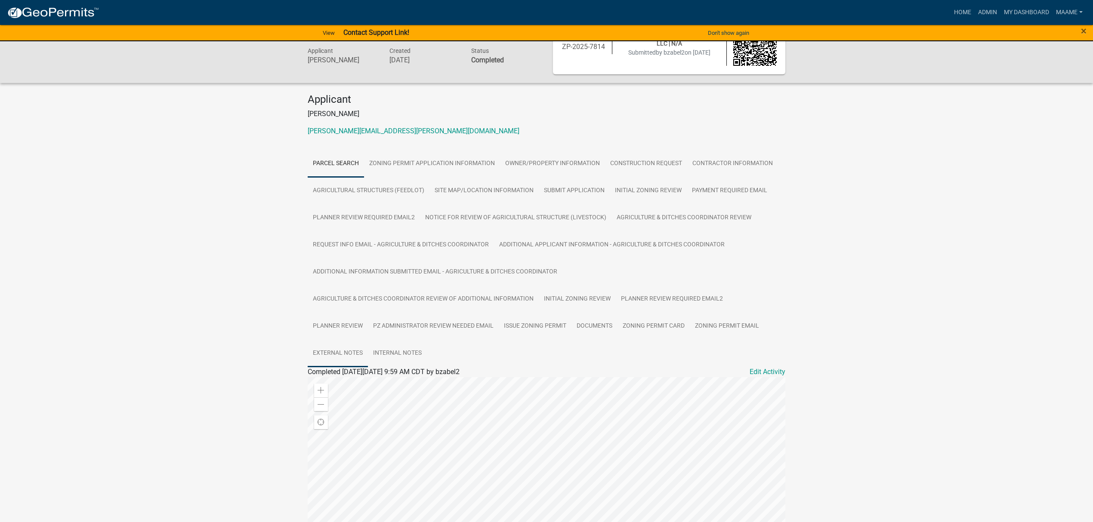
scroll to position [57, 0]
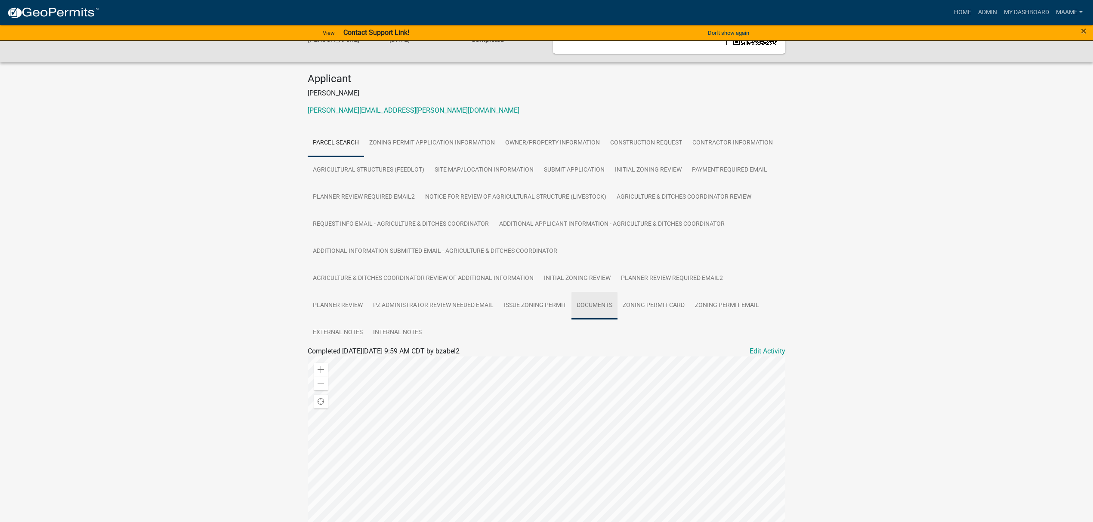
click at [600, 304] on link "Documents" at bounding box center [594, 306] width 46 height 28
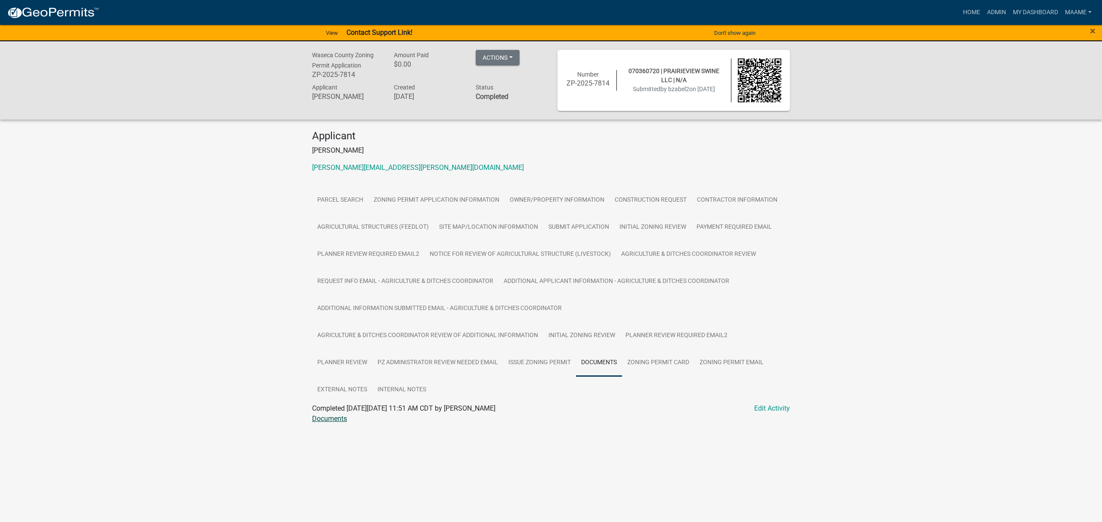
click at [343, 418] on link "Documents" at bounding box center [329, 419] width 35 height 8
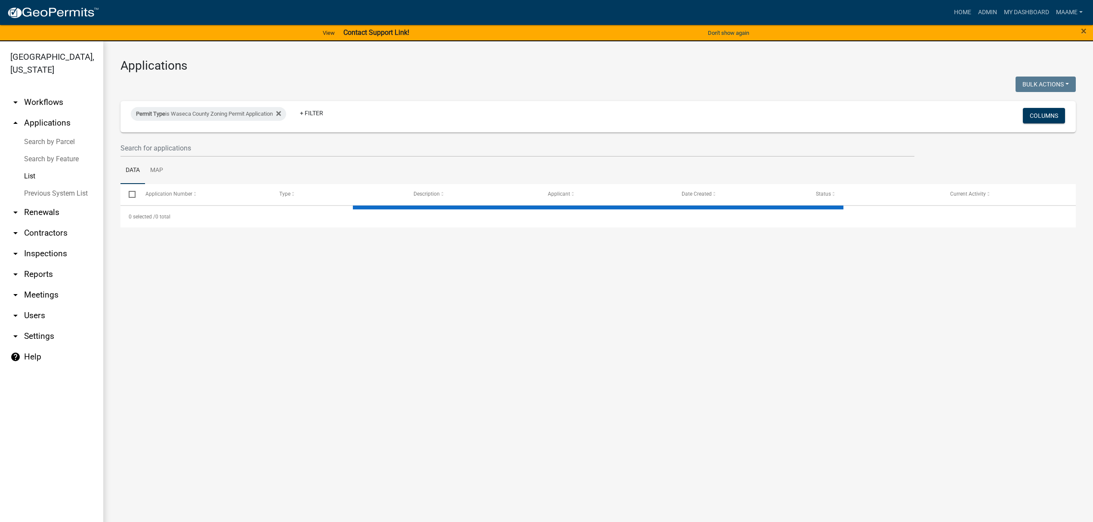
select select "3: 100"
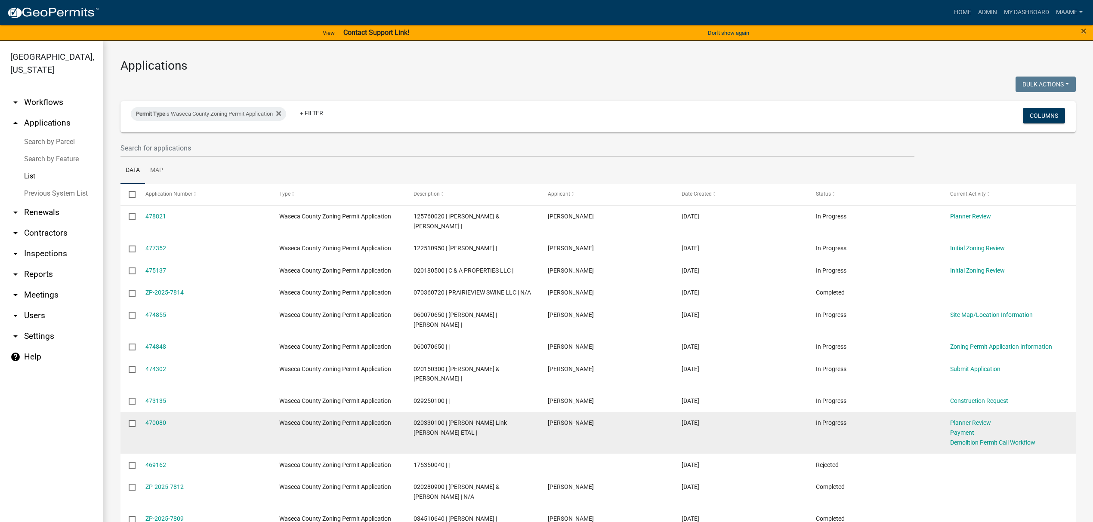
scroll to position [57, 0]
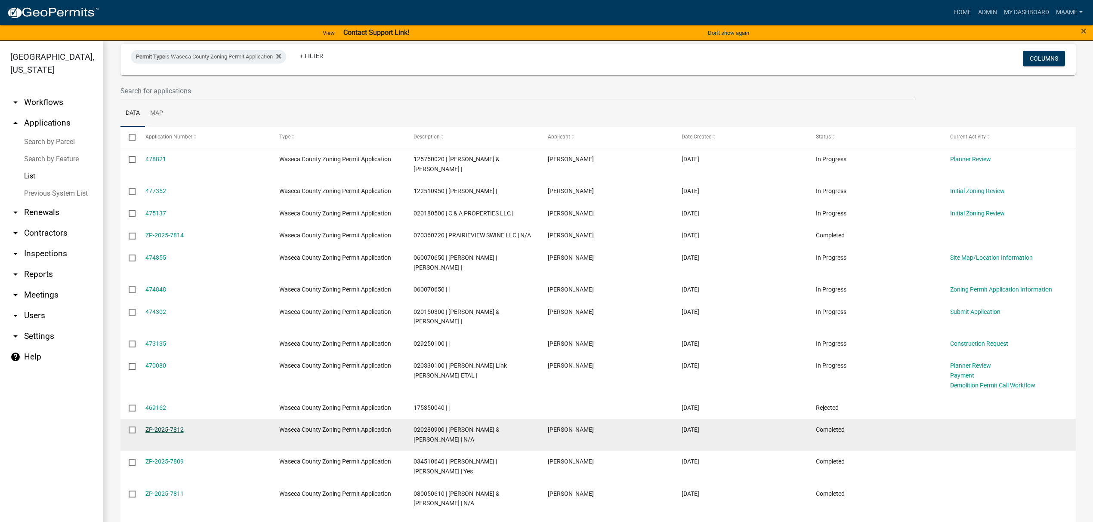
click at [162, 426] on link "ZP-2025-7812" at bounding box center [164, 429] width 38 height 7
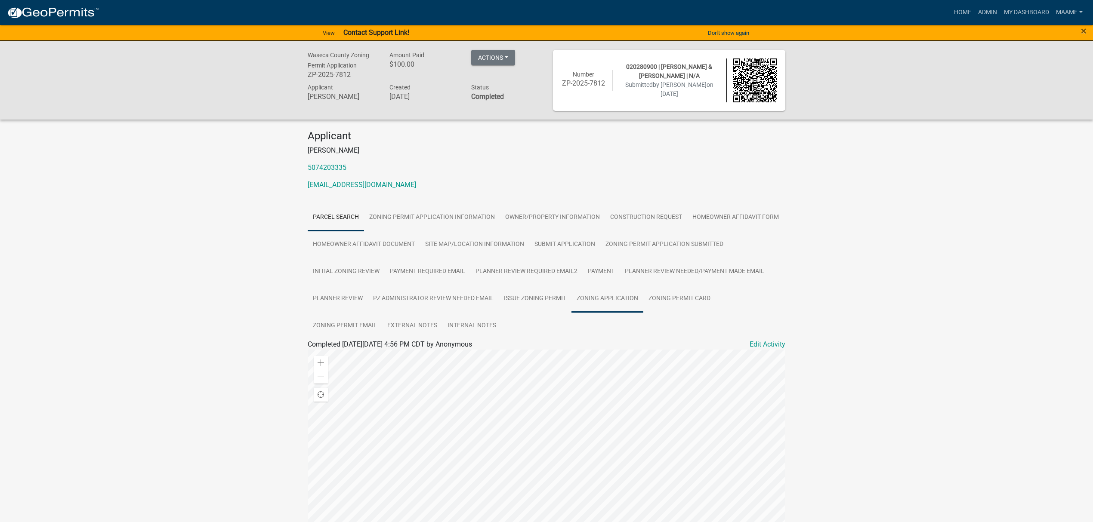
click at [589, 293] on link "Zoning Application" at bounding box center [607, 299] width 72 height 28
click at [324, 354] on link "Zoning Application" at bounding box center [341, 355] width 58 height 8
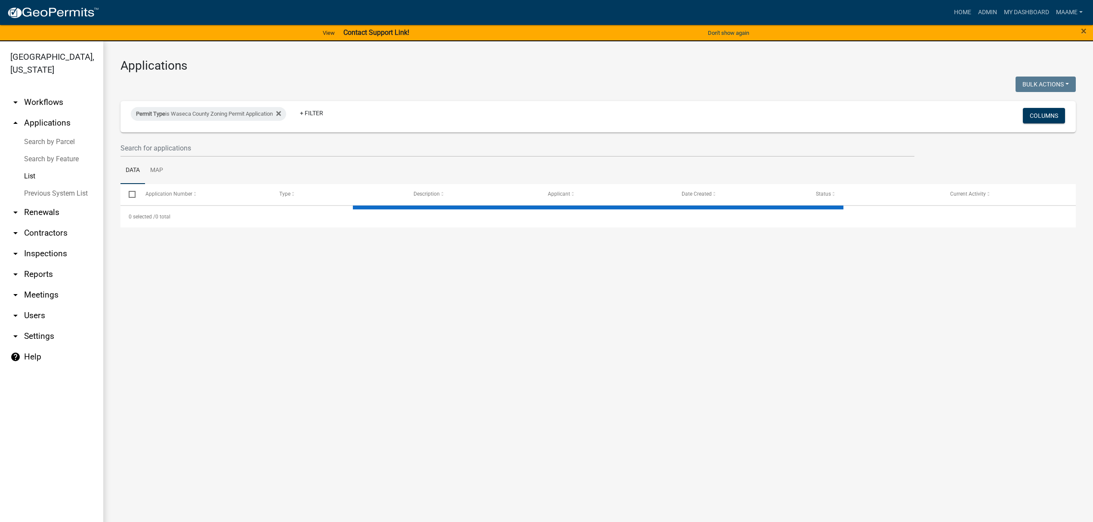
select select "3: 100"
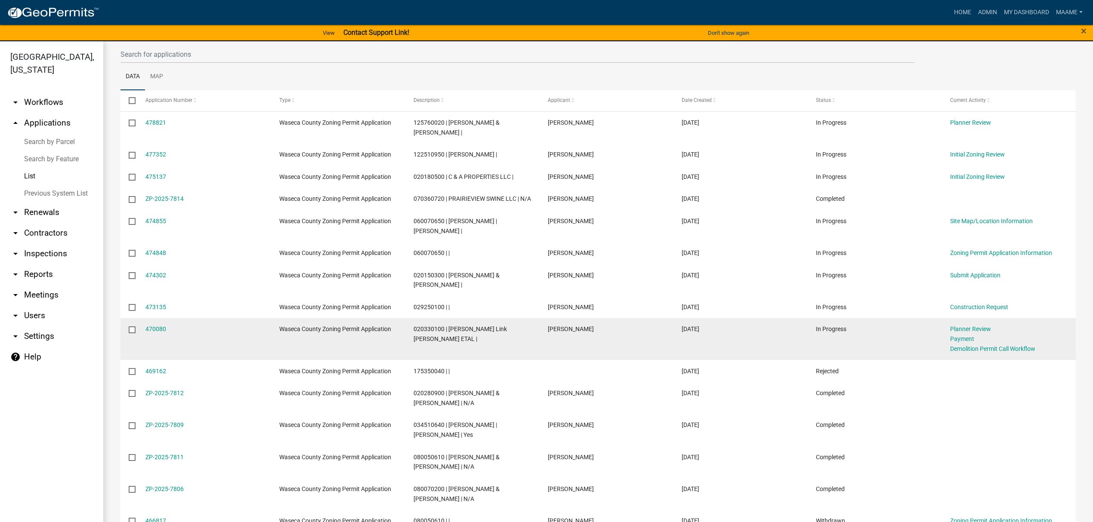
scroll to position [114, 0]
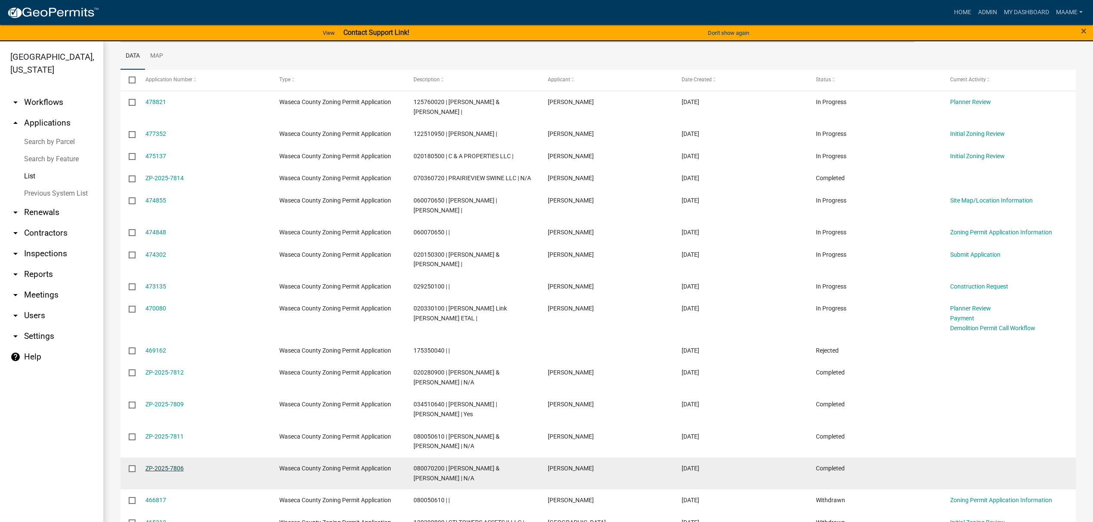
click at [157, 468] on link "ZP-2025-7806" at bounding box center [164, 468] width 38 height 7
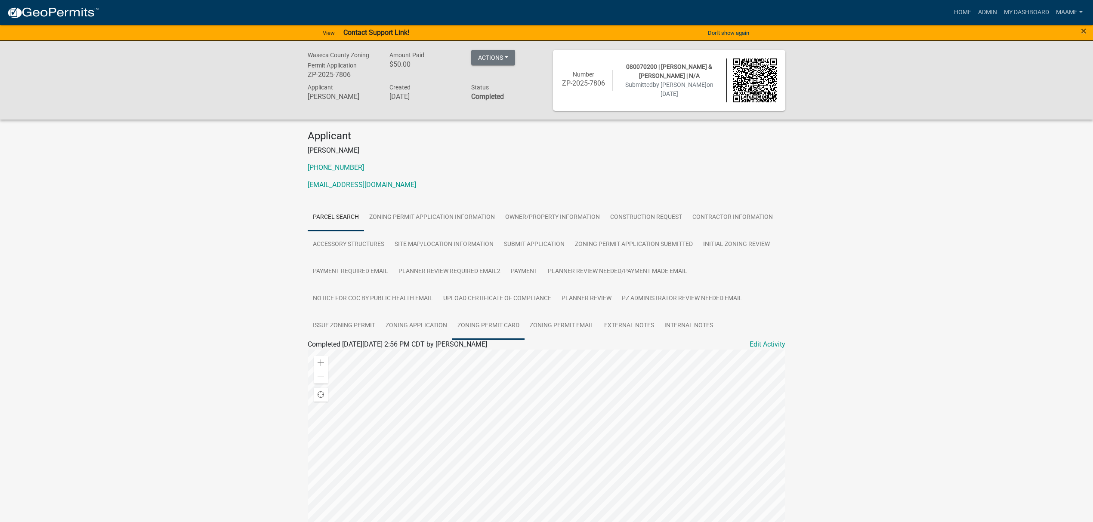
click at [466, 321] on link "Zoning Permit Card" at bounding box center [488, 326] width 72 height 28
click at [414, 321] on link "Zoning Application" at bounding box center [421, 326] width 72 height 28
click at [339, 355] on link "Zoning Application" at bounding box center [341, 355] width 58 height 8
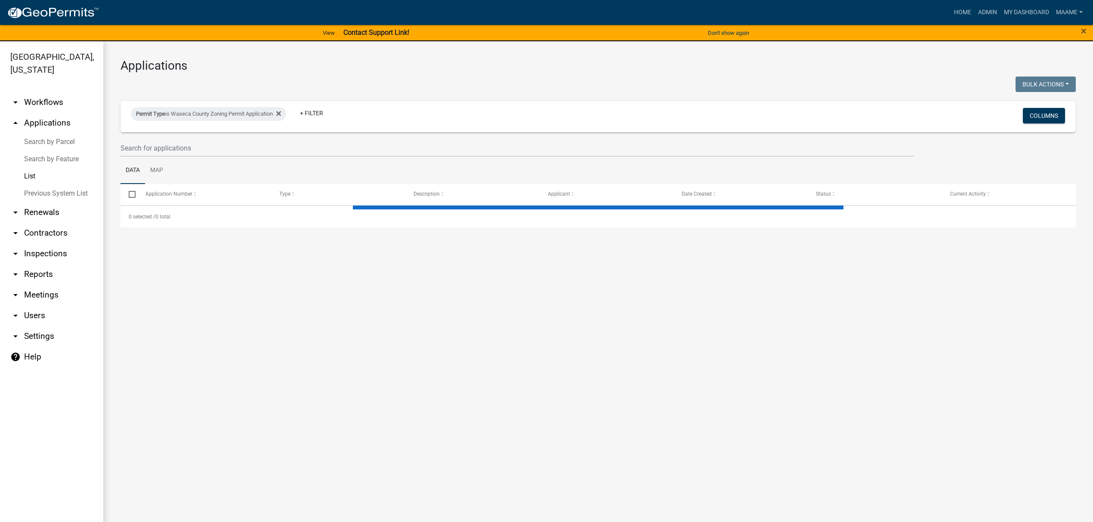
select select "3: 100"
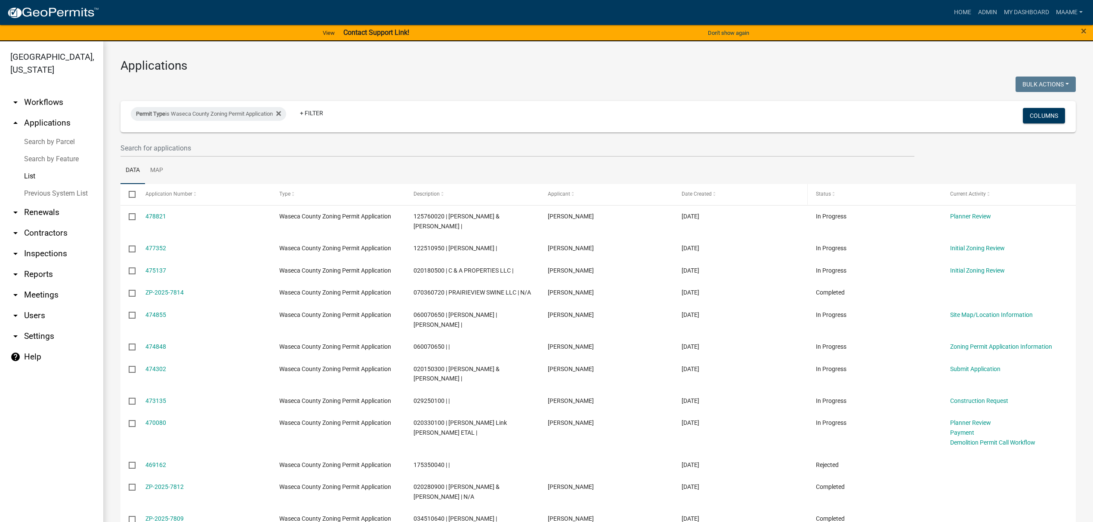
click at [712, 195] on span at bounding box center [714, 194] width 5 height 6
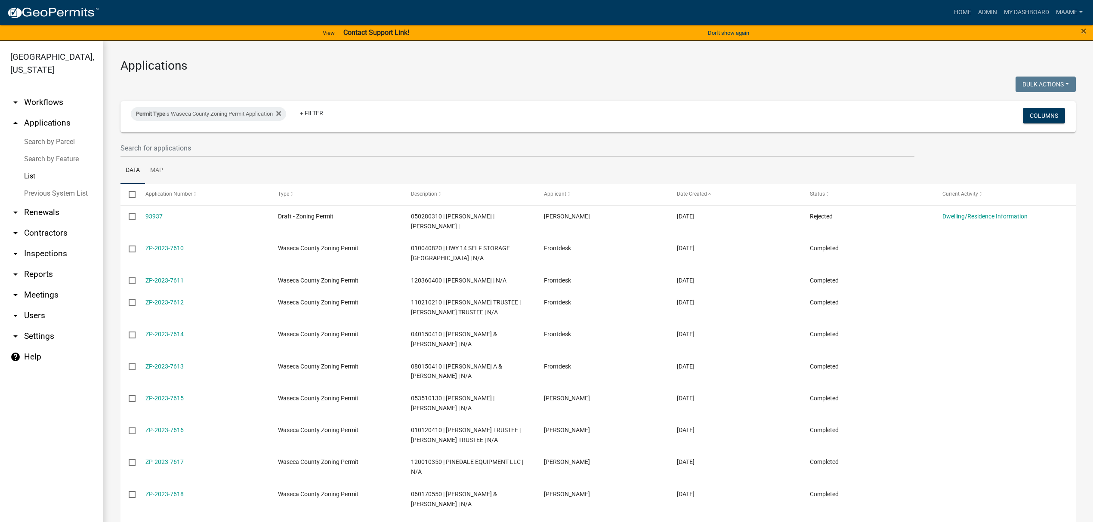
click at [712, 195] on div "Date Created" at bounding box center [735, 194] width 116 height 9
click at [707, 194] on span at bounding box center [709, 194] width 5 height 6
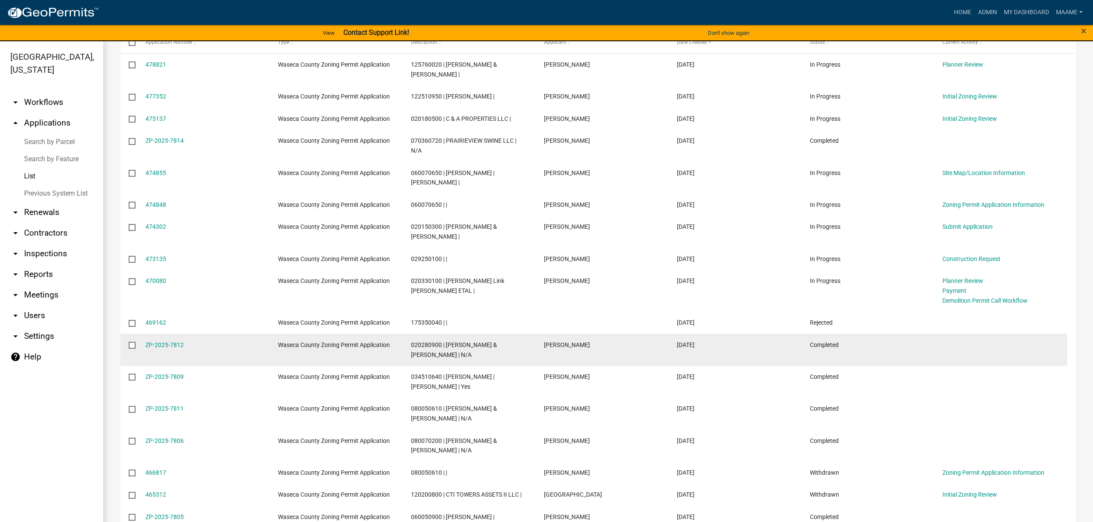
scroll to position [172, 0]
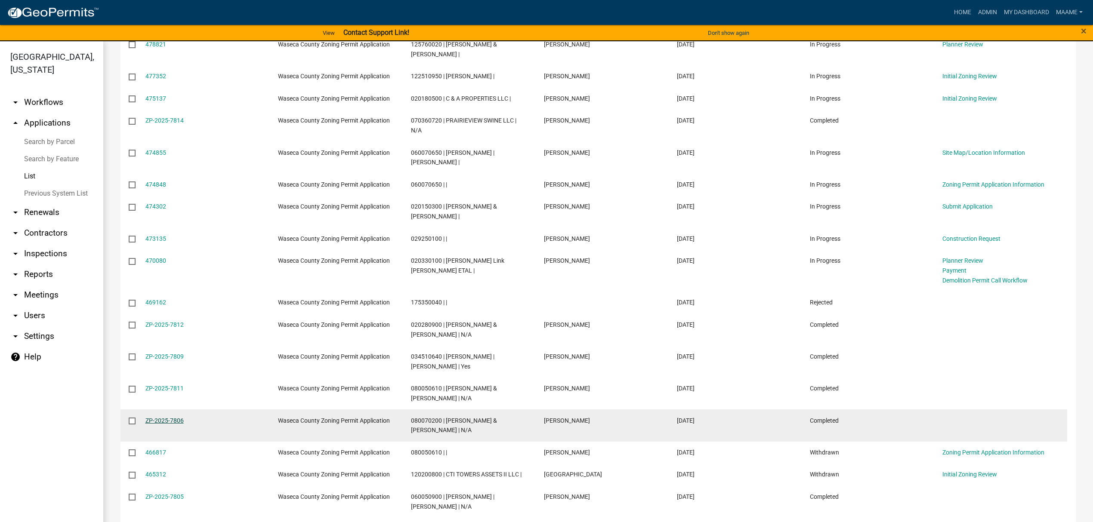
click at [155, 417] on link "ZP-2025-7806" at bounding box center [164, 420] width 38 height 7
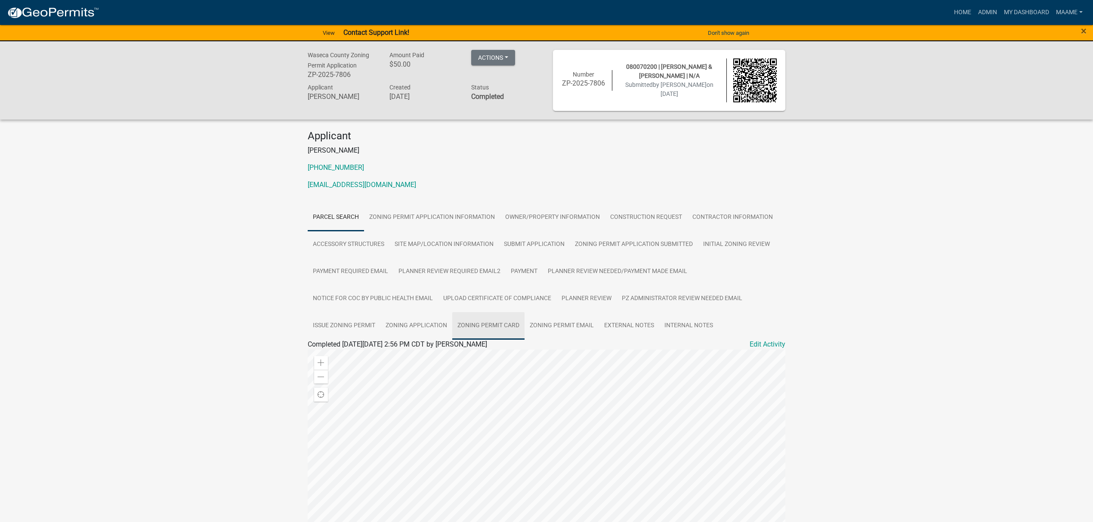
click at [488, 325] on link "Zoning Permit Card" at bounding box center [488, 326] width 72 height 28
click at [410, 322] on link "Zoning Application" at bounding box center [421, 326] width 72 height 28
click at [318, 355] on link "Zoning Application" at bounding box center [341, 355] width 58 height 8
click at [1018, 11] on link "My Dashboard" at bounding box center [1035, 12] width 52 height 16
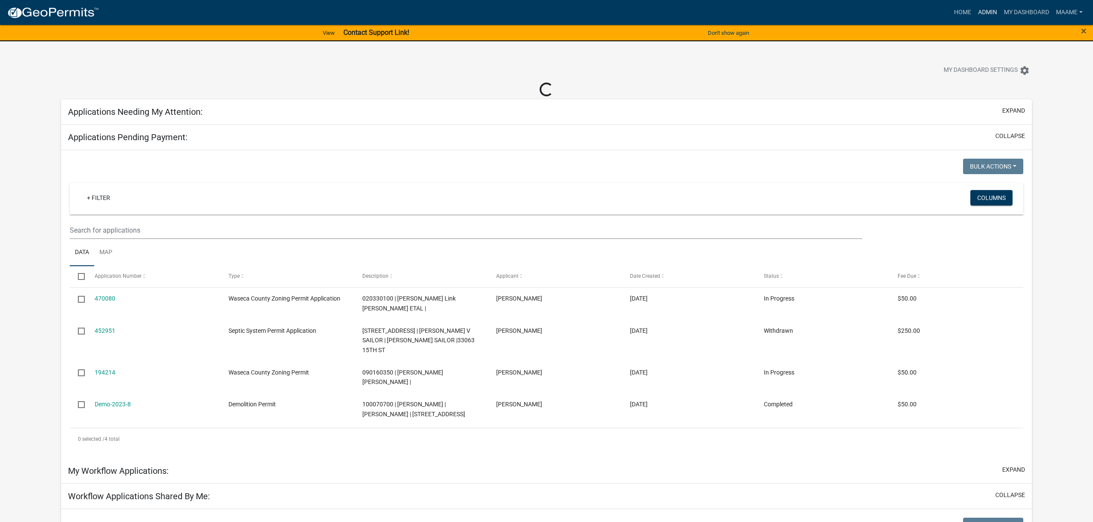
click at [984, 14] on link "Admin" at bounding box center [988, 12] width 26 height 16
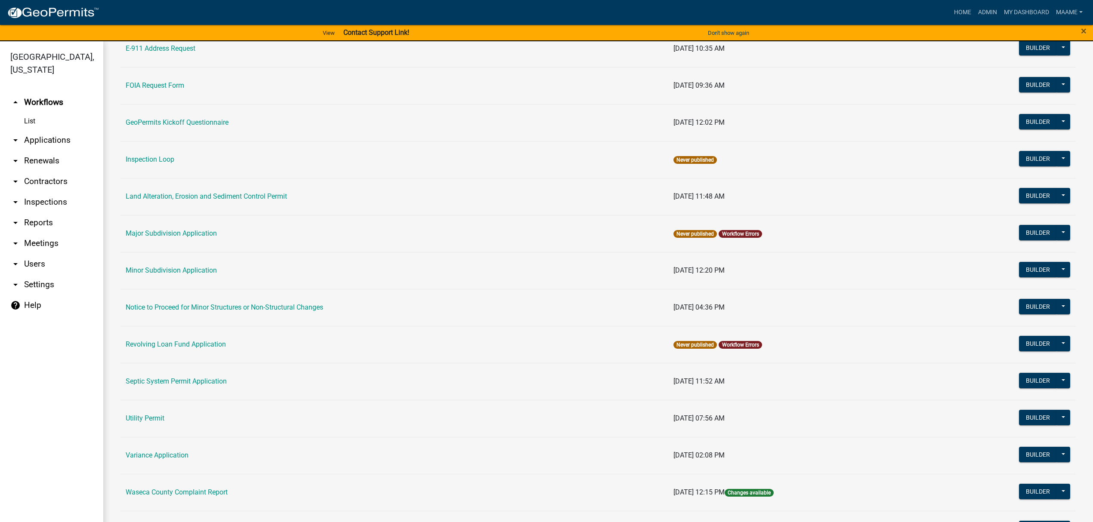
scroll to position [436, 0]
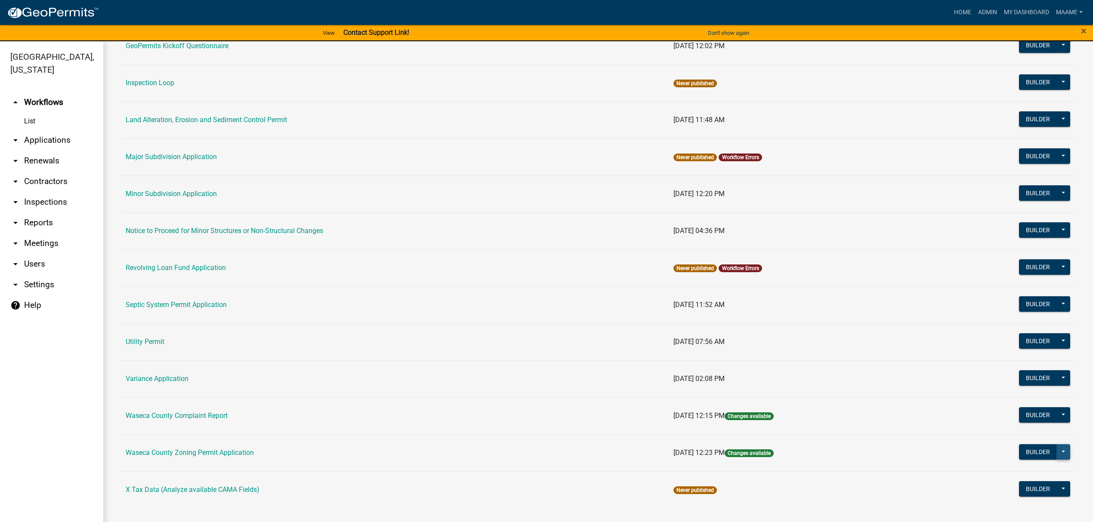
click at [1056, 451] on button at bounding box center [1063, 451] width 14 height 15
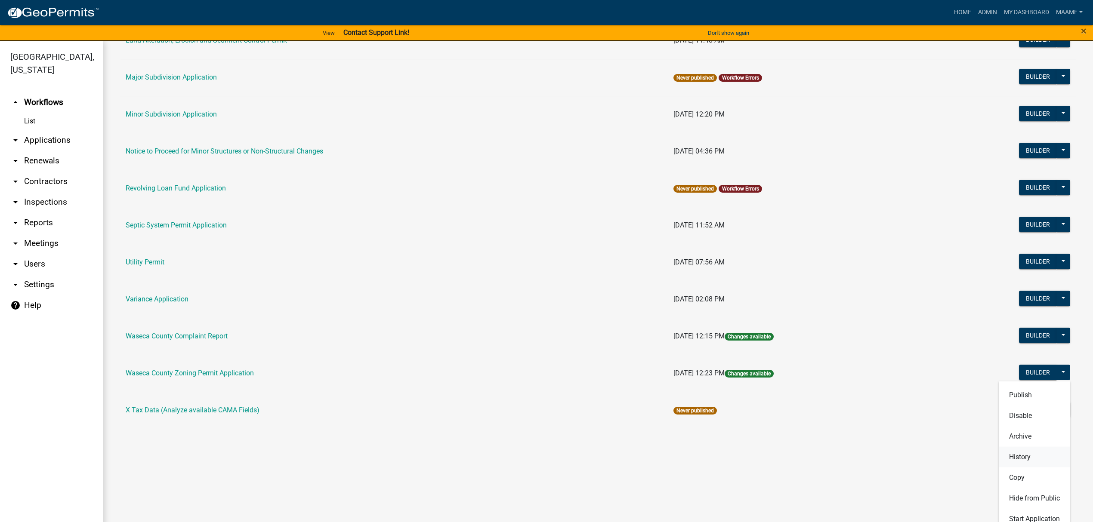
click at [1018, 459] on button "History" at bounding box center [1034, 457] width 71 height 21
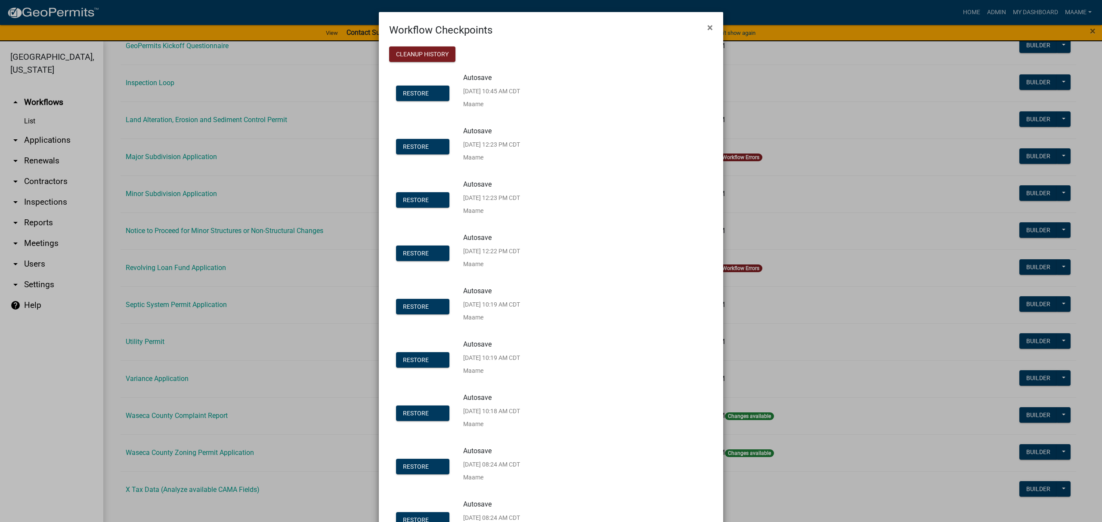
click at [520, 250] on p "[DATE] 12:22 PM CDT" at bounding box center [491, 251] width 57 height 6
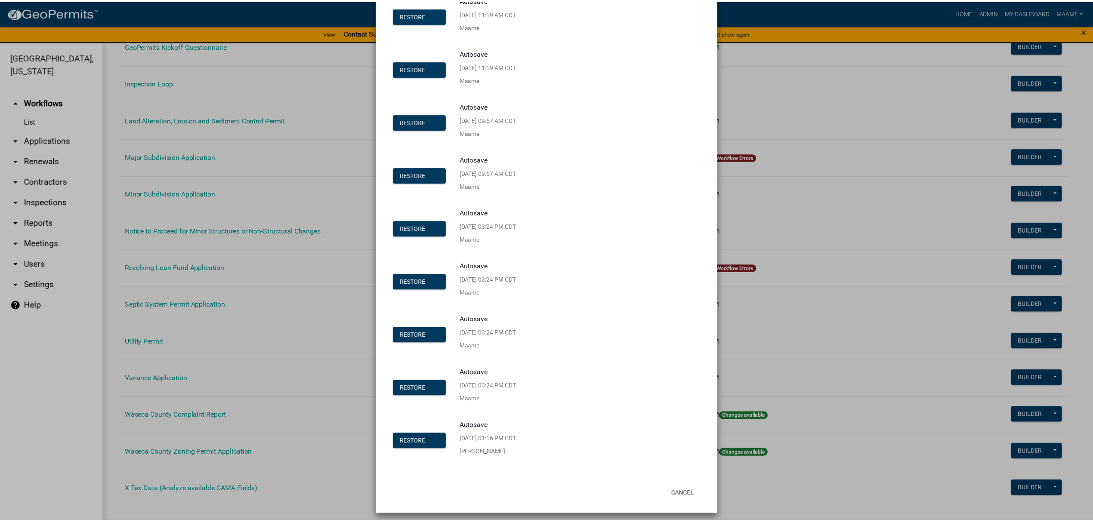
scroll to position [1043, 0]
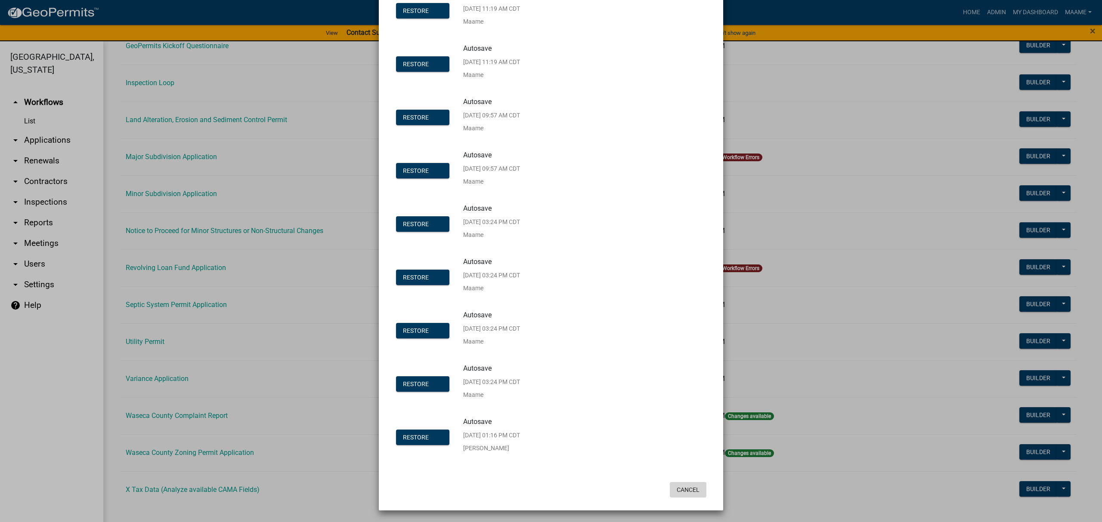
click at [692, 491] on button "Cancel" at bounding box center [688, 489] width 37 height 15
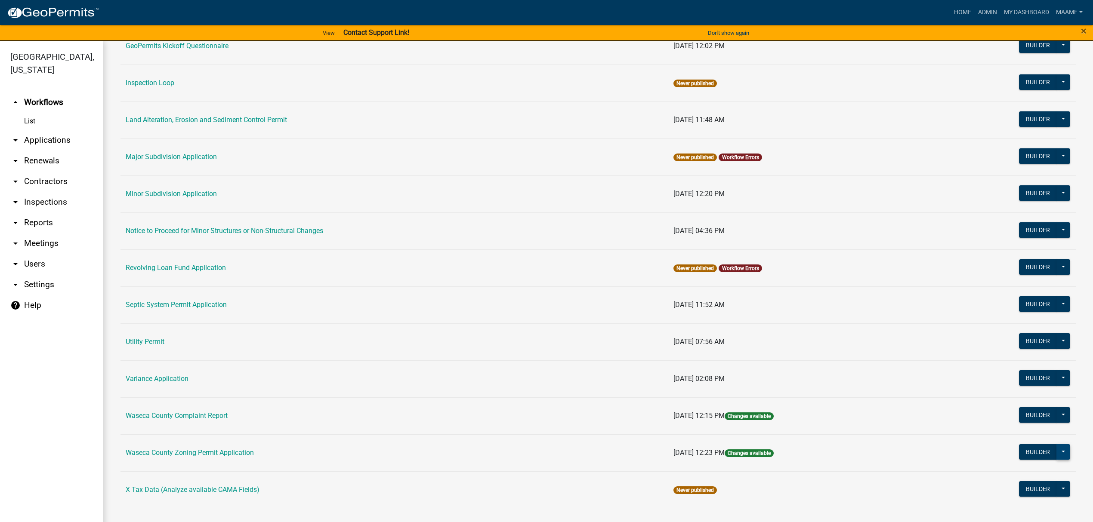
click at [1057, 454] on button at bounding box center [1063, 451] width 14 height 15
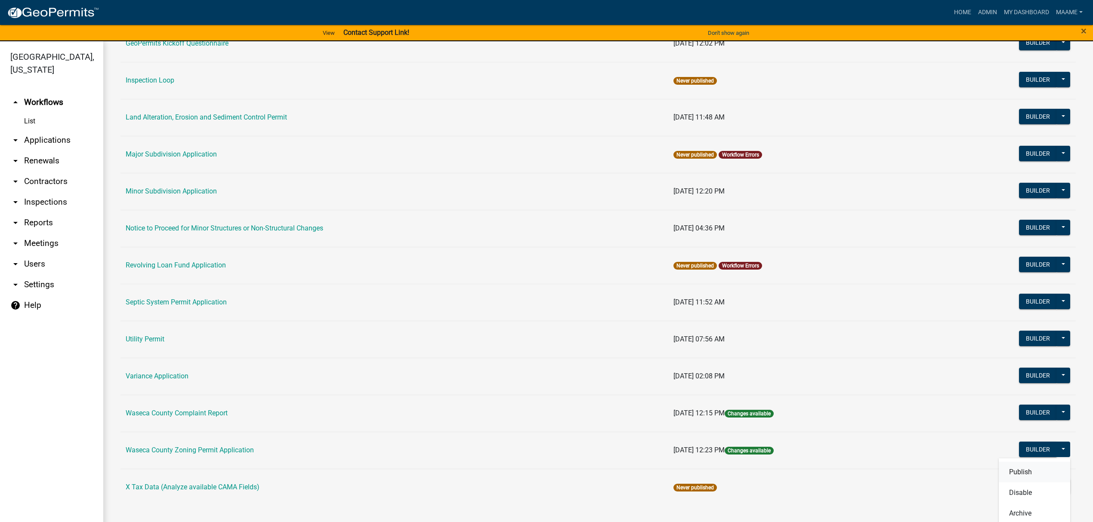
click at [1019, 475] on button "Publish" at bounding box center [1034, 472] width 71 height 21
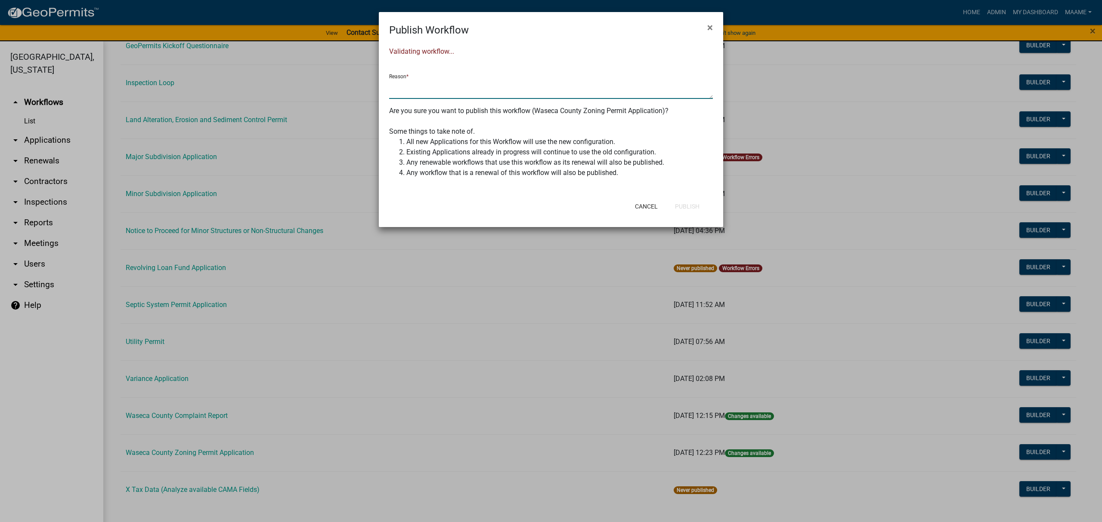
click at [431, 91] on textarea at bounding box center [551, 89] width 324 height 20
type textarea "updated E911"
click at [695, 207] on button "Publish" at bounding box center [687, 206] width 38 height 15
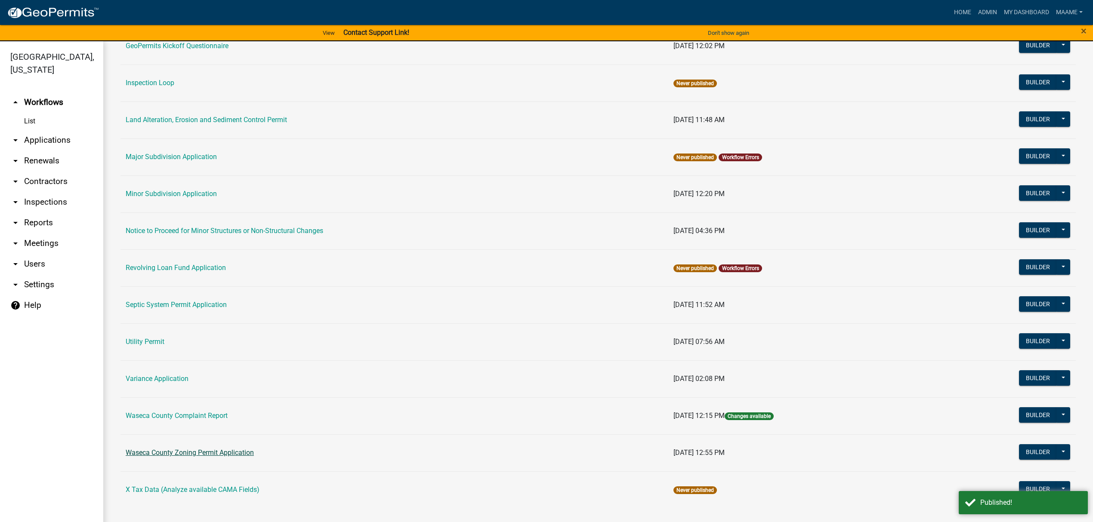
click at [210, 451] on link "Waseca County Zoning Permit Application" at bounding box center [190, 453] width 128 height 8
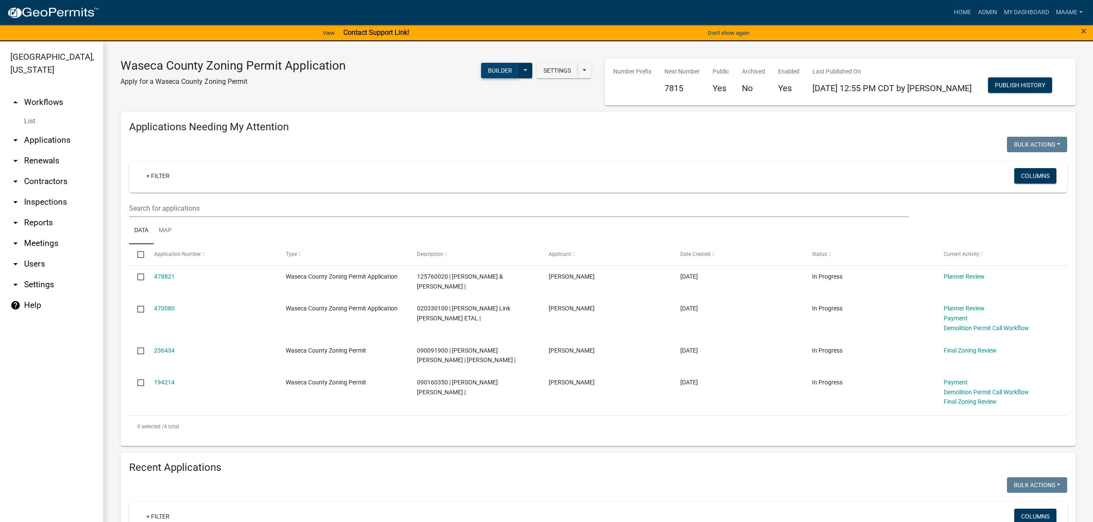
click at [489, 71] on button "Builder" at bounding box center [500, 70] width 38 height 15
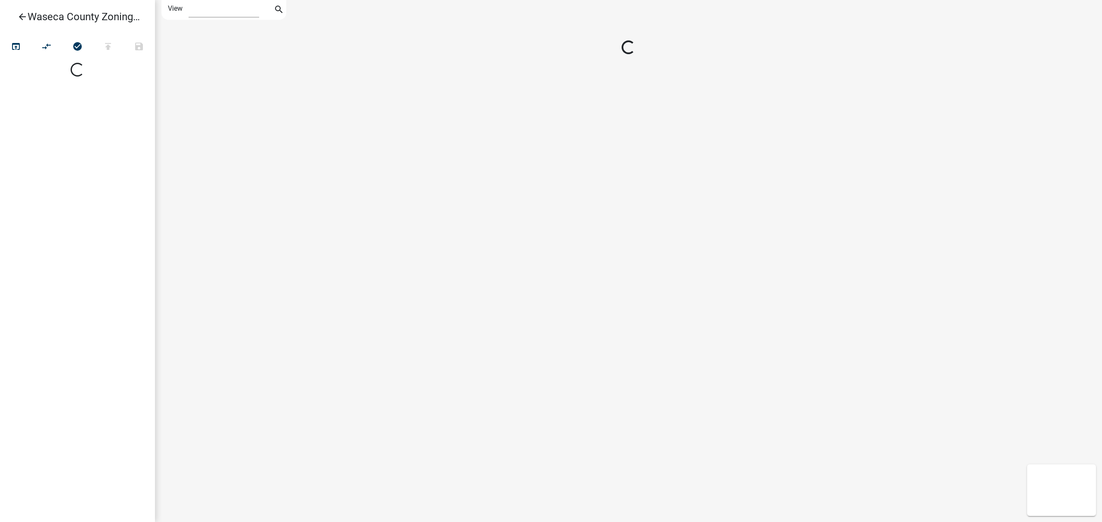
select select "1"
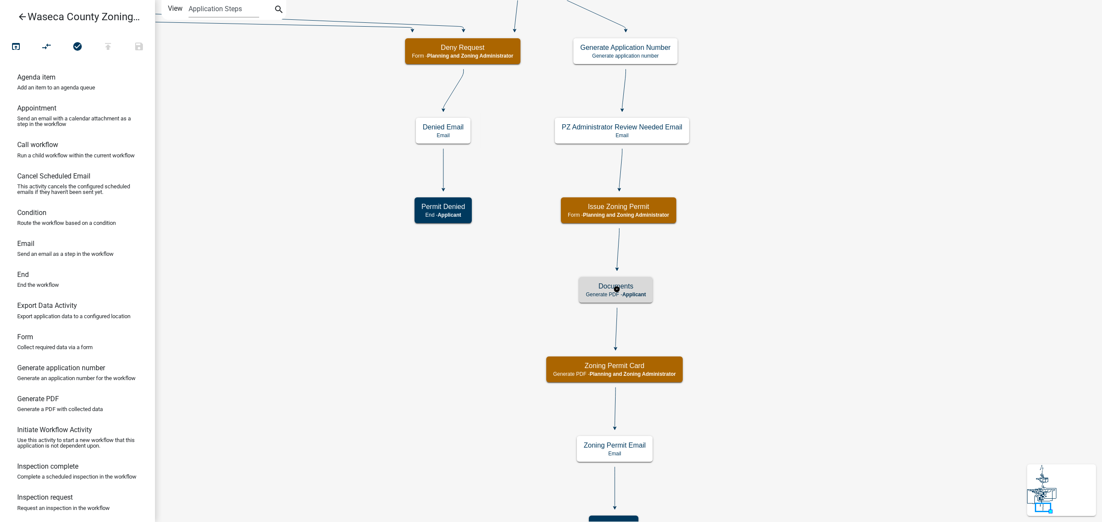
click at [644, 293] on span "Applicant" at bounding box center [634, 295] width 24 height 6
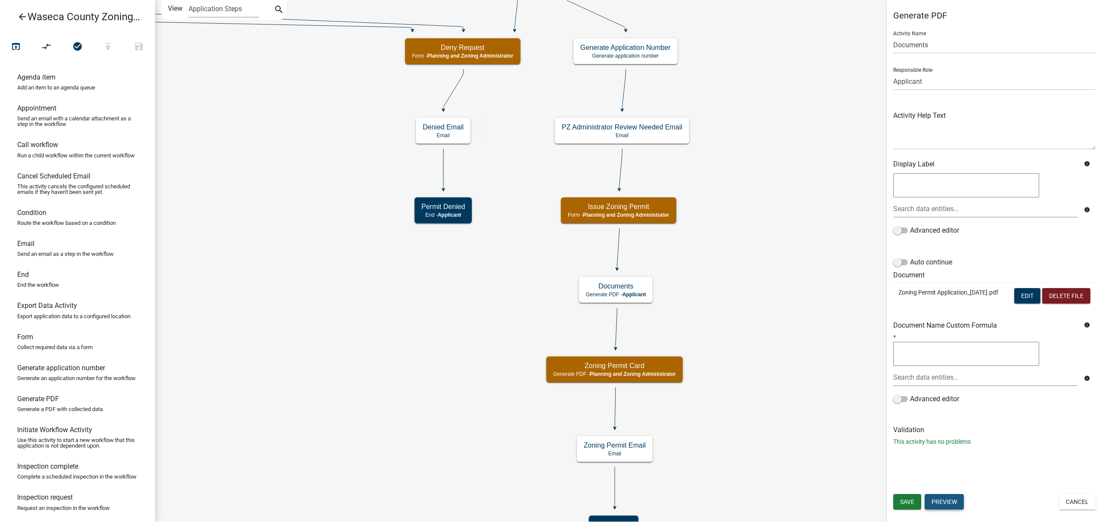
click at [952, 506] on button "Preview" at bounding box center [943, 501] width 39 height 15
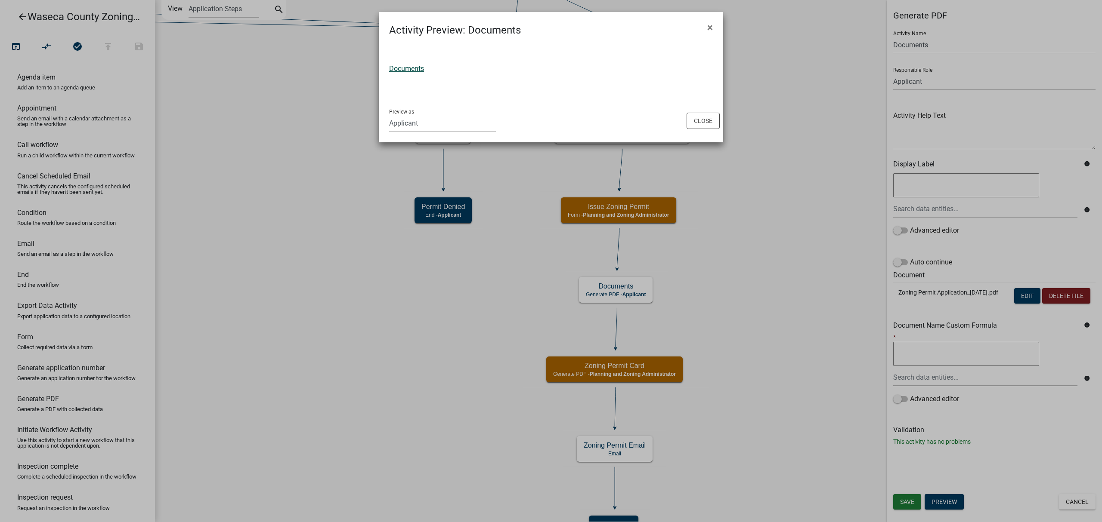
click at [408, 68] on link "Documents" at bounding box center [406, 69] width 35 height 8
click at [696, 124] on button "Close" at bounding box center [702, 121] width 33 height 16
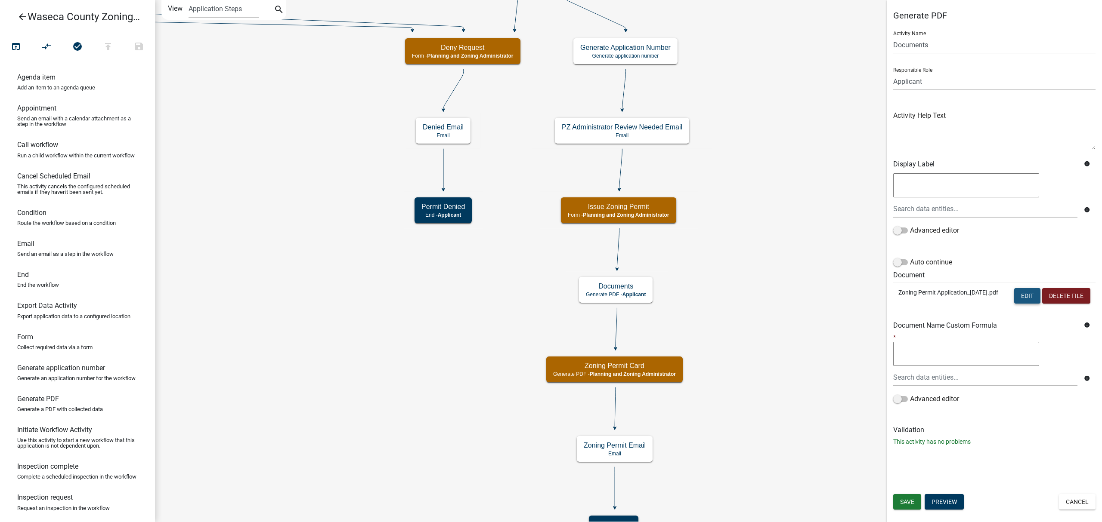
click at [1020, 292] on button "Edit" at bounding box center [1027, 295] width 26 height 15
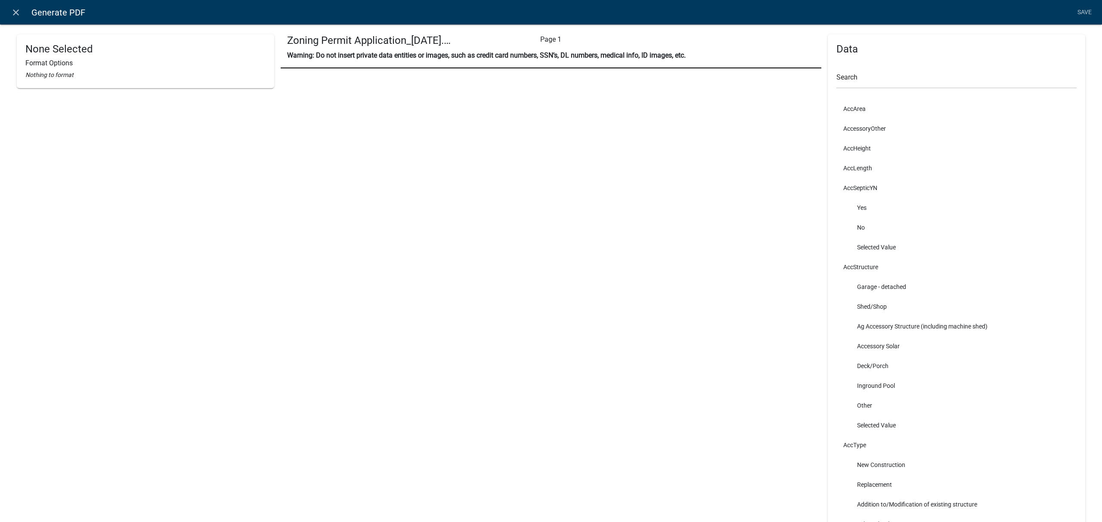
click at [17, 12] on icon "close" at bounding box center [16, 12] width 10 height 10
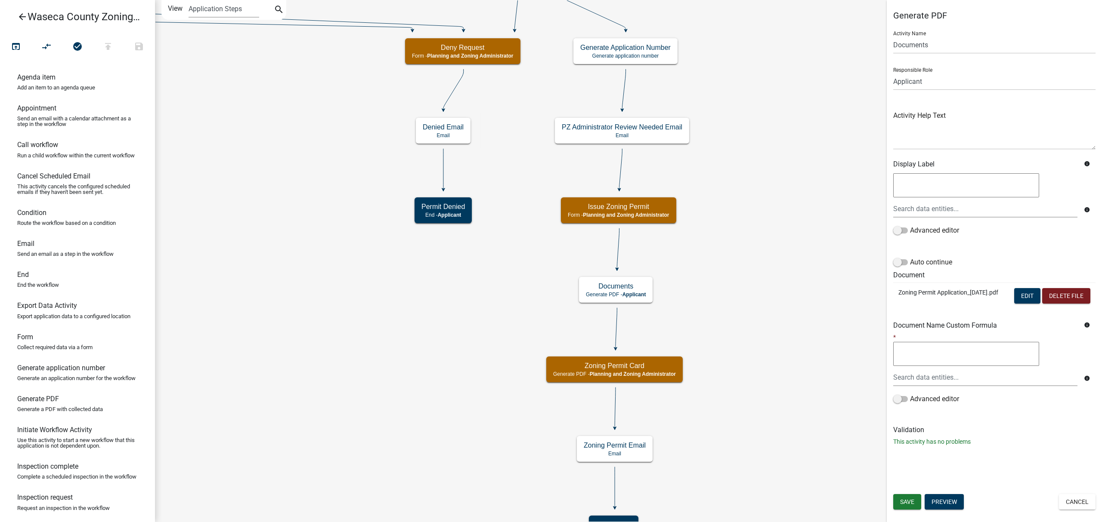
click at [25, 16] on icon "arrow_back" at bounding box center [22, 18] width 10 height 12
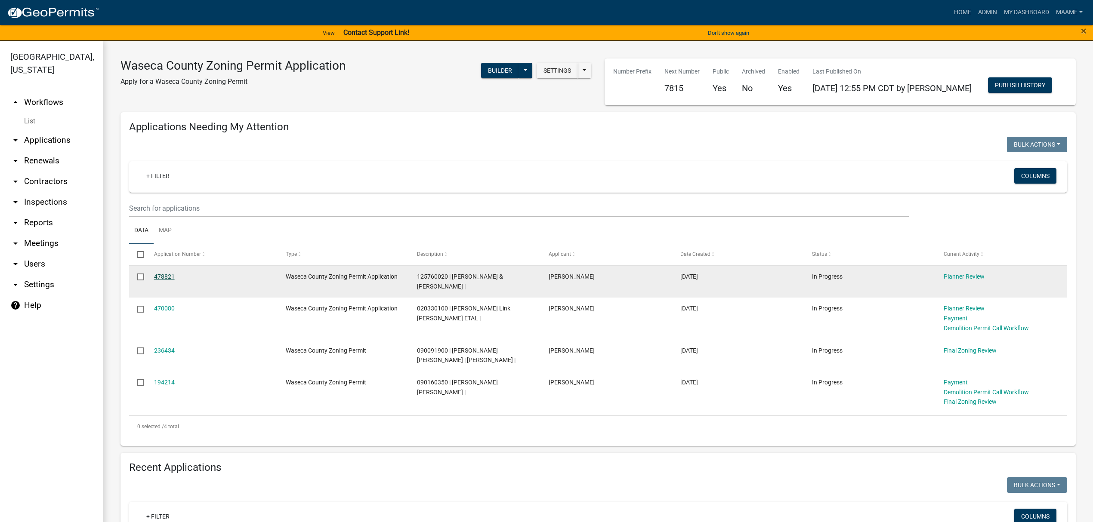
click at [170, 276] on link "478821" at bounding box center [164, 276] width 21 height 7
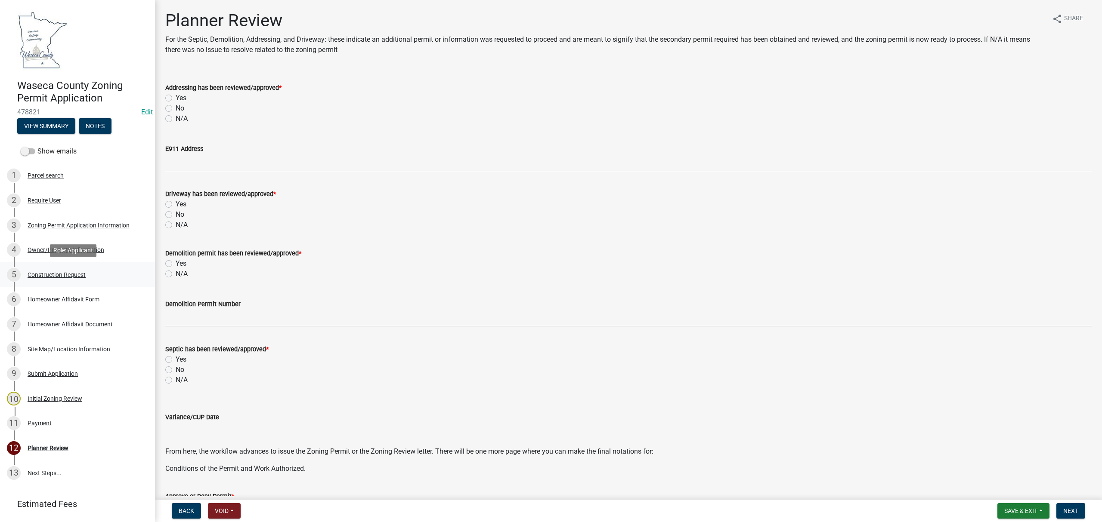
click at [44, 279] on div "5 Construction Request" at bounding box center [74, 275] width 134 height 14
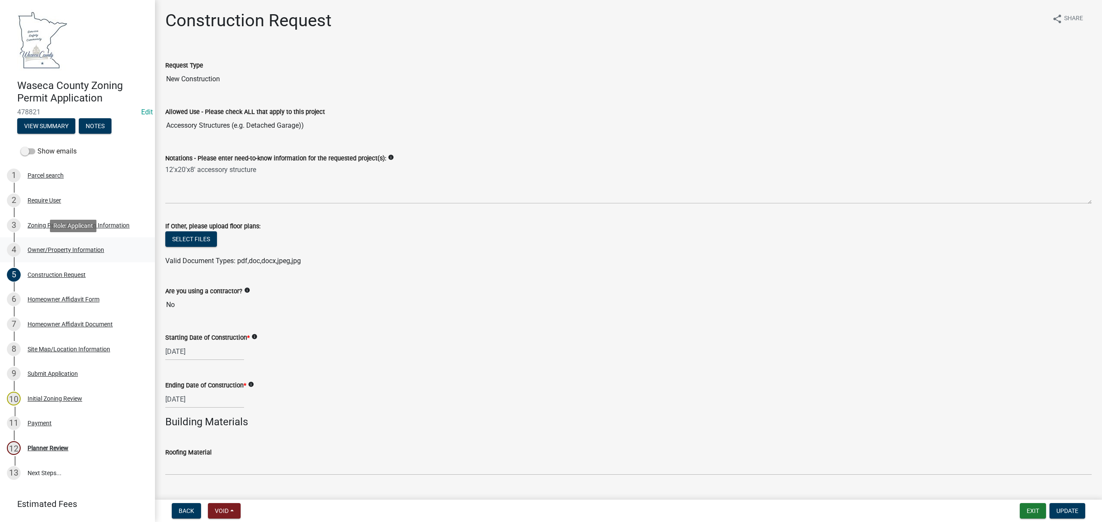
click at [55, 247] on div "Owner/Property Information" at bounding box center [66, 250] width 77 height 6
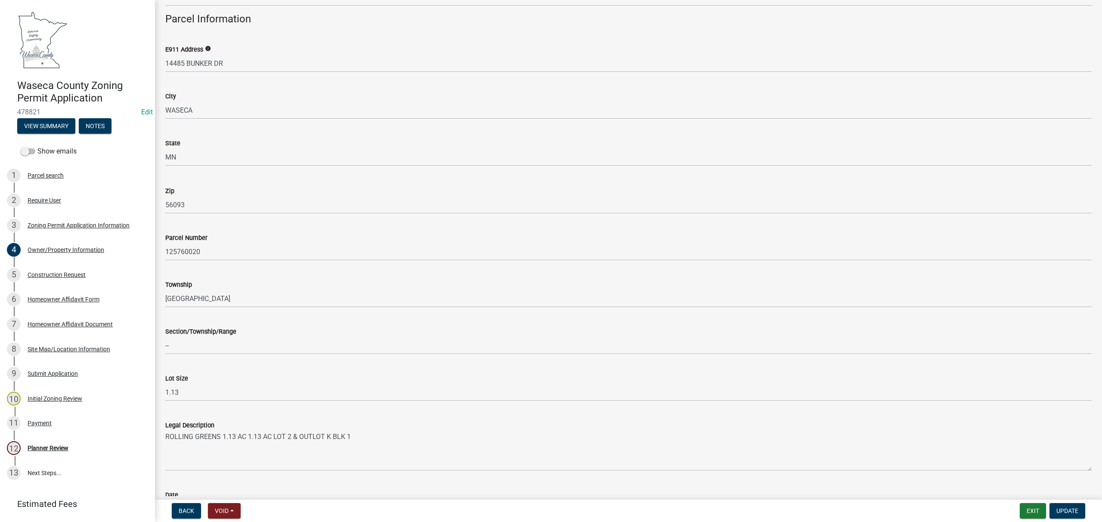
scroll to position [574, 0]
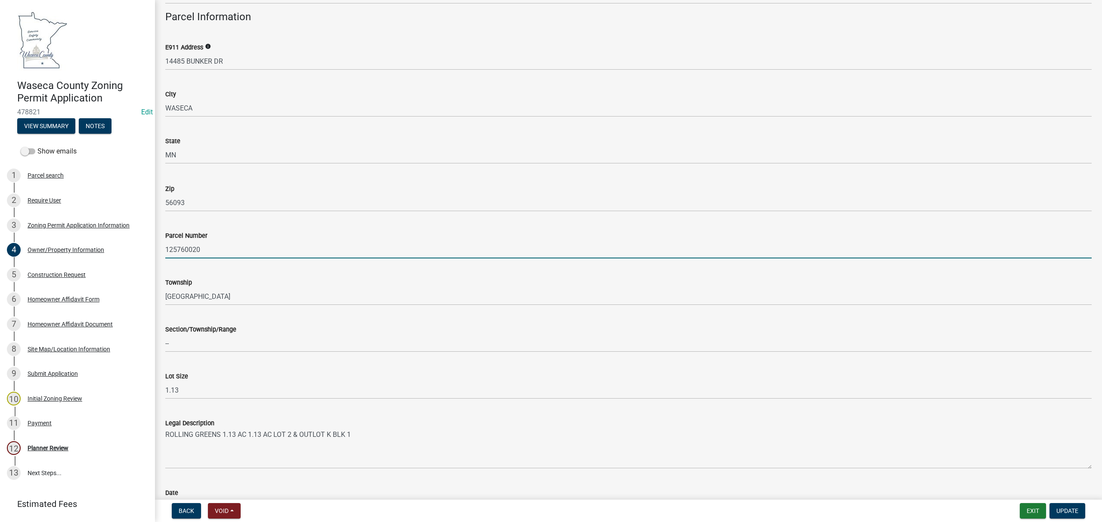
click at [194, 246] on input "125760020" at bounding box center [628, 250] width 926 height 18
click at [36, 276] on div "Construction Request" at bounding box center [57, 275] width 58 height 6
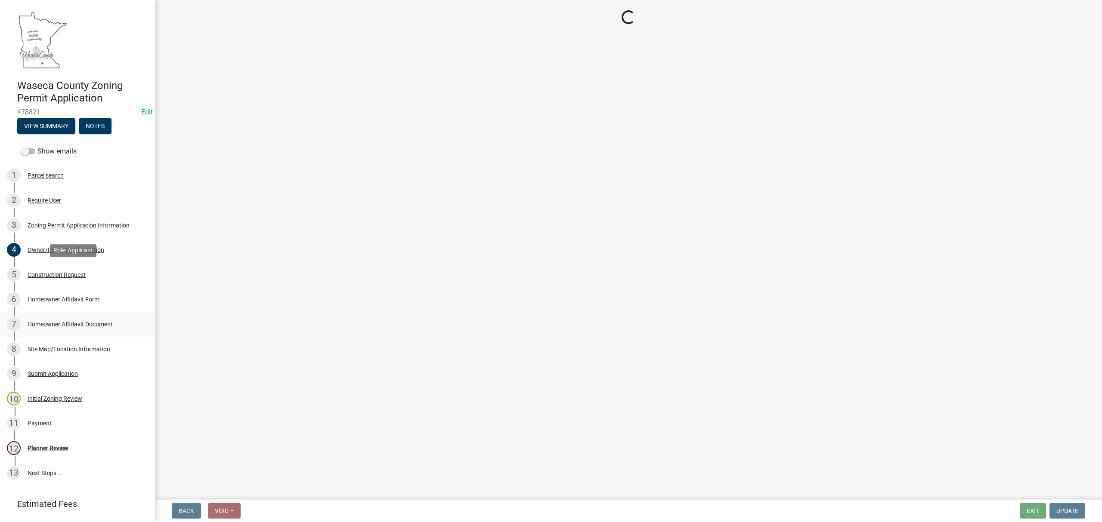
scroll to position [0, 0]
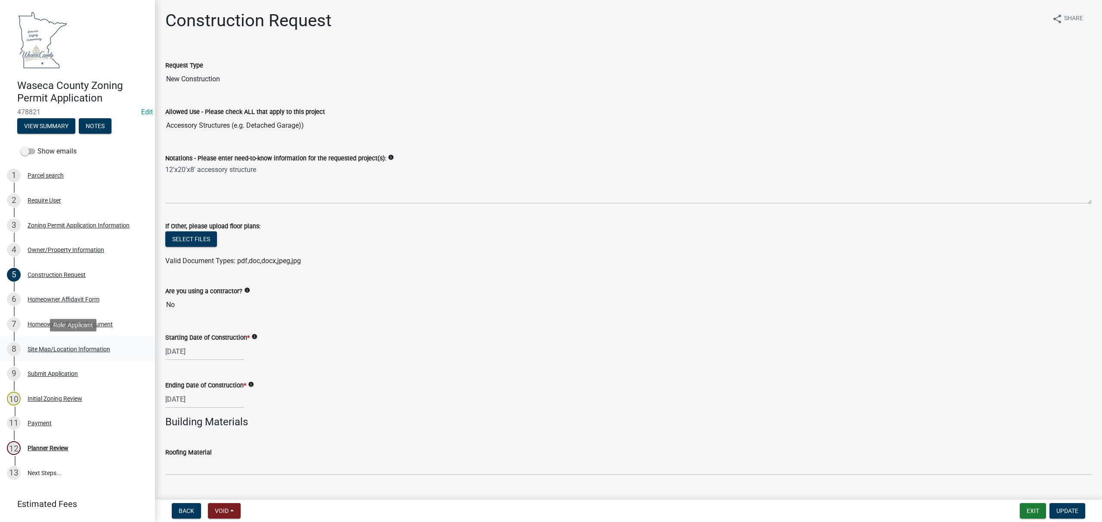
click at [65, 348] on div "Site Map/Location Information" at bounding box center [69, 349] width 83 height 6
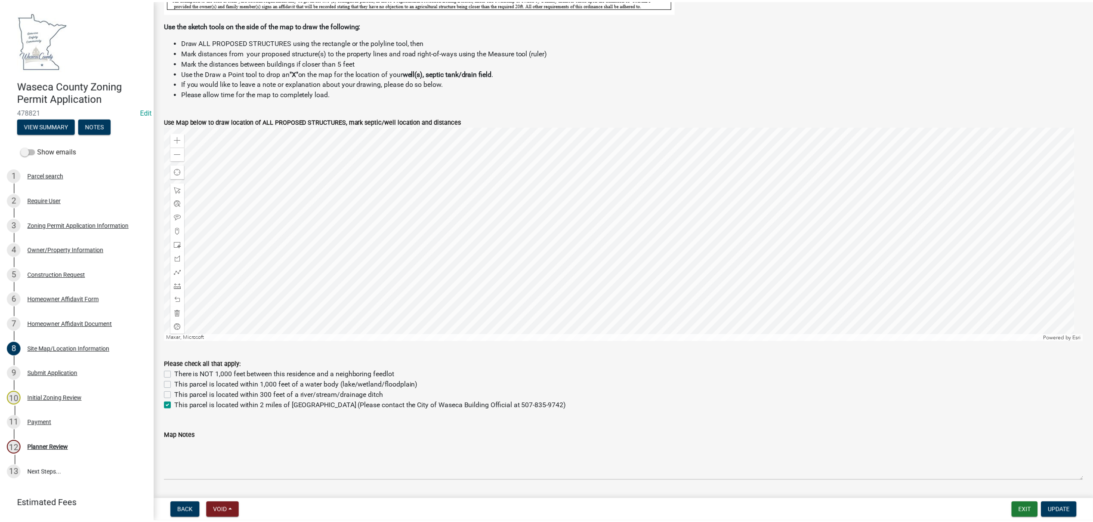
scroll to position [287, 0]
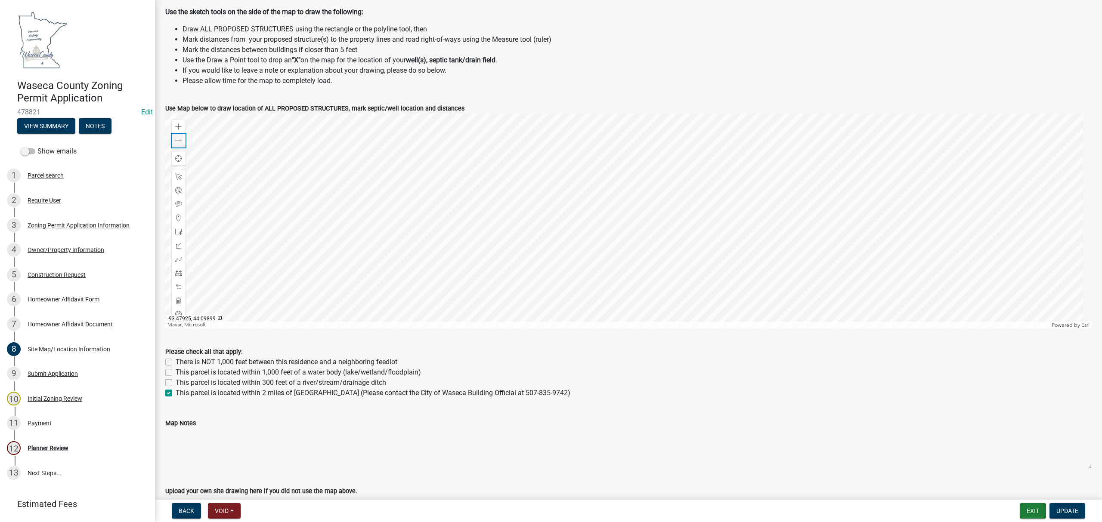
click at [178, 139] on span at bounding box center [178, 141] width 7 height 7
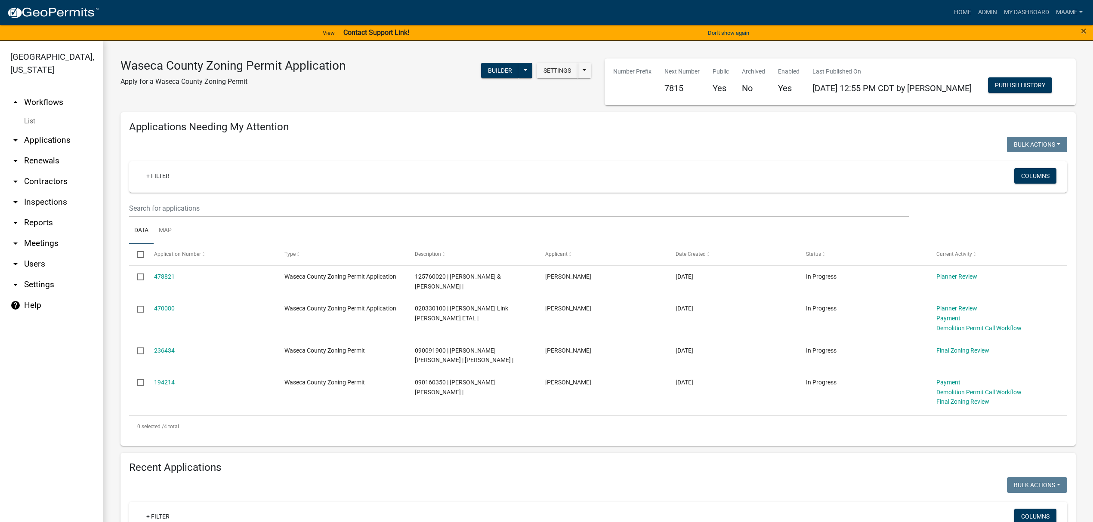
click at [50, 131] on link "arrow_drop_down Applications" at bounding box center [51, 140] width 103 height 21
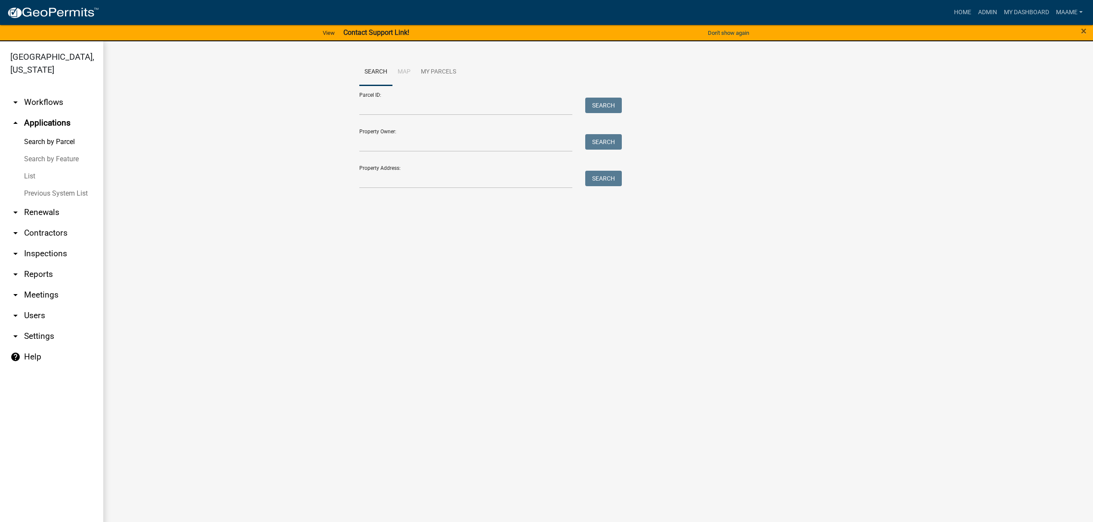
click at [31, 176] on link "List" at bounding box center [51, 176] width 103 height 17
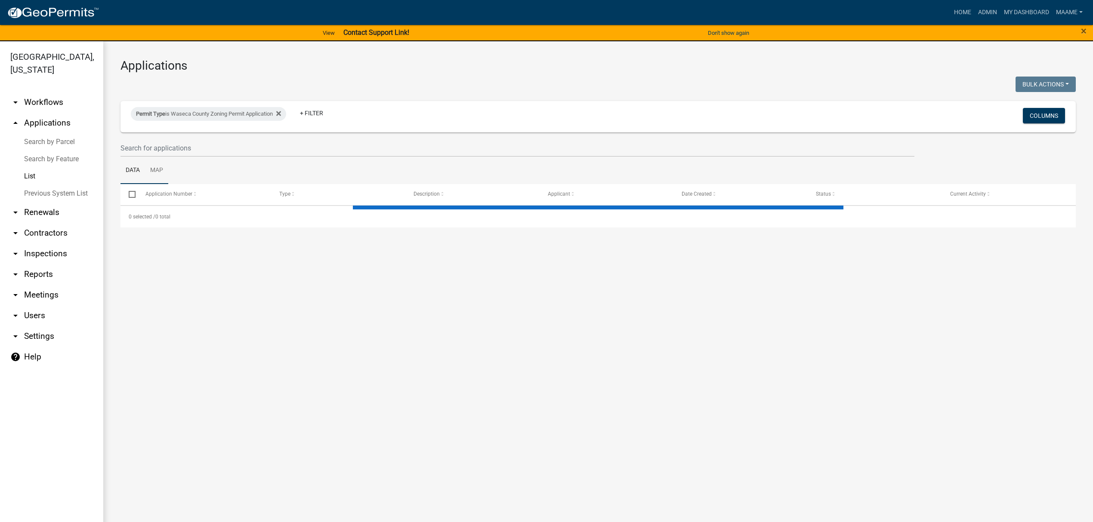
select select "3: 100"
